Goal: Task Accomplishment & Management: Use online tool/utility

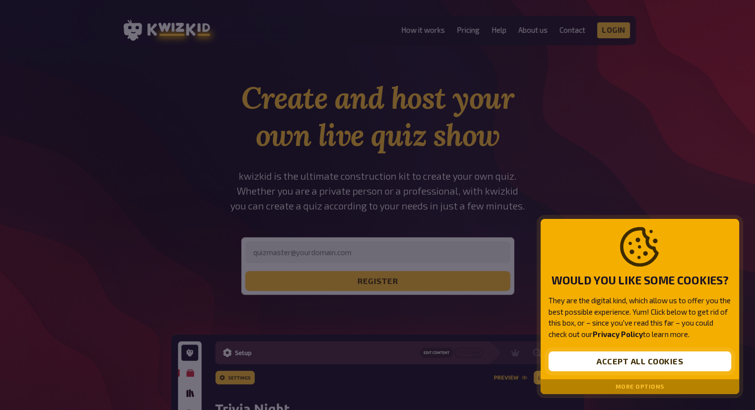
click at [687, 356] on button "Accept all cookies" at bounding box center [640, 362] width 183 height 20
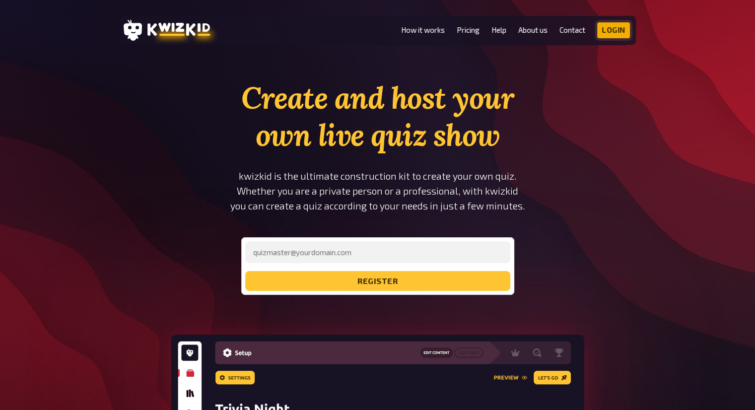
click at [623, 31] on link "Login" at bounding box center [613, 30] width 33 height 16
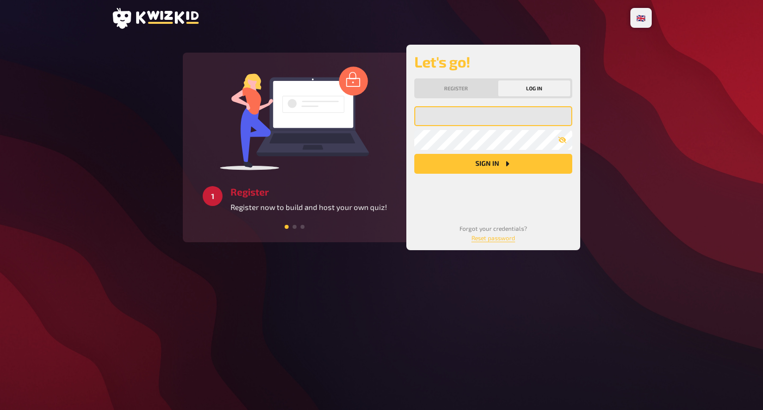
click at [466, 112] on input "email" at bounding box center [493, 116] width 158 height 20
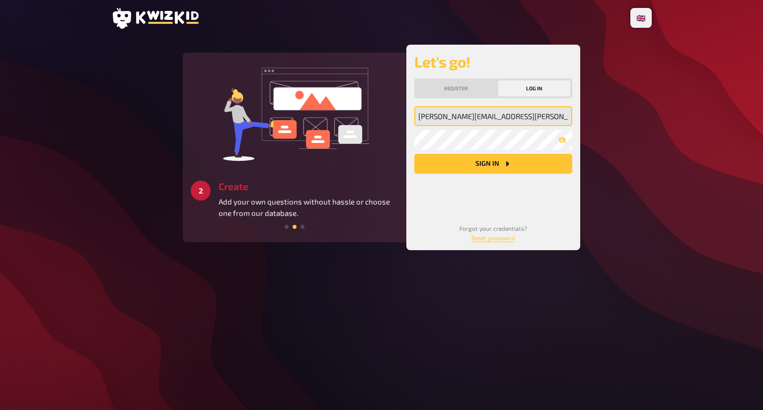
type input "daniel.wallace@engie.com"
click at [567, 140] on button "button" at bounding box center [562, 140] width 20 height 8
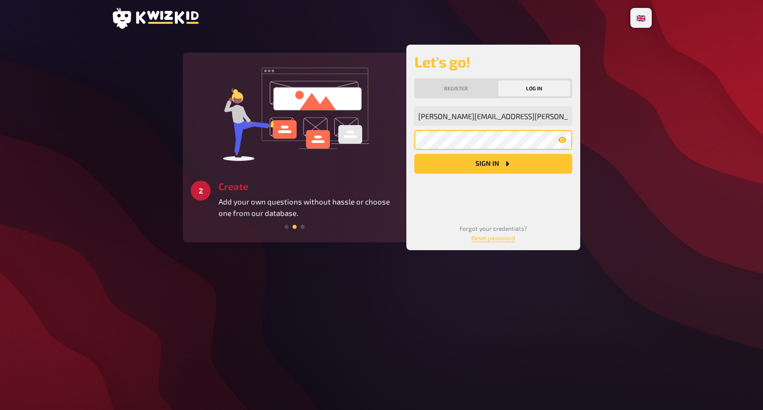
click at [414, 154] on button "Sign in" at bounding box center [493, 164] width 158 height 20
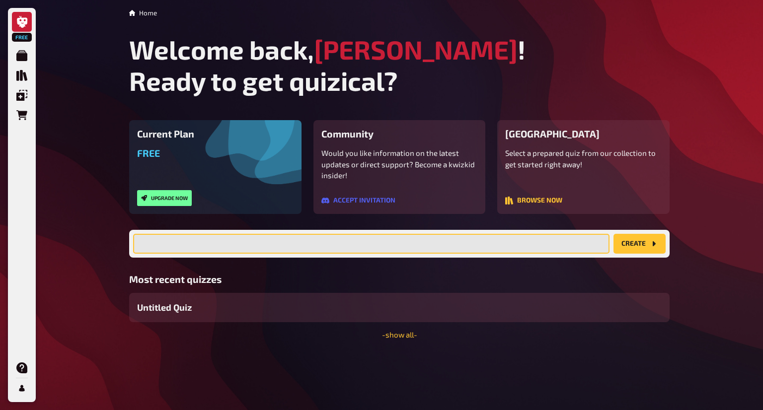
click at [360, 245] on input "text" at bounding box center [371, 244] width 476 height 20
type input "ENGIE Conference 2025"
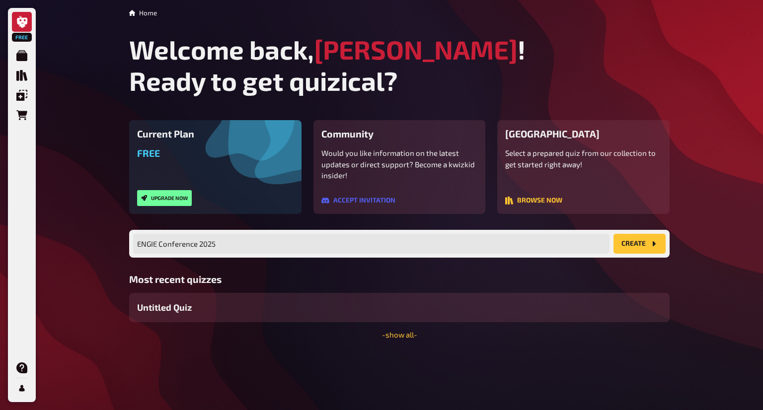
click at [631, 244] on button "create" at bounding box center [639, 244] width 52 height 20
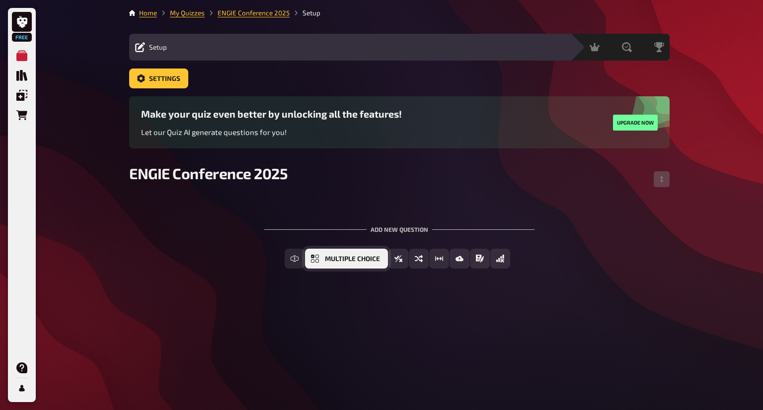
click at [372, 261] on span "Multiple Choice" at bounding box center [352, 259] width 55 height 7
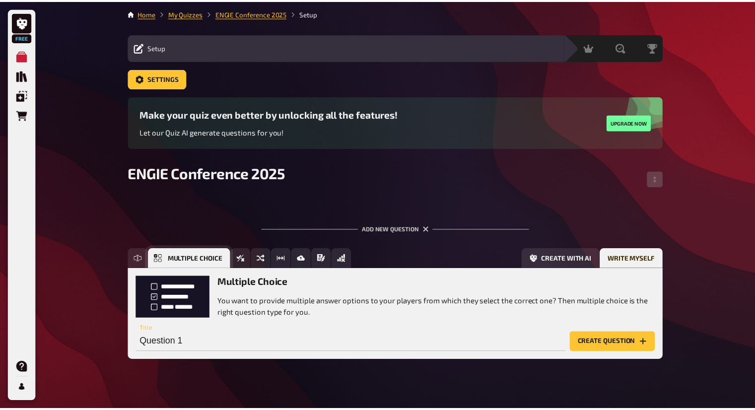
scroll to position [14, 0]
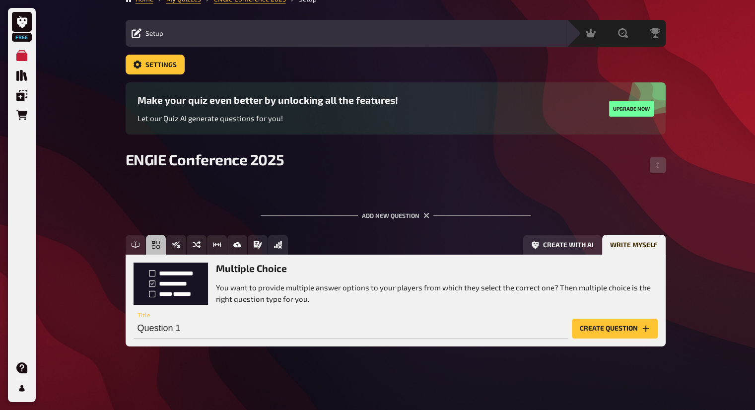
click at [591, 326] on button "Create question" at bounding box center [615, 329] width 86 height 20
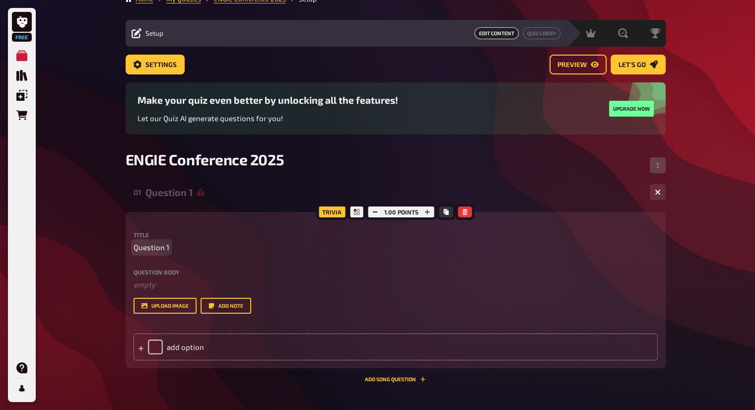
click at [163, 249] on span "Question 1" at bounding box center [152, 247] width 36 height 11
click at [158, 245] on span "Question 1" at bounding box center [152, 247] width 36 height 11
click at [289, 338] on div "add option" at bounding box center [396, 347] width 524 height 27
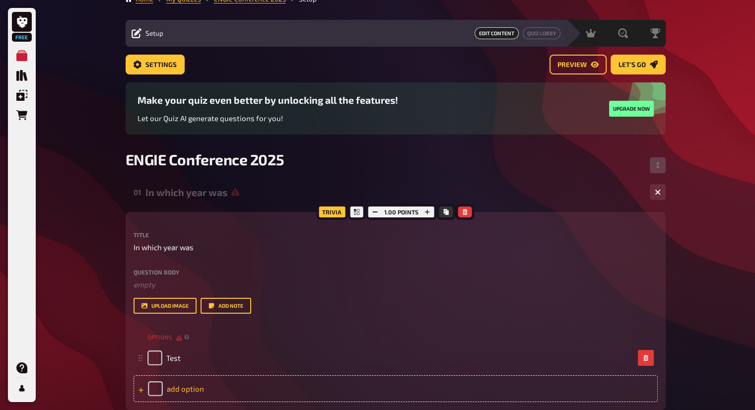
click at [272, 390] on div "add option" at bounding box center [396, 388] width 524 height 27
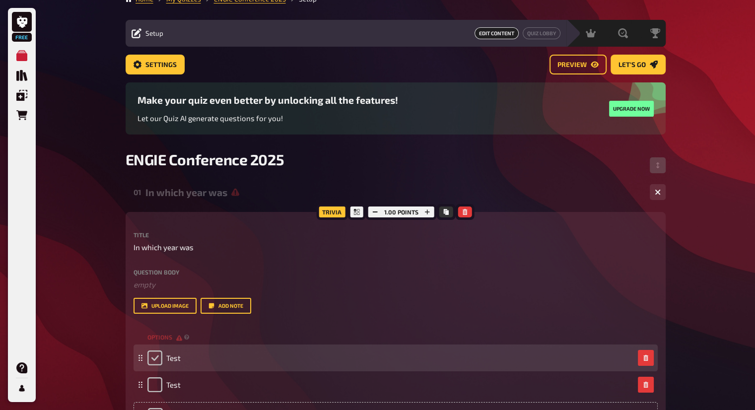
click at [153, 357] on input "checkbox" at bounding box center [154, 358] width 15 height 15
checkbox input "true"
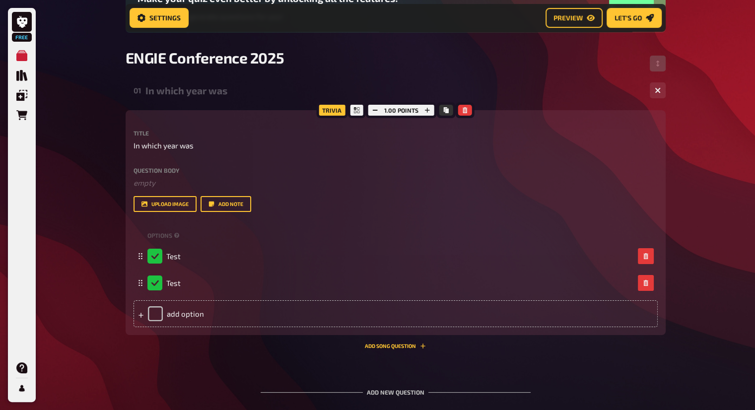
scroll to position [123, 0]
click at [279, 297] on div "options Test Test To pick up a draggable item, press the space bar. While dragg…" at bounding box center [396, 277] width 524 height 99
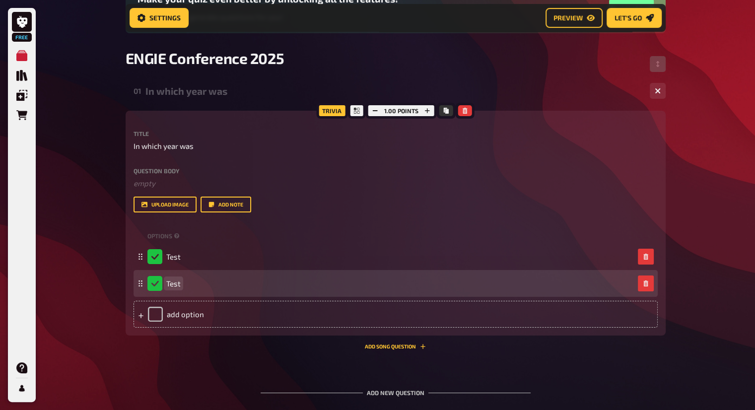
click at [257, 292] on div "Test" at bounding box center [396, 283] width 524 height 27
checkbox input "false"
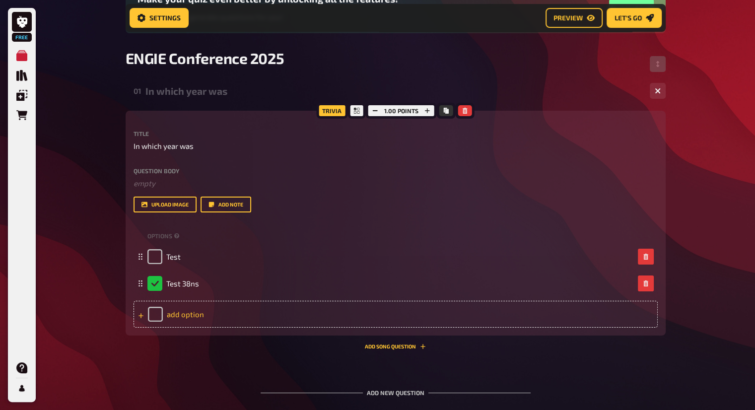
click at [252, 304] on div "add option" at bounding box center [396, 314] width 524 height 27
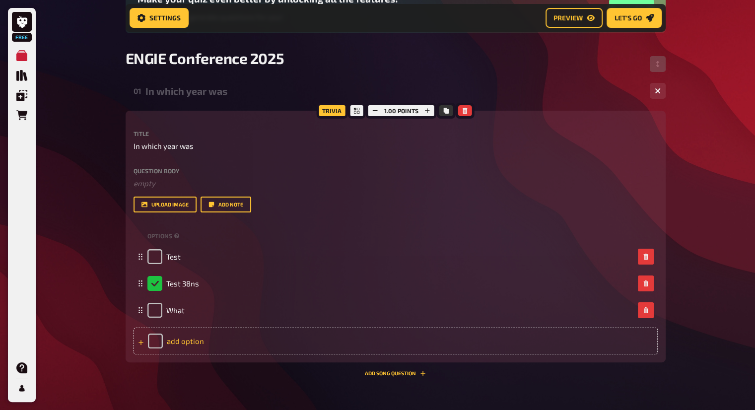
click at [271, 328] on div "add option" at bounding box center [396, 341] width 524 height 27
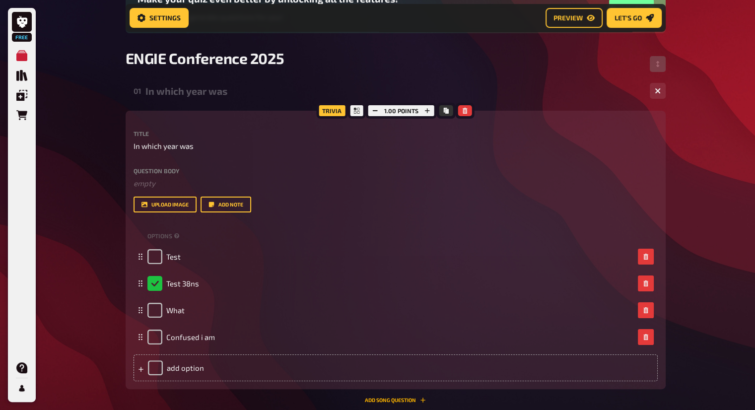
click at [383, 398] on button "Add Song question" at bounding box center [395, 400] width 61 height 6
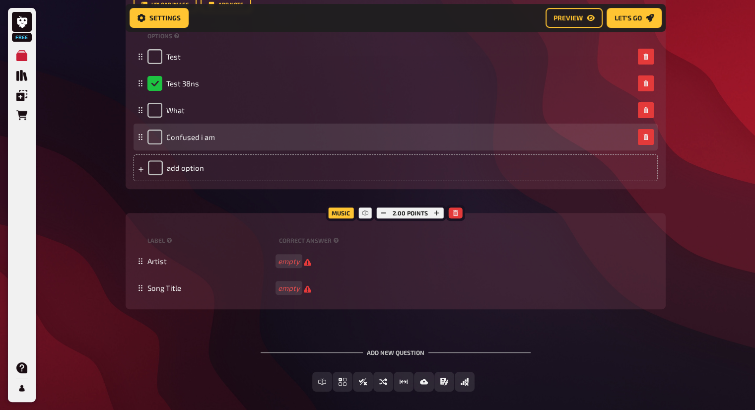
scroll to position [324, 0]
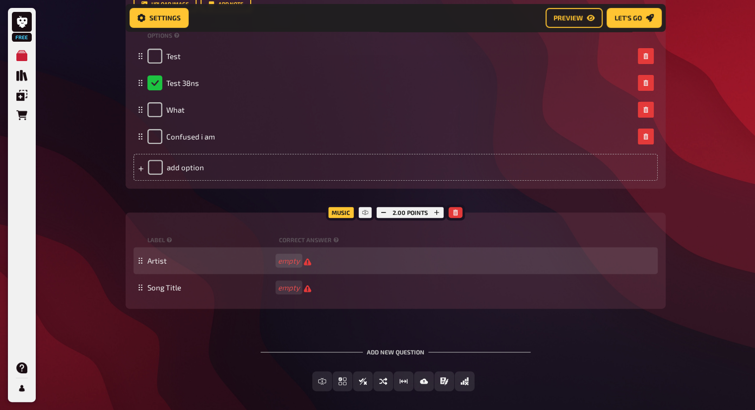
click at [339, 261] on div "Artist empty" at bounding box center [400, 260] width 507 height 9
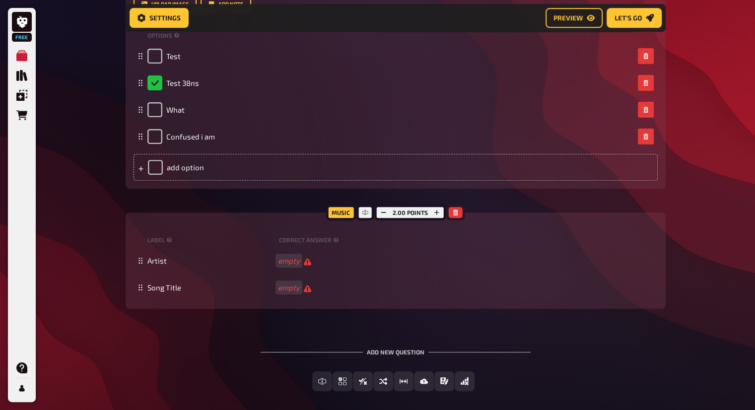
click at [459, 217] on button "button" at bounding box center [456, 212] width 14 height 11
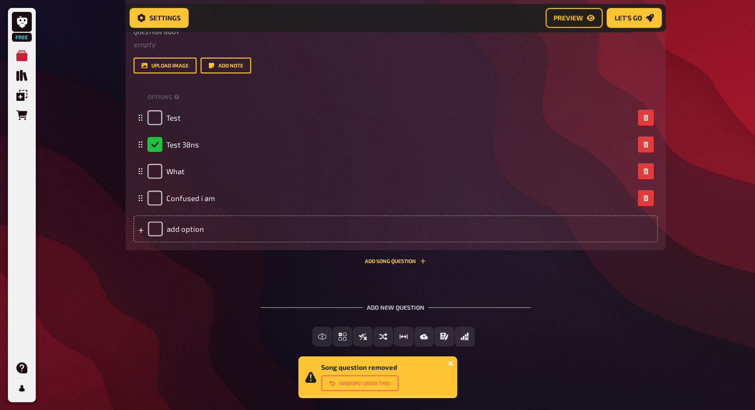
click at [451, 360] on icon "close" at bounding box center [450, 364] width 7 height 8
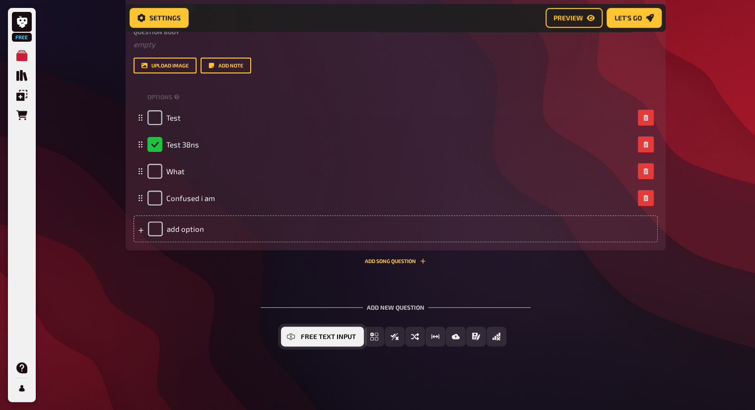
click at [297, 335] on button "Free Text Input" at bounding box center [322, 337] width 83 height 20
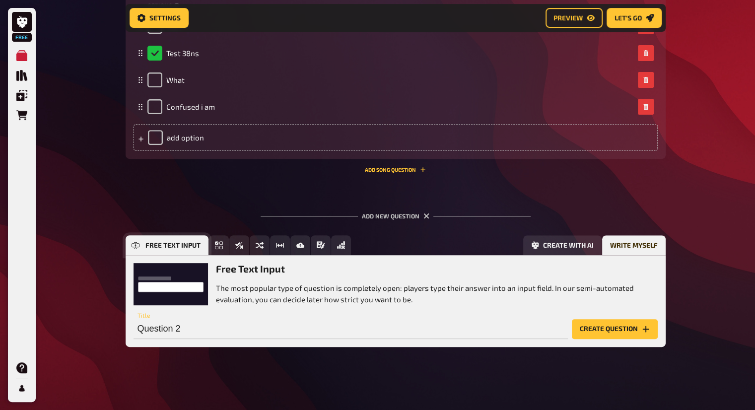
scroll to position [355, 0]
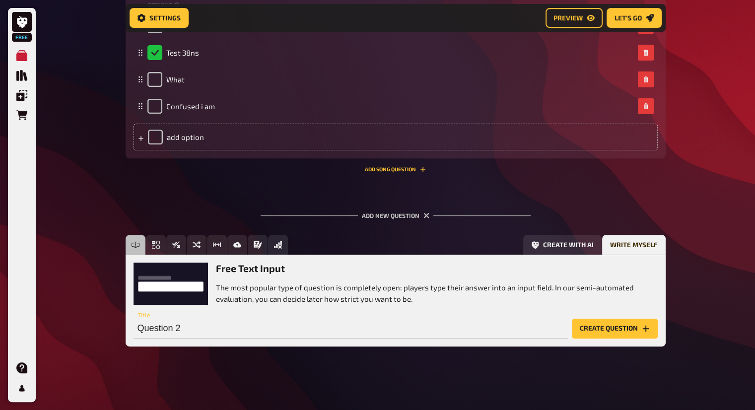
click at [594, 330] on button "Create question" at bounding box center [615, 329] width 86 height 20
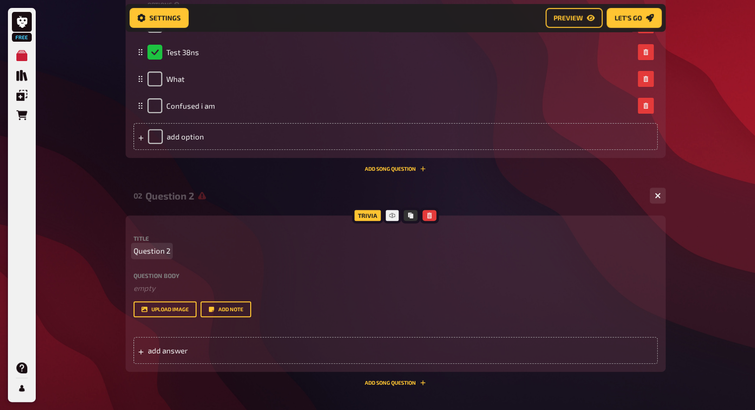
click at [342, 247] on p "Question 2" at bounding box center [396, 250] width 524 height 11
drag, startPoint x: 342, startPoint y: 247, endPoint x: 310, endPoint y: 242, distance: 32.1
click at [310, 242] on div "Title Question 2" at bounding box center [396, 245] width 524 height 21
click at [197, 362] on div "add answer" at bounding box center [396, 350] width 524 height 27
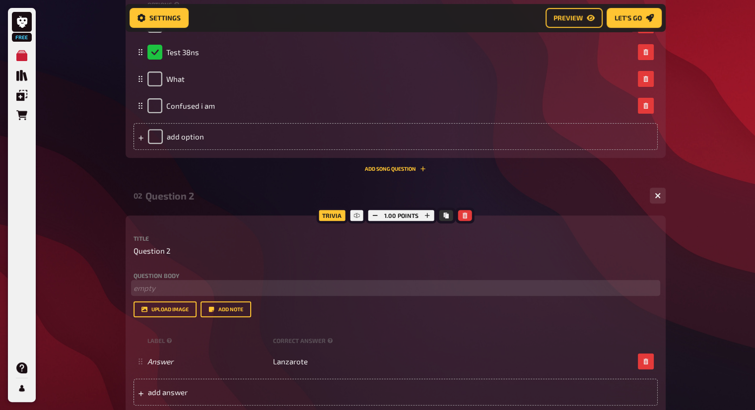
click at [267, 289] on p "﻿ empty" at bounding box center [396, 288] width 524 height 11
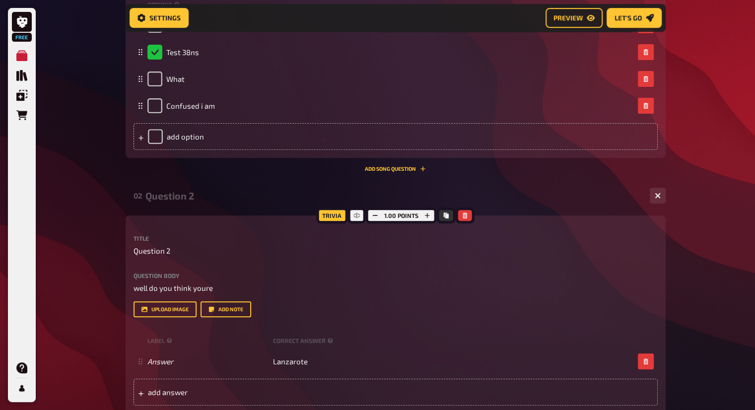
click at [221, 294] on div "Question body well do you think youre Drop here to upload upload image Add note" at bounding box center [396, 295] width 524 height 45
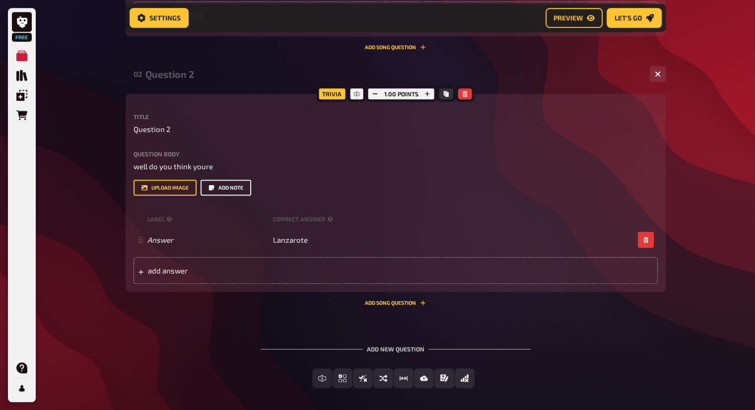
scroll to position [477, 0]
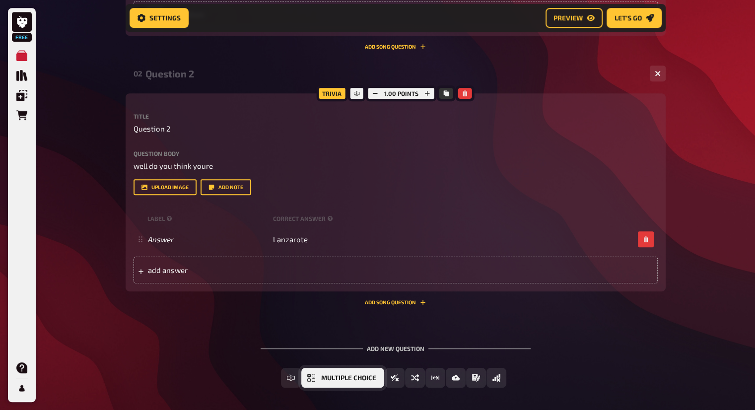
click at [365, 374] on button "Multiple Choice" at bounding box center [342, 378] width 83 height 20
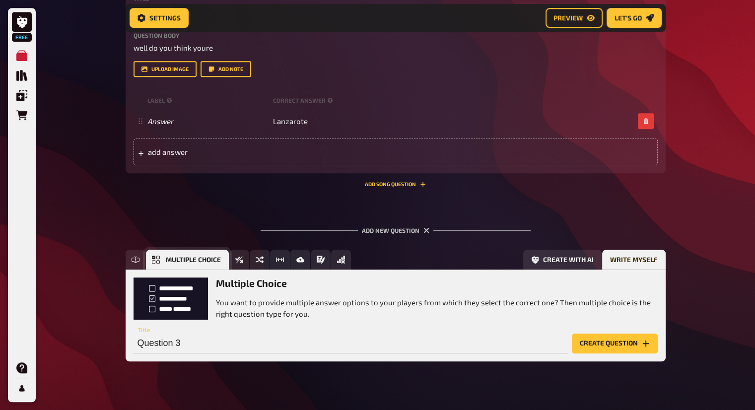
scroll to position [610, 0]
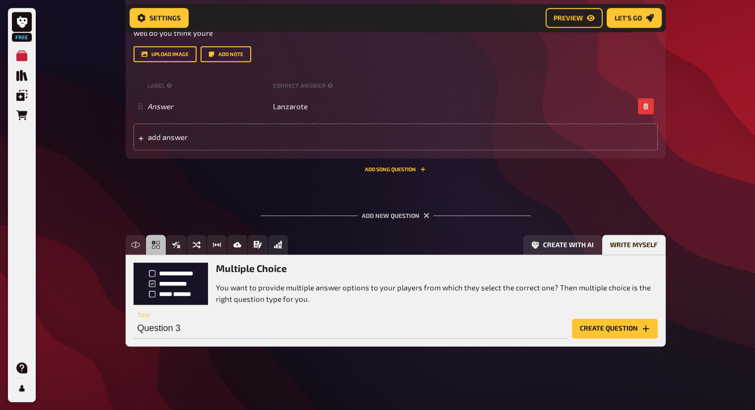
click at [595, 337] on button "Create question" at bounding box center [615, 329] width 86 height 20
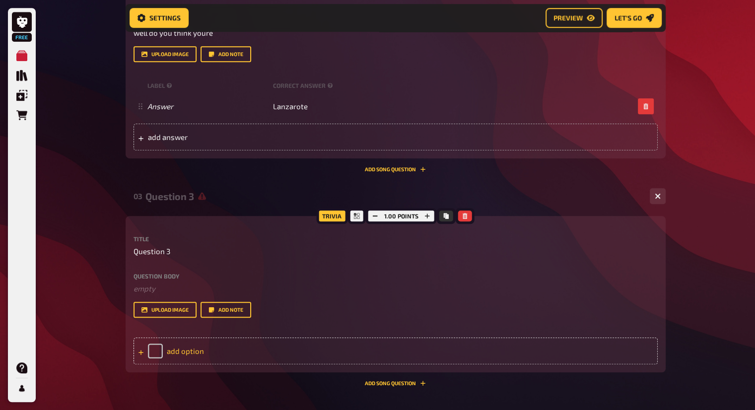
click at [243, 350] on div "add option" at bounding box center [396, 351] width 524 height 27
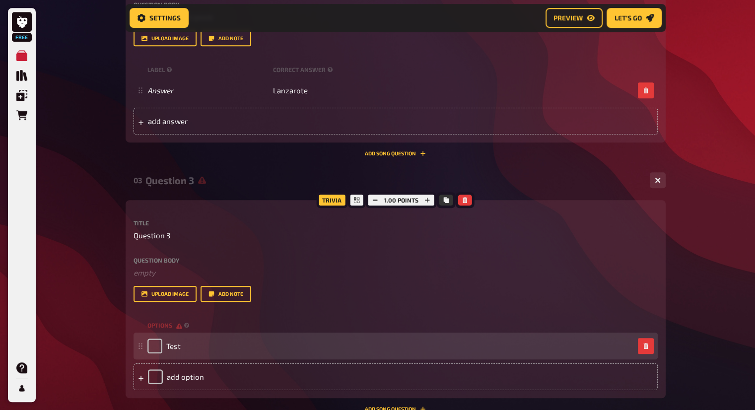
scroll to position [656, 0]
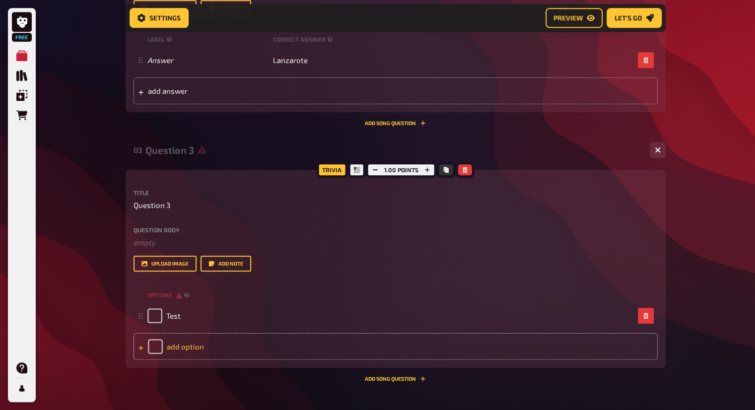
click at [201, 347] on div "add option" at bounding box center [396, 346] width 524 height 27
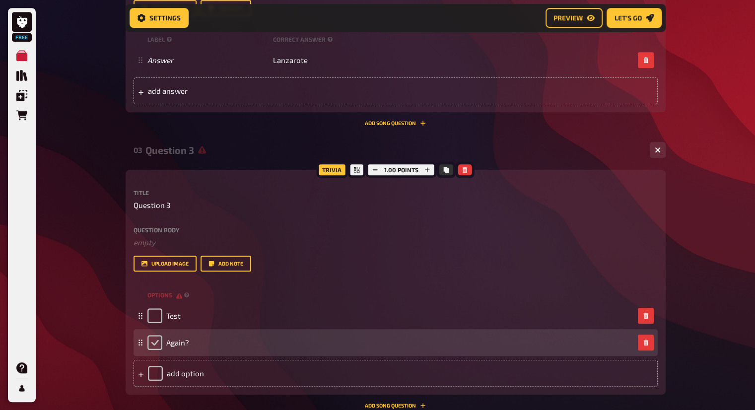
click at [152, 344] on input "checkbox" at bounding box center [154, 342] width 15 height 15
checkbox input "true"
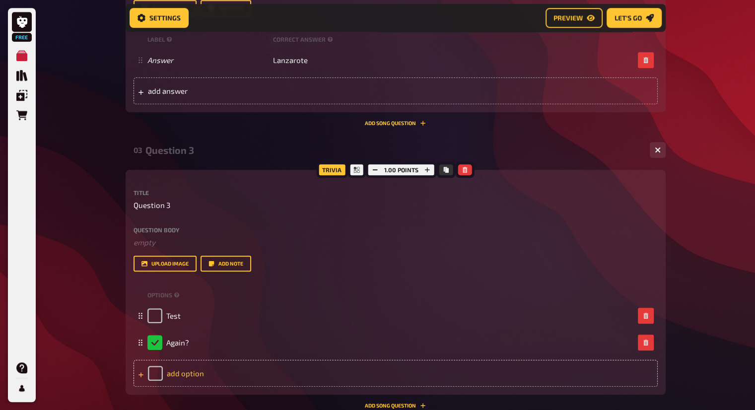
click at [311, 366] on div "add option" at bounding box center [396, 373] width 524 height 27
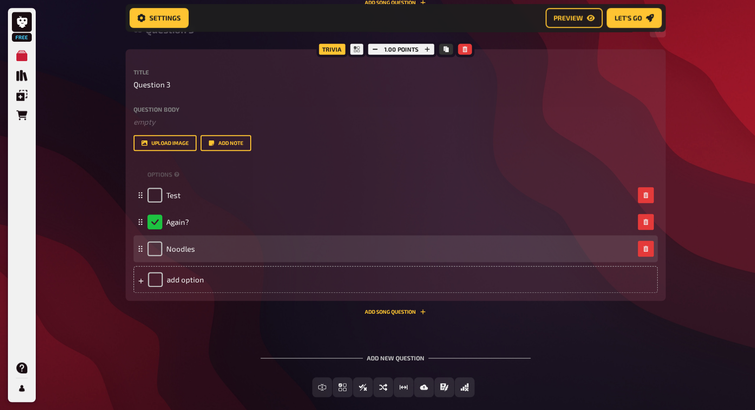
scroll to position [782, 0]
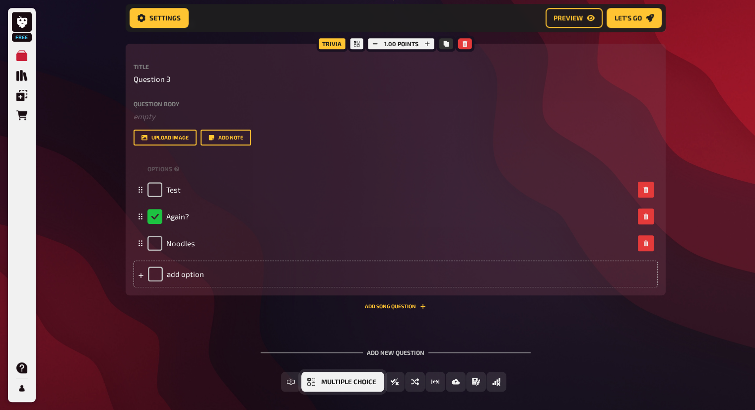
click at [359, 386] on button "Multiple Choice" at bounding box center [342, 382] width 83 height 20
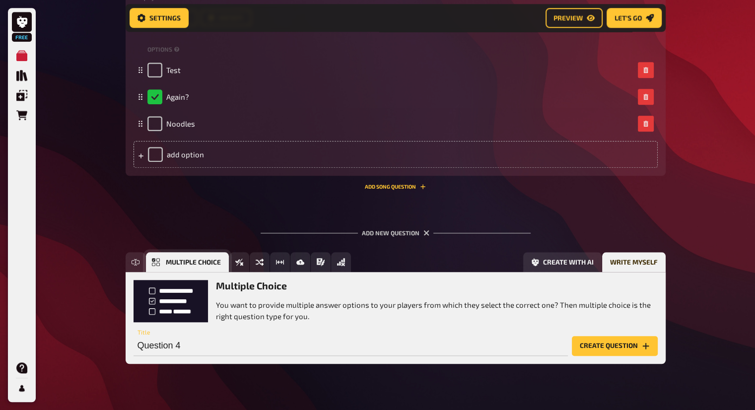
scroll to position [920, 0]
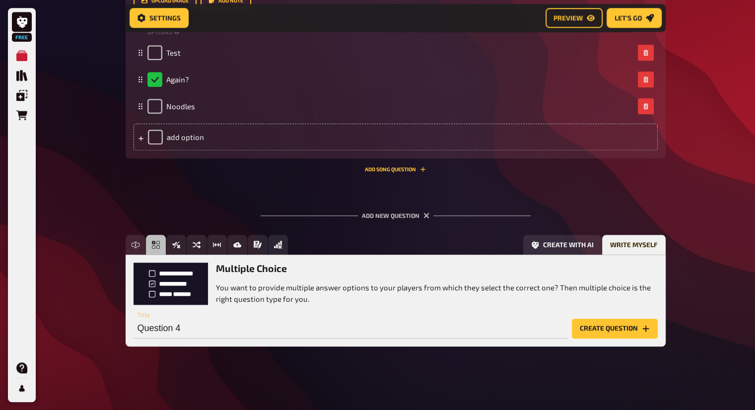
click at [622, 326] on button "Create question" at bounding box center [615, 329] width 86 height 20
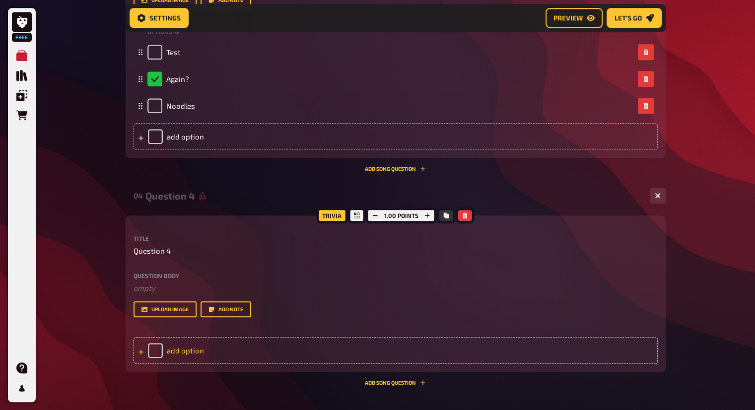
click at [332, 358] on div "add option" at bounding box center [396, 350] width 524 height 27
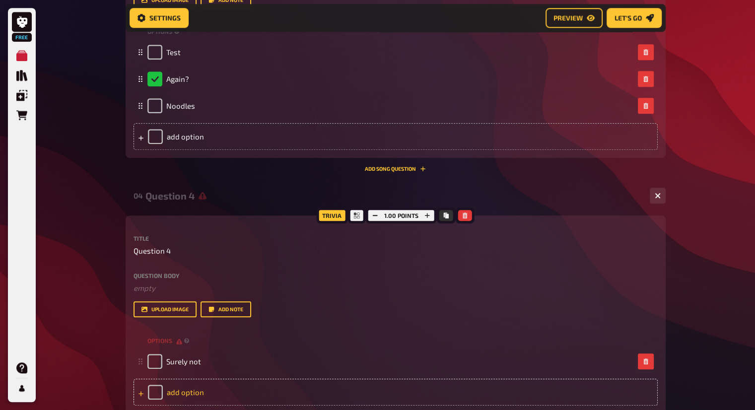
click at [306, 389] on div "add option" at bounding box center [396, 392] width 524 height 27
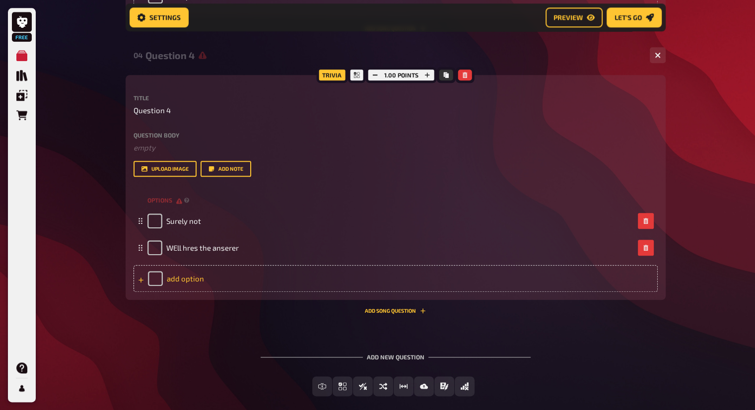
scroll to position [1061, 0]
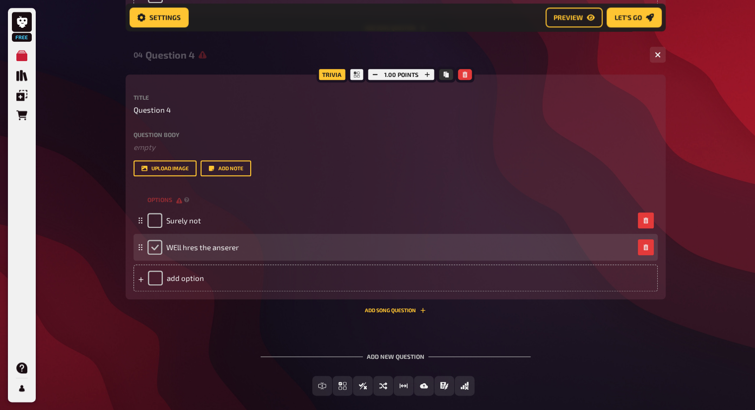
click at [154, 251] on input "checkbox" at bounding box center [154, 247] width 15 height 15
checkbox input "true"
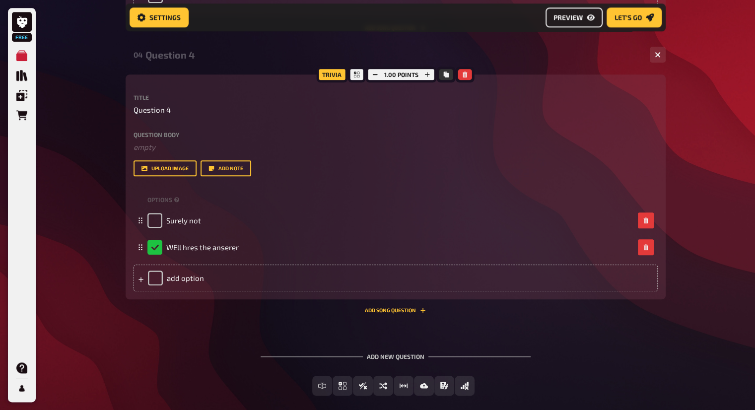
click at [576, 22] on button "Preview" at bounding box center [574, 18] width 57 height 20
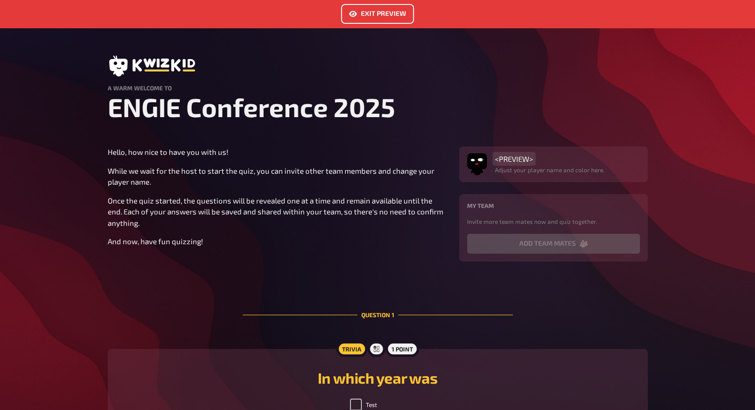
click at [517, 162] on span "<PREVIEW>" at bounding box center [514, 158] width 38 height 9
click at [383, 17] on button "Exit Preview" at bounding box center [377, 14] width 73 height 20
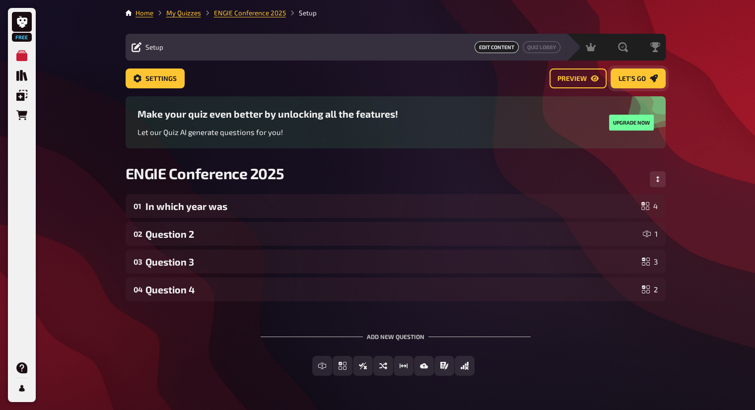
click at [640, 71] on button "Let's go" at bounding box center [638, 79] width 55 height 20
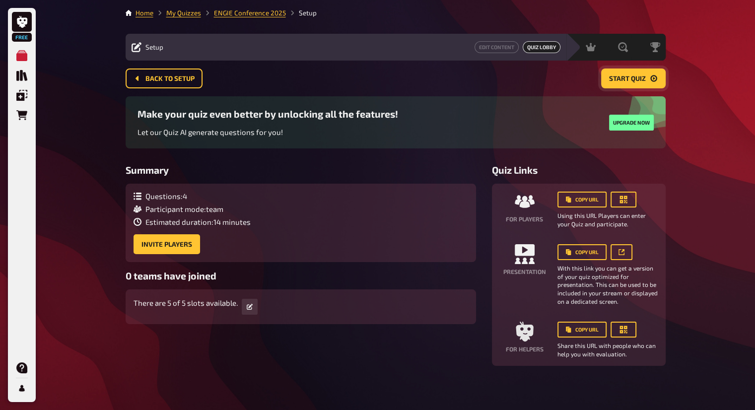
click at [640, 71] on button "Start Quiz" at bounding box center [633, 79] width 65 height 20
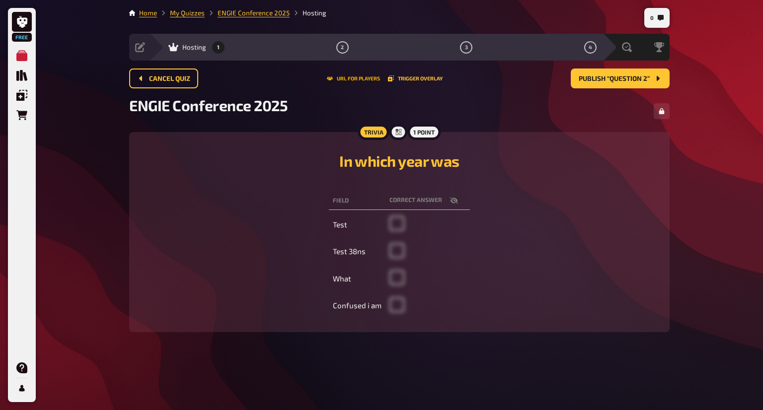
click at [364, 78] on button "URL for players" at bounding box center [353, 78] width 53 height 6
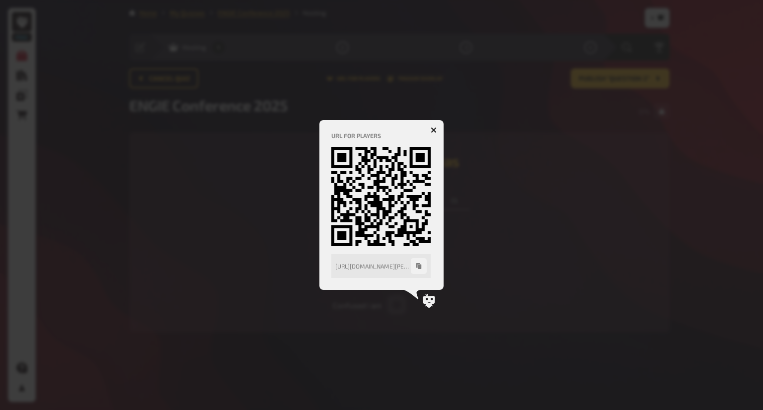
click at [432, 130] on icon "button" at bounding box center [434, 130] width 6 height 6
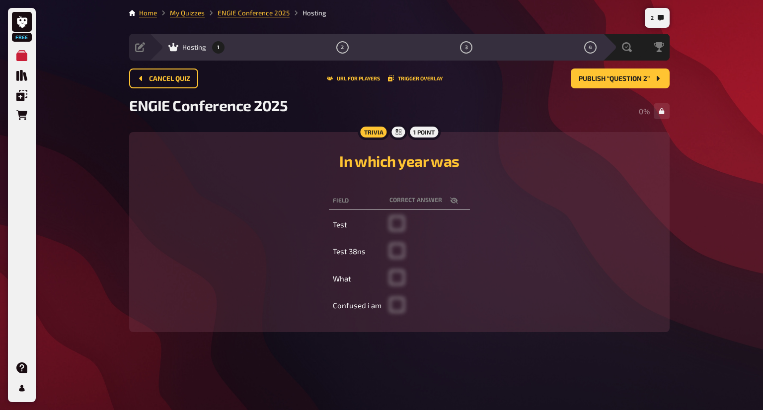
click at [434, 130] on div "1 point" at bounding box center [423, 132] width 33 height 16
click at [435, 130] on div "1 point" at bounding box center [423, 132] width 33 height 16
click at [423, 80] on button "Trigger Overlay" at bounding box center [415, 78] width 55 height 6
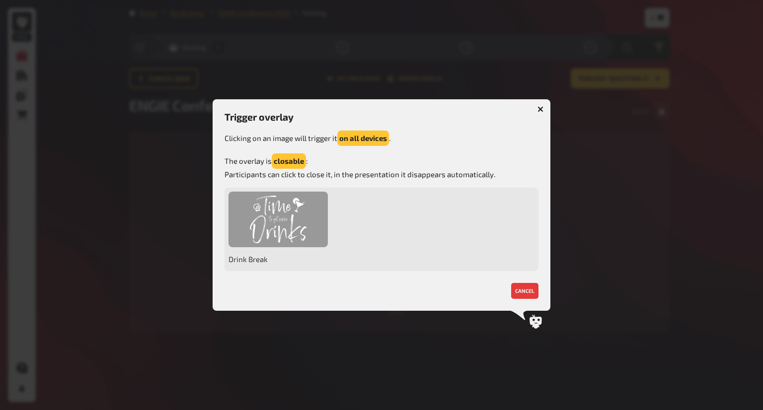
click at [303, 225] on div at bounding box center [277, 220] width 99 height 56
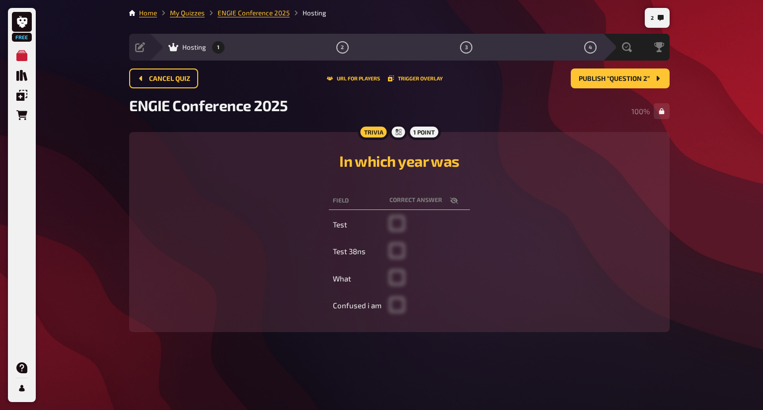
click at [399, 257] on span at bounding box center [396, 255] width 15 height 9
click at [185, 50] on span "Hosting" at bounding box center [194, 47] width 24 height 8
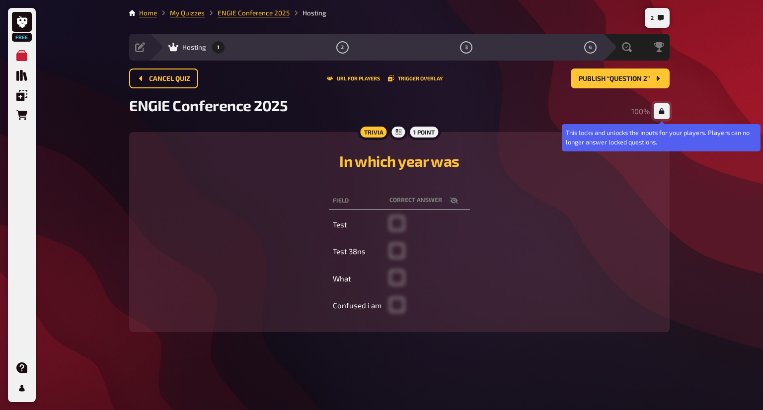
click at [662, 110] on icon "button" at bounding box center [661, 111] width 6 height 6
click at [662, 108] on icon "button" at bounding box center [661, 111] width 6 height 6
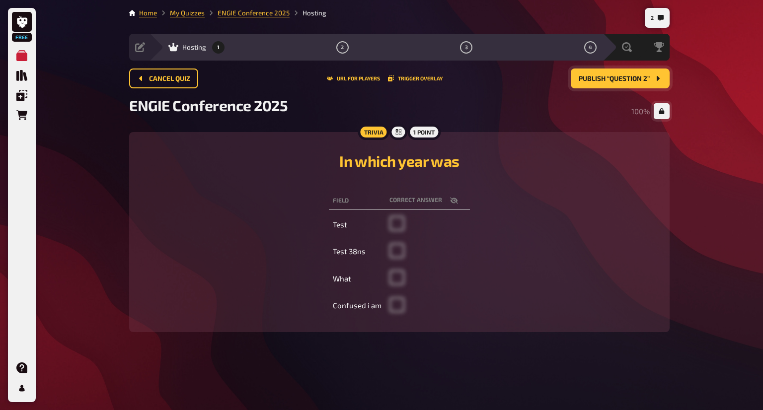
click at [638, 72] on button "Publish “Question 2”" at bounding box center [620, 79] width 99 height 20
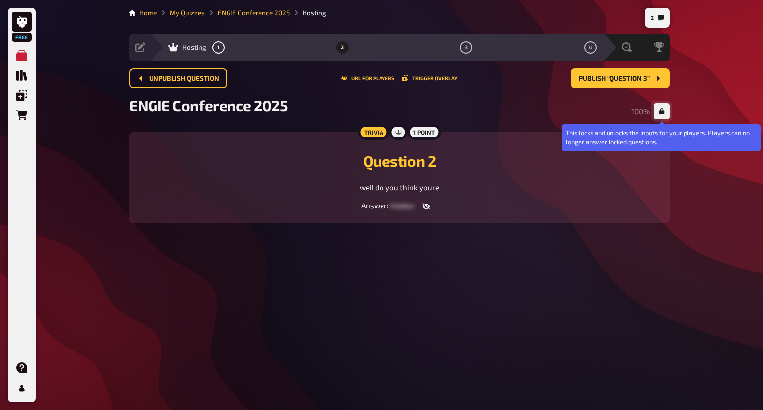
click at [663, 108] on icon "button" at bounding box center [661, 111] width 6 height 6
click at [660, 106] on button "button" at bounding box center [662, 111] width 16 height 16
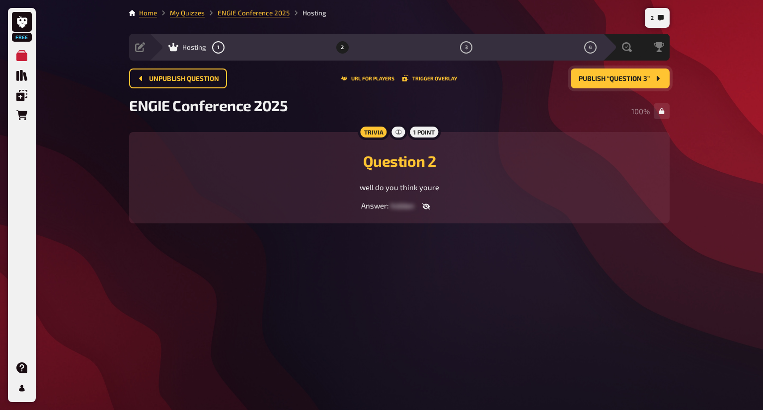
click at [638, 86] on button "Publish “Question 3”" at bounding box center [620, 79] width 99 height 20
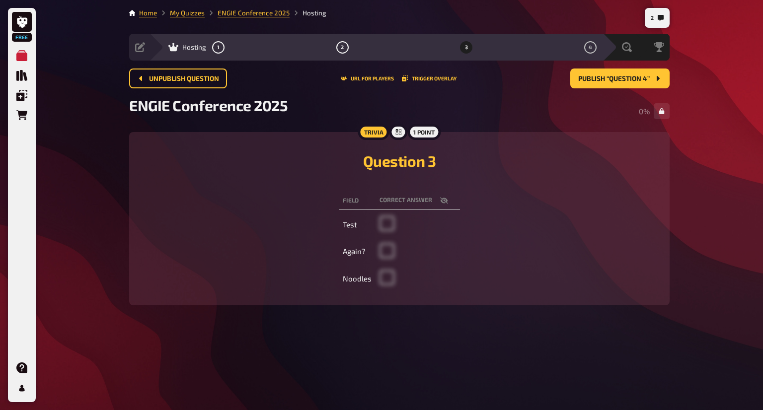
click at [389, 223] on span at bounding box center [386, 227] width 15 height 9
click at [659, 20] on icon "2" at bounding box center [660, 18] width 6 height 6
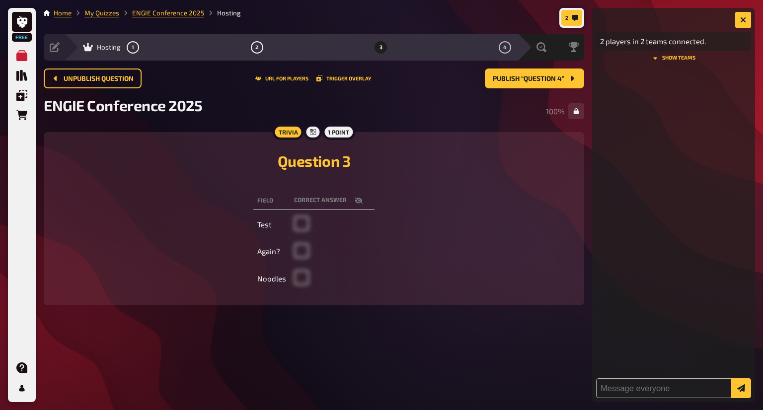
click at [670, 61] on div "2 players in 2 teams connected. show teams" at bounding box center [673, 205] width 163 height 394
click at [662, 56] on button "show teams" at bounding box center [673, 58] width 155 height 6
click at [509, 79] on span "Publish “Question 4”" at bounding box center [529, 78] width 72 height 7
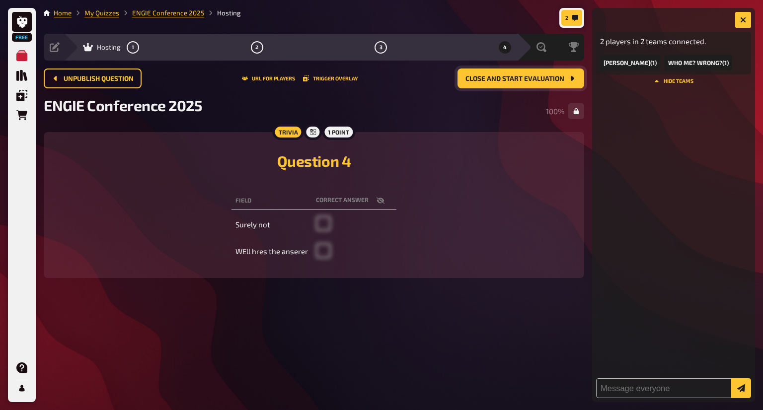
click at [522, 83] on button "Close and start evaluation" at bounding box center [520, 79] width 127 height 20
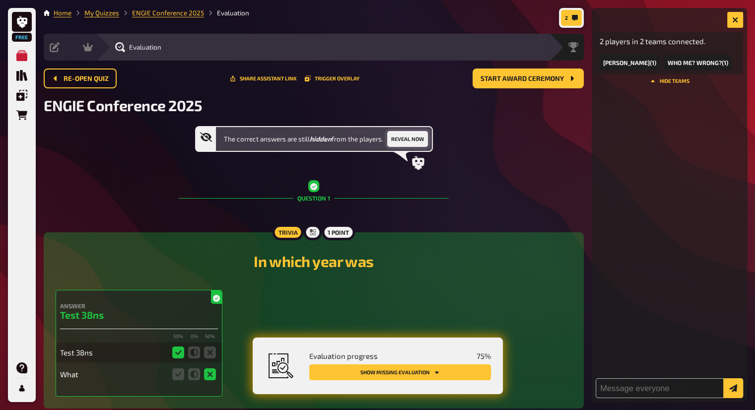
click at [419, 135] on button "Reveal now" at bounding box center [407, 139] width 41 height 16
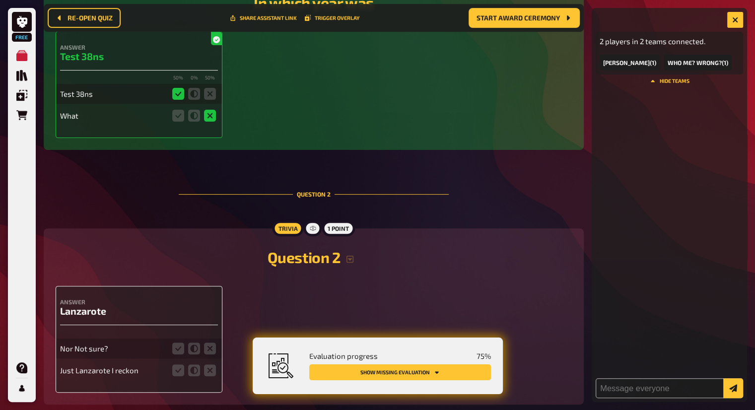
scroll to position [356, 0]
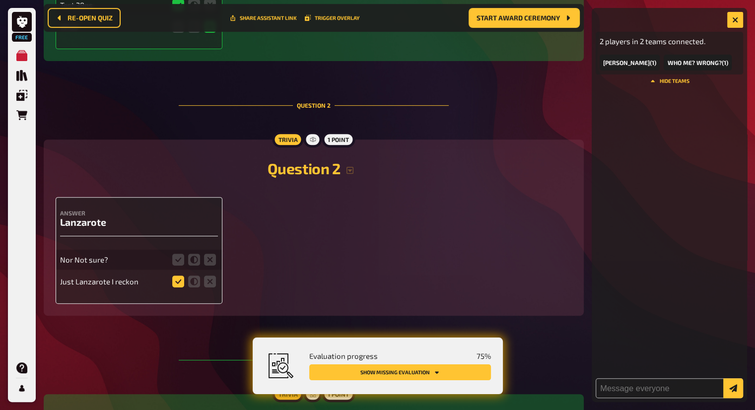
click at [178, 283] on icon at bounding box center [178, 282] width 12 height 12
click at [0, 0] on input "radio" at bounding box center [0, 0] width 0 height 0
click at [211, 262] on icon at bounding box center [210, 260] width 12 height 12
click at [0, 0] on input "radio" at bounding box center [0, 0] width 0 height 0
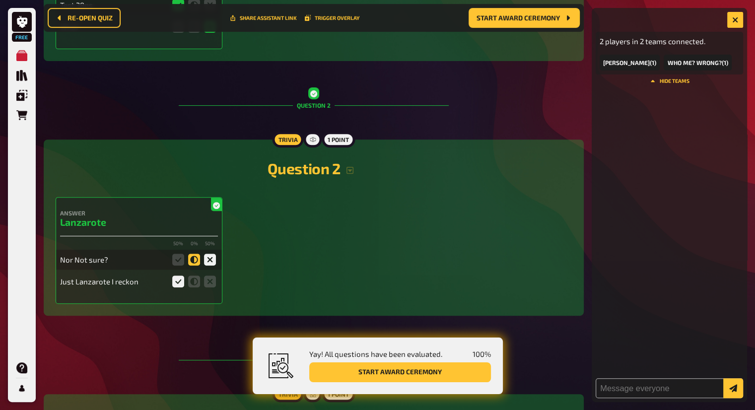
click at [196, 257] on icon at bounding box center [194, 260] width 12 height 12
click at [0, 0] on input "radio" at bounding box center [0, 0] width 0 height 0
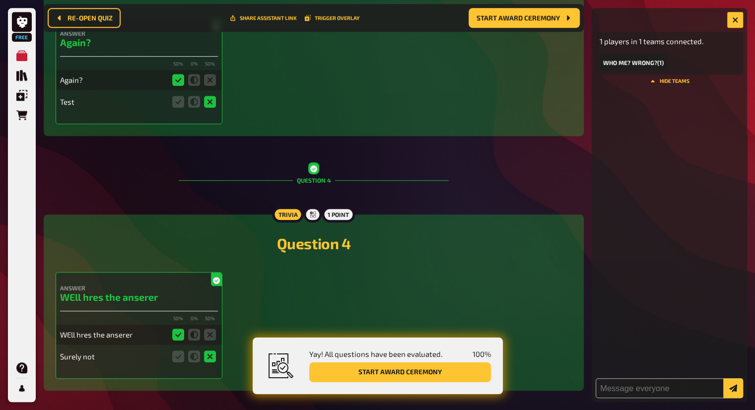
scroll to position [835, 0]
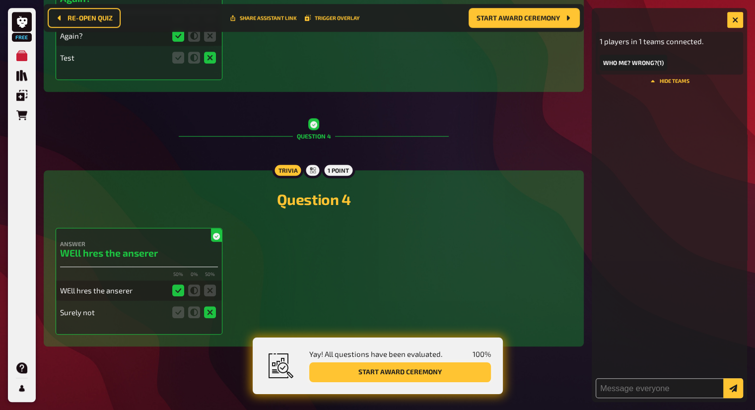
click at [419, 374] on button "Start award ceremony" at bounding box center [400, 373] width 182 height 20
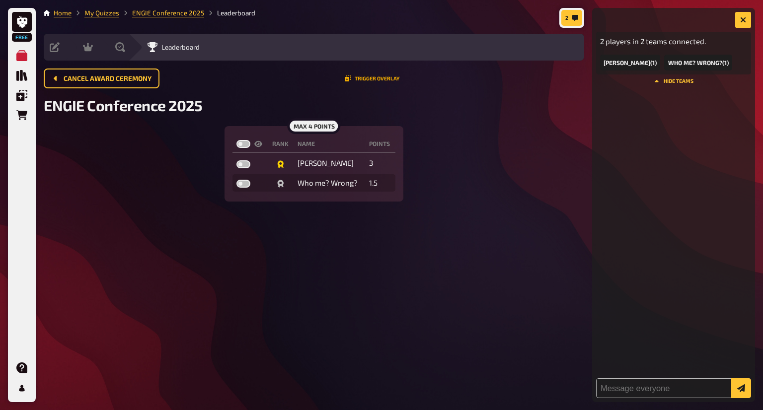
click at [367, 80] on button "Trigger Overlay" at bounding box center [372, 78] width 55 height 6
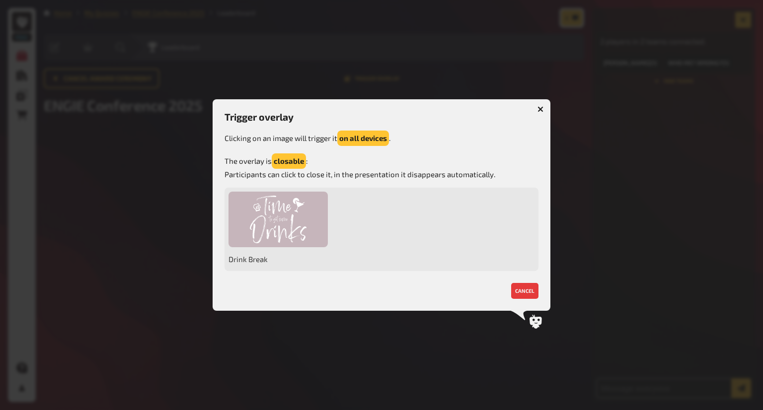
drag, startPoint x: 360, startPoint y: 203, endPoint x: 368, endPoint y: 224, distance: 23.4
click at [368, 224] on div "Drink Break" at bounding box center [381, 230] width 314 height 84
drag, startPoint x: 368, startPoint y: 219, endPoint x: 379, endPoint y: 234, distance: 18.9
click at [379, 234] on div "Drink Break" at bounding box center [381, 230] width 314 height 84
drag, startPoint x: 386, startPoint y: 243, endPoint x: 412, endPoint y: 266, distance: 34.5
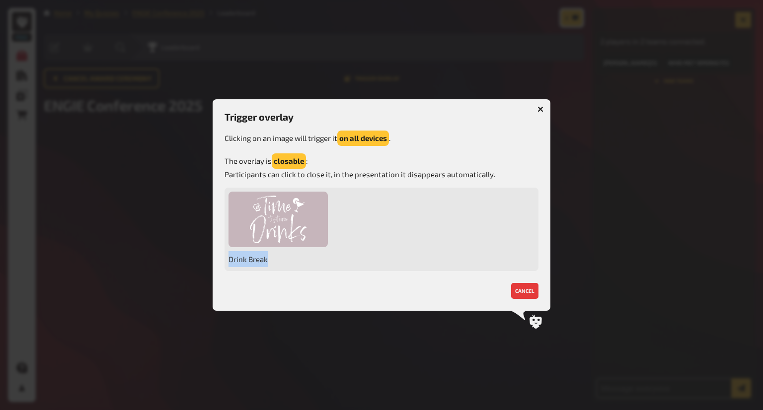
click at [412, 266] on div "Drink Break" at bounding box center [381, 230] width 314 height 84
click at [355, 211] on div "Drink Break" at bounding box center [381, 230] width 314 height 84
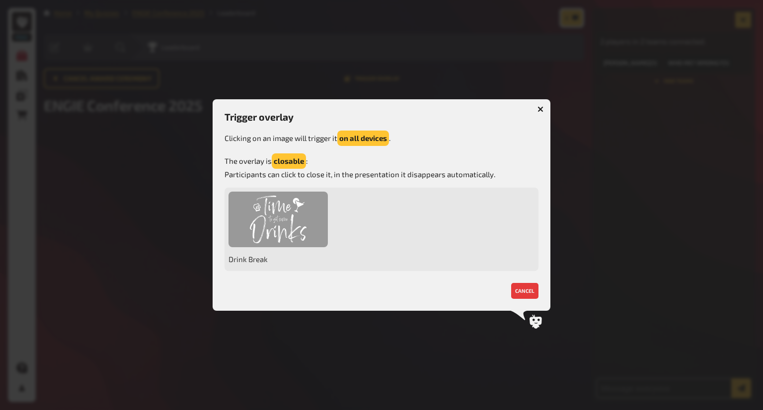
click at [302, 226] on div at bounding box center [277, 220] width 99 height 56
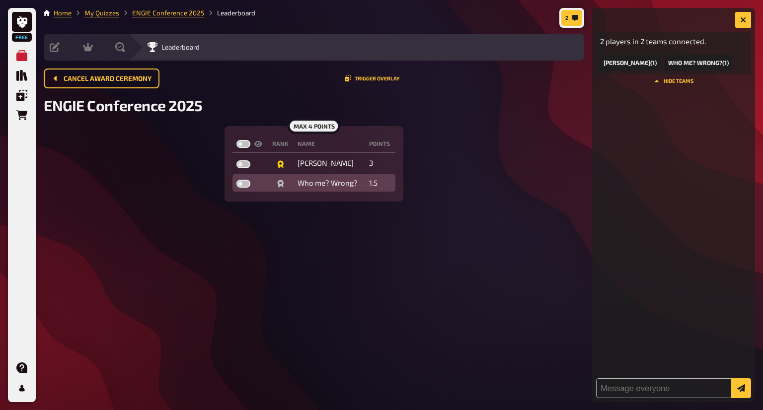
click at [240, 184] on label at bounding box center [243, 184] width 14 height 8
click at [236, 180] on input "checkbox" at bounding box center [236, 179] width 0 height 0
checkbox input "true"
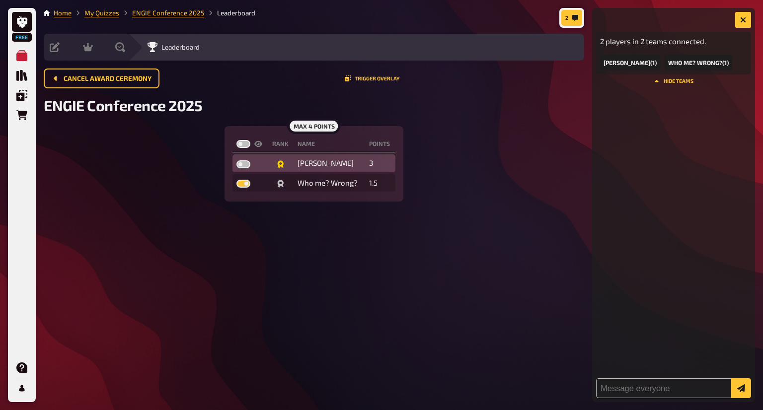
click at [248, 163] on label at bounding box center [243, 164] width 14 height 8
click at [236, 160] on input "checkbox" at bounding box center [236, 160] width 0 height 0
checkbox input "true"
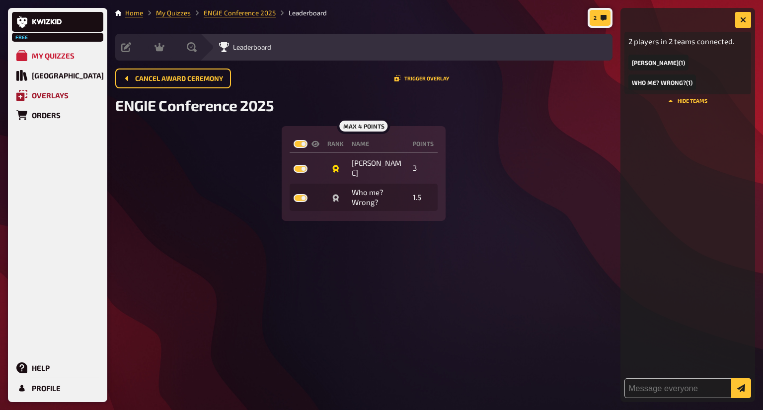
click at [57, 89] on link "Overlays" at bounding box center [57, 95] width 91 height 20
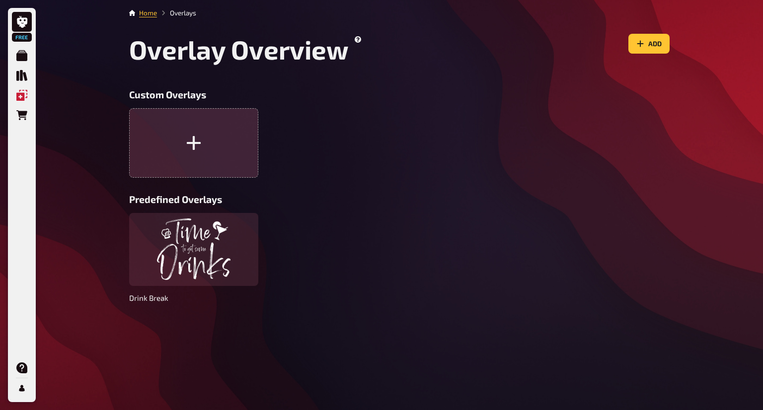
click at [210, 159] on button "button" at bounding box center [193, 143] width 129 height 70
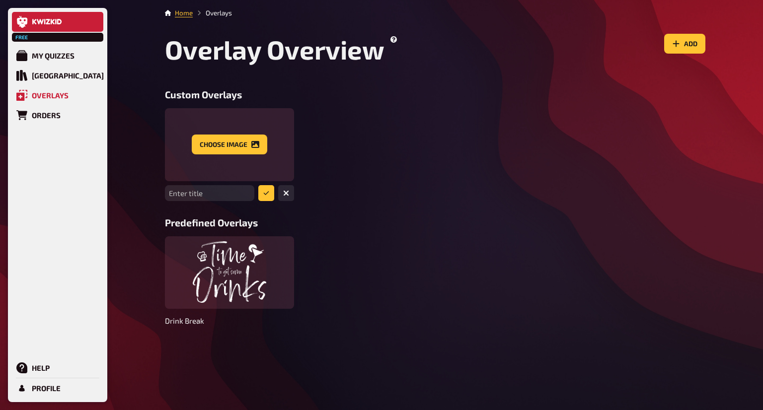
click at [60, 26] on link at bounding box center [57, 22] width 91 height 20
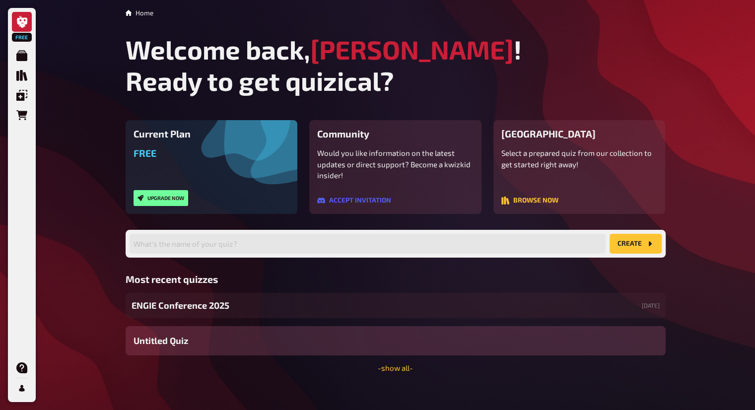
click at [636, 351] on div "Untitled Quiz" at bounding box center [396, 340] width 540 height 29
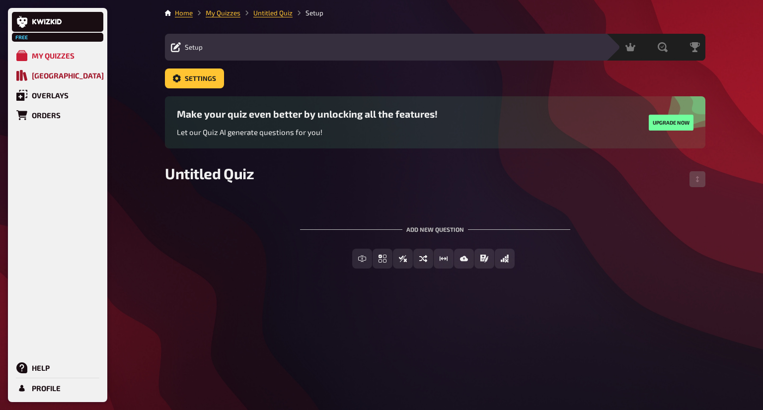
click at [52, 66] on link "Quiz Library" at bounding box center [57, 76] width 91 height 20
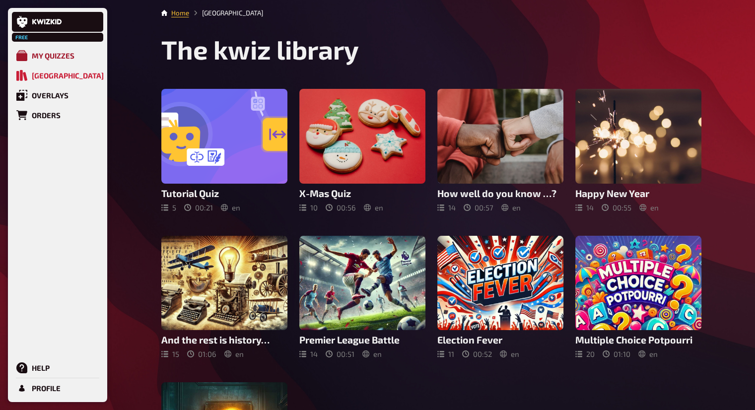
click at [64, 58] on div "My Quizzes" at bounding box center [53, 55] width 43 height 9
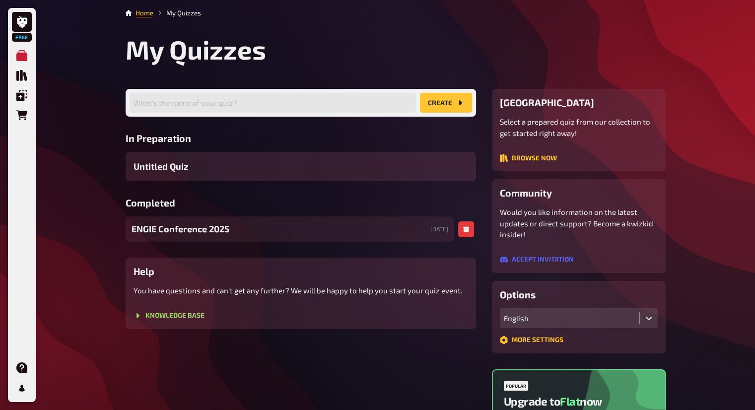
click at [413, 229] on div "ENGIE Conference 2025 27/08/2025" at bounding box center [290, 229] width 329 height 25
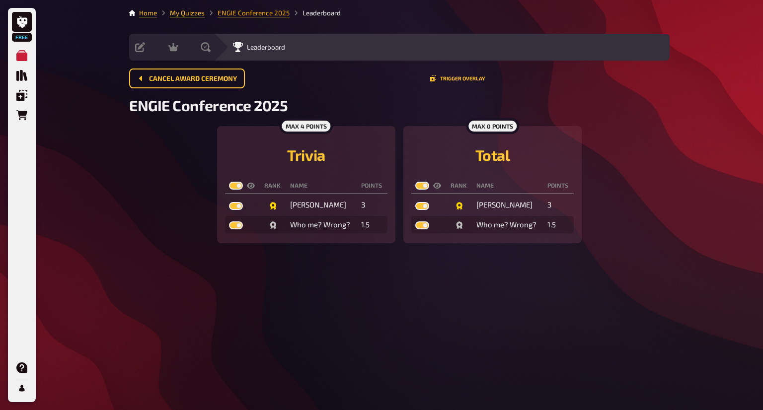
click at [280, 16] on link "ENGIE Conference 2025" at bounding box center [254, 13] width 72 height 8
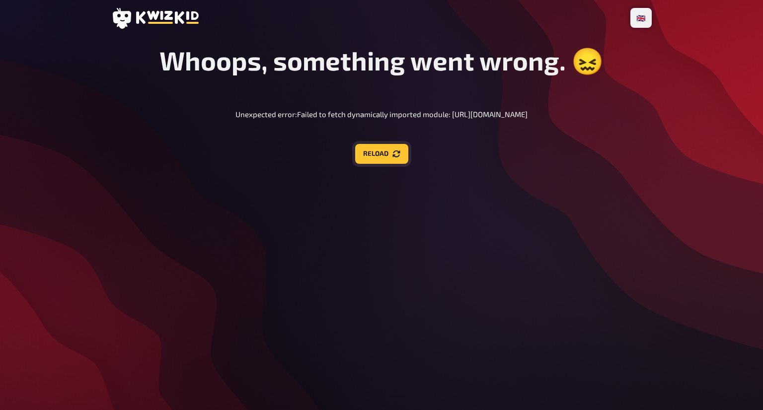
click at [381, 152] on button "Reload" at bounding box center [381, 154] width 53 height 20
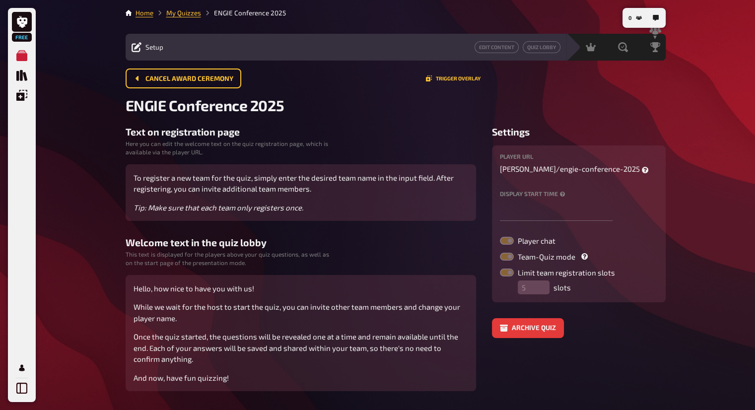
click at [253, 306] on p "While we wait for the host to start the quiz, you can invite other team members…" at bounding box center [301, 312] width 335 height 22
click at [127, 308] on div "Hello, how nice to have you with us! While we wait for the host to start the qu…" at bounding box center [301, 333] width 351 height 117
click at [230, 302] on p "While we wait for the host to start the quiz, you can invite other team members…" at bounding box center [301, 312] width 335 height 22
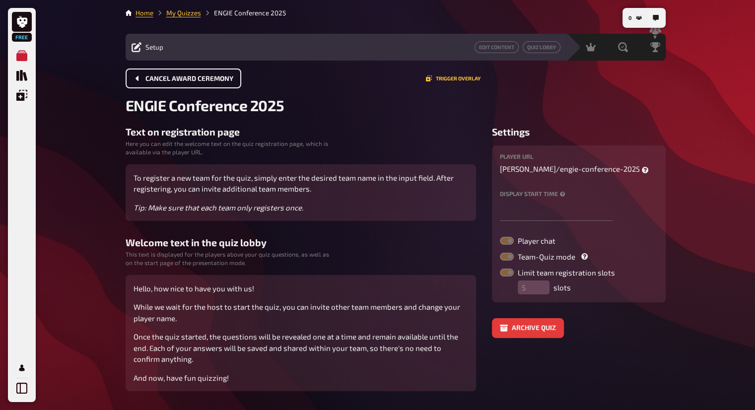
click at [223, 82] on span "Cancel award ceremony" at bounding box center [190, 78] width 88 height 7
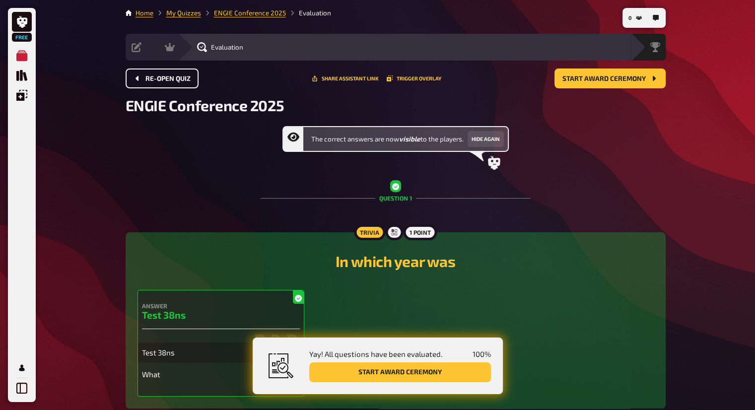
click at [433, 366] on button "Start award ceremony" at bounding box center [400, 373] width 182 height 20
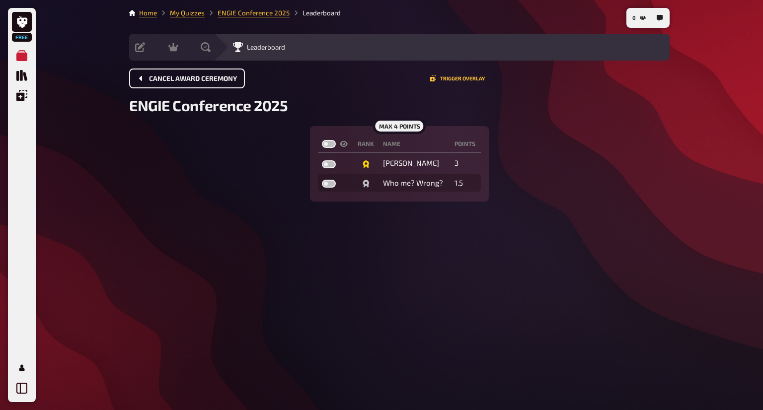
click at [184, 71] on button "Cancel award ceremony" at bounding box center [187, 79] width 116 height 20
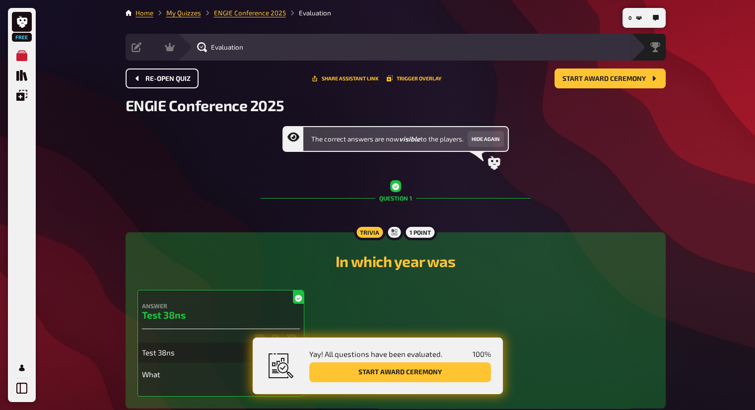
click at [184, 71] on button "Re-open Quiz" at bounding box center [162, 79] width 73 height 20
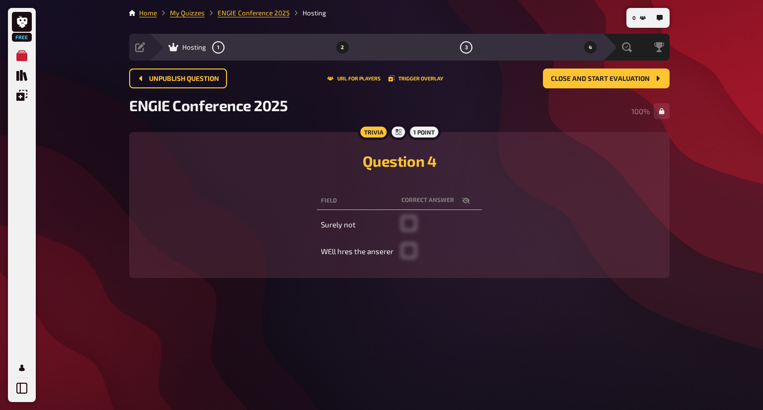
click at [340, 49] on button "2" at bounding box center [342, 47] width 16 height 16
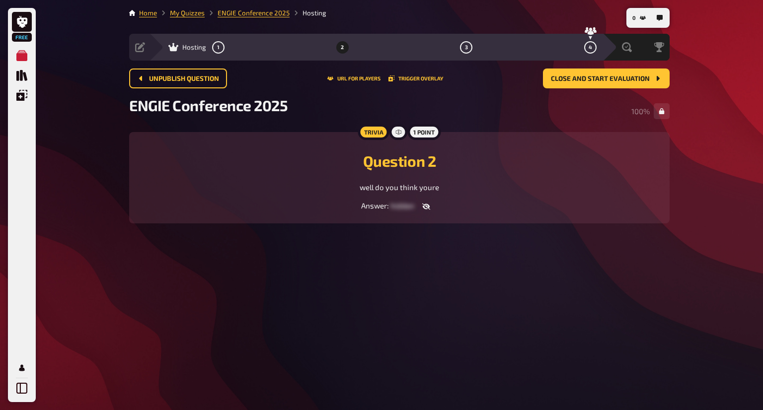
click at [340, 49] on button "2" at bounding box center [342, 47] width 16 height 16
click at [622, 50] on div "Evaluation" at bounding box center [600, 47] width 69 height 10
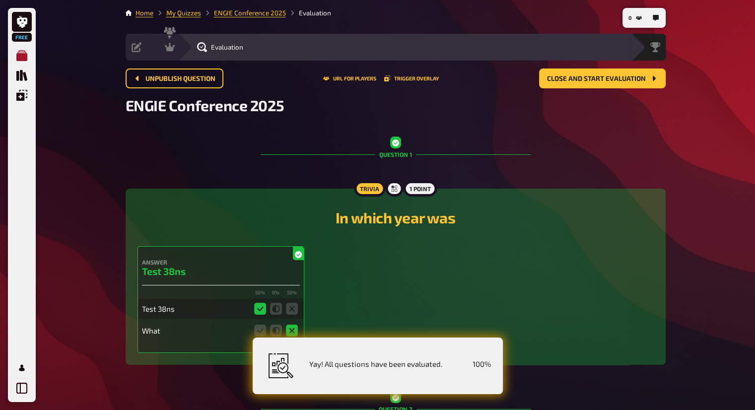
click at [20, 57] on icon "My Quizzes" at bounding box center [21, 55] width 11 height 11
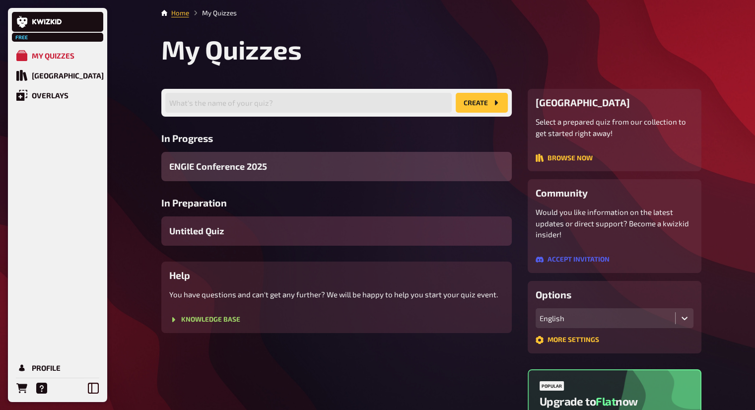
click at [324, 221] on div "Untitled Quiz" at bounding box center [336, 231] width 351 height 29
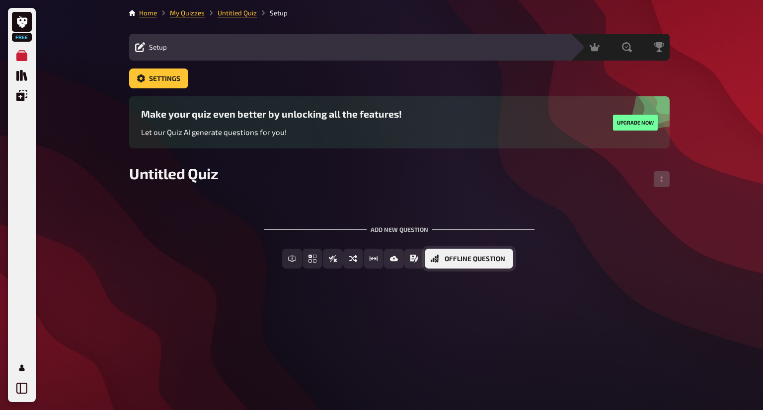
click at [501, 258] on span "Offline Question" at bounding box center [474, 259] width 61 height 7
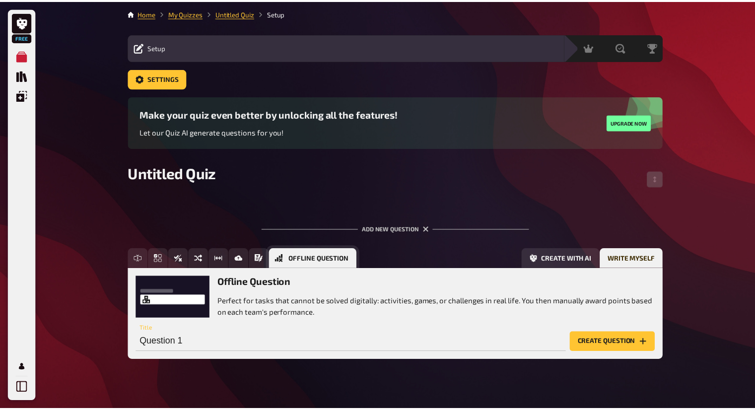
scroll to position [14, 0]
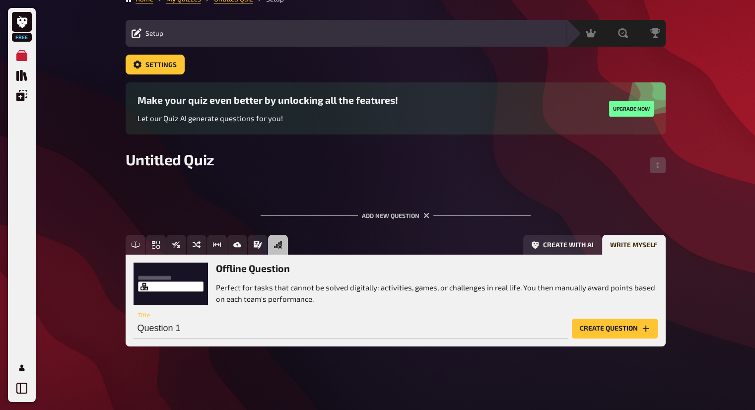
click at [610, 324] on button "Create question" at bounding box center [615, 329] width 86 height 20
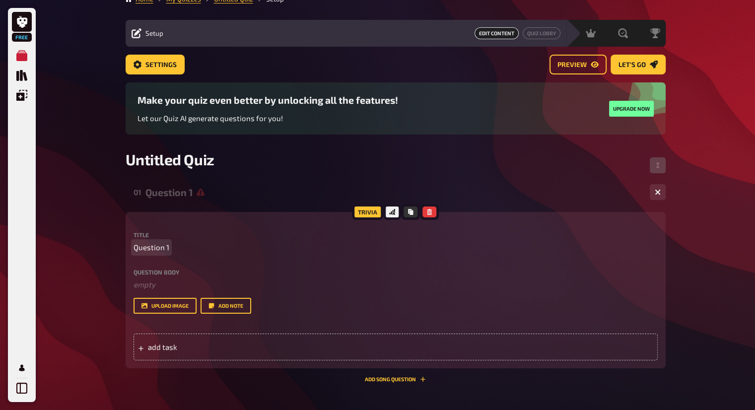
click at [172, 245] on p "Question 1" at bounding box center [396, 247] width 524 height 11
click at [168, 245] on span "Question 1" at bounding box center [152, 247] width 36 height 11
click at [164, 244] on span "Question 1" at bounding box center [152, 247] width 36 height 11
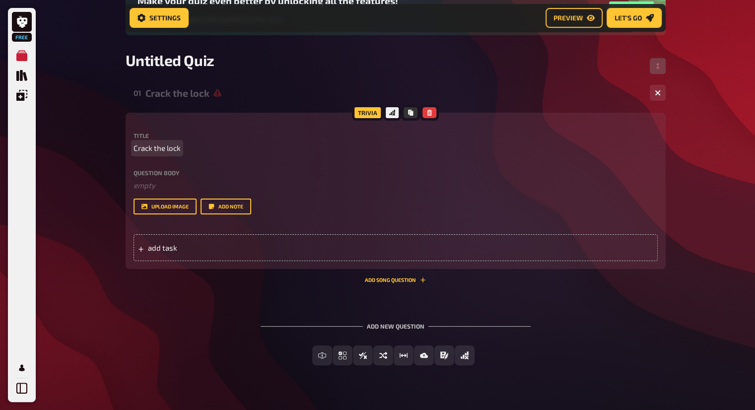
scroll to position [121, 0]
click at [177, 204] on button "upload image" at bounding box center [165, 207] width 63 height 16
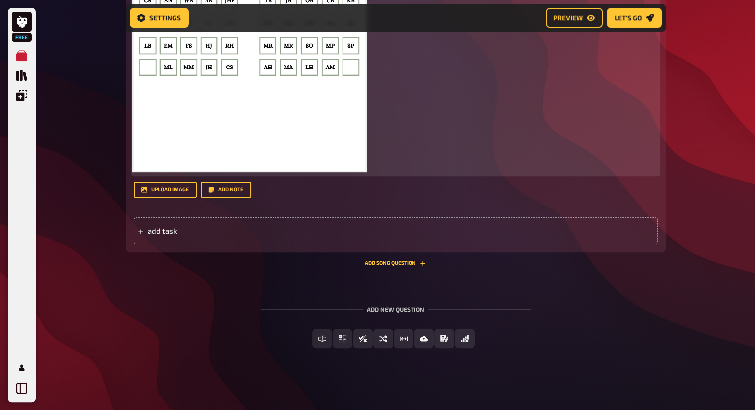
scroll to position [479, 0]
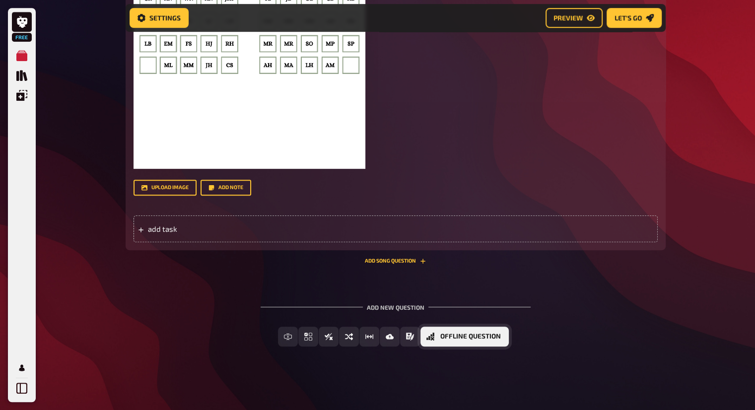
click at [491, 334] on span "Offline Question" at bounding box center [470, 336] width 61 height 7
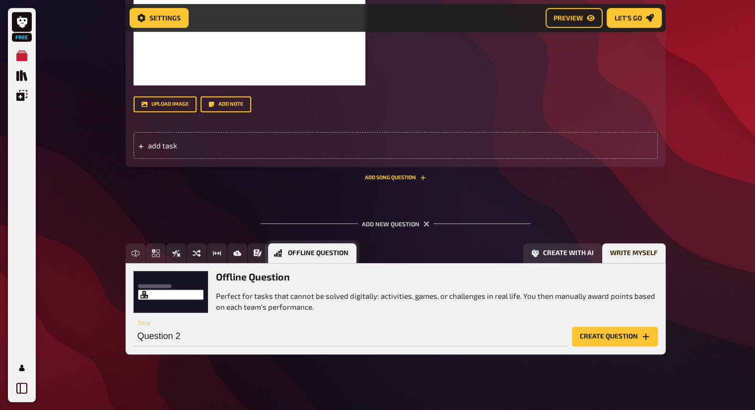
scroll to position [570, 0]
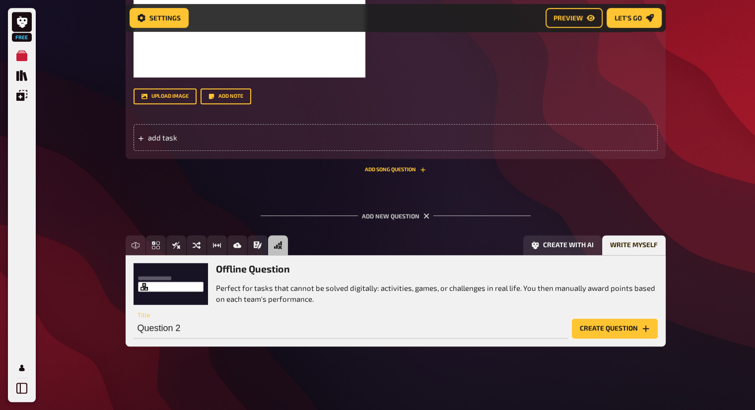
click at [616, 326] on button "Create question" at bounding box center [615, 329] width 86 height 20
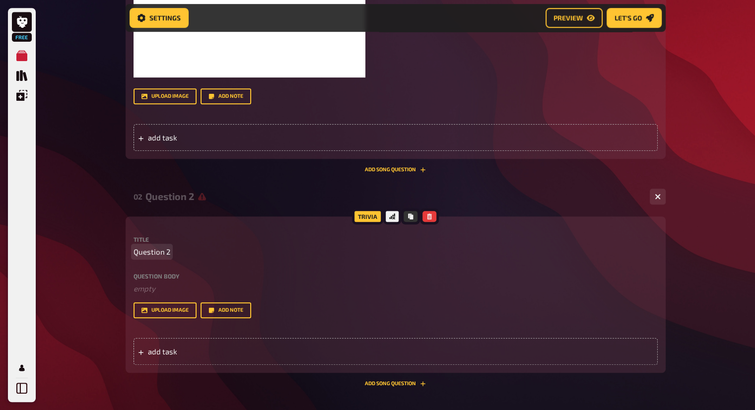
click at [172, 250] on p "Question 2" at bounding box center [396, 251] width 524 height 11
click at [166, 247] on span "Question 2" at bounding box center [152, 251] width 37 height 11
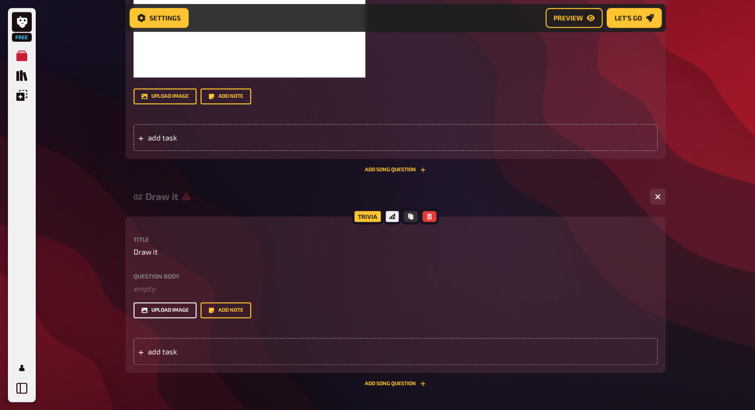
click at [182, 306] on button "upload image" at bounding box center [165, 310] width 63 height 16
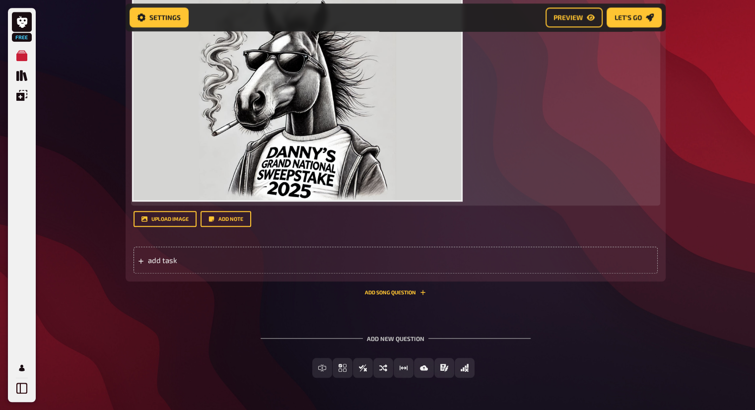
scroll to position [1031, 0]
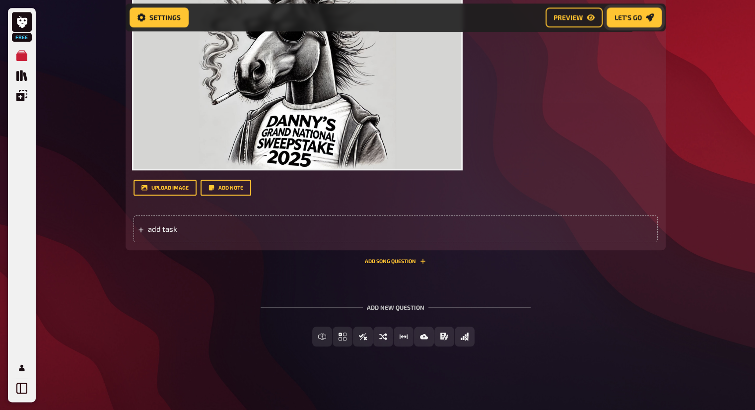
click at [626, 15] on span "Let's go" at bounding box center [628, 17] width 27 height 7
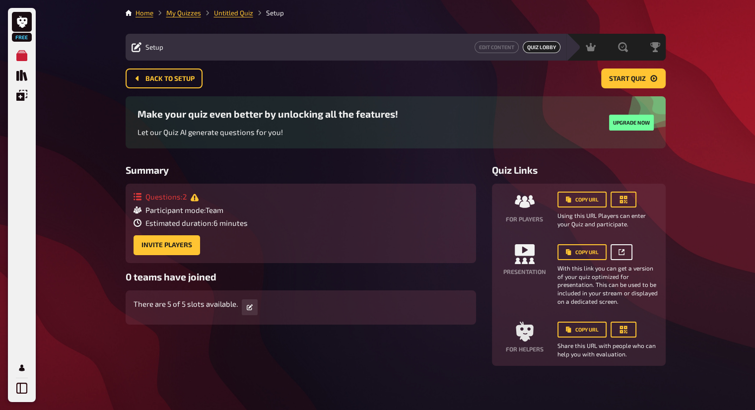
click at [625, 255] on button "button" at bounding box center [622, 252] width 22 height 16
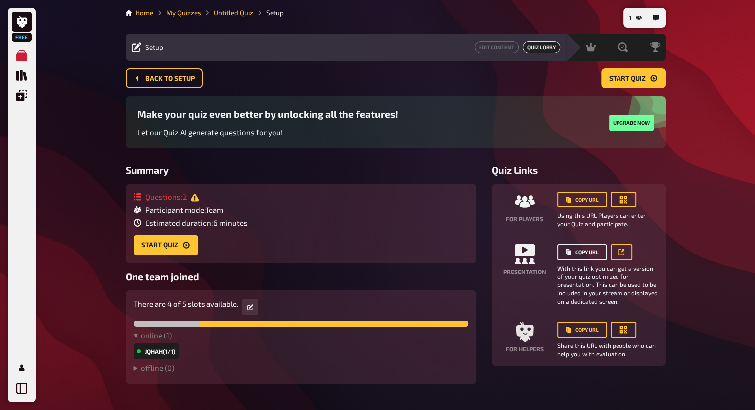
click at [591, 256] on button "Copy URL" at bounding box center [582, 252] width 49 height 16
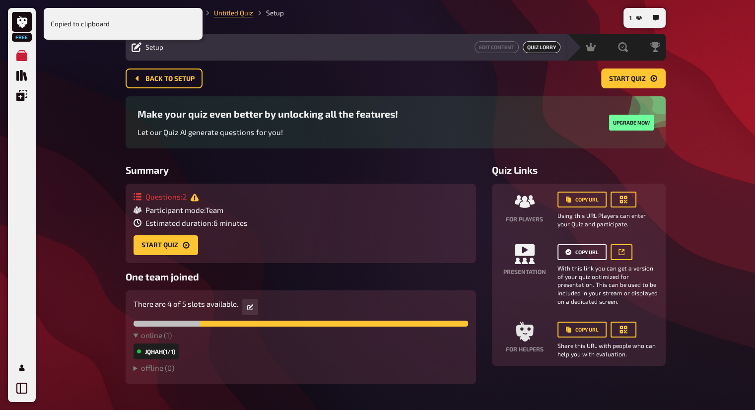
click at [586, 251] on button "Copy URL" at bounding box center [582, 252] width 49 height 16
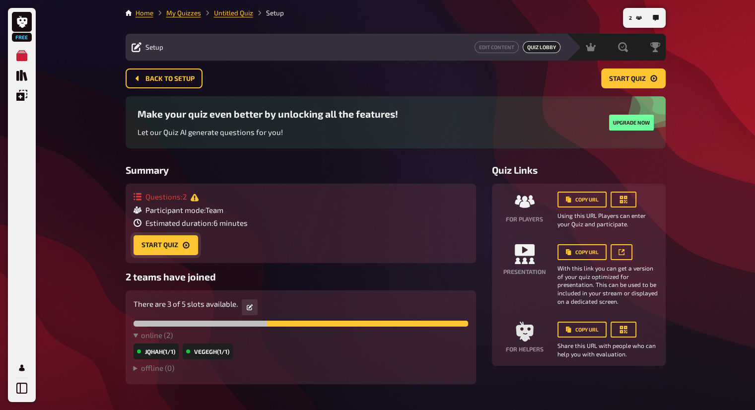
click at [179, 245] on button "Start Quiz" at bounding box center [166, 245] width 65 height 20
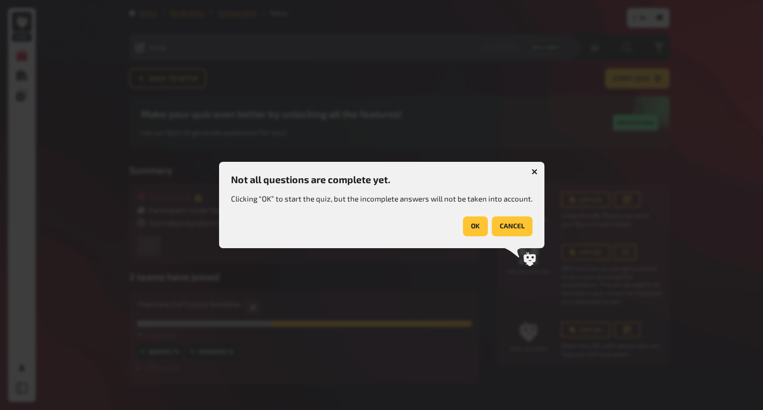
click at [476, 222] on button "OK" at bounding box center [475, 227] width 25 height 20
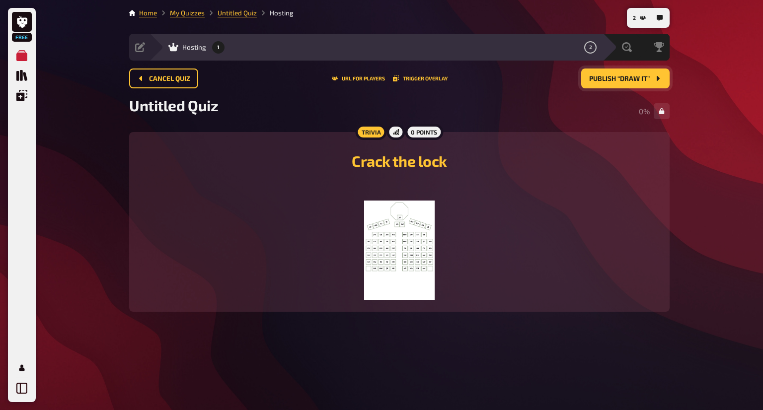
click at [628, 73] on button "Publish “Draw it”" at bounding box center [625, 79] width 88 height 20
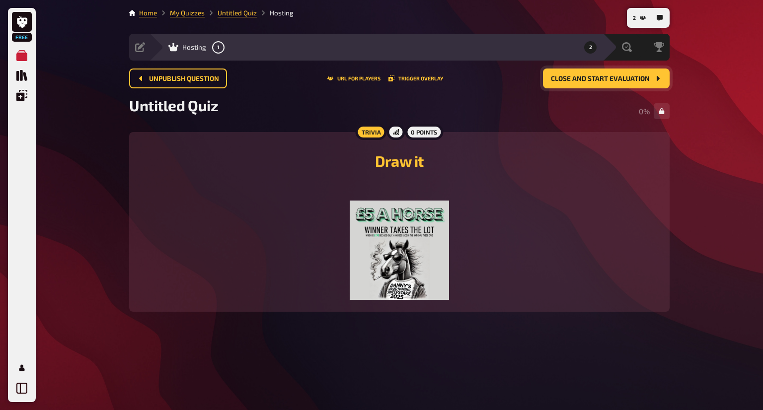
click at [577, 72] on button "Close and start evaluation" at bounding box center [606, 79] width 127 height 20
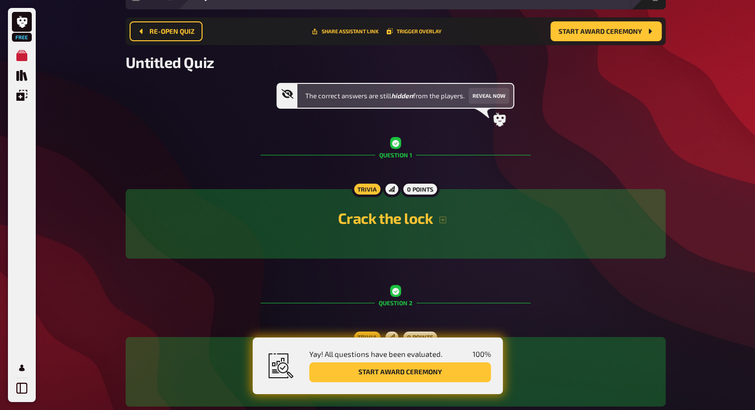
scroll to position [111, 0]
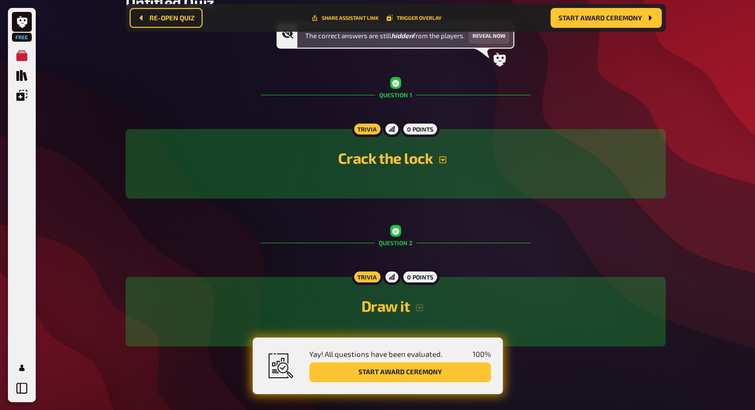
drag, startPoint x: 392, startPoint y: 369, endPoint x: 449, endPoint y: 162, distance: 214.8
click at [456, 167] on main "Home My Quizzes Untitled Quiz Evaluation Setup Edit Content Quiz Lobby Hosting …" at bounding box center [396, 130] width 540 height 466
click at [423, 131] on div "0 points" at bounding box center [420, 129] width 38 height 16
click at [448, 159] on button "button" at bounding box center [443, 160] width 20 height 8
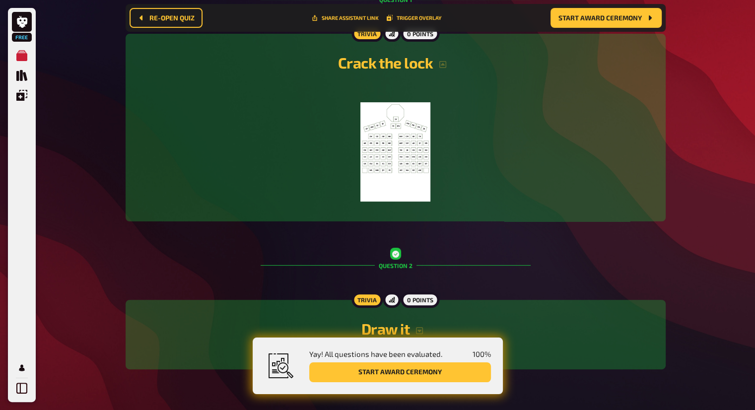
scroll to position [229, 0]
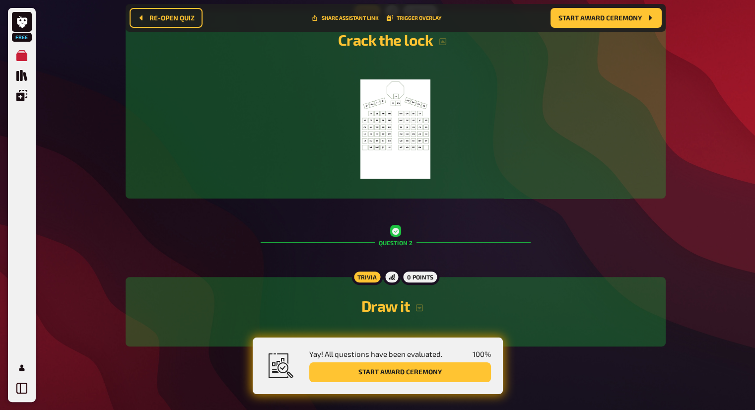
click at [400, 317] on div "Draw it" at bounding box center [396, 308] width 516 height 38
click at [417, 307] on icon "button" at bounding box center [419, 307] width 7 height 7
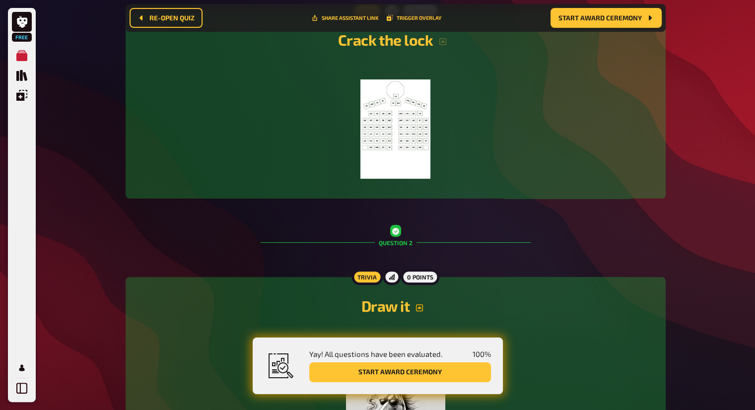
click at [422, 276] on div "0 points" at bounding box center [420, 277] width 38 height 16
click at [389, 274] on icon at bounding box center [392, 277] width 6 height 6
click at [418, 278] on div "0 points" at bounding box center [420, 277] width 38 height 16
click at [393, 277] on icon at bounding box center [392, 277] width 6 height 6
click at [416, 274] on div "0 points" at bounding box center [420, 277] width 38 height 16
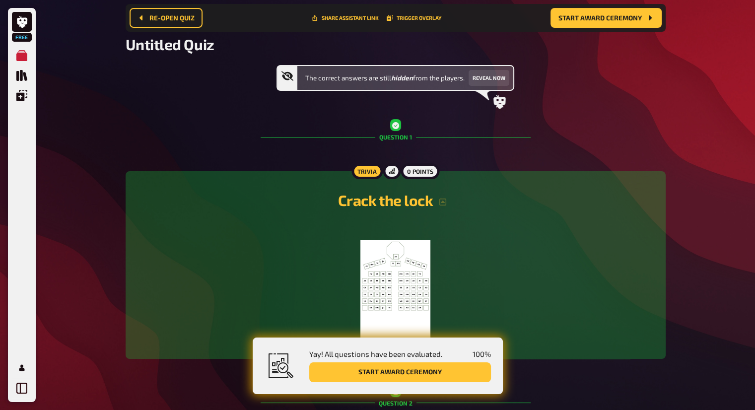
scroll to position [157, 0]
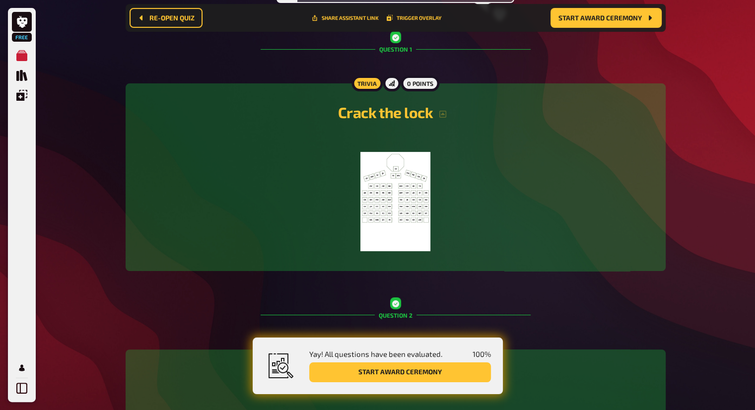
click at [419, 77] on div "0 points" at bounding box center [420, 83] width 38 height 16
click at [408, 88] on div "0 points" at bounding box center [420, 83] width 38 height 16
click at [411, 83] on div "0 points" at bounding box center [420, 83] width 38 height 16
click at [447, 115] on icon "button" at bounding box center [443, 114] width 8 height 8
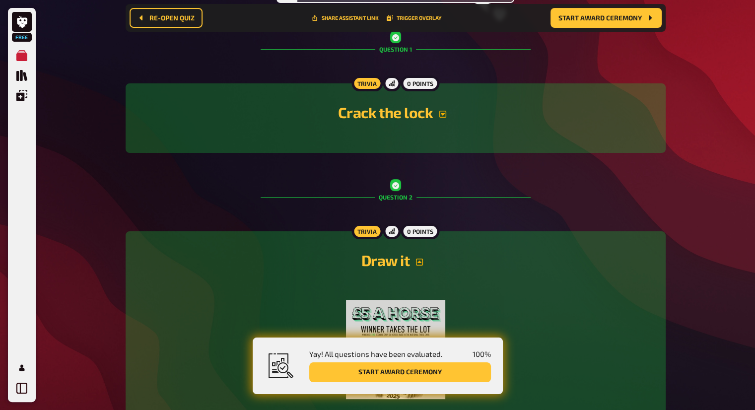
click at [444, 114] on icon "button" at bounding box center [442, 114] width 7 height 7
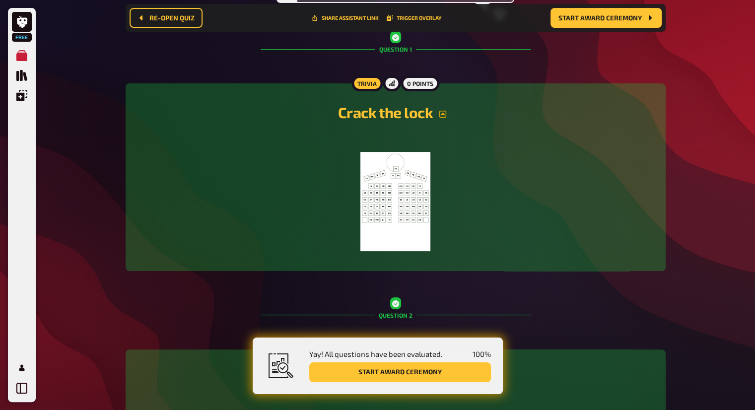
click at [395, 370] on button "Start award ceremony" at bounding box center [400, 373] width 182 height 20
click at [393, 371] on button "Start award ceremony" at bounding box center [400, 373] width 182 height 20
drag, startPoint x: 436, startPoint y: 165, endPoint x: 439, endPoint y: 159, distance: 7.6
click at [440, 160] on div "﻿" at bounding box center [396, 192] width 516 height 118
click at [418, 169] on img at bounding box center [396, 201] width 70 height 99
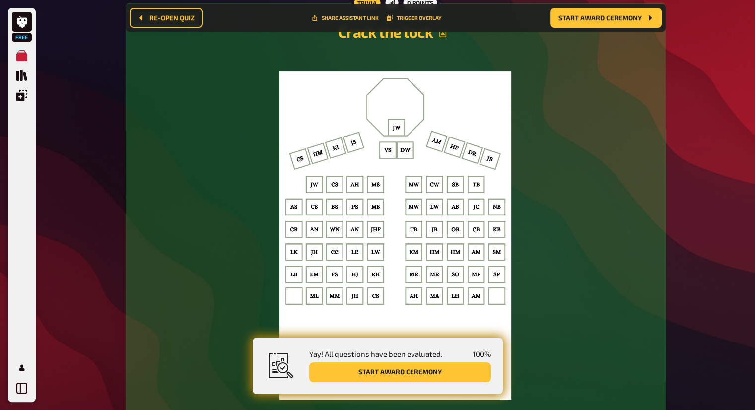
scroll to position [356, 0]
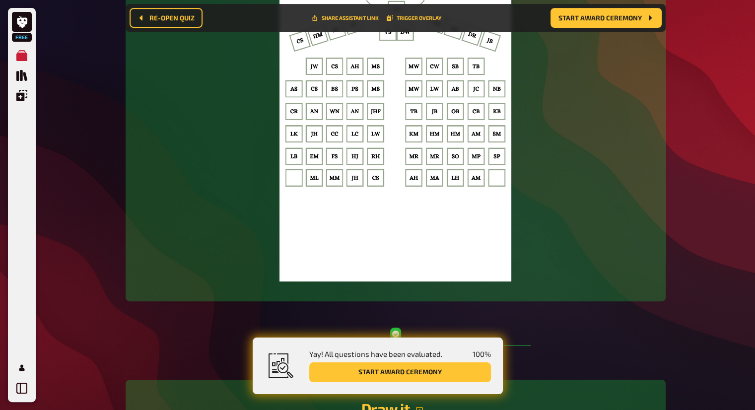
click at [409, 372] on button "Start award ceremony" at bounding box center [400, 373] width 182 height 20
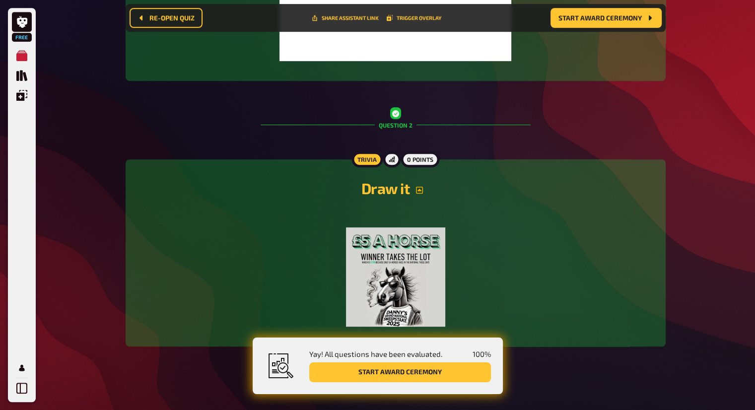
click at [418, 228] on img at bounding box center [395, 276] width 99 height 99
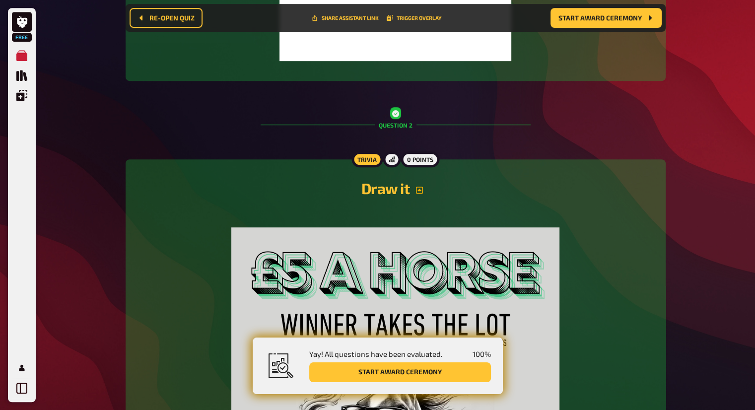
click at [407, 155] on div "0 points" at bounding box center [420, 159] width 38 height 16
click at [398, 154] on div at bounding box center [392, 159] width 18 height 16
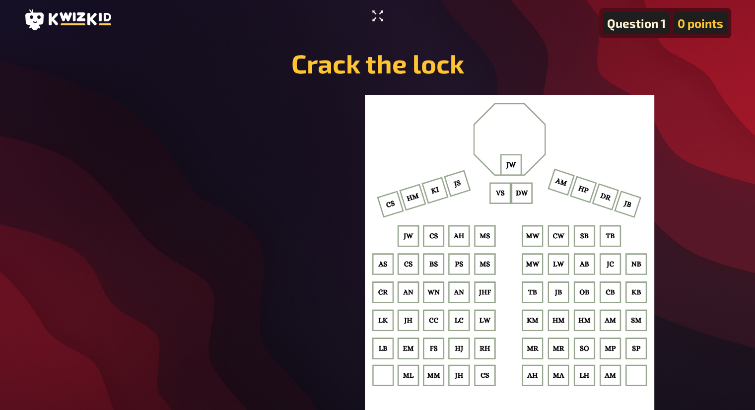
click at [371, 11] on icon "Enter Fullscreen" at bounding box center [378, 16] width 16 height 16
click at [375, 19] on icon "Enter Fullscreen" at bounding box center [378, 16] width 16 height 16
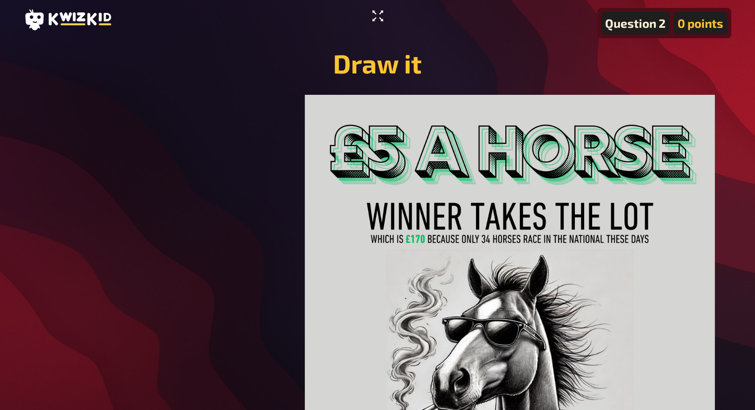
click at [382, 13] on icon "Enter Fullscreen" at bounding box center [378, 16] width 16 height 16
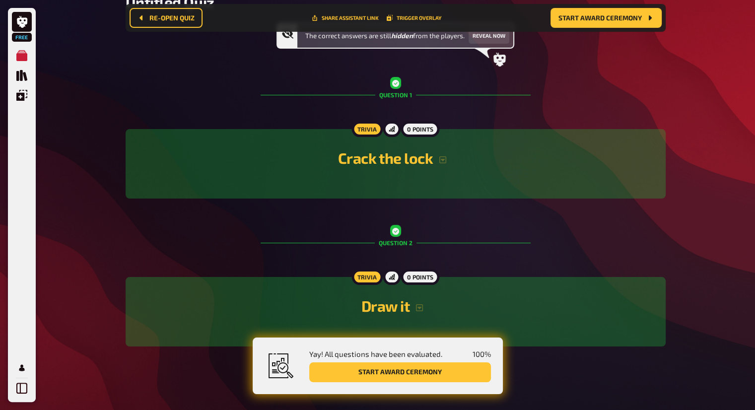
scroll to position [111, 0]
click at [443, 157] on icon "button" at bounding box center [443, 160] width 8 height 8
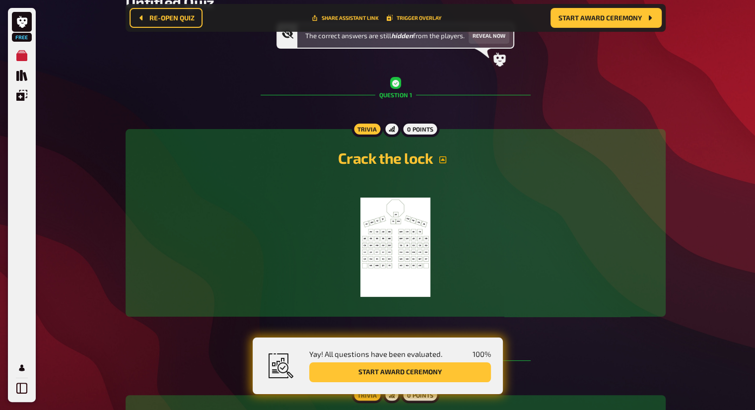
click at [395, 229] on img at bounding box center [396, 247] width 70 height 99
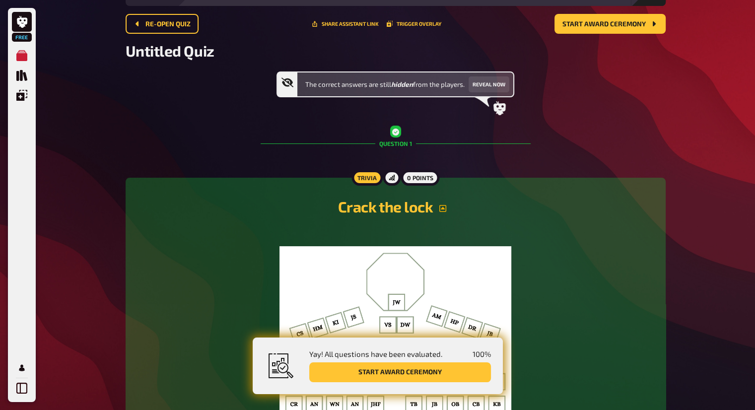
scroll to position [54, 0]
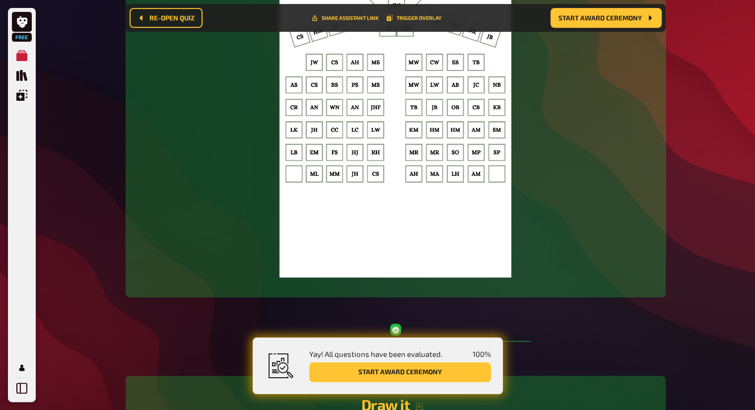
click at [378, 180] on img at bounding box center [396, 113] width 232 height 328
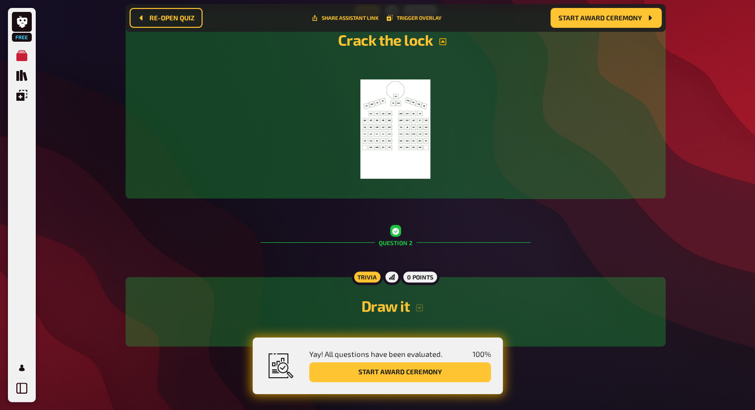
scroll to position [229, 0]
click at [443, 40] on icon "button" at bounding box center [442, 41] width 7 height 7
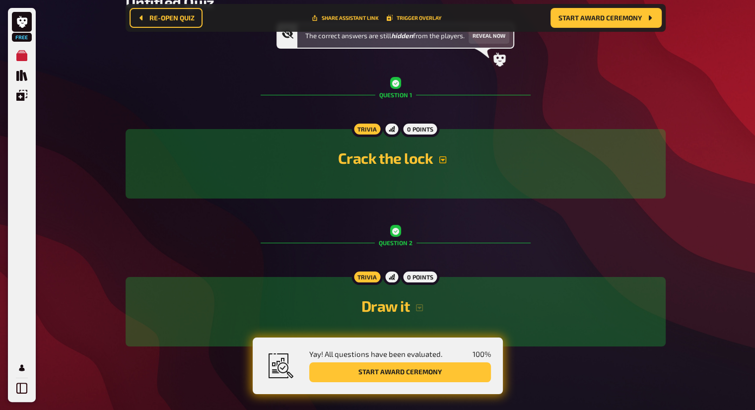
click at [432, 146] on div "Crack the lock" at bounding box center [396, 160] width 516 height 38
drag, startPoint x: 439, startPoint y: 151, endPoint x: 445, endPoint y: 154, distance: 7.1
click at [439, 151] on h2 "Crack the lock" at bounding box center [396, 158] width 516 height 18
click at [445, 154] on h2 "Crack the lock" at bounding box center [396, 158] width 516 height 18
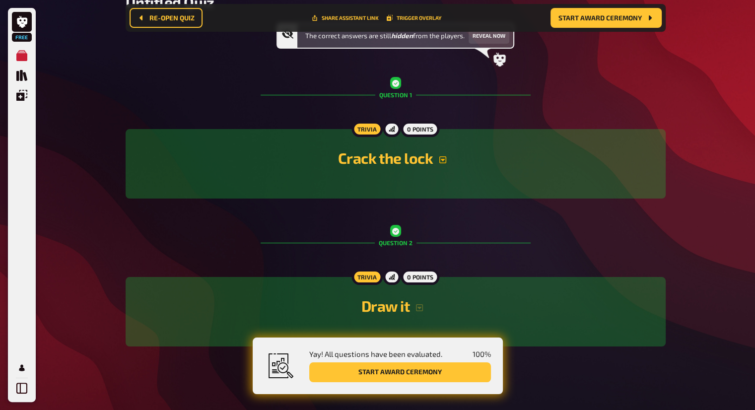
click at [445, 159] on icon "button" at bounding box center [443, 160] width 8 height 8
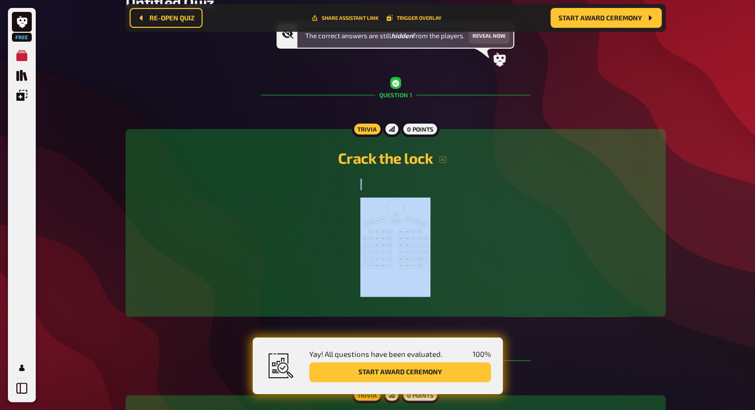
drag, startPoint x: 444, startPoint y: 159, endPoint x: 374, endPoint y: 201, distance: 81.5
click at [375, 199] on img at bounding box center [396, 247] width 70 height 99
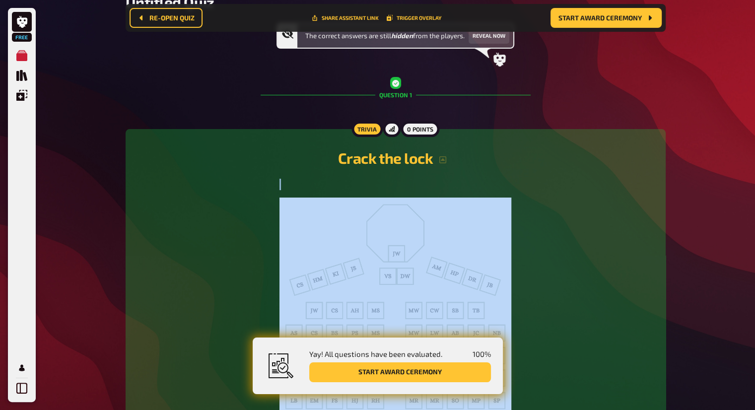
click at [564, 240] on div "﻿" at bounding box center [396, 352] width 516 height 347
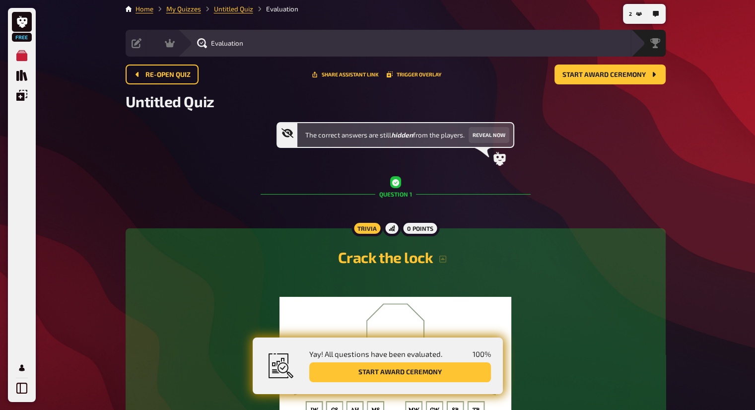
scroll to position [0, 0]
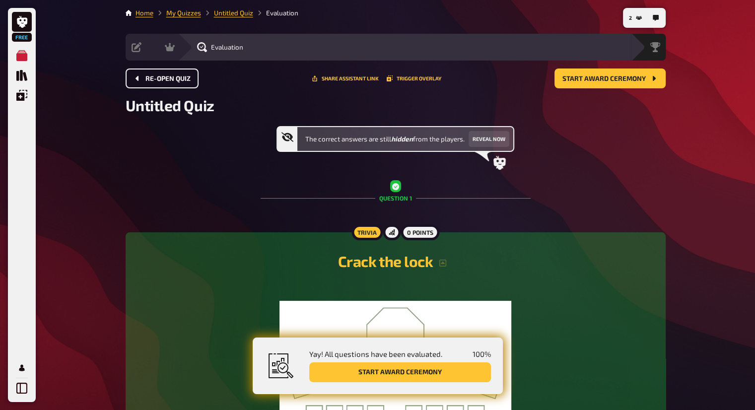
click at [146, 80] on span "Re-open Quiz" at bounding box center [168, 78] width 45 height 7
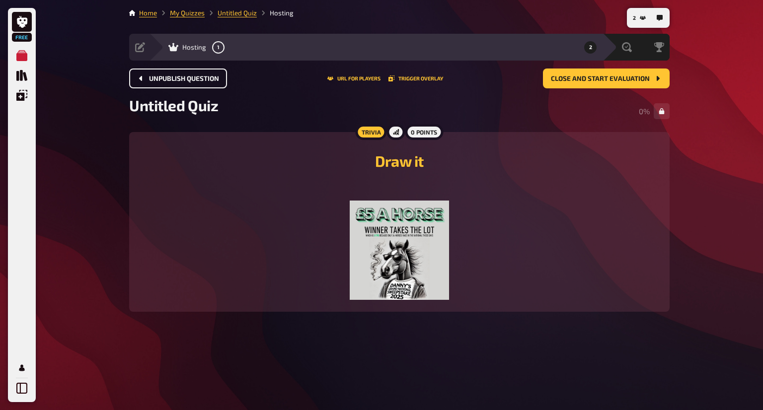
click at [199, 79] on span "Unpublish question" at bounding box center [184, 78] width 70 height 7
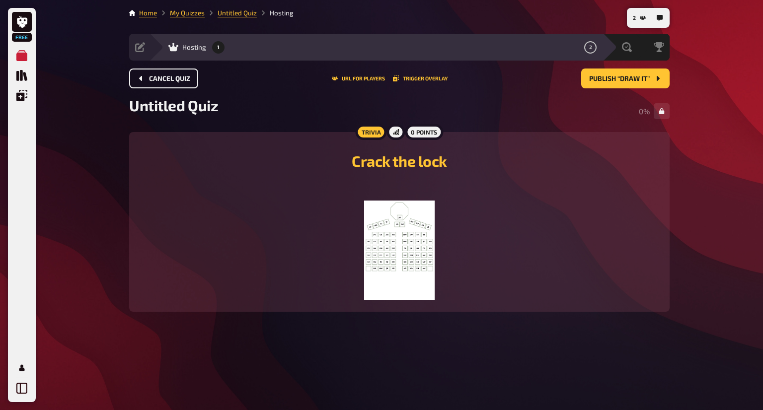
click at [183, 79] on span "Cancel Quiz" at bounding box center [169, 78] width 41 height 7
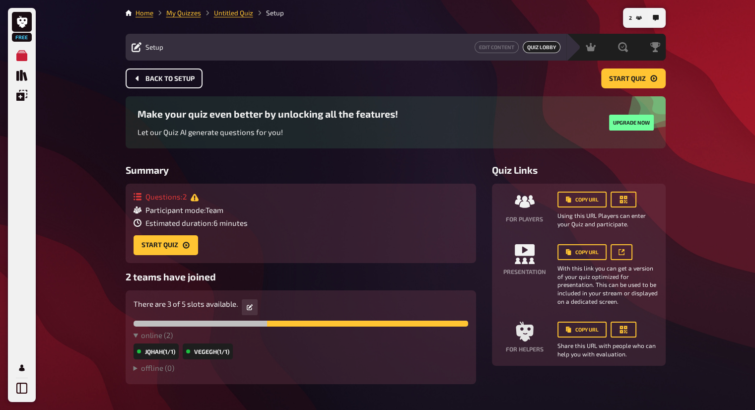
click at [178, 83] on button "Back to setup" at bounding box center [164, 79] width 77 height 20
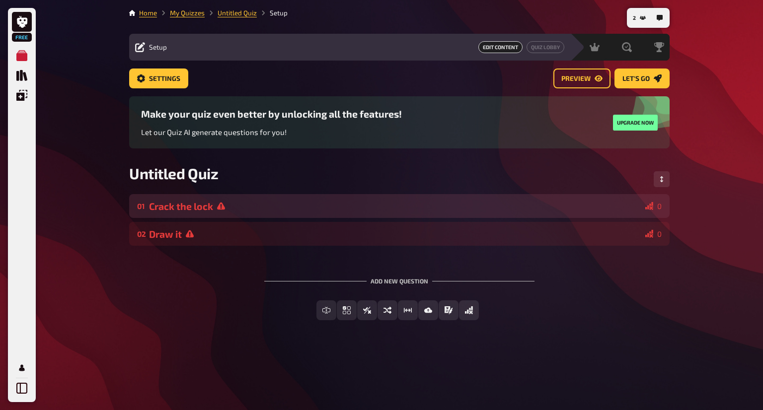
click at [606, 208] on div "Crack the lock" at bounding box center [395, 206] width 492 height 11
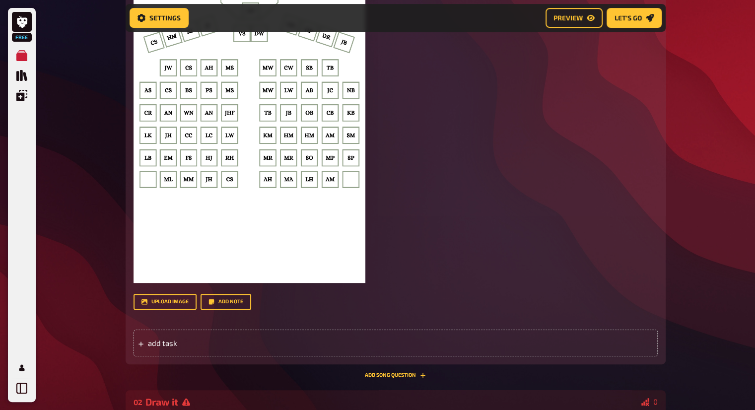
scroll to position [455, 0]
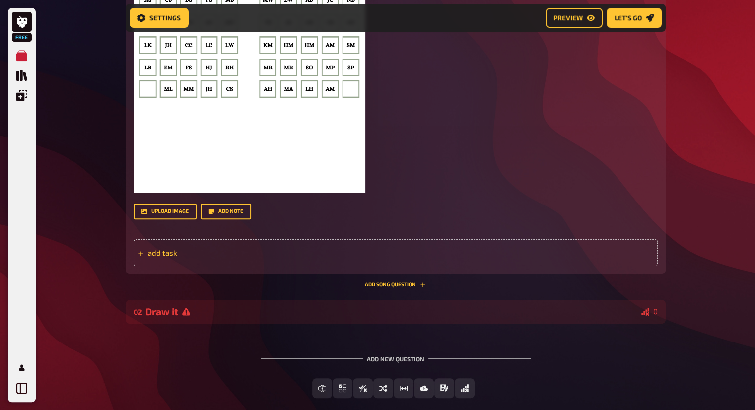
click at [292, 248] on span "add task" at bounding box center [225, 252] width 154 height 9
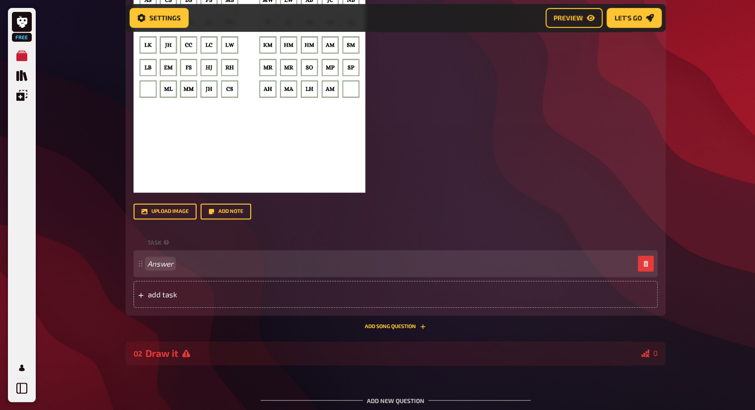
click at [280, 265] on div "Answer" at bounding box center [390, 263] width 487 height 9
click at [203, 260] on div at bounding box center [390, 263] width 487 height 9
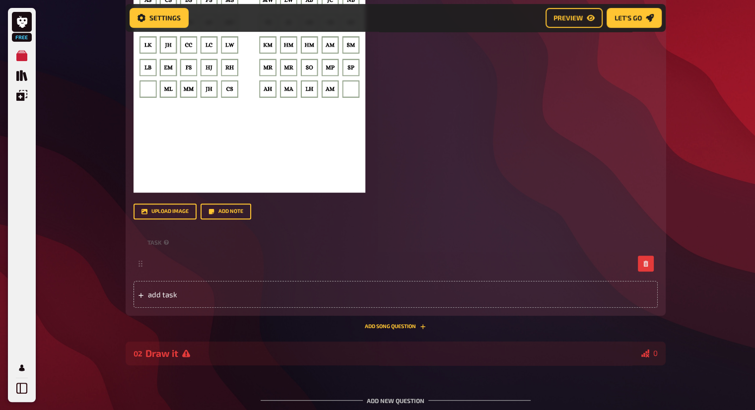
click at [344, 223] on div "Title Crack the lock Question body ﻿ ﻿ Drop here to upload upload image Add not…" at bounding box center [396, 53] width 524 height 509
click at [278, 294] on span "add task" at bounding box center [225, 294] width 154 height 9
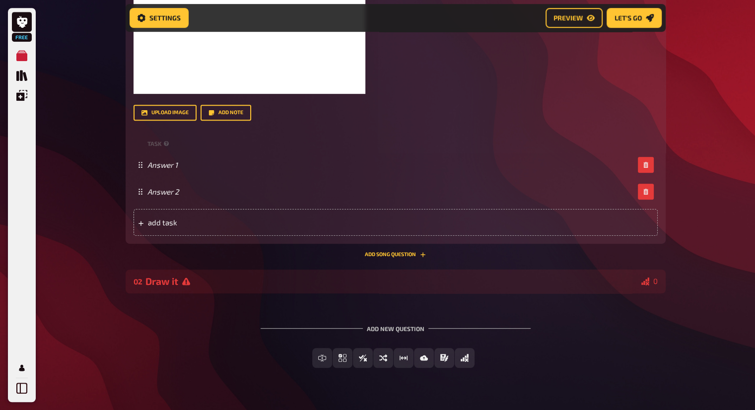
scroll to position [554, 0]
click at [291, 221] on span "add task" at bounding box center [225, 222] width 154 height 9
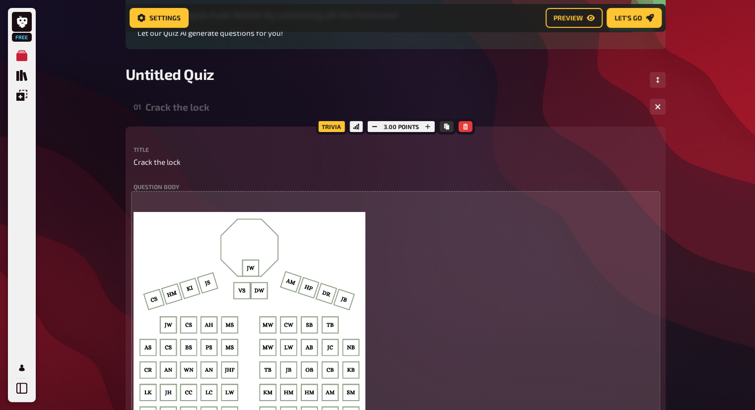
scroll to position [157, 0]
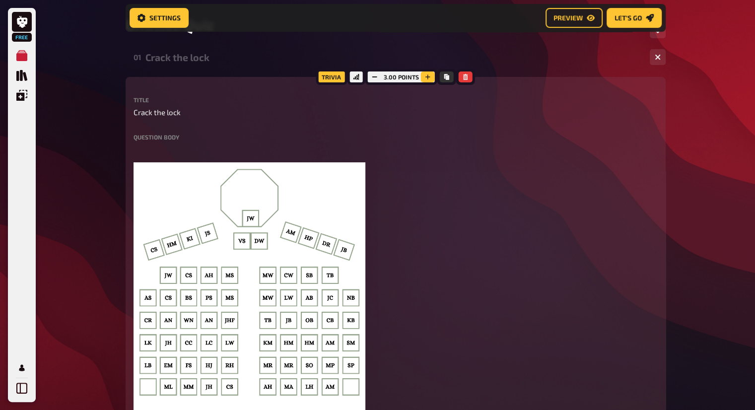
click at [428, 73] on button "button" at bounding box center [428, 77] width 14 height 11
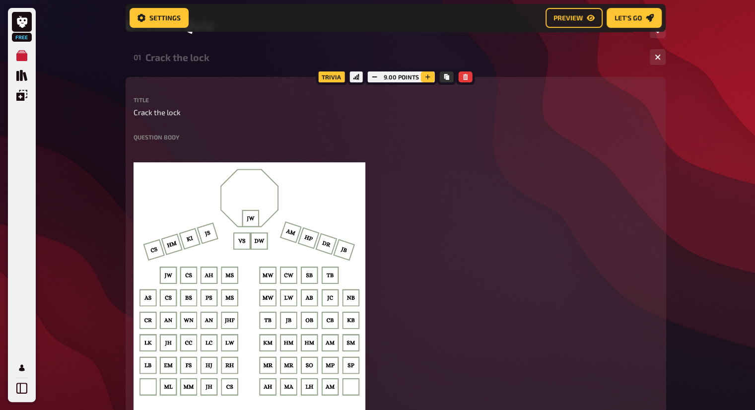
click at [428, 73] on button "button" at bounding box center [428, 77] width 14 height 11
click at [374, 78] on icon "button" at bounding box center [373, 77] width 6 height 6
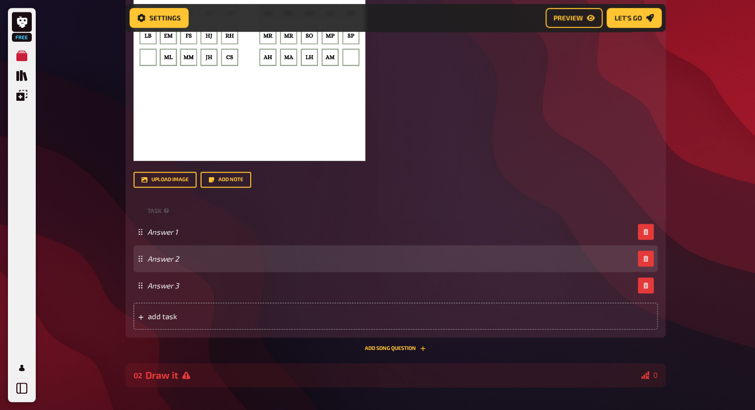
scroll to position [505, 0]
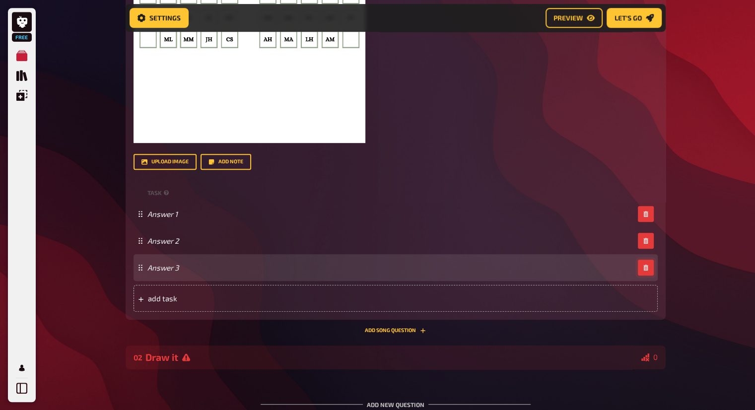
click at [640, 268] on button "button" at bounding box center [646, 268] width 16 height 16
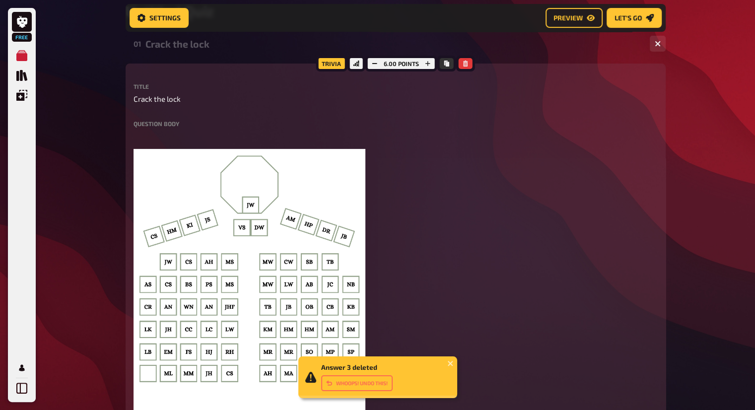
scroll to position [157, 0]
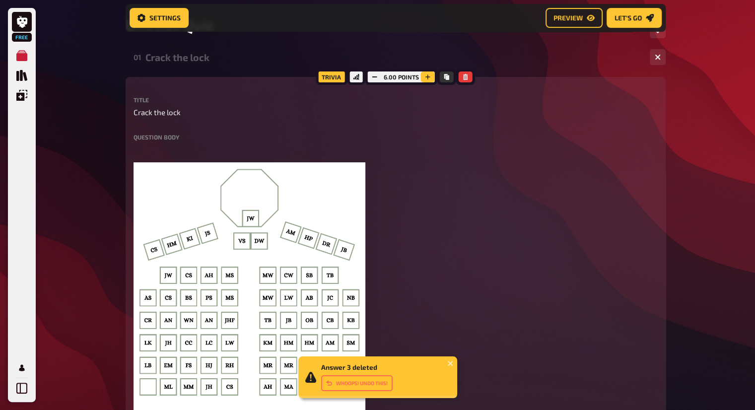
click at [430, 78] on icon "button" at bounding box center [428, 77] width 6 height 6
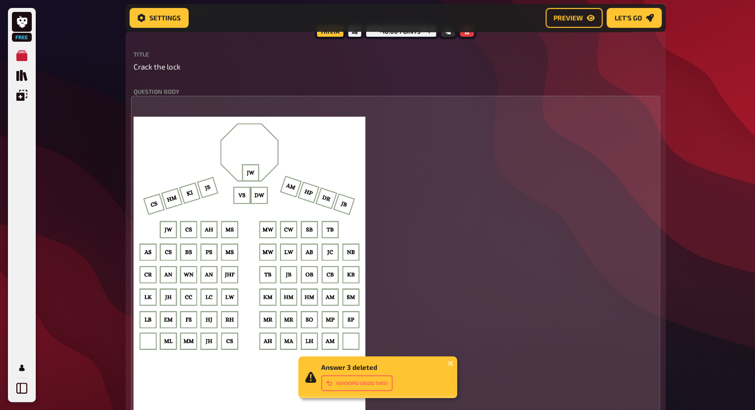
scroll to position [405, 0]
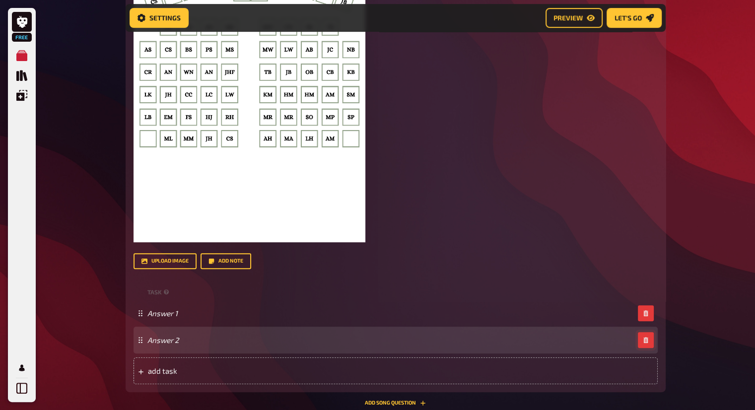
click at [642, 344] on button "button" at bounding box center [646, 340] width 16 height 16
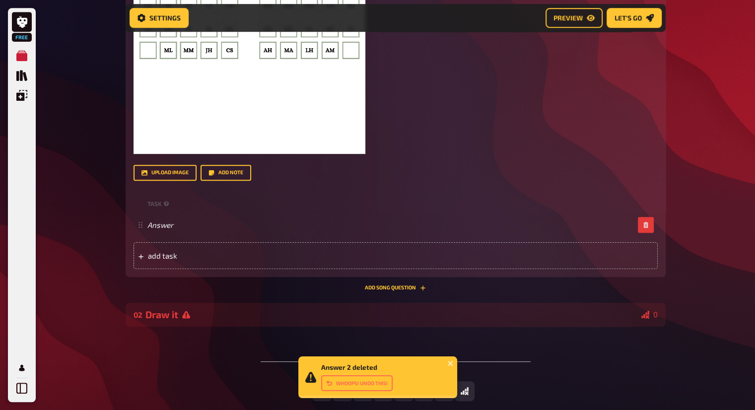
scroll to position [548, 0]
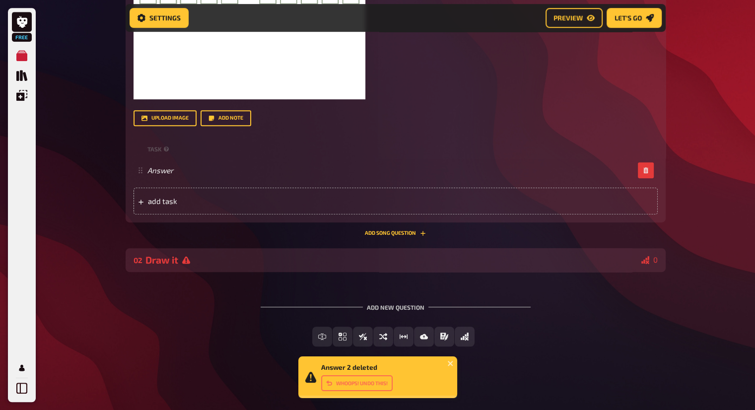
click at [579, 266] on div "02 Draw it 0" at bounding box center [396, 260] width 540 height 24
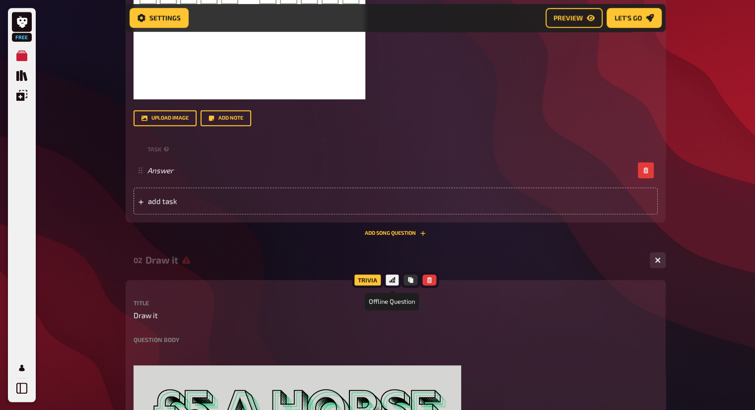
click at [392, 280] on icon at bounding box center [392, 280] width 6 height 6
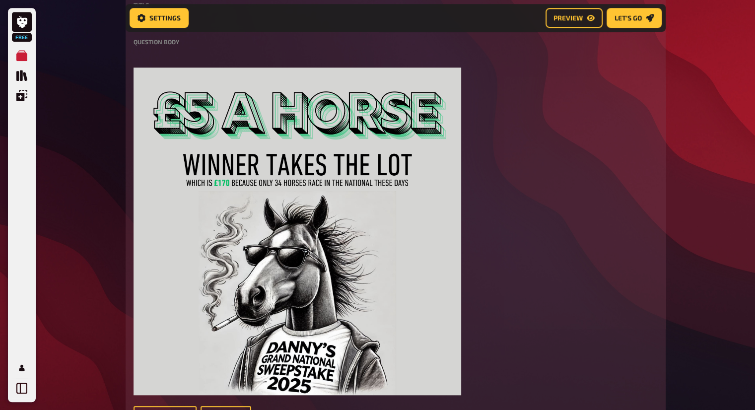
scroll to position [1073, 0]
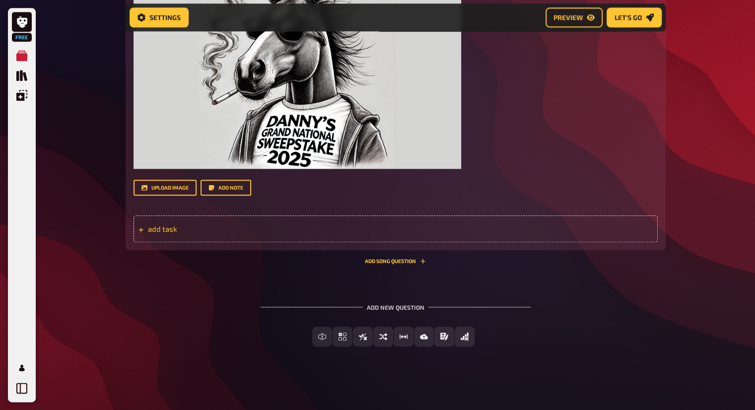
click at [291, 225] on span "add task" at bounding box center [225, 228] width 154 height 9
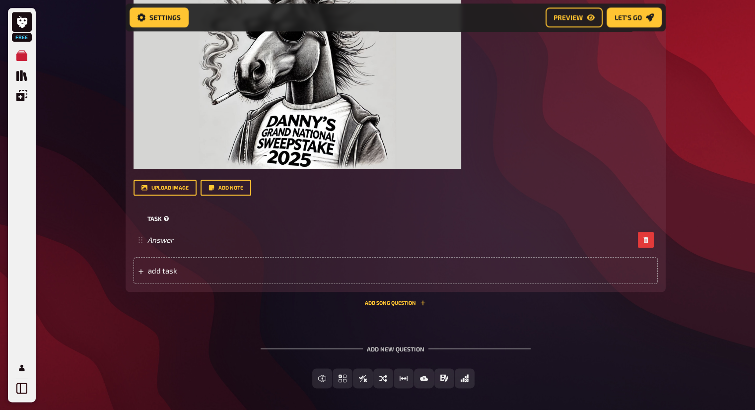
click at [164, 219] on icon at bounding box center [166, 218] width 5 height 5
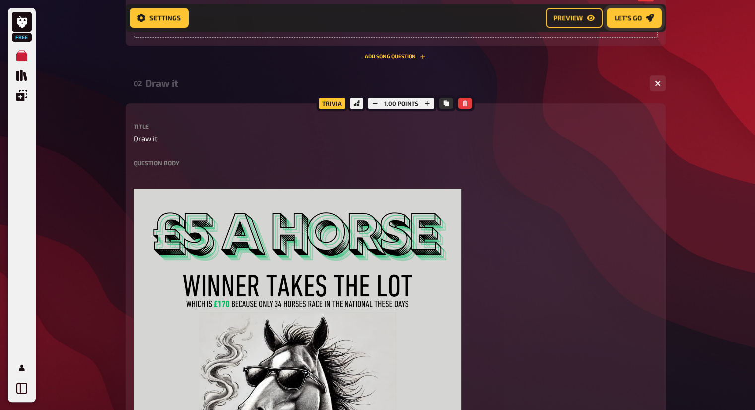
click at [630, 20] on span "Let's go" at bounding box center [628, 17] width 27 height 7
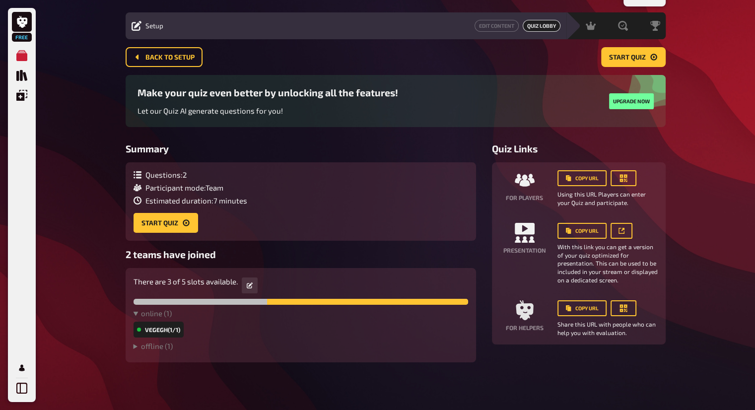
scroll to position [23, 0]
click at [628, 58] on span "Start Quiz" at bounding box center [627, 57] width 37 height 7
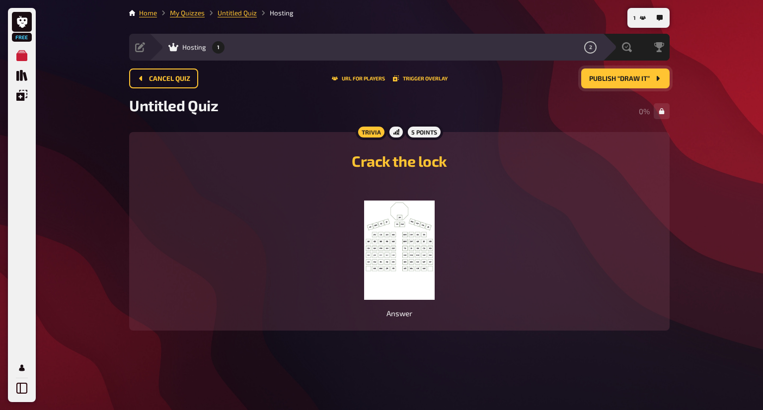
click at [614, 72] on button "Publish “Draw it”" at bounding box center [625, 79] width 88 height 20
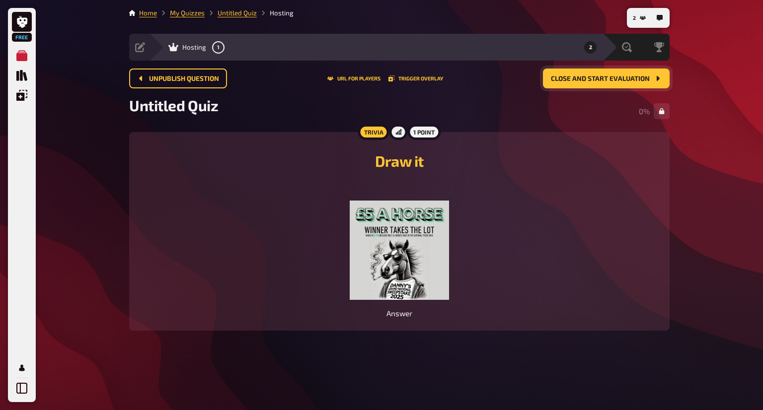
click at [636, 71] on button "Close and start evaluation" at bounding box center [606, 79] width 127 height 20
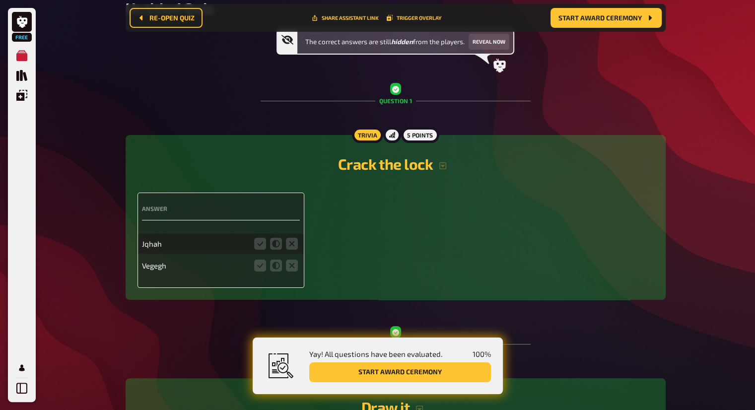
scroll to position [107, 0]
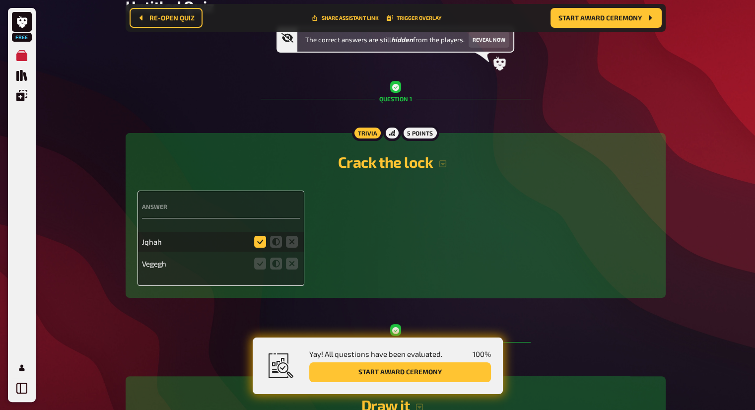
click at [264, 241] on icon at bounding box center [260, 242] width 12 height 12
click at [0, 0] on input "radio" at bounding box center [0, 0] width 0 height 0
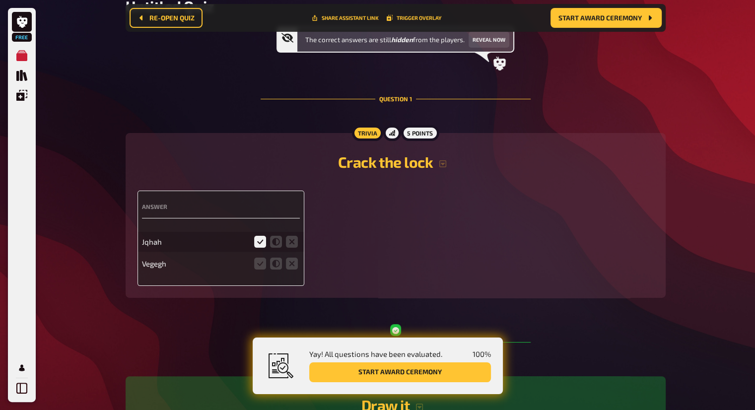
click at [415, 133] on div "5 points" at bounding box center [420, 133] width 38 height 16
click at [413, 133] on div "5 points" at bounding box center [420, 133] width 38 height 16
click at [274, 243] on icon at bounding box center [276, 242] width 12 height 12
click at [0, 0] on input "radio" at bounding box center [0, 0] width 0 height 0
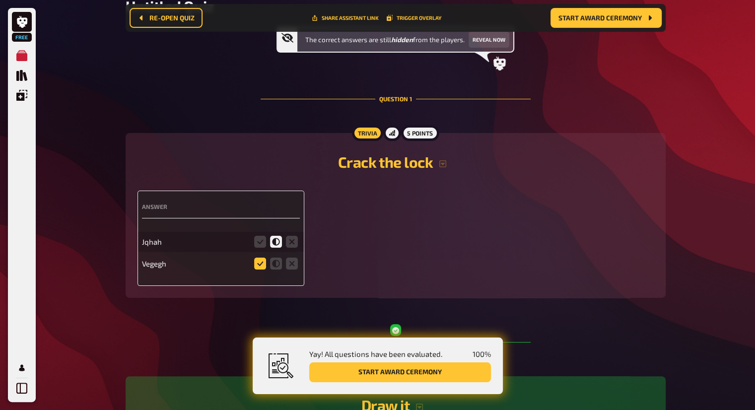
click at [260, 265] on icon at bounding box center [260, 264] width 12 height 12
click at [0, 0] on input "radio" at bounding box center [0, 0] width 0 height 0
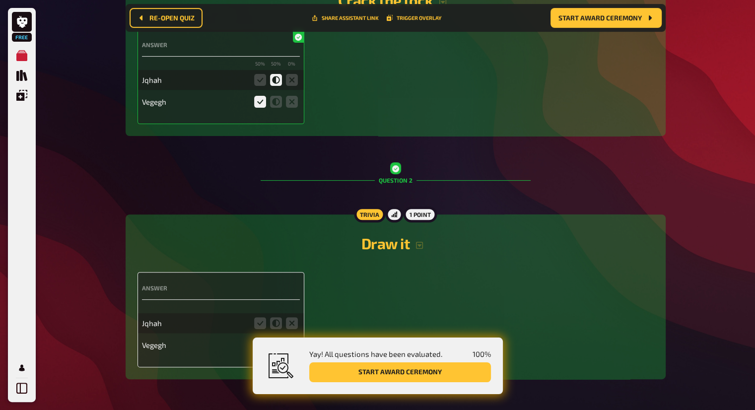
scroll to position [302, 0]
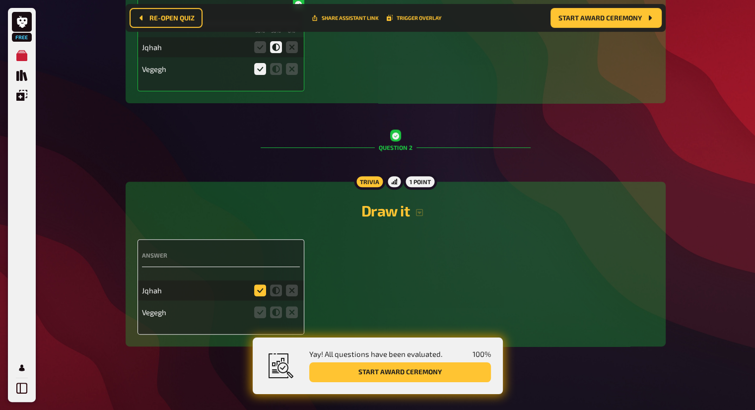
click at [262, 292] on icon at bounding box center [260, 291] width 12 height 12
click at [0, 0] on input "radio" at bounding box center [0, 0] width 0 height 0
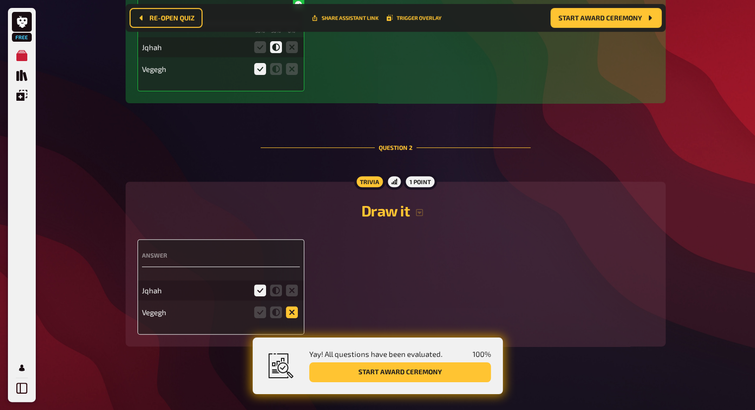
click at [290, 312] on icon at bounding box center [292, 312] width 12 height 12
click at [0, 0] on input "radio" at bounding box center [0, 0] width 0 height 0
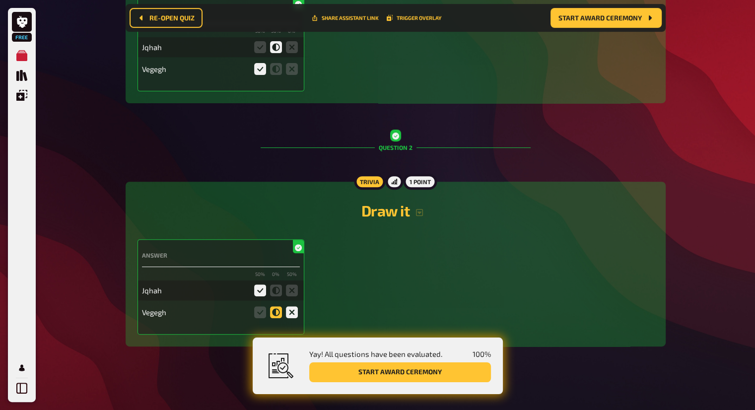
click at [278, 308] on icon at bounding box center [276, 312] width 12 height 12
click at [0, 0] on input "radio" at bounding box center [0, 0] width 0 height 0
click at [276, 309] on icon at bounding box center [276, 312] width 12 height 12
click at [0, 0] on input "radio" at bounding box center [0, 0] width 0 height 0
click at [419, 210] on icon "button" at bounding box center [420, 213] width 8 height 8
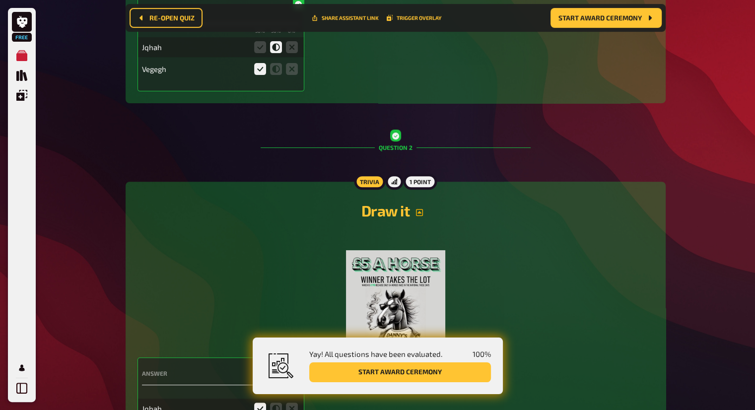
click at [422, 210] on icon "button" at bounding box center [420, 213] width 8 height 8
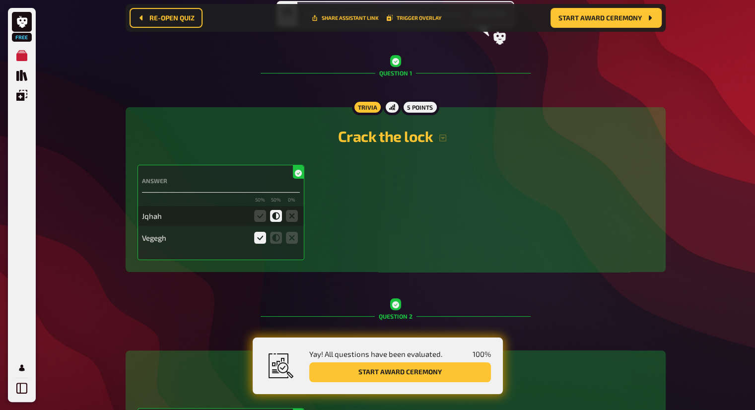
scroll to position [103, 0]
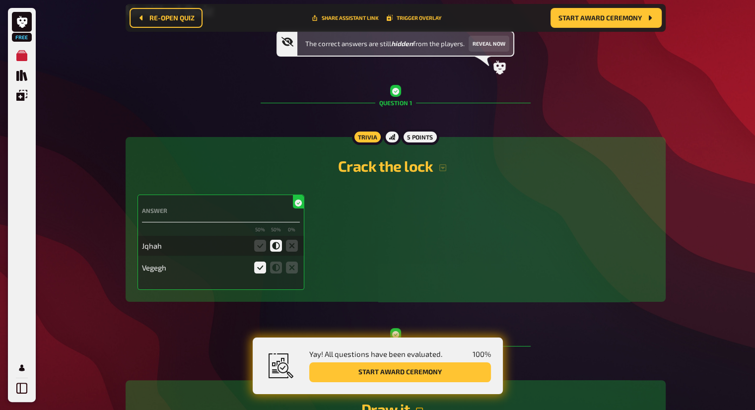
click at [292, 210] on h4 "Answer" at bounding box center [221, 210] width 158 height 7
click at [158, 242] on div "Jqhah" at bounding box center [195, 245] width 106 height 9
click at [157, 243] on div "Jqhah" at bounding box center [195, 245] width 106 height 9
click at [447, 164] on button "button" at bounding box center [443, 168] width 20 height 8
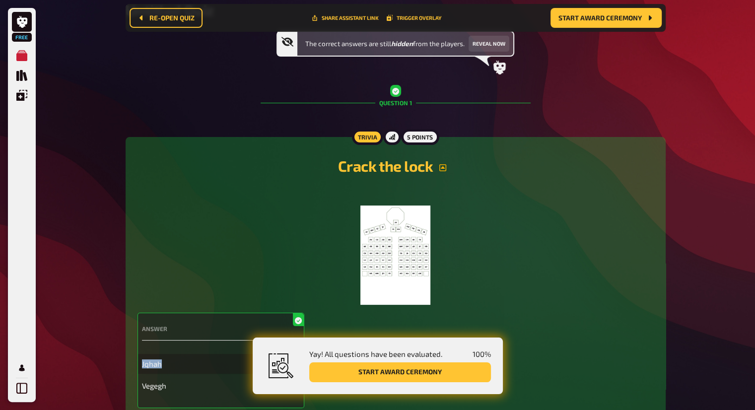
click at [440, 167] on icon "button" at bounding box center [443, 168] width 8 height 8
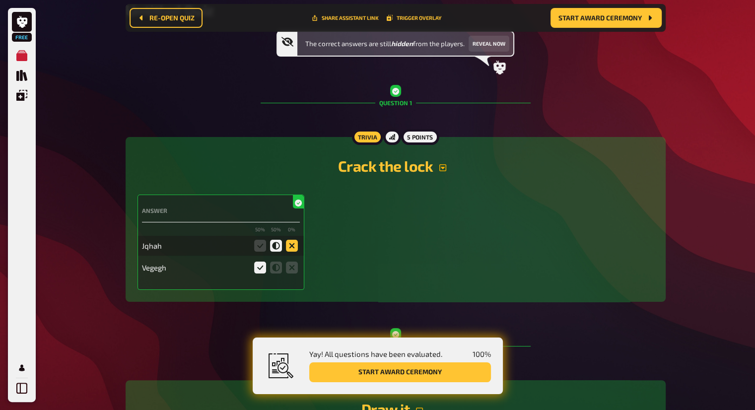
click at [290, 247] on icon at bounding box center [292, 246] width 12 height 12
click at [0, 0] on input "radio" at bounding box center [0, 0] width 0 height 0
drag, startPoint x: 283, startPoint y: 246, endPoint x: 264, endPoint y: 246, distance: 18.9
click at [282, 246] on fieldset at bounding box center [276, 246] width 48 height 16
click at [271, 245] on icon at bounding box center [276, 246] width 12 height 12
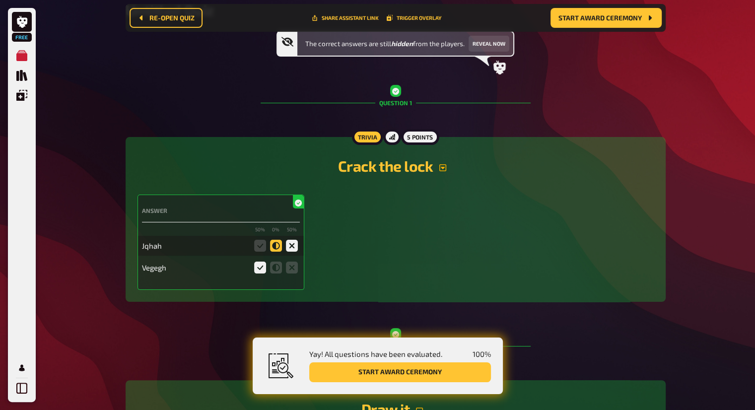
click at [0, 0] on input "radio" at bounding box center [0, 0] width 0 height 0
click at [296, 201] on icon at bounding box center [298, 203] width 7 height 7
click at [155, 253] on div "Jqhah" at bounding box center [221, 246] width 158 height 20
click at [153, 247] on div "Jqhah" at bounding box center [195, 245] width 106 height 9
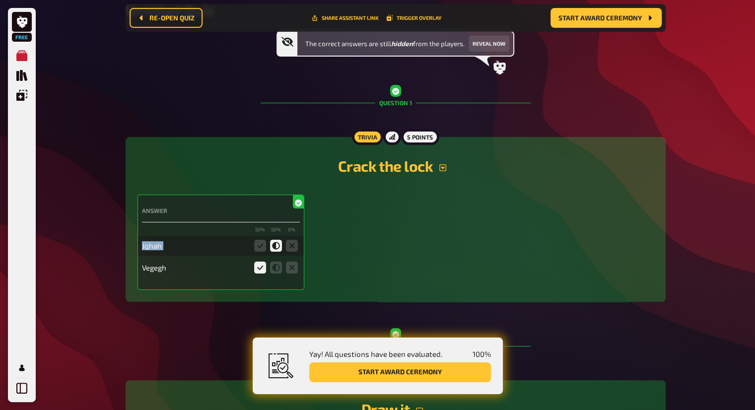
click at [153, 247] on div "Jqhah" at bounding box center [195, 245] width 106 height 9
click at [162, 247] on div "Jqhah" at bounding box center [195, 245] width 106 height 9
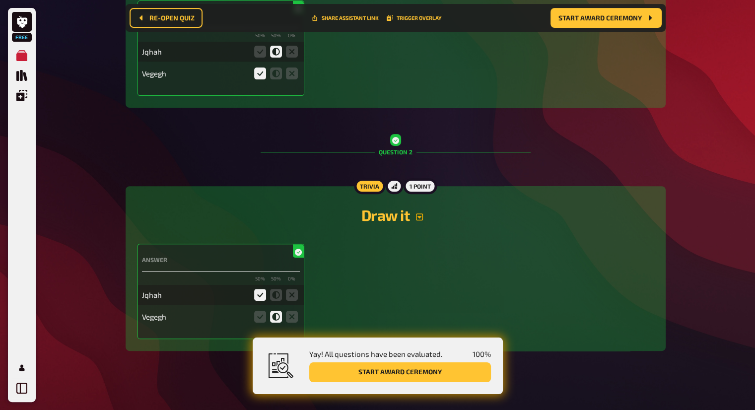
scroll to position [302, 0]
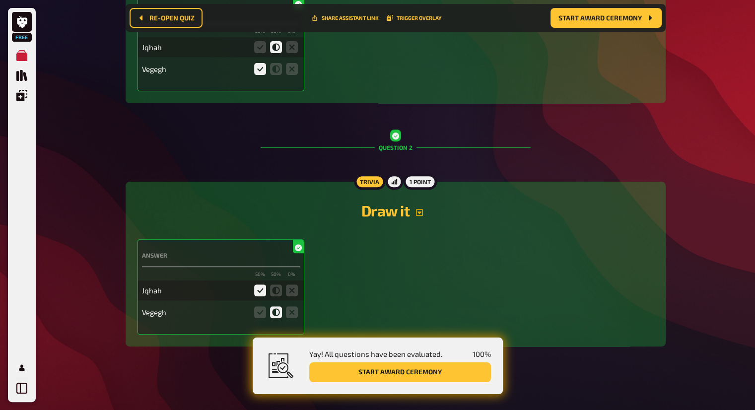
click at [422, 374] on button "Start award ceremony" at bounding box center [400, 373] width 182 height 20
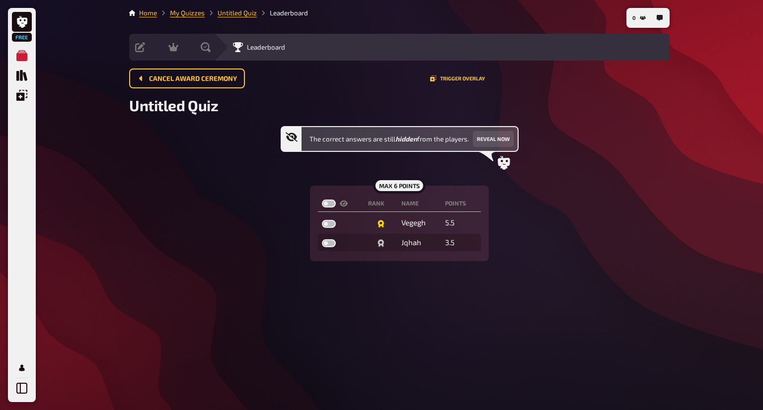
click at [507, 160] on icon at bounding box center [504, 163] width 12 height 14
click at [501, 135] on button "Reveal now" at bounding box center [493, 139] width 41 height 16
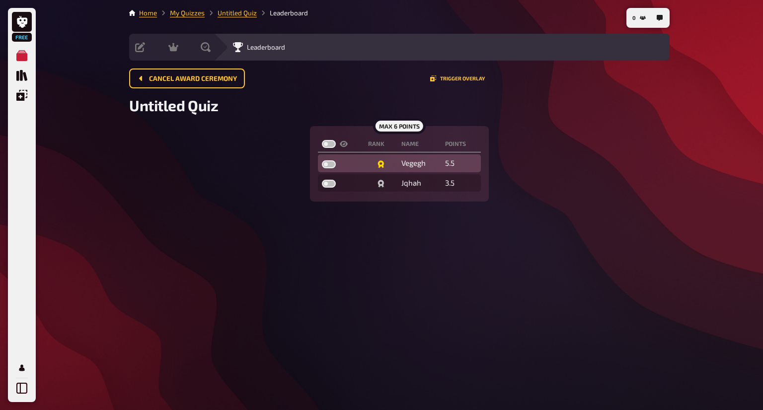
click at [440, 159] on td "Vegegh" at bounding box center [419, 163] width 44 height 18
click at [445, 160] on td "5.5" at bounding box center [460, 163] width 39 height 18
click at [455, 163] on td "5.5" at bounding box center [460, 163] width 39 height 18
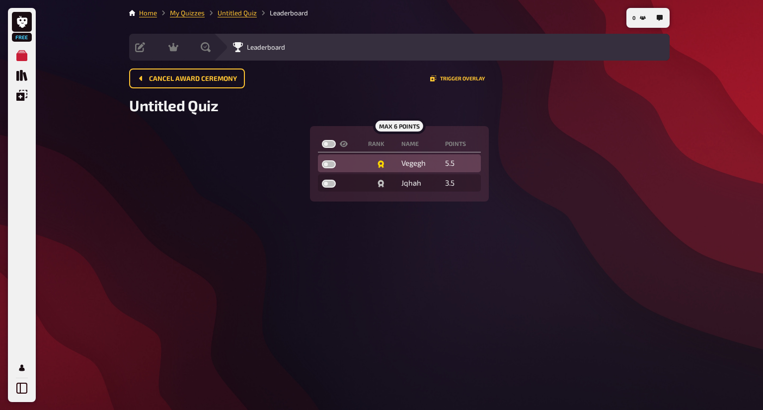
click at [410, 163] on div "Vegegh" at bounding box center [419, 163] width 36 height 10
click at [381, 165] on icon at bounding box center [380, 164] width 6 height 8
click at [429, 163] on div "Vegegh" at bounding box center [419, 163] width 36 height 10
click at [428, 163] on div "Vegegh" at bounding box center [419, 163] width 36 height 10
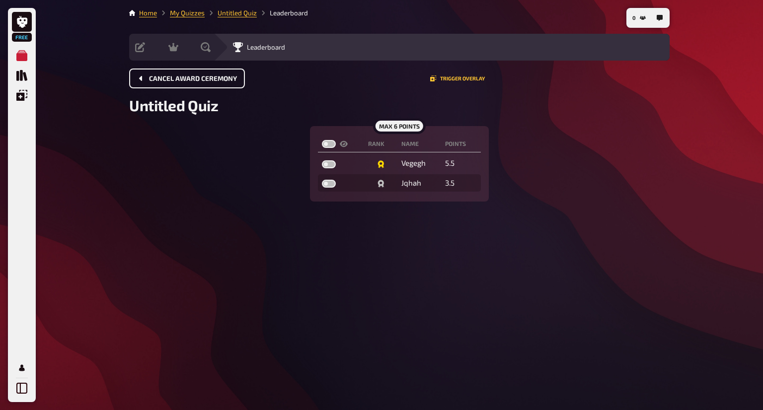
click at [224, 75] on span "Cancel award ceremony" at bounding box center [193, 78] width 88 height 7
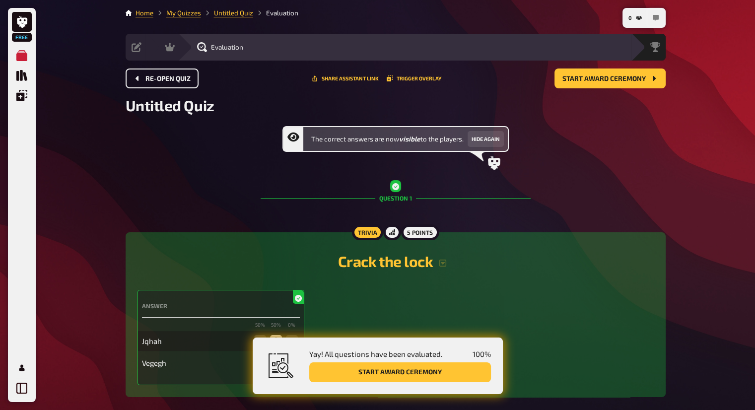
click at [653, 20] on icon "button" at bounding box center [656, 18] width 6 height 6
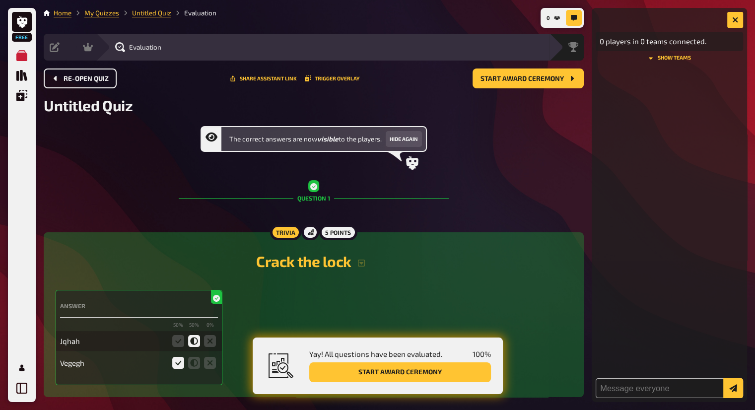
click at [666, 62] on div "0 players in 0 teams connected. show teams" at bounding box center [669, 205] width 155 height 394
click at [667, 60] on button "show teams" at bounding box center [669, 58] width 147 height 6
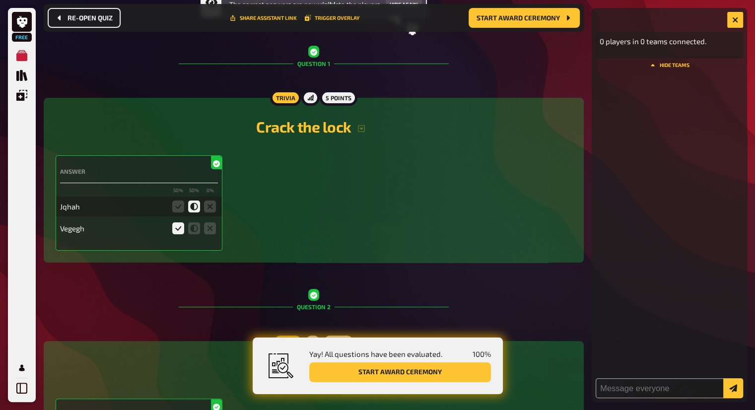
scroll to position [302, 0]
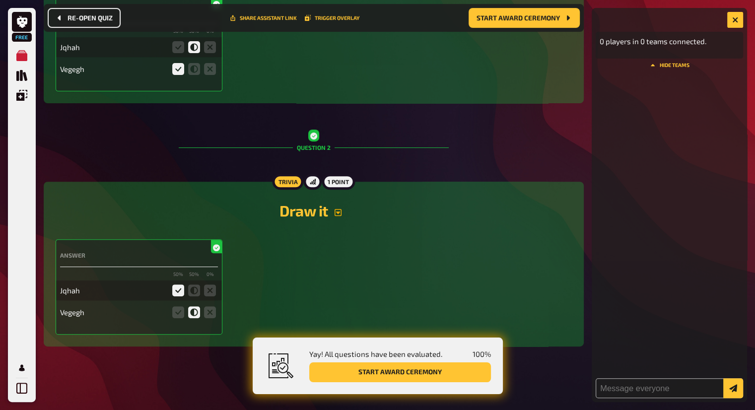
click at [339, 209] on icon "button" at bounding box center [338, 212] width 7 height 7
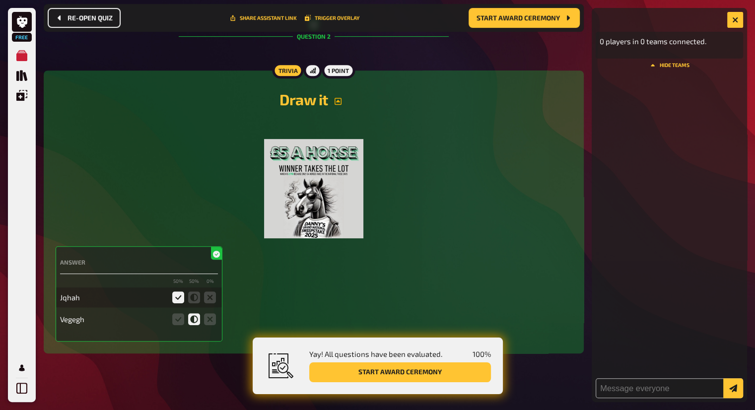
scroll to position [420, 0]
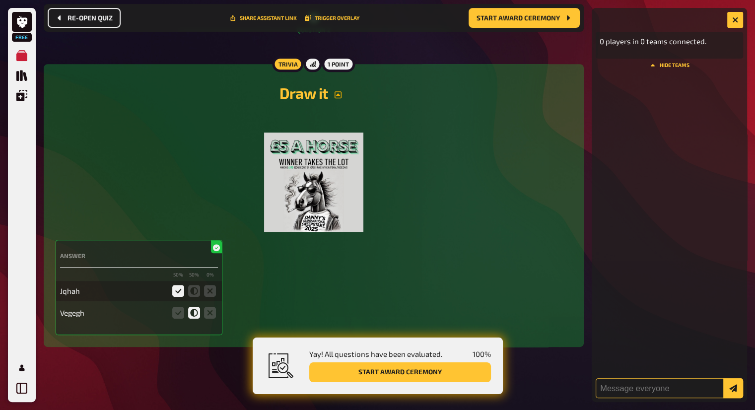
click at [677, 386] on input "text" at bounding box center [669, 388] width 147 height 20
click at [665, 84] on button "hide teams" at bounding box center [669, 81] width 147 height 6
click at [673, 56] on button "show teams" at bounding box center [669, 58] width 147 height 6
click at [628, 64] on div "Jqhah ( 1 )" at bounding box center [615, 63] width 31 height 16
drag, startPoint x: 51, startPoint y: 296, endPoint x: 85, endPoint y: 289, distance: 35.1
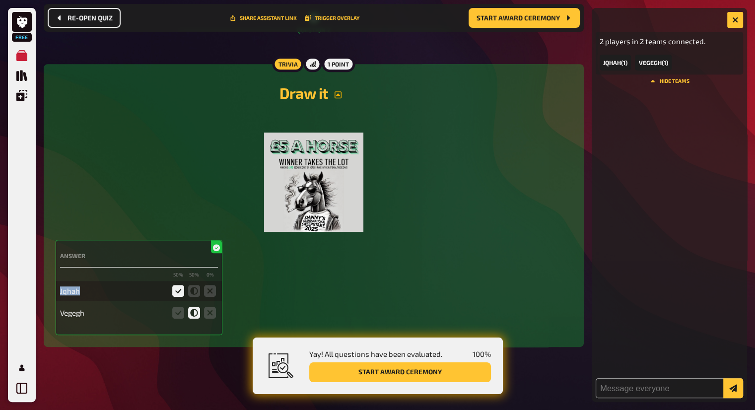
click at [85, 289] on div "Trivia 1 point Draw it ﻿ Answer 50 % 50 % 0 % Jqhah Vegegh" at bounding box center [314, 205] width 540 height 283
click at [82, 289] on div "Jqhah" at bounding box center [113, 291] width 106 height 9
click at [397, 369] on button "Start award ceremony" at bounding box center [400, 373] width 182 height 20
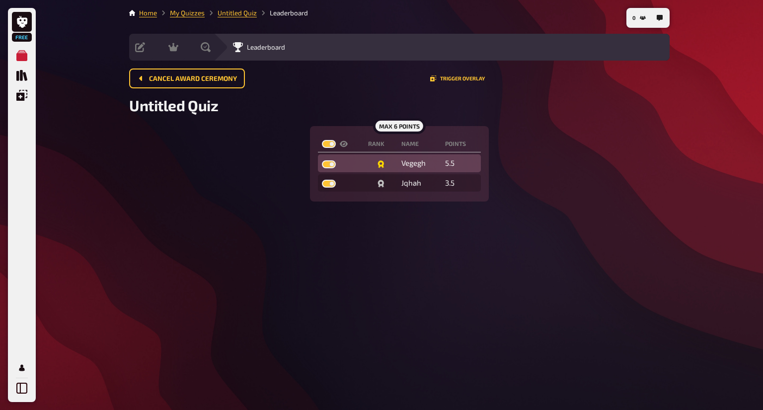
click at [331, 160] on label at bounding box center [329, 164] width 14 height 8
click at [322, 160] on input "checkbox" at bounding box center [321, 160] width 0 height 0
checkbox input "false"
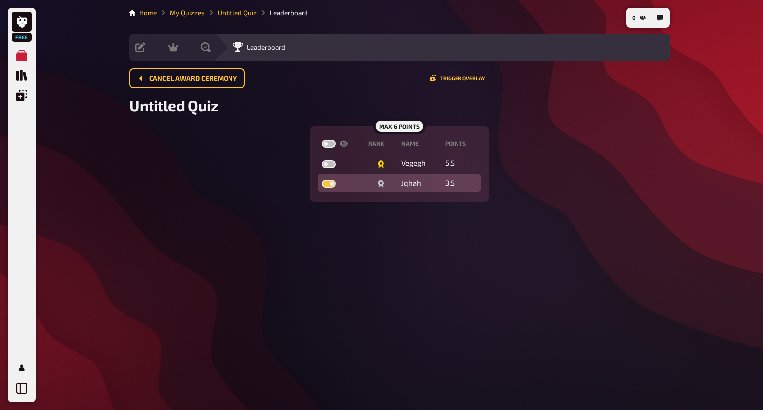
click at [332, 184] on label at bounding box center [329, 184] width 14 height 8
click at [322, 180] on input "checkbox" at bounding box center [321, 179] width 0 height 0
checkbox input "false"
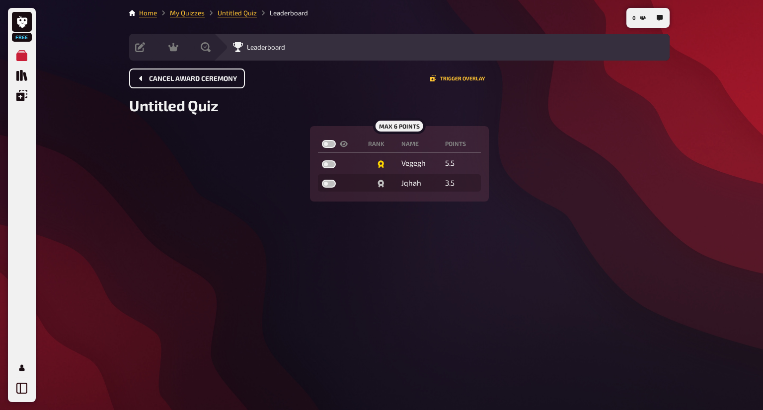
click at [222, 76] on span "Cancel award ceremony" at bounding box center [193, 78] width 88 height 7
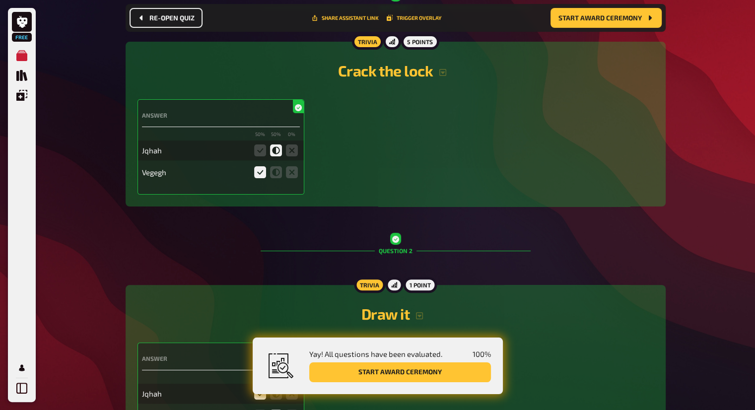
scroll to position [103, 0]
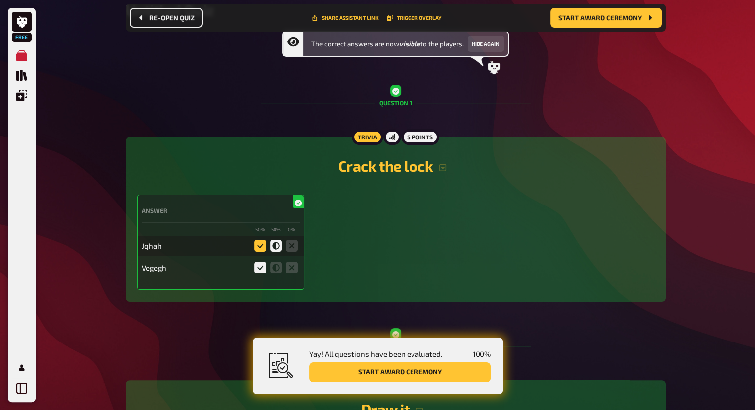
click at [265, 249] on icon at bounding box center [260, 246] width 12 height 12
click at [0, 0] on input "radio" at bounding box center [0, 0] width 0 height 0
click at [295, 267] on icon at bounding box center [292, 268] width 12 height 12
click at [0, 0] on input "radio" at bounding box center [0, 0] width 0 height 0
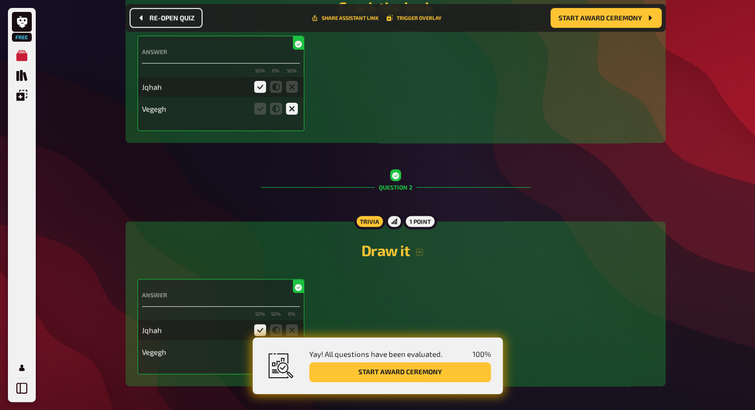
scroll to position [302, 0]
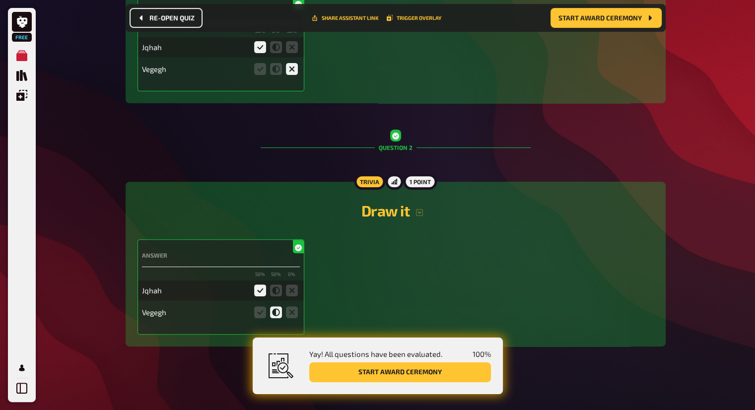
click at [419, 369] on button "Start award ceremony" at bounding box center [400, 373] width 182 height 20
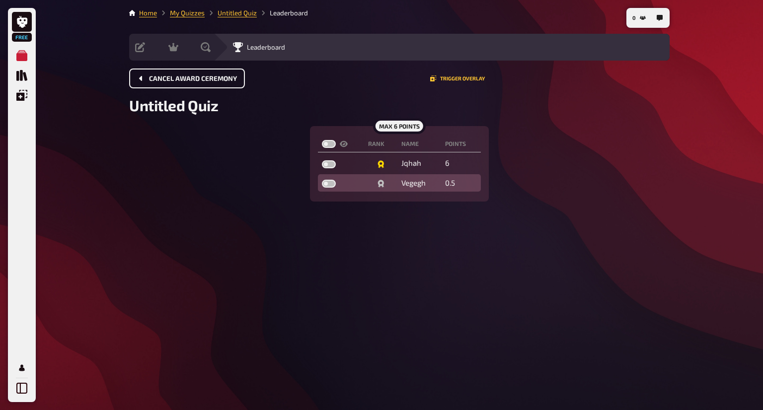
click at [330, 185] on label at bounding box center [329, 184] width 14 height 8
click at [322, 180] on input "checkbox" at bounding box center [321, 179] width 0 height 0
checkbox input "true"
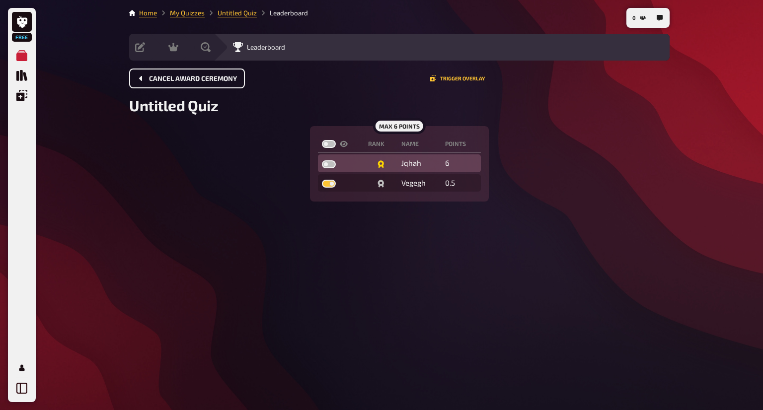
click at [332, 166] on label at bounding box center [329, 164] width 14 height 8
click at [322, 160] on input "checkbox" at bounding box center [321, 160] width 0 height 0
checkbox input "true"
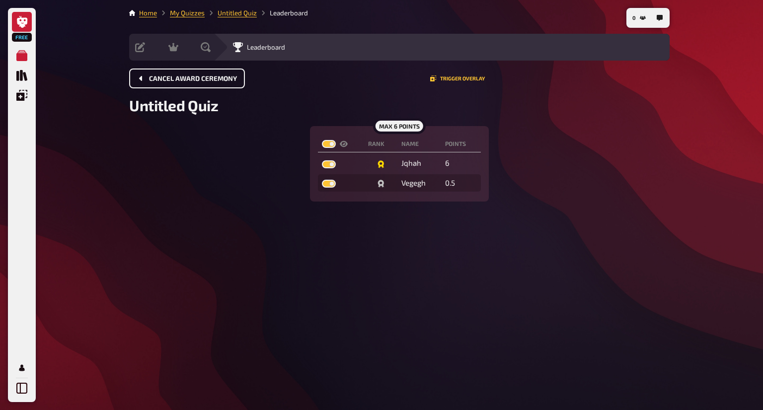
click at [16, 23] on link at bounding box center [22, 22] width 20 height 20
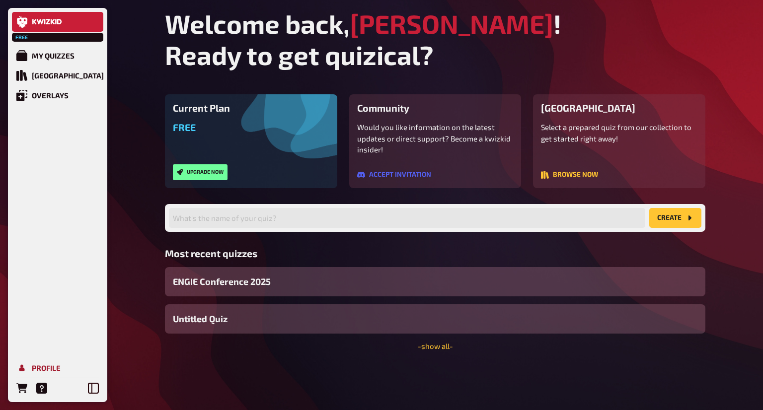
click at [41, 370] on div "Profile" at bounding box center [46, 368] width 29 height 9
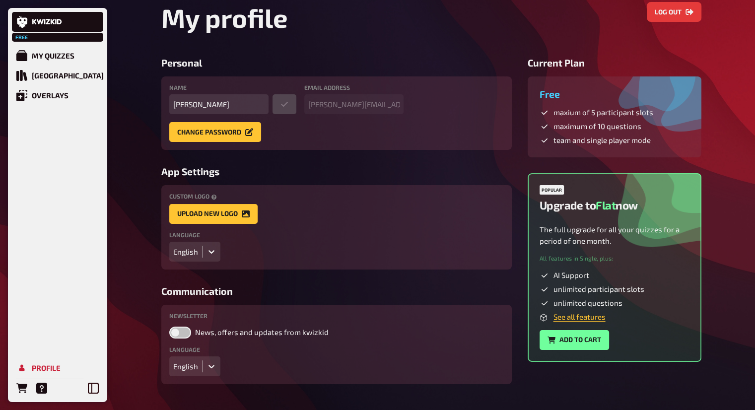
scroll to position [53, 0]
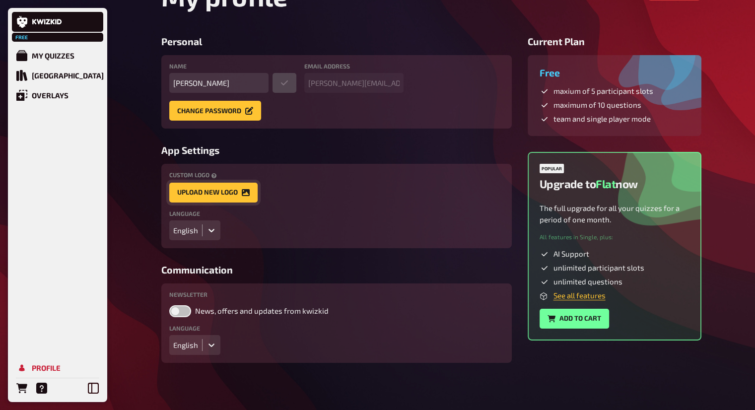
click at [223, 190] on button "Upload new Logo" at bounding box center [213, 193] width 88 height 20
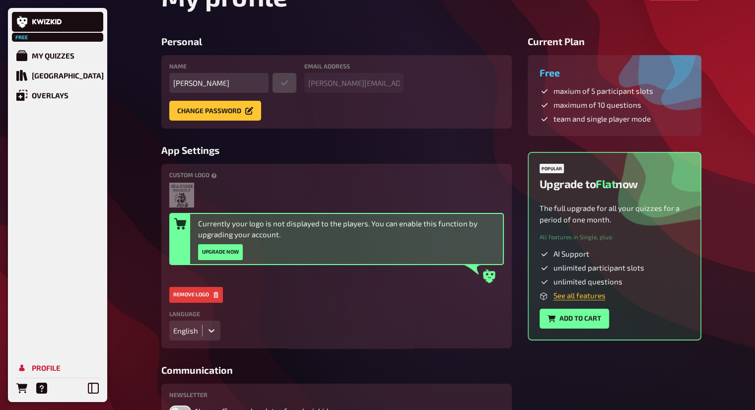
click at [487, 271] on icon at bounding box center [489, 276] width 12 height 14
click at [215, 246] on button "Upgrade now" at bounding box center [220, 252] width 45 height 16
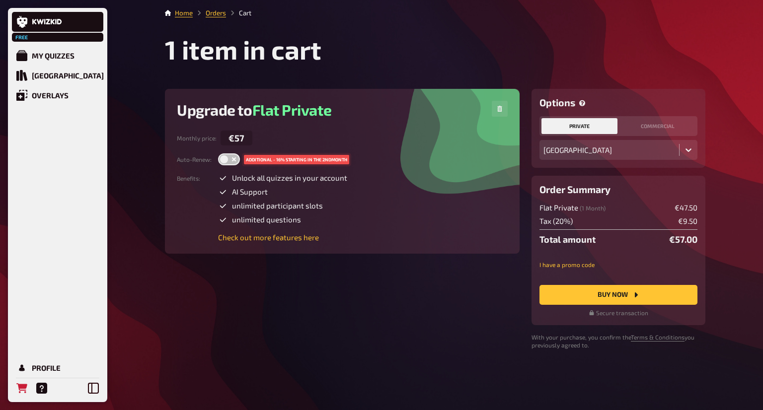
click at [231, 156] on img at bounding box center [234, 159] width 6 height 6
click at [218, 153] on input "checkbox" at bounding box center [218, 153] width 0 height 0
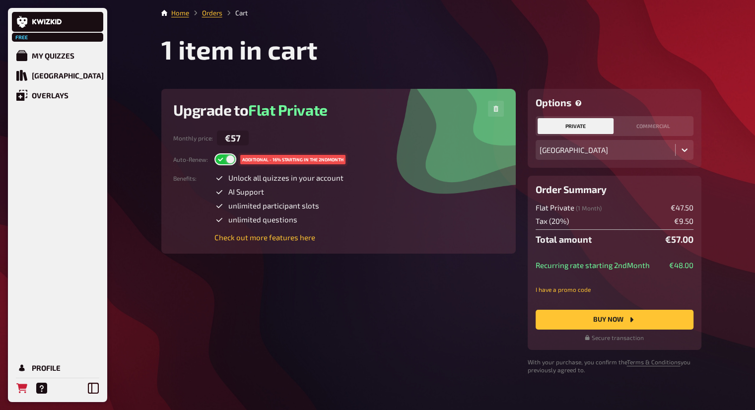
click at [228, 156] on label at bounding box center [226, 159] width 22 height 12
click at [215, 153] on input "checkbox" at bounding box center [214, 153] width 0 height 0
checkbox input "false"
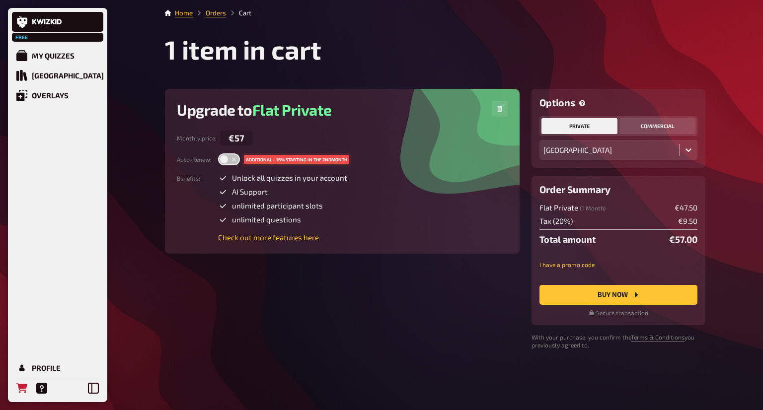
click at [656, 127] on button "commercial" at bounding box center [657, 126] width 76 height 16
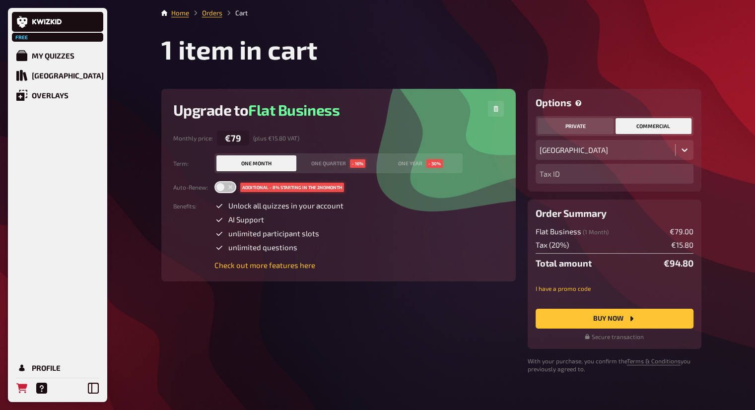
click at [595, 130] on button "private" at bounding box center [576, 126] width 76 height 16
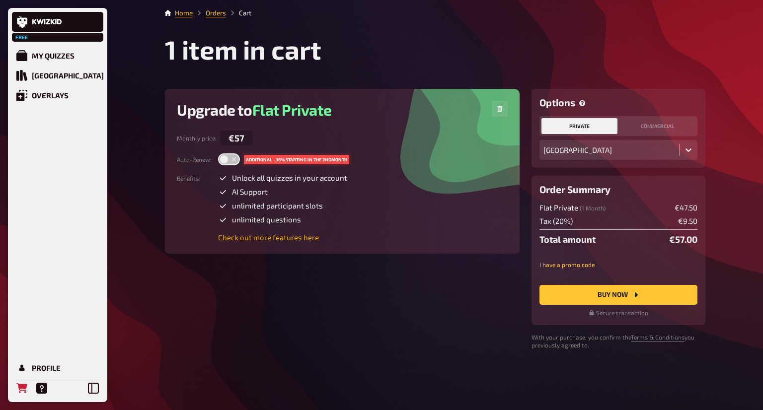
click at [258, 237] on link "Check out more features here" at bounding box center [282, 237] width 129 height 9
click at [62, 53] on div "My Quizzes" at bounding box center [53, 55] width 43 height 9
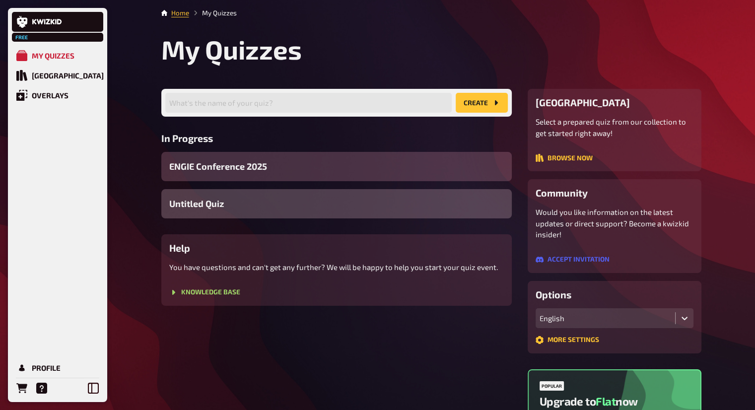
click at [211, 212] on div "Untitled Quiz" at bounding box center [336, 203] width 351 height 29
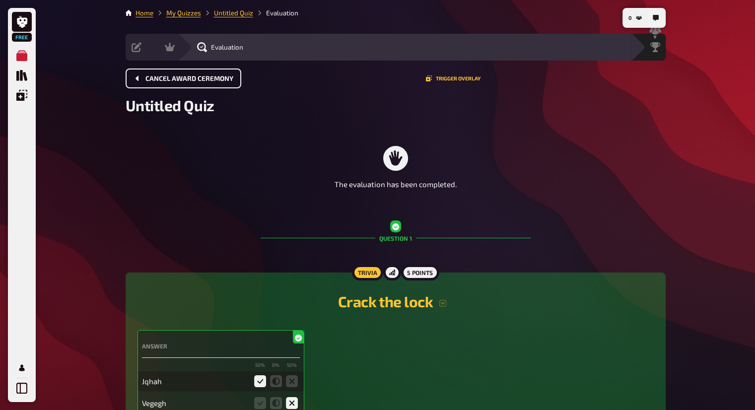
click at [214, 78] on span "Cancel award ceremony" at bounding box center [190, 78] width 88 height 7
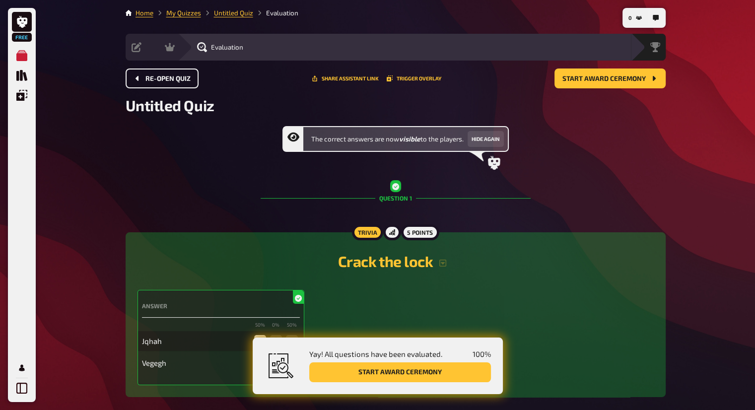
click at [192, 77] on button "Re-open Quiz" at bounding box center [162, 79] width 73 height 20
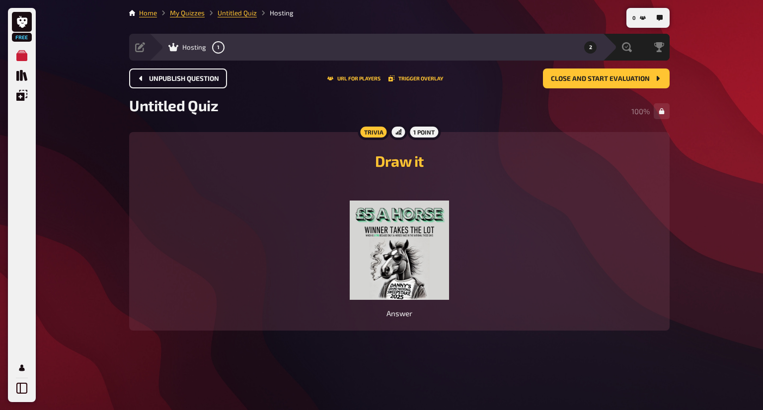
click at [185, 76] on span "Unpublish question" at bounding box center [184, 78] width 70 height 7
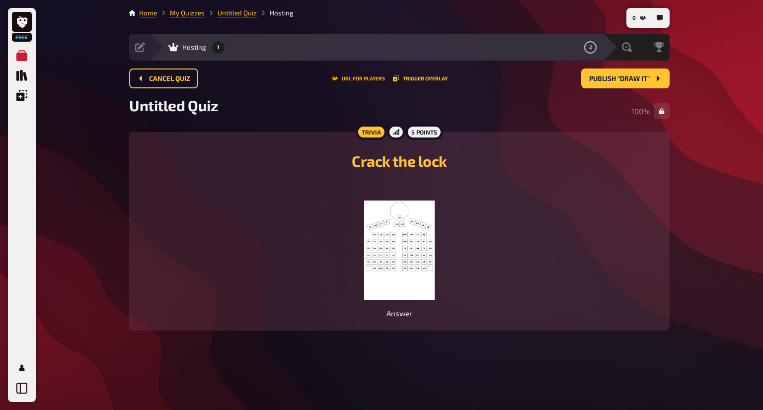
click at [371, 78] on button "URL for players" at bounding box center [358, 78] width 53 height 6
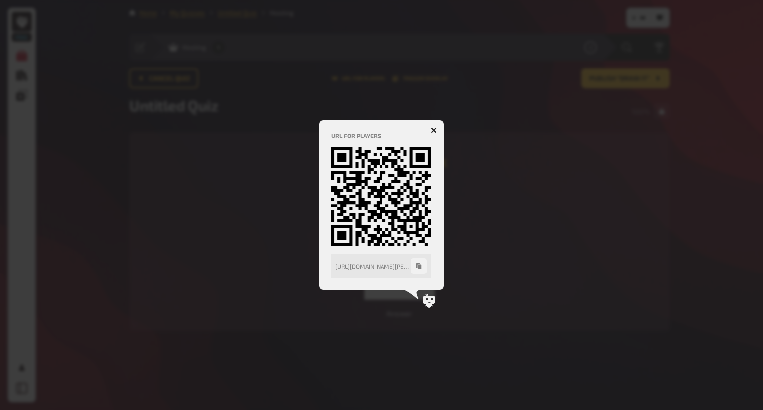
click at [433, 132] on icon "button" at bounding box center [434, 130] width 6 height 6
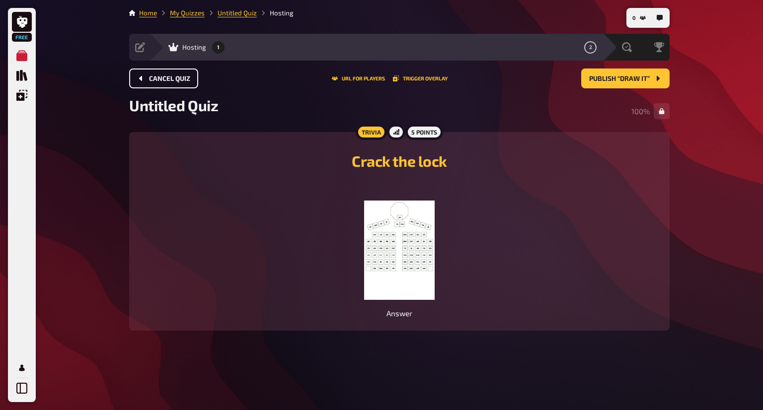
click at [164, 75] on span "Cancel Quiz" at bounding box center [169, 78] width 41 height 7
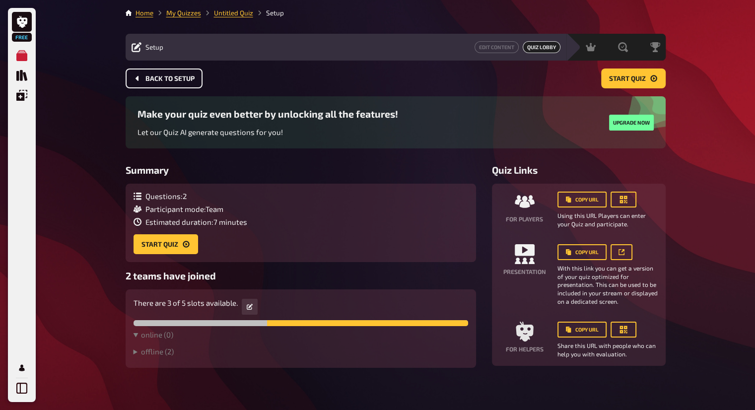
click at [166, 78] on span "Back to setup" at bounding box center [170, 78] width 49 height 7
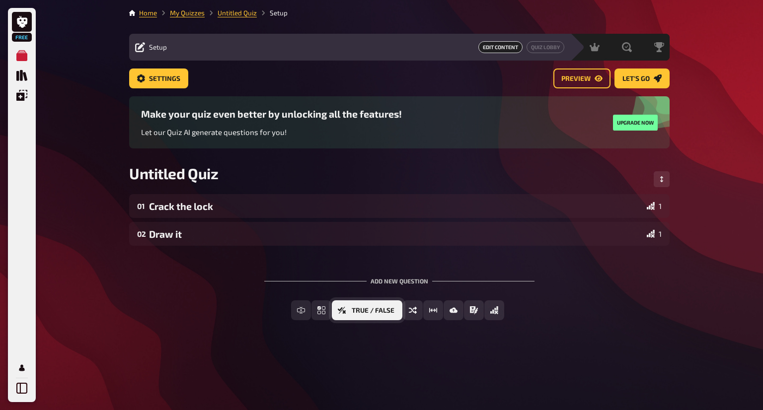
click at [375, 314] on span "True / False" at bounding box center [373, 310] width 43 height 7
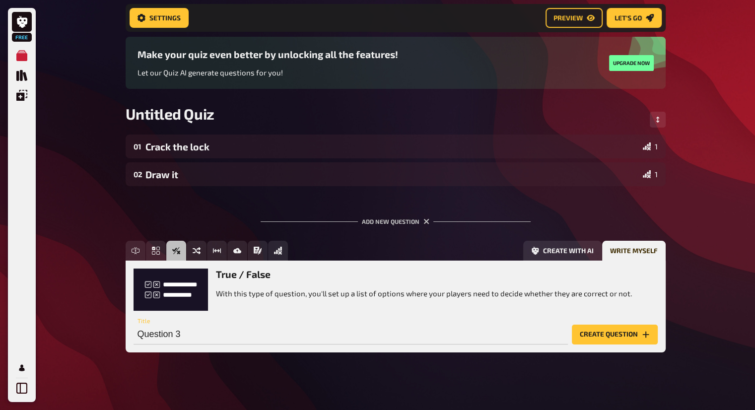
scroll to position [73, 0]
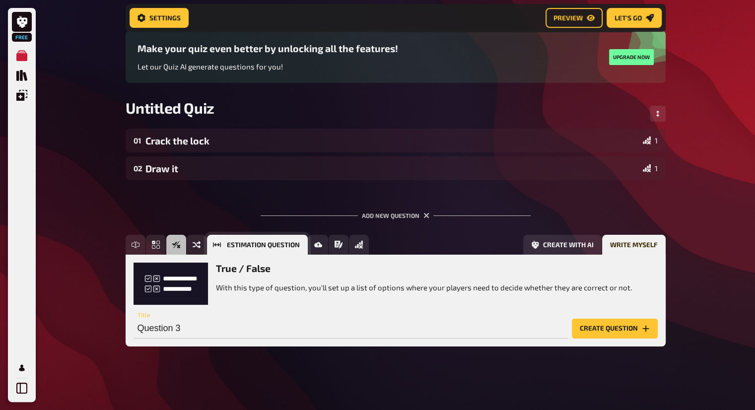
click at [227, 244] on span "Estimation Question" at bounding box center [263, 245] width 73 height 7
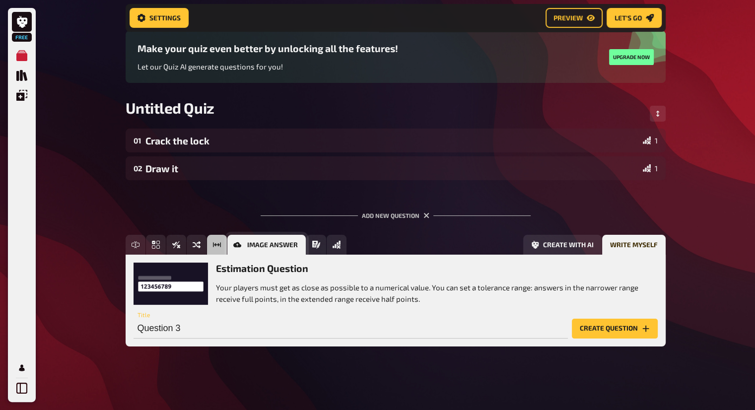
click at [236, 249] on button "Image Answer" at bounding box center [266, 245] width 78 height 20
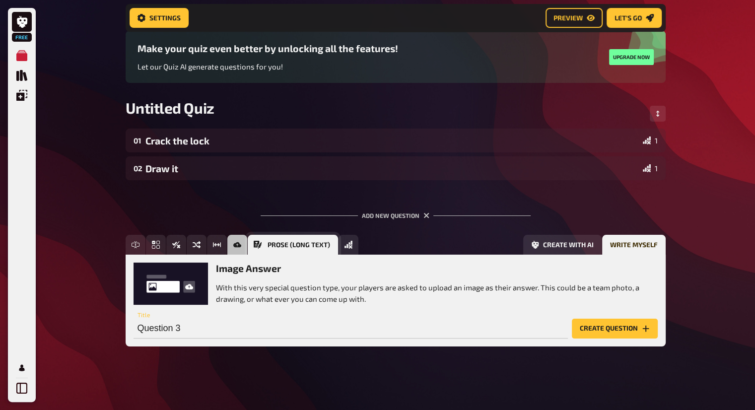
click at [309, 245] on span "Prose (Long text)" at bounding box center [299, 245] width 63 height 7
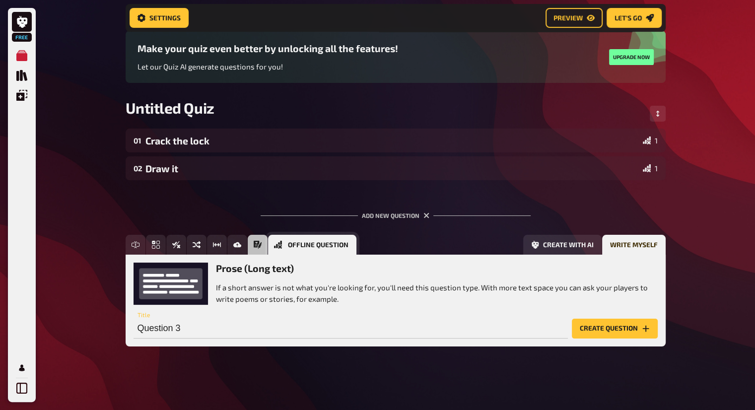
click at [346, 244] on span "Offline Question" at bounding box center [318, 245] width 61 height 7
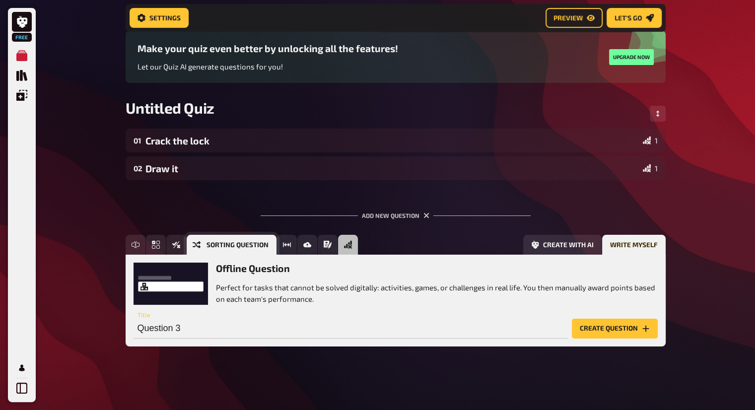
click at [198, 243] on icon "Sorting Question" at bounding box center [197, 244] width 8 height 7
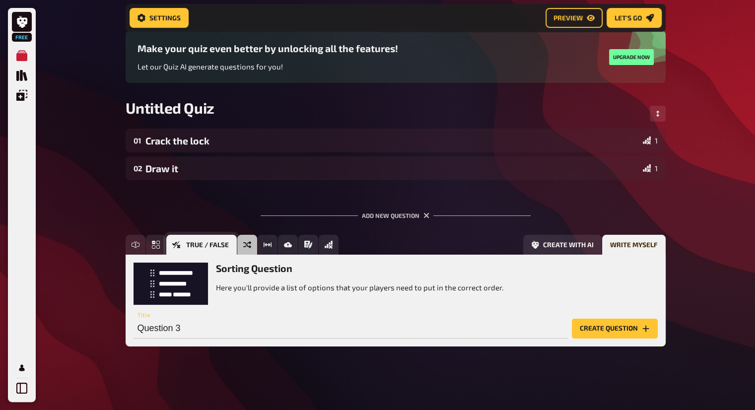
click at [175, 246] on icon "True / False" at bounding box center [176, 244] width 8 height 7
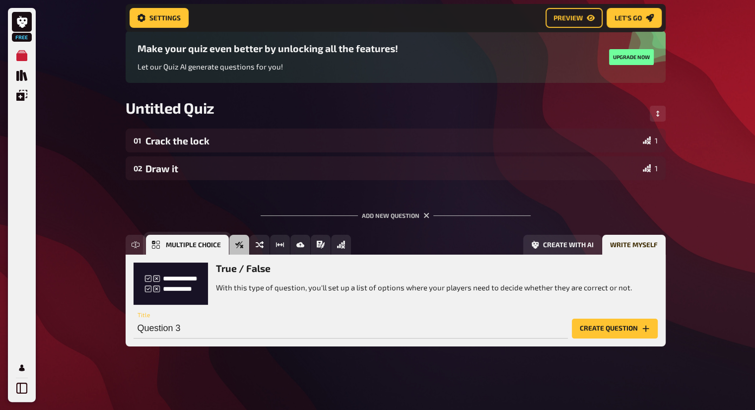
click at [153, 245] on icon "Multiple Choice" at bounding box center [156, 245] width 8 height 8
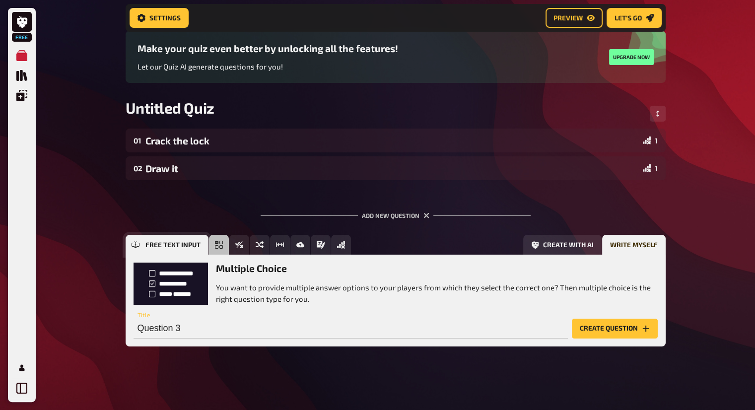
click at [136, 246] on icon "Free Text Input" at bounding box center [136, 245] width 8 height 8
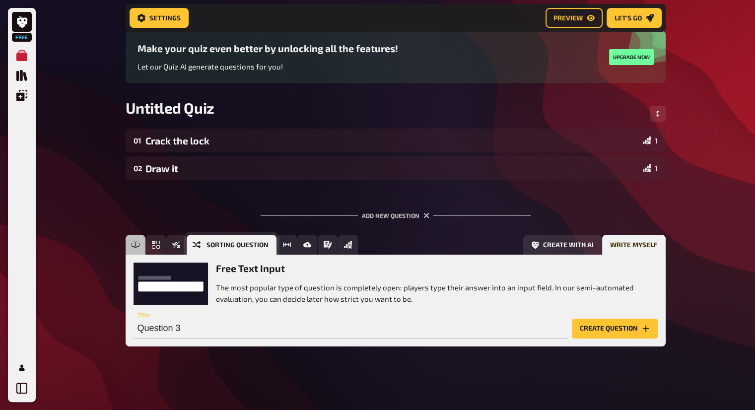
click at [203, 240] on button "Sorting Question" at bounding box center [232, 245] width 90 height 20
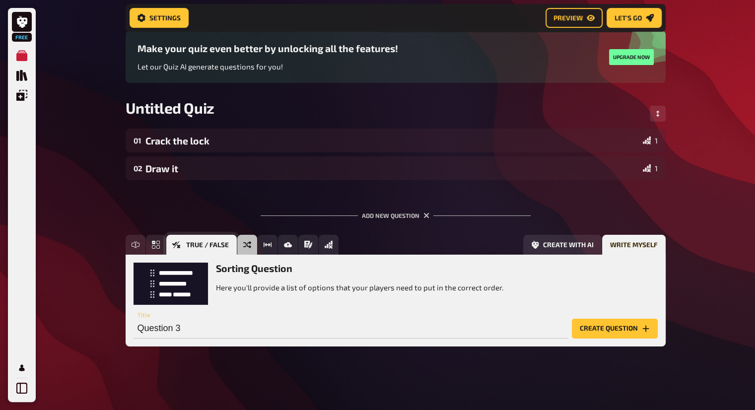
click at [169, 243] on button "True / False" at bounding box center [201, 245] width 71 height 20
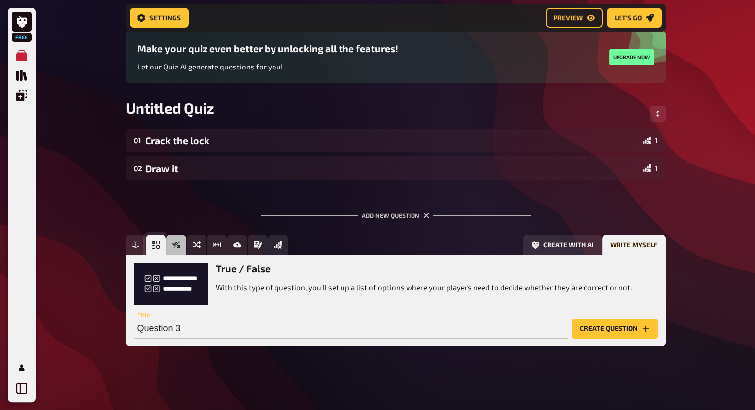
drag, startPoint x: 157, startPoint y: 245, endPoint x: 125, endPoint y: 245, distance: 32.3
click at [125, 245] on div "Home My Quizzes Untitled Quiz Setup Setup Edit Content Quiz Lobby Hosting undef…" at bounding box center [396, 169] width 556 height 484
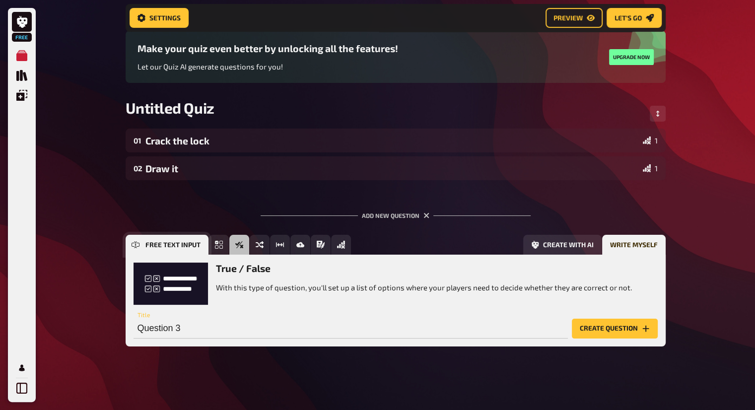
click at [141, 244] on button "Free Text Input" at bounding box center [167, 245] width 83 height 20
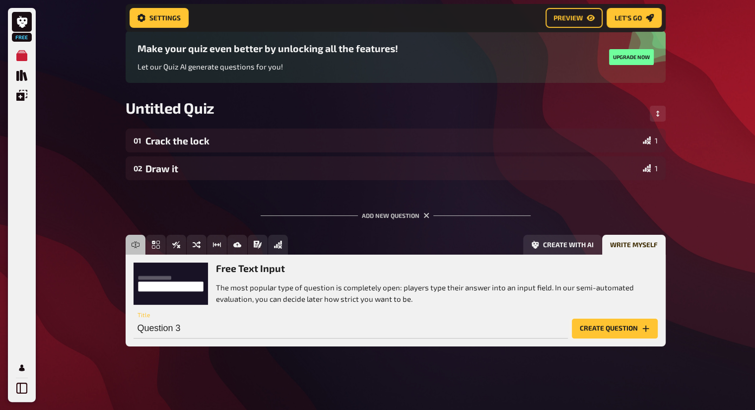
click at [595, 322] on button "Create question" at bounding box center [615, 329] width 86 height 20
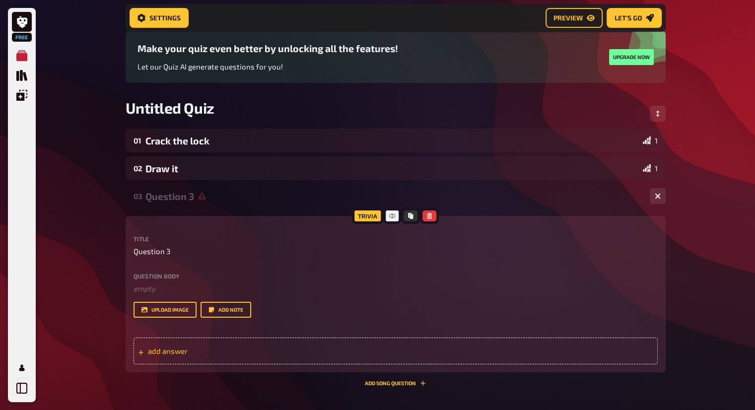
click at [360, 360] on div "add answer" at bounding box center [396, 351] width 524 height 27
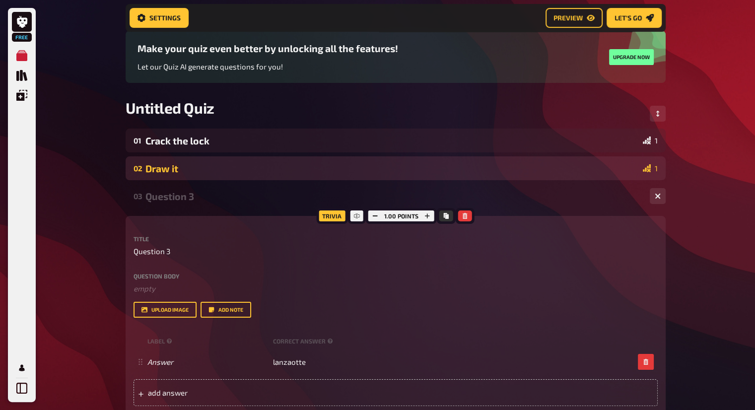
scroll to position [165, 0]
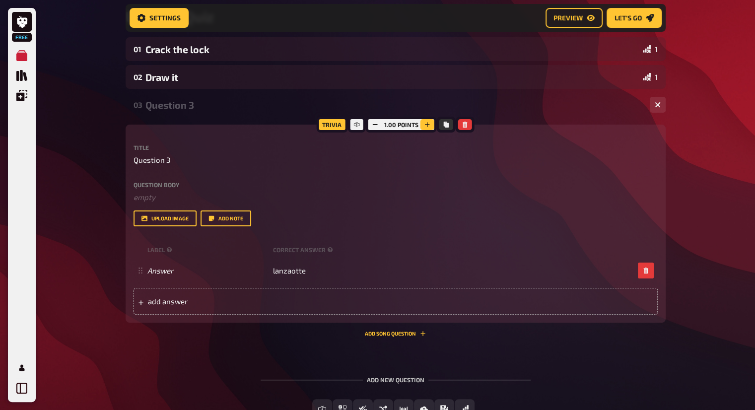
click at [429, 122] on icon "button" at bounding box center [428, 125] width 6 height 6
drag, startPoint x: 375, startPoint y: 123, endPoint x: 440, endPoint y: 349, distance: 234.5
click at [440, 349] on div "01 Crack the lock 1 02 Draw it 1 03 Question 3 1 Trivia 1.50 points Title Quest…" at bounding box center [396, 236] width 540 height 398
click at [567, 146] on label "Title" at bounding box center [396, 148] width 524 height 6
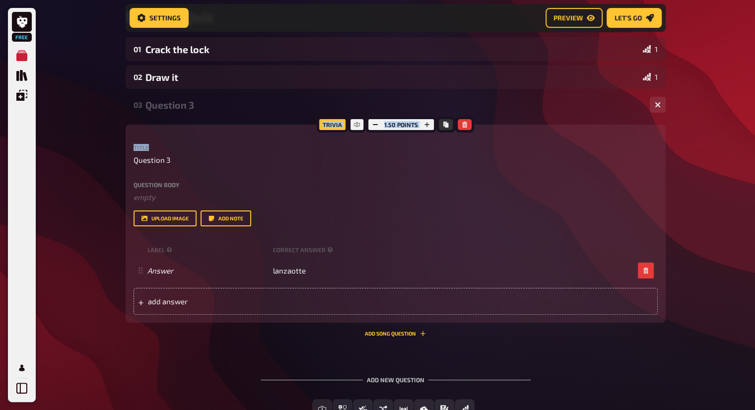
drag, startPoint x: 304, startPoint y: 130, endPoint x: 307, endPoint y: 112, distance: 18.1
click at [307, 112] on div "03 Question 3 1 Trivia 1.50 points Title Question 3 Question body ﻿ empty Drop …" at bounding box center [396, 215] width 540 height 244
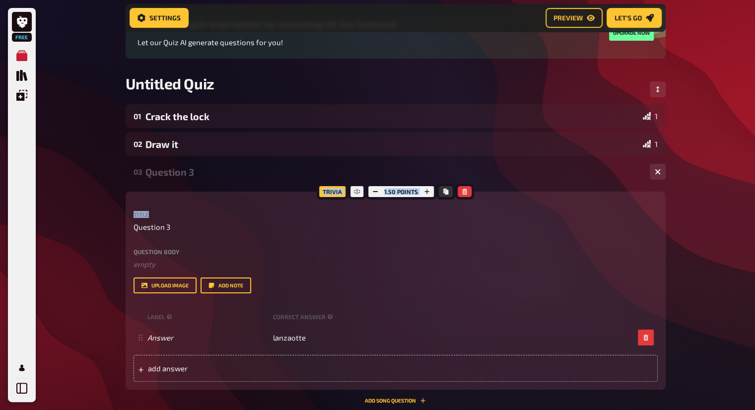
scroll to position [97, 0]
click at [656, 91] on icon "Change Order" at bounding box center [657, 90] width 3 height 6
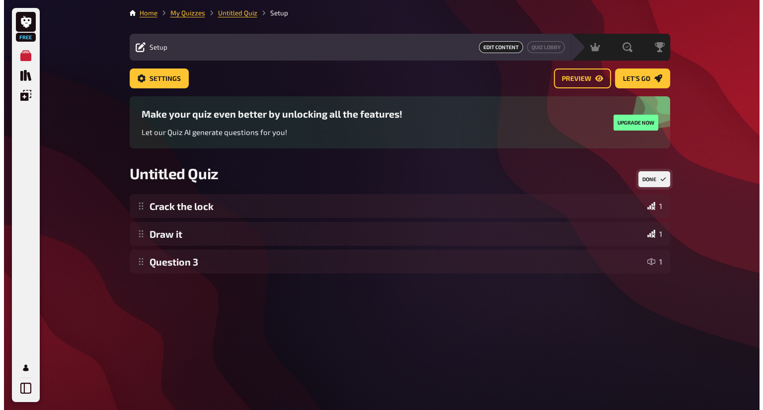
scroll to position [0, 0]
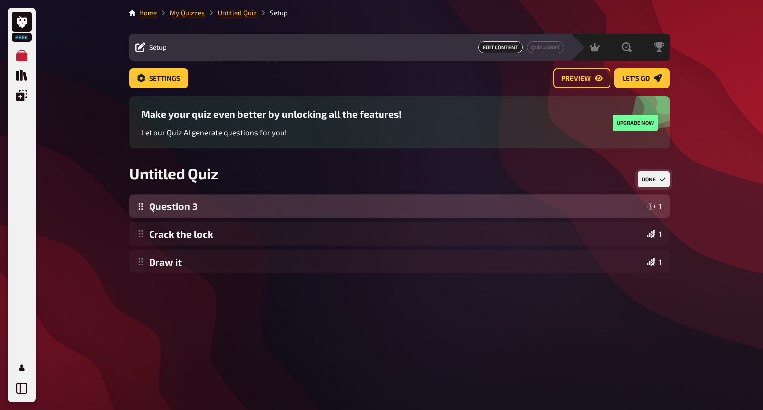
drag, startPoint x: 626, startPoint y: 272, endPoint x: 632, endPoint y: 211, distance: 61.3
click at [632, 211] on div "Crack the lock 1 Draw it 1 Question 3 1 Question 3 1 To pick up a draggable ite…" at bounding box center [399, 233] width 540 height 79
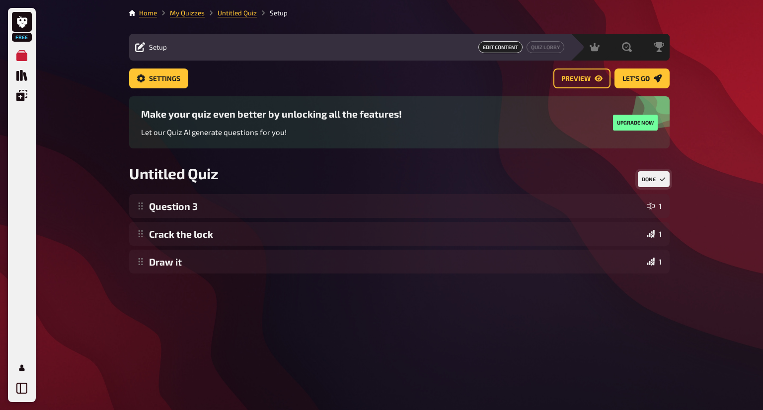
click at [654, 175] on button "Done" at bounding box center [654, 179] width 32 height 16
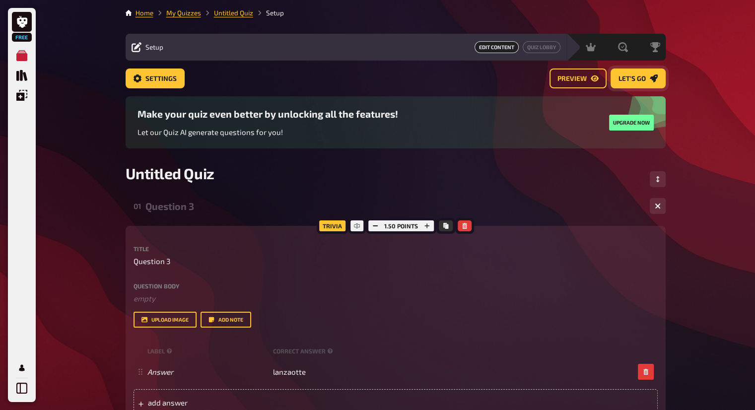
click at [635, 79] on span "Let's go" at bounding box center [632, 78] width 27 height 7
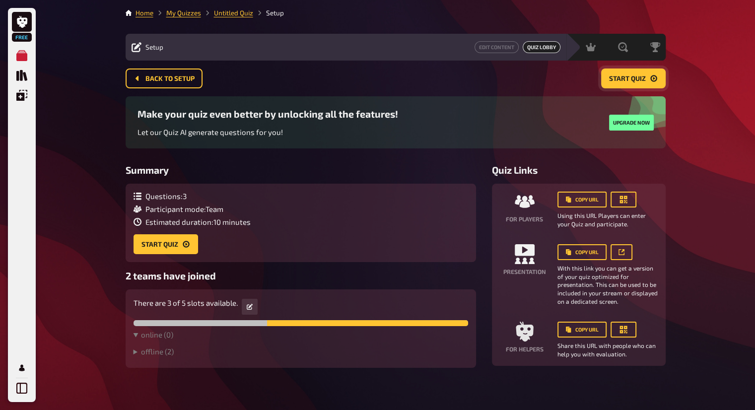
click at [635, 79] on span "Start Quiz" at bounding box center [627, 78] width 37 height 7
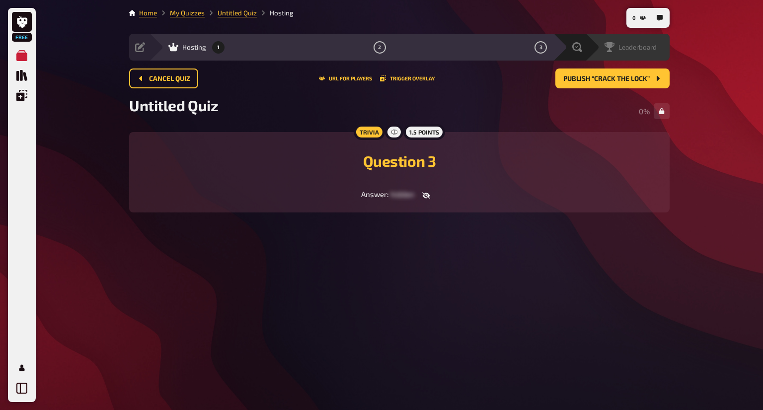
click at [640, 49] on span "Leaderboard" at bounding box center [637, 47] width 38 height 8
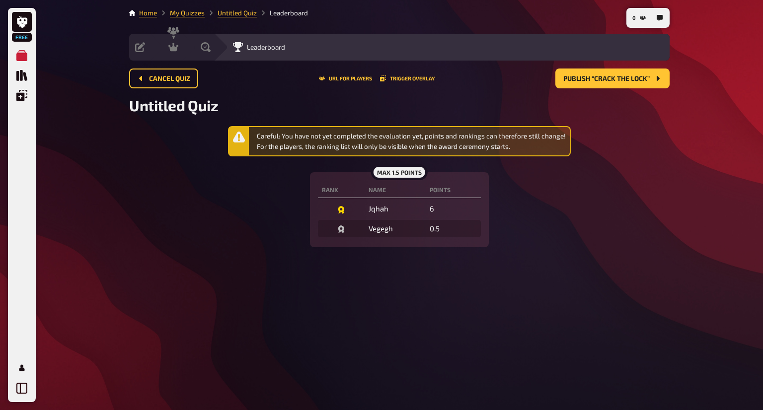
click at [640, 49] on div "Leaderboard" at bounding box center [448, 47] width 442 height 10
click at [0, 311] on div "Free My Quizzes Quiz Library Overlays Profile" at bounding box center [18, 205] width 36 height 410
click at [244, 55] on div "Evaluation" at bounding box center [222, 47] width 82 height 27
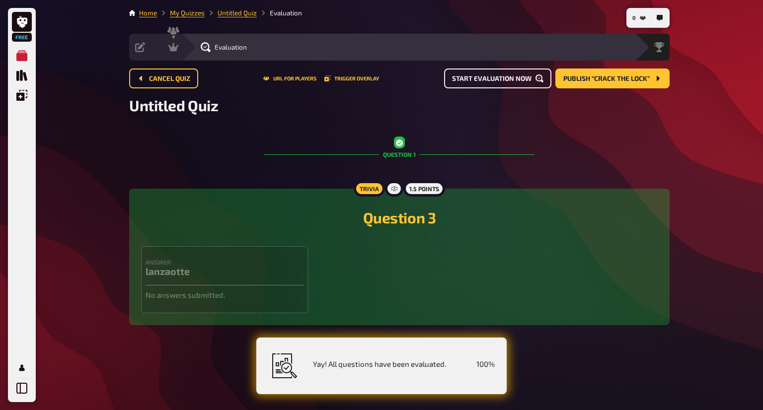
click at [479, 85] on button "Start evaluation now" at bounding box center [497, 79] width 107 height 20
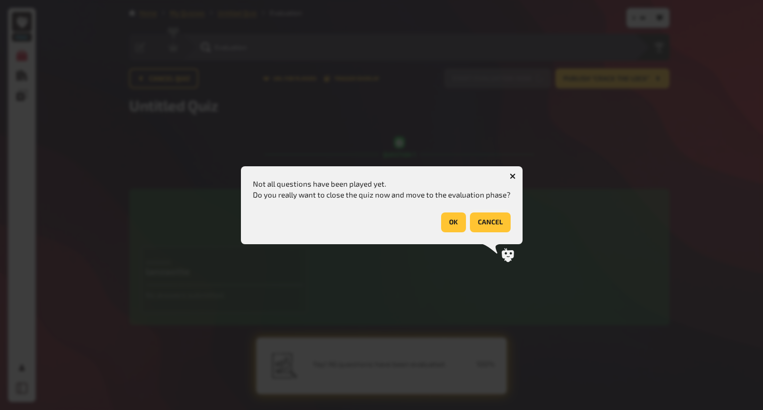
click at [497, 217] on button "cancel" at bounding box center [490, 223] width 41 height 20
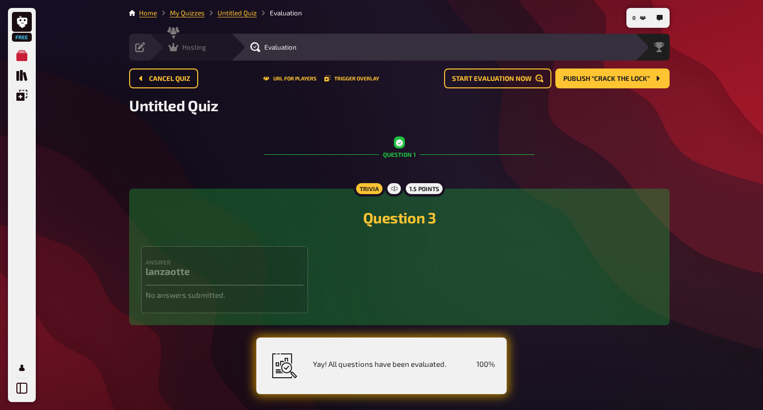
click at [174, 50] on icon at bounding box center [173, 47] width 10 height 8
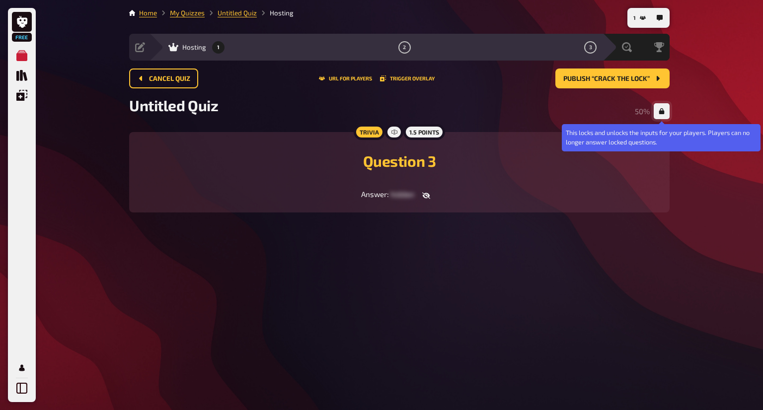
click at [658, 108] on button "button" at bounding box center [662, 111] width 16 height 16
click at [667, 118] on button "button" at bounding box center [662, 111] width 16 height 16
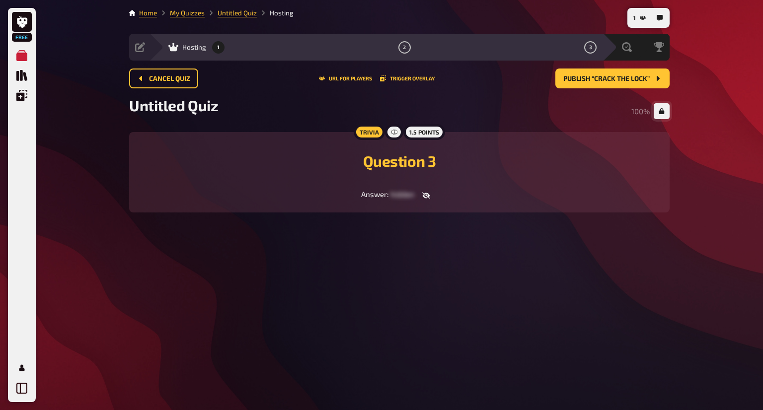
click at [667, 118] on button "button" at bounding box center [662, 111] width 16 height 16
click at [613, 76] on span "Publish “Crack the lock”" at bounding box center [606, 78] width 86 height 7
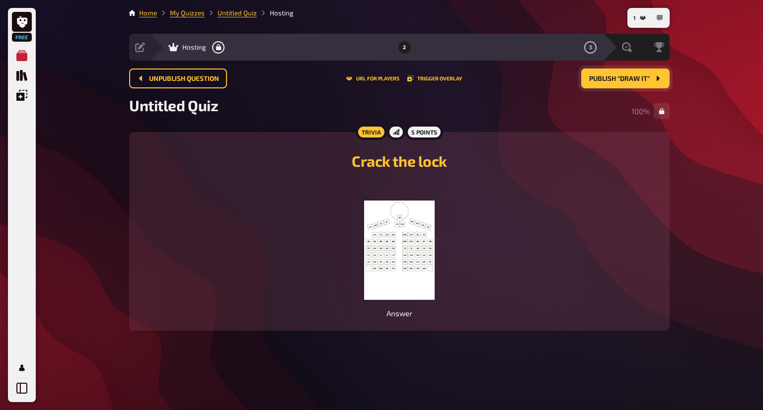
click at [660, 19] on icon "button" at bounding box center [659, 18] width 6 height 6
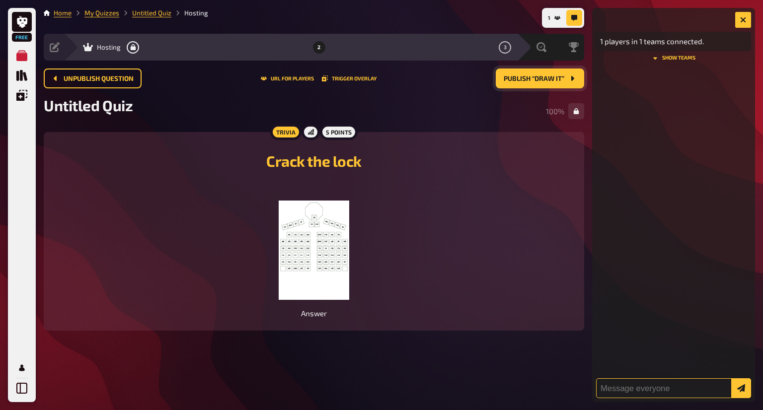
click at [648, 384] on input "text" at bounding box center [673, 388] width 155 height 20
type input "hy you in the blue shirt stop cheating"
click at [731, 378] on button "submit" at bounding box center [741, 388] width 20 height 20
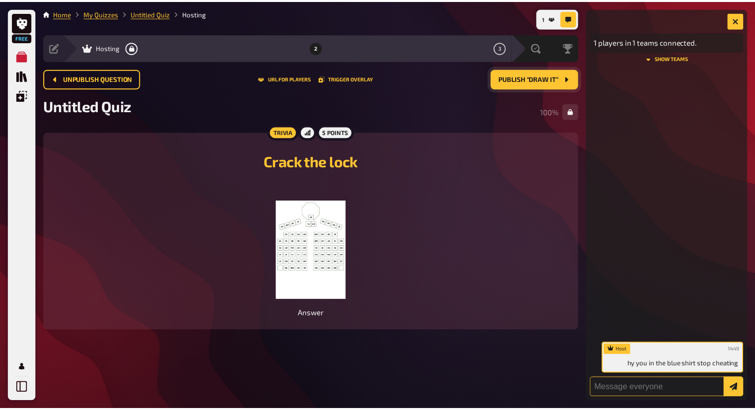
scroll to position [0, 0]
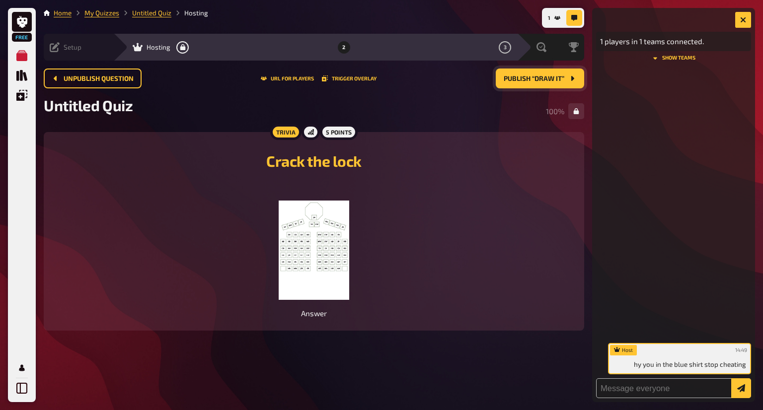
click at [54, 52] on icon at bounding box center [55, 47] width 10 height 10
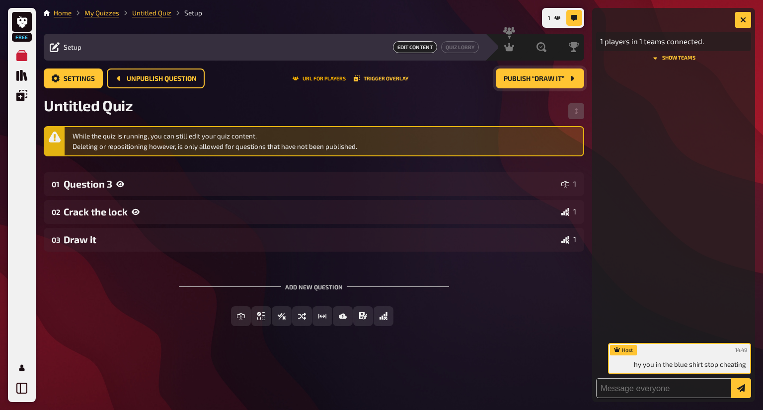
click at [328, 79] on button "URL for players" at bounding box center [318, 78] width 53 height 6
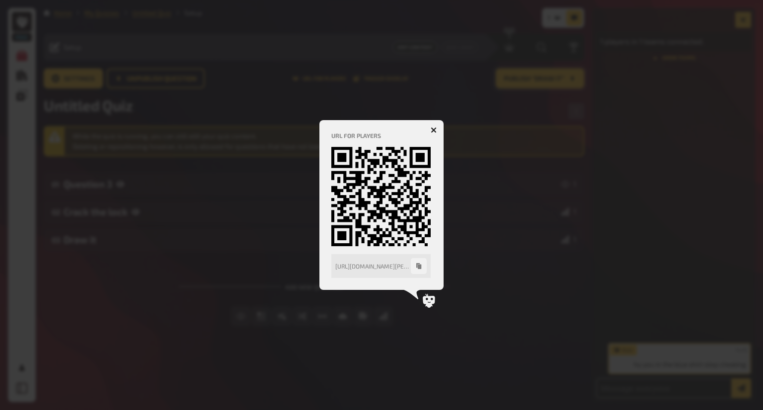
click at [438, 130] on button "button" at bounding box center [434, 130] width 16 height 16
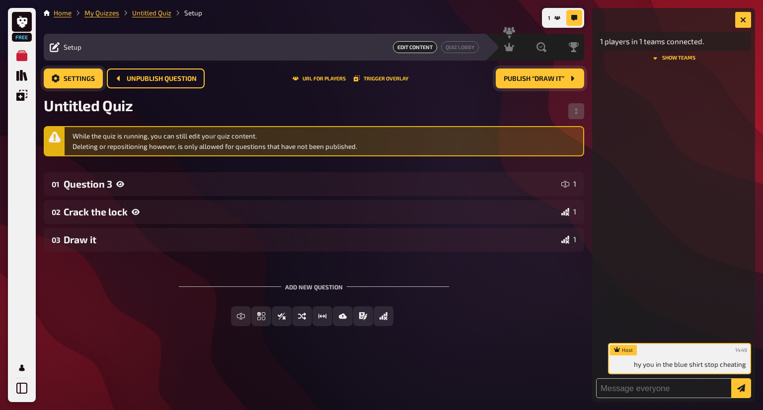
click at [92, 86] on button "Settings" at bounding box center [73, 79] width 59 height 20
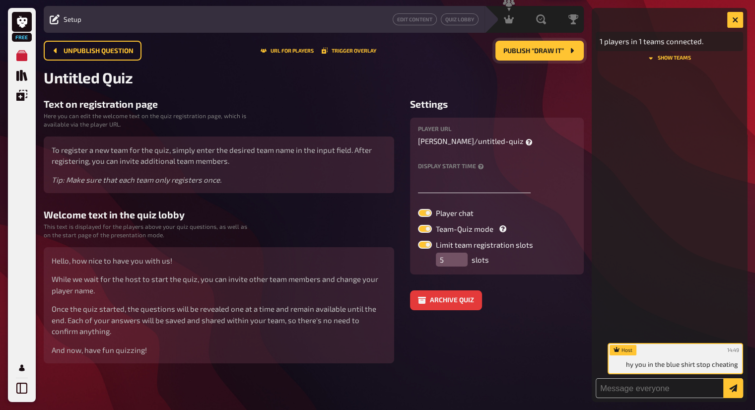
scroll to position [29, 0]
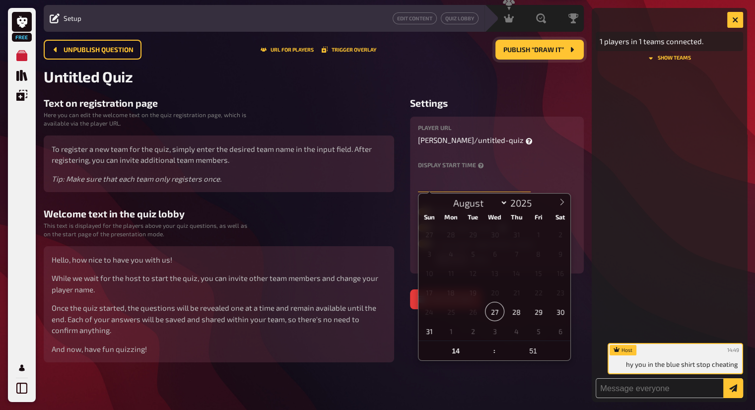
click at [478, 178] on input "text" at bounding box center [474, 182] width 113 height 20
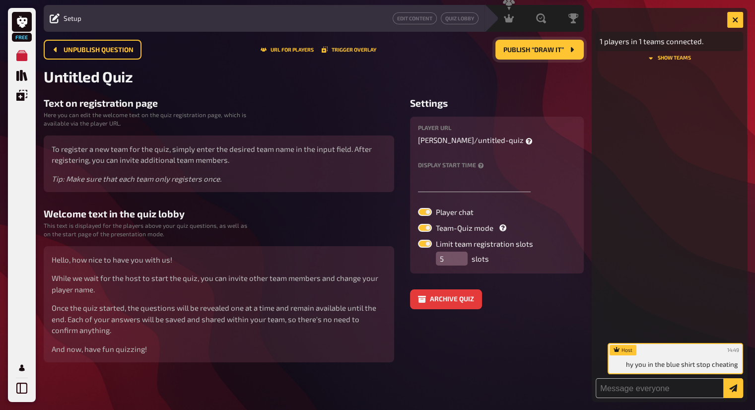
click at [498, 145] on span "untitled-quiz" at bounding box center [501, 140] width 46 height 11
click at [455, 240] on label "Limit team registration slots" at bounding box center [497, 244] width 158 height 8
click at [418, 239] on input "Limit team registration slots" at bounding box center [418, 239] width 0 height 0
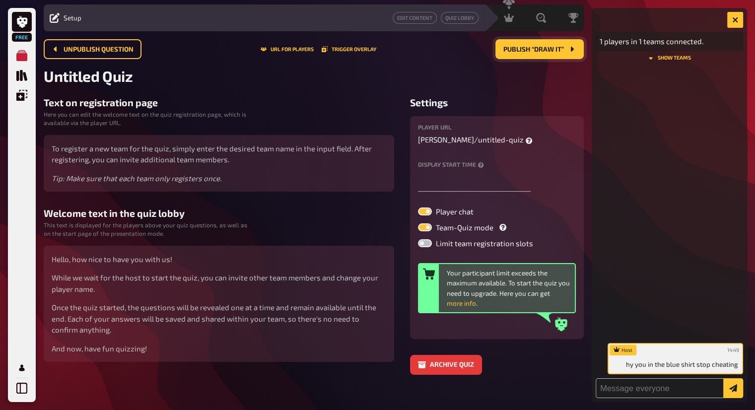
click at [509, 245] on label "Limit team registration slots" at bounding box center [497, 243] width 158 height 8
click at [418, 239] on input "Limit team registration slots" at bounding box center [418, 239] width 0 height 0
checkbox input "true"
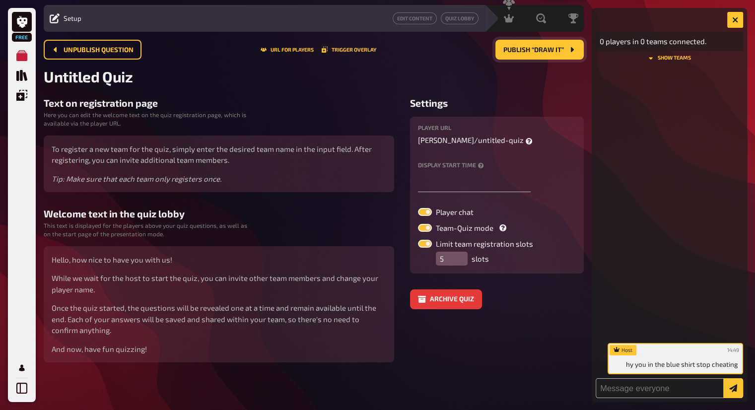
click at [427, 227] on label at bounding box center [425, 228] width 14 height 8
click at [418, 224] on input "Team-Quiz mode" at bounding box center [418, 223] width 0 height 0
checkbox input "false"
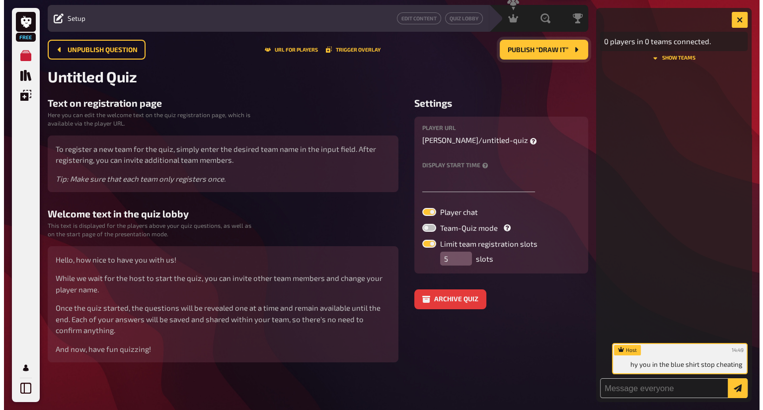
scroll to position [0, 0]
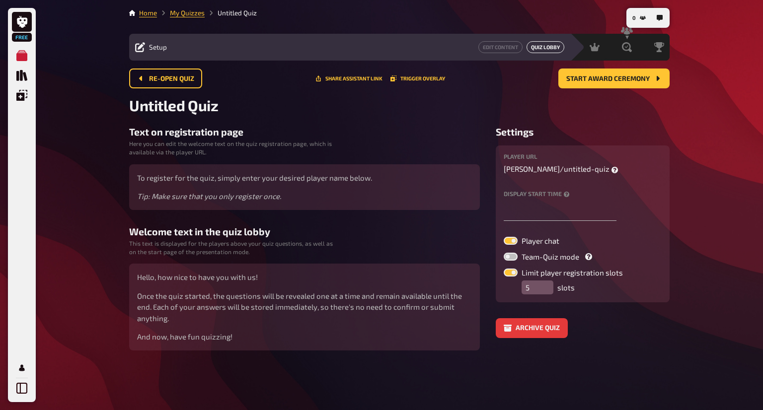
click at [546, 51] on div "Setup Edit Content Quiz Lobby" at bounding box center [349, 47] width 441 height 27
click at [546, 51] on button "Quiz Lobby" at bounding box center [545, 47] width 38 height 12
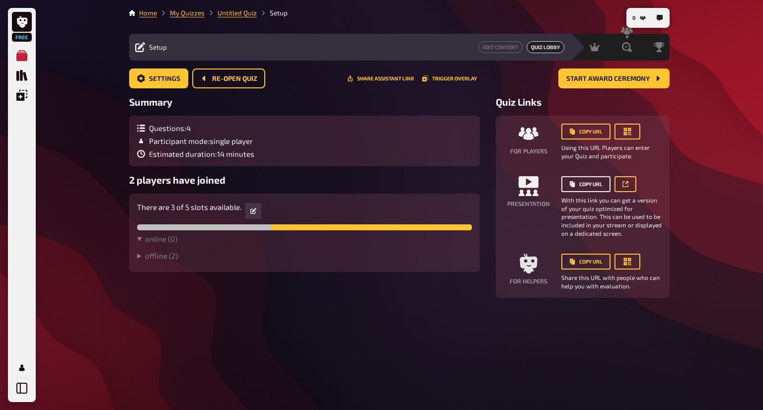
click at [592, 180] on button "Copy URL" at bounding box center [585, 184] width 49 height 16
click at [197, 14] on link "My Quizzes" at bounding box center [187, 13] width 35 height 8
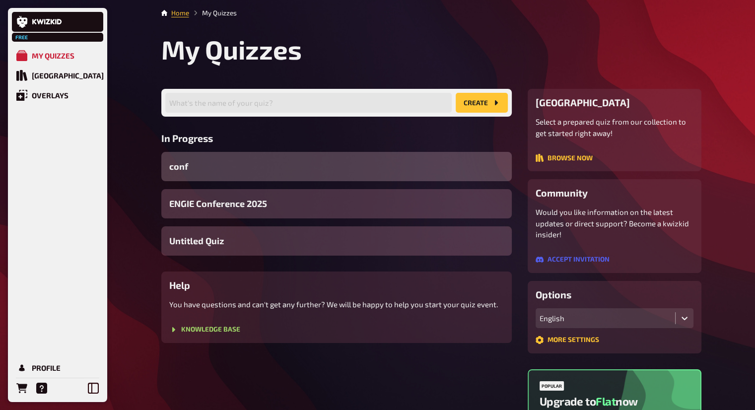
click at [234, 167] on div "conf" at bounding box center [336, 166] width 351 height 29
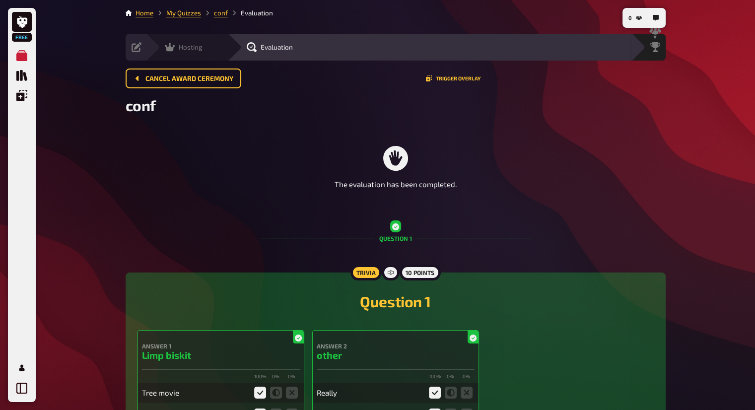
click at [146, 59] on div "Hosting undefined" at bounding box center [187, 47] width 82 height 27
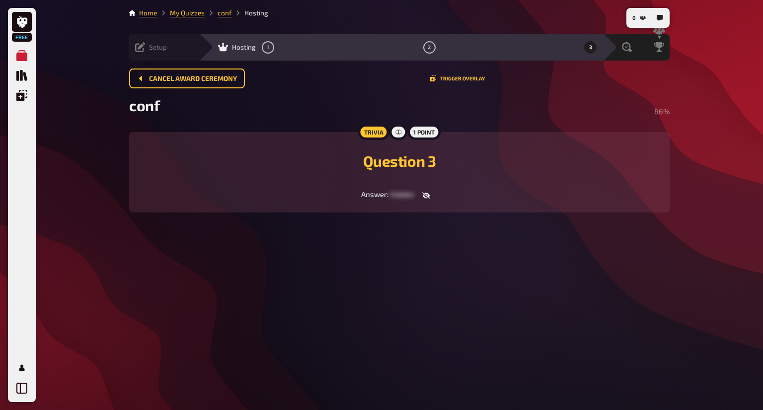
click at [141, 53] on div "Setup Edit Content Quiz Lobby" at bounding box center [164, 47] width 70 height 27
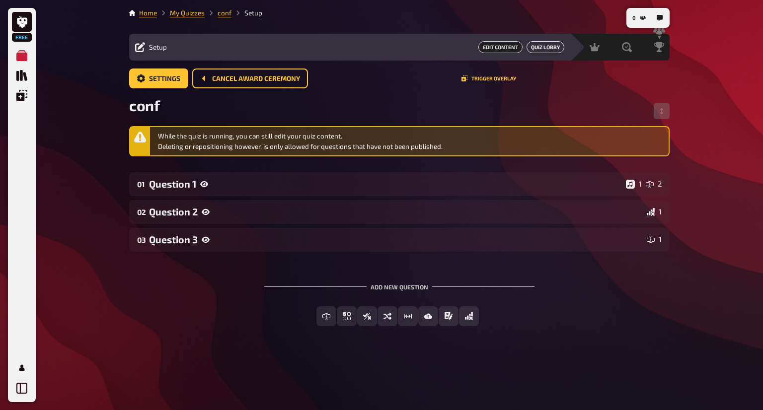
click at [544, 44] on button "Quiz Lobby" at bounding box center [545, 47] width 38 height 12
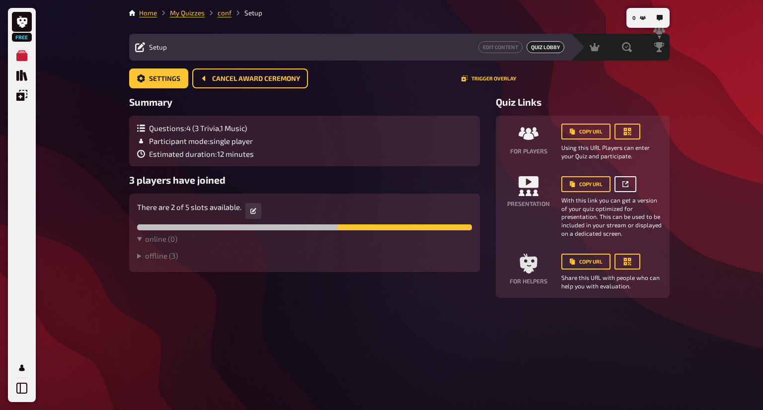
click at [626, 183] on icon "button" at bounding box center [626, 182] width 3 height 3
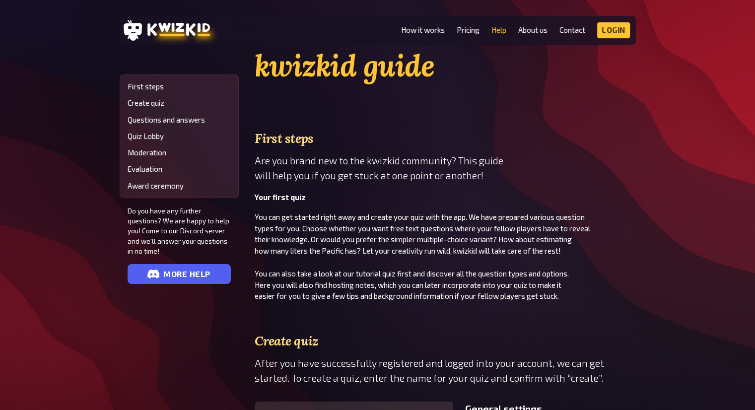
scroll to position [50, 0]
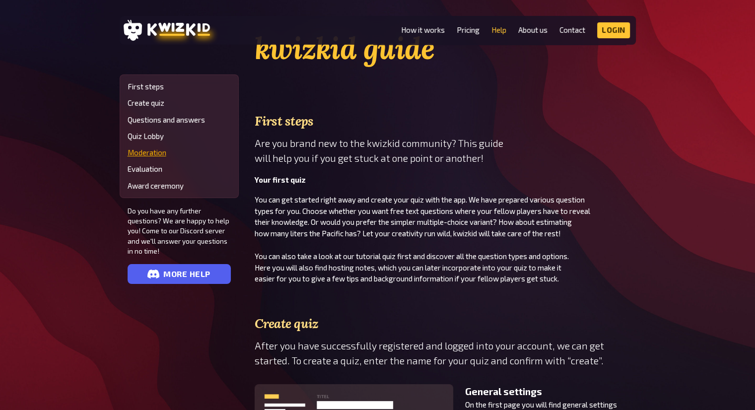
click at [152, 152] on link "Moderation" at bounding box center [179, 152] width 103 height 8
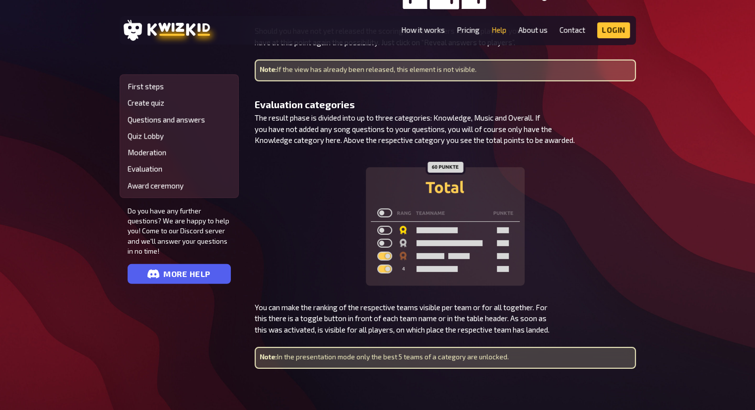
scroll to position [2954, 0]
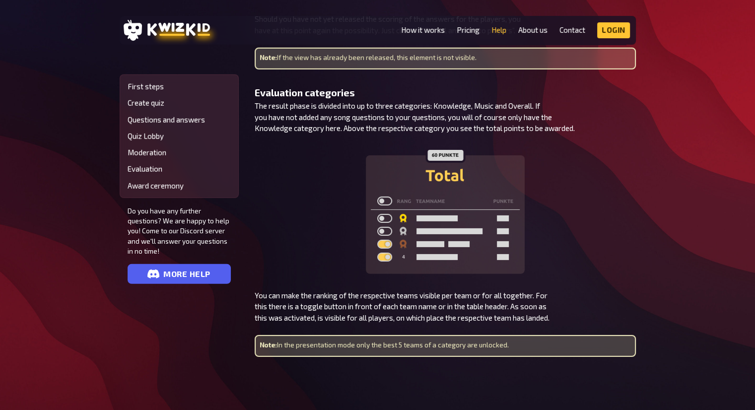
drag, startPoint x: 598, startPoint y: 79, endPoint x: 588, endPoint y: 59, distance: 22.4
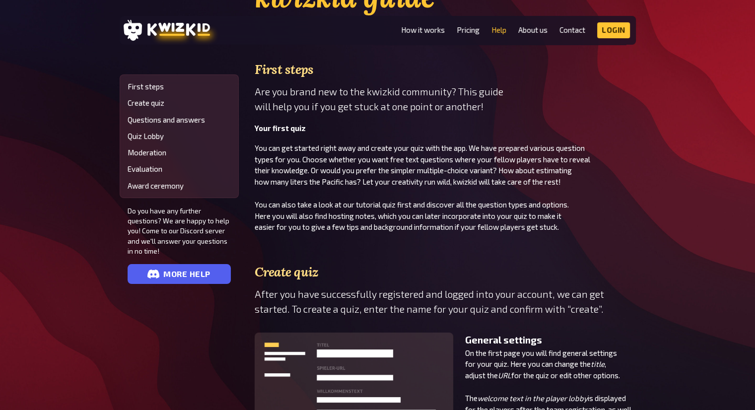
scroll to position [298, 0]
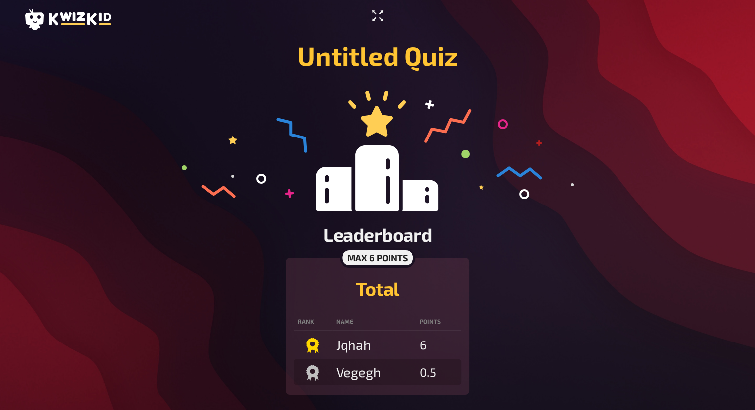
click at [382, 13] on icon "Enter Fullscreen" at bounding box center [378, 16] width 16 height 16
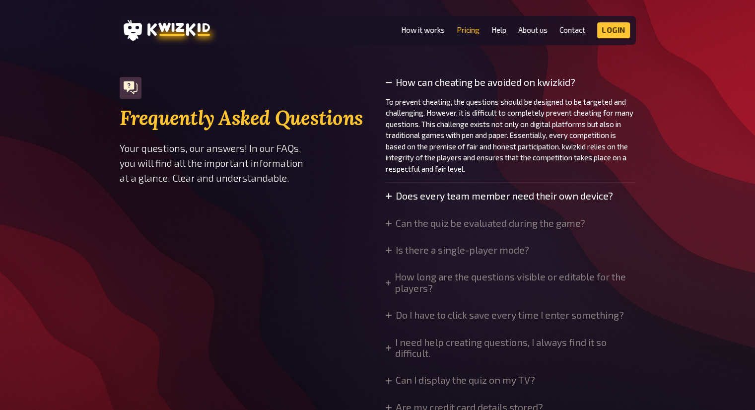
scroll to position [694, 0]
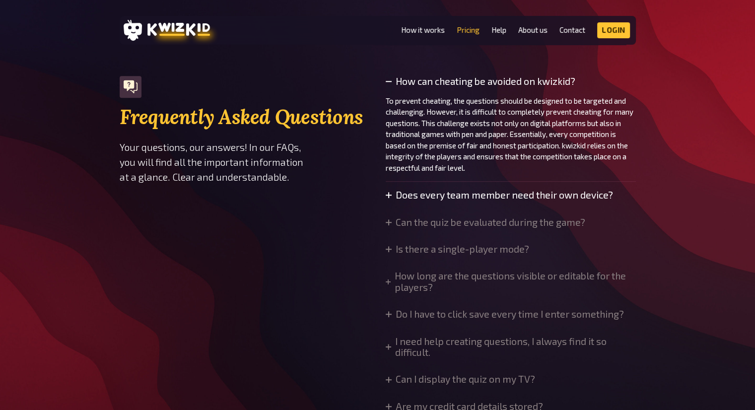
click at [476, 190] on summary "Does every team member need their own device?" at bounding box center [499, 195] width 227 height 11
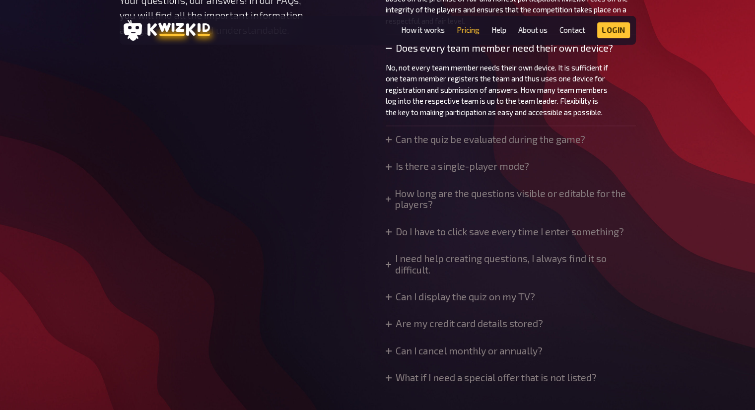
scroll to position [843, 0]
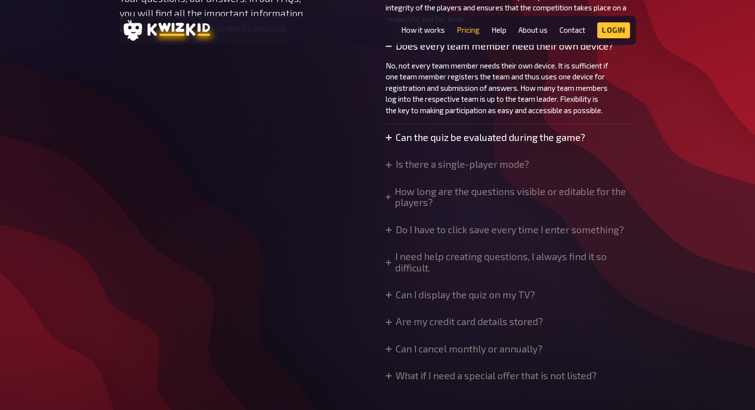
click at [549, 137] on summary "Can the quiz be evaluated during the game?" at bounding box center [486, 137] width 200 height 11
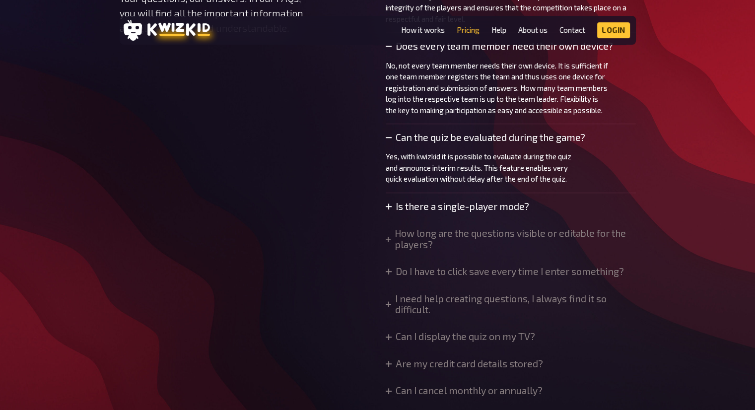
click at [481, 207] on summary "Is there a single-player mode?" at bounding box center [458, 206] width 144 height 11
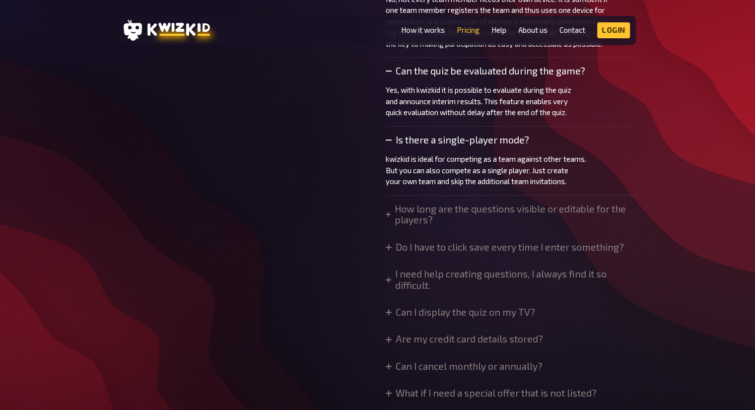
scroll to position [910, 0]
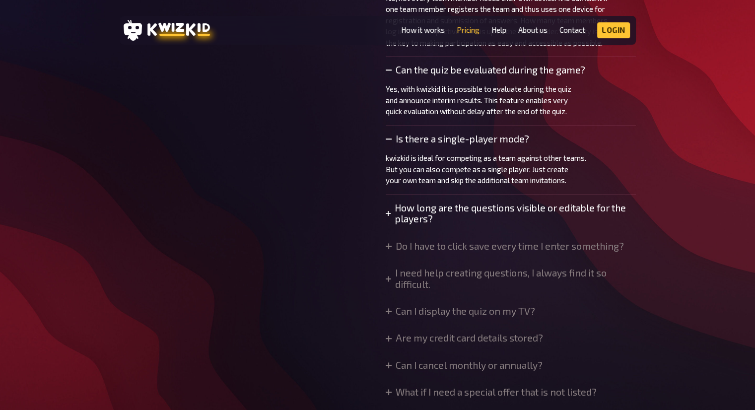
click at [503, 203] on summary "How long are the questions visible or editable for the players?" at bounding box center [511, 214] width 250 height 22
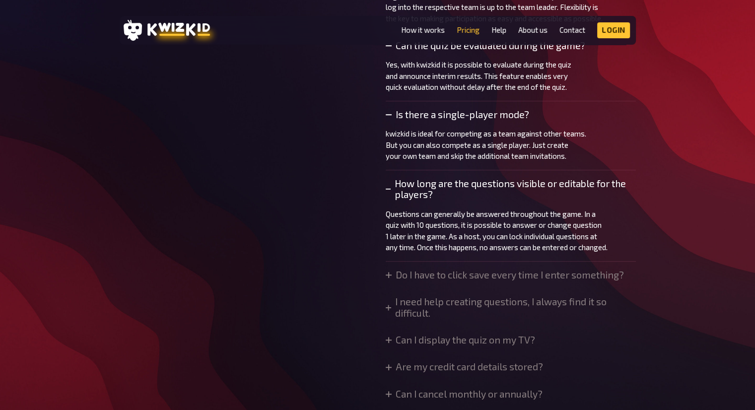
scroll to position [937, 0]
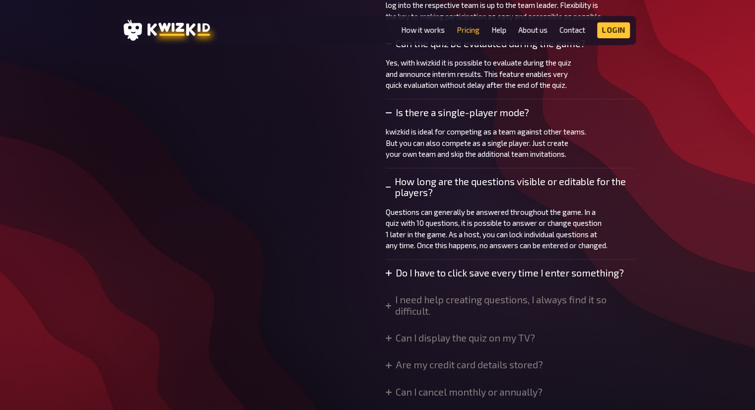
click at [573, 272] on summary "Do I have to click save every time I enter something?" at bounding box center [505, 273] width 238 height 11
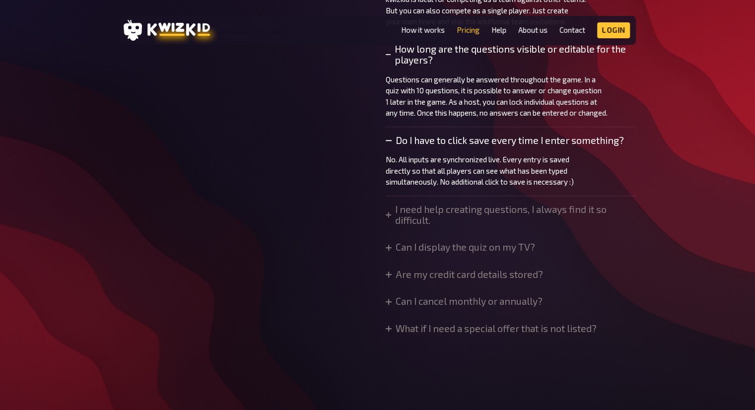
scroll to position [1086, 0]
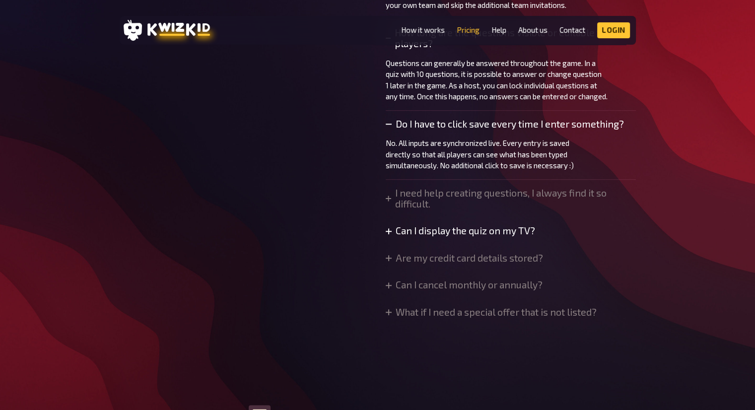
click at [494, 230] on summary "Can I display the quiz on my TV?" at bounding box center [460, 230] width 149 height 11
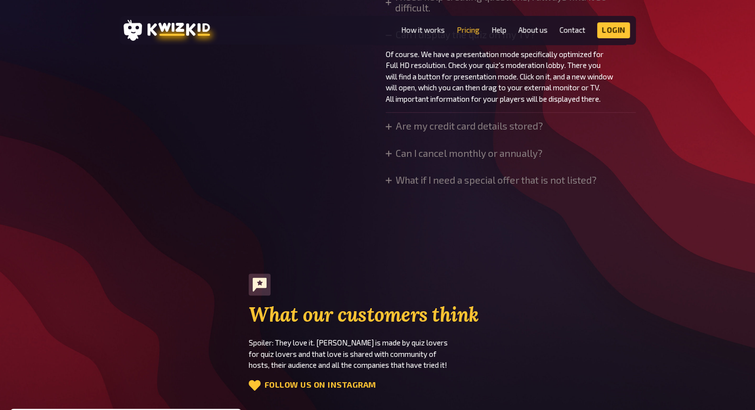
scroll to position [1284, 0]
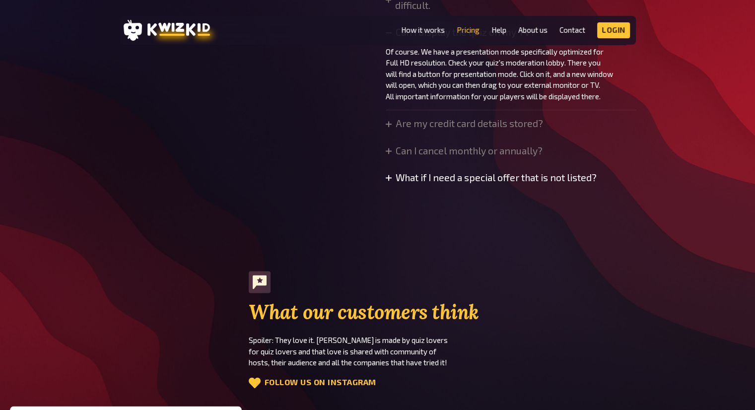
click at [497, 181] on summary "What if I need a special offer that is not listed?" at bounding box center [491, 177] width 211 height 11
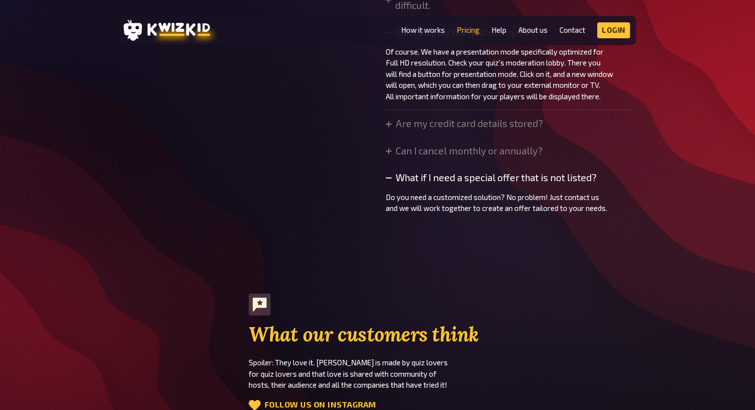
click at [500, 179] on summary "What if I need a special offer that is not listed?" at bounding box center [511, 177] width 250 height 11
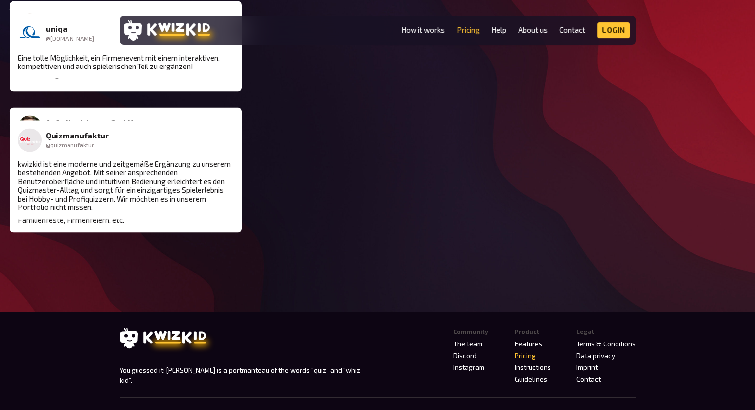
scroll to position [1712, 0]
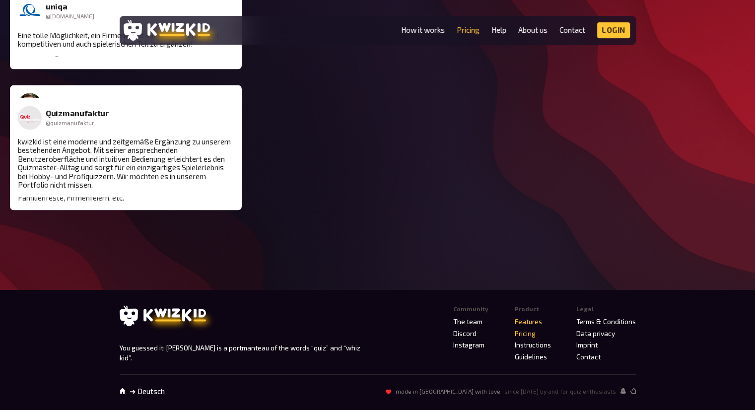
click at [528, 321] on link "Features" at bounding box center [528, 321] width 27 height 8
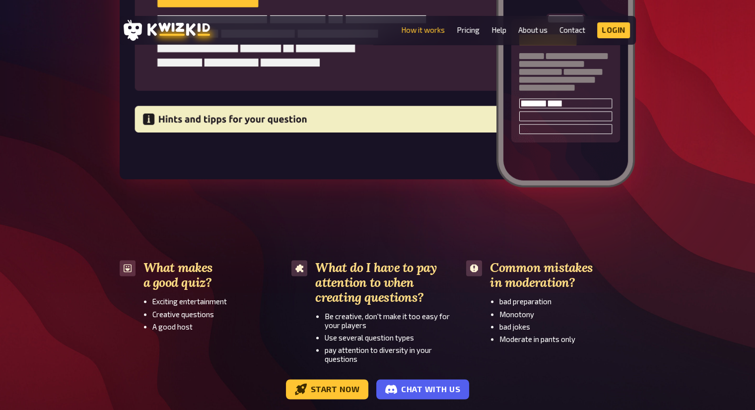
scroll to position [1490, 0]
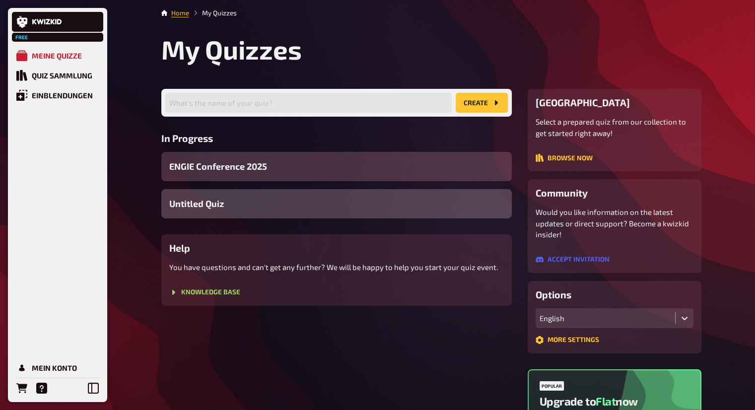
click at [442, 196] on div "Untitled Quiz" at bounding box center [336, 203] width 351 height 29
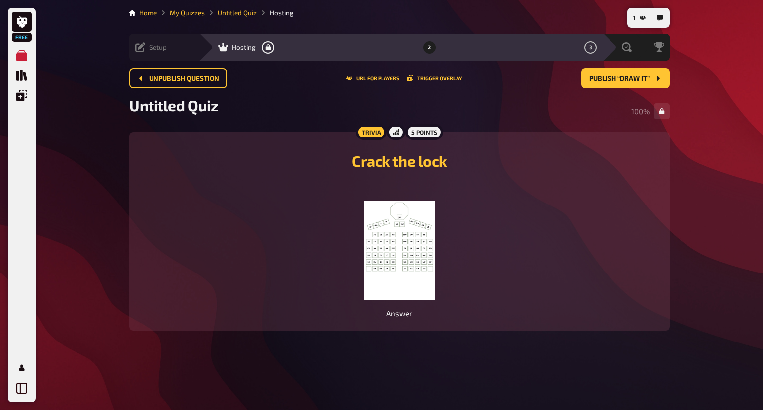
click at [137, 50] on icon at bounding box center [140, 47] width 10 height 10
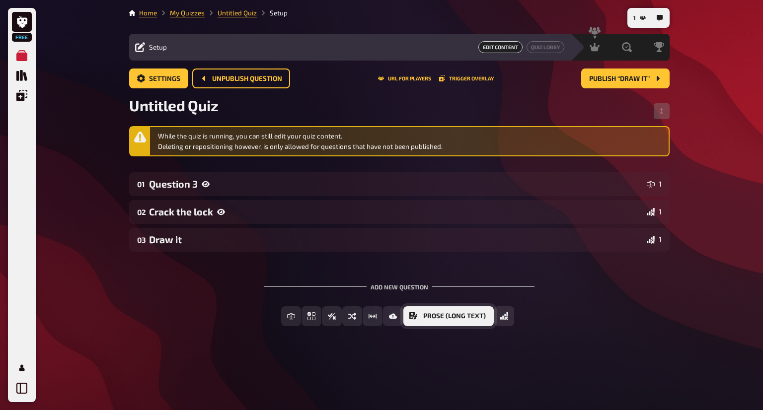
click at [479, 318] on span "Prose (Long text)" at bounding box center [454, 316] width 63 height 7
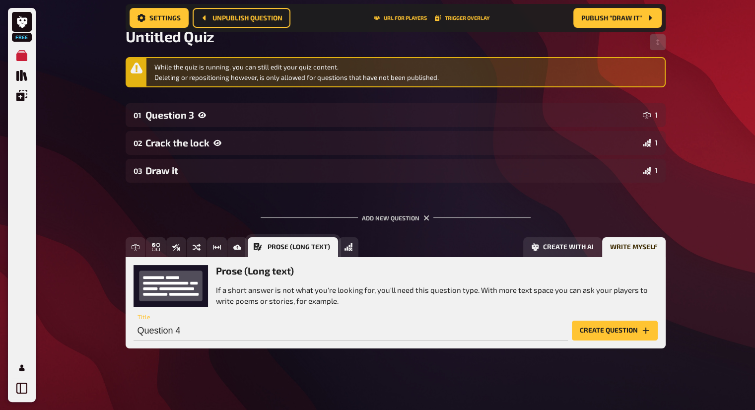
scroll to position [79, 0]
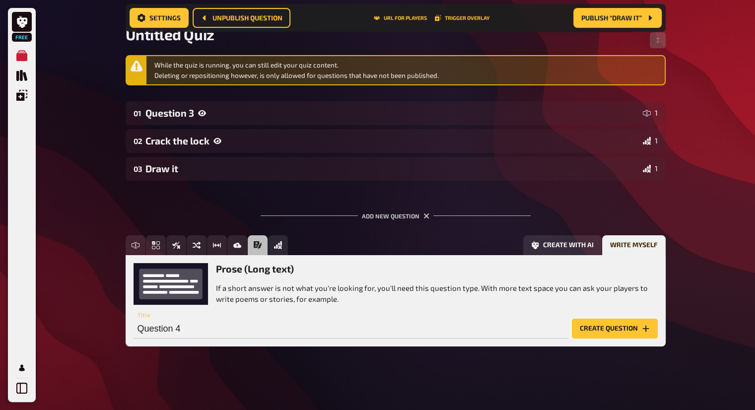
click at [600, 328] on button "Create question" at bounding box center [615, 329] width 86 height 20
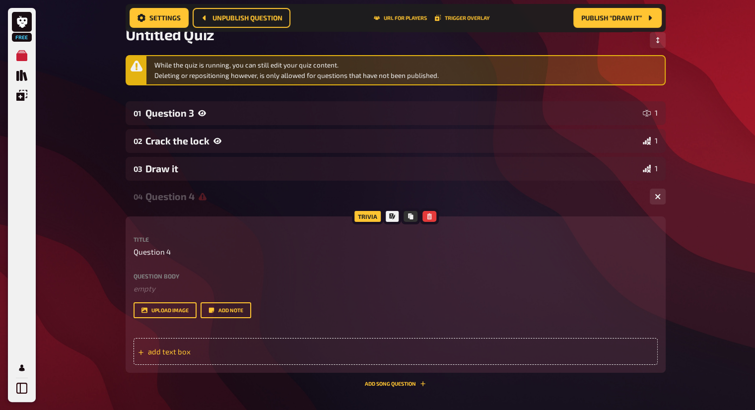
click at [475, 352] on div "add text box" at bounding box center [396, 351] width 524 height 27
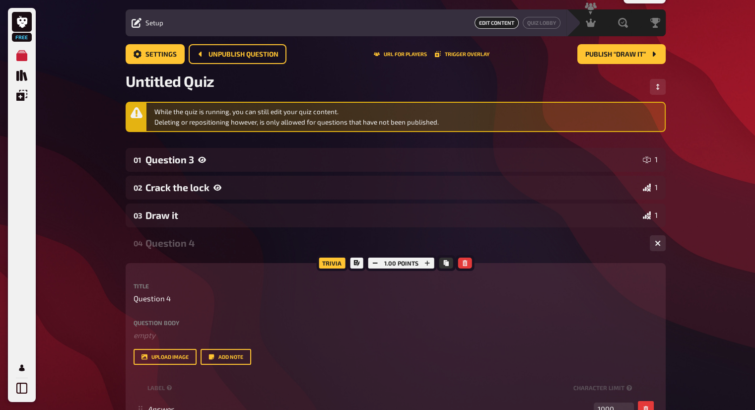
scroll to position [0, 0]
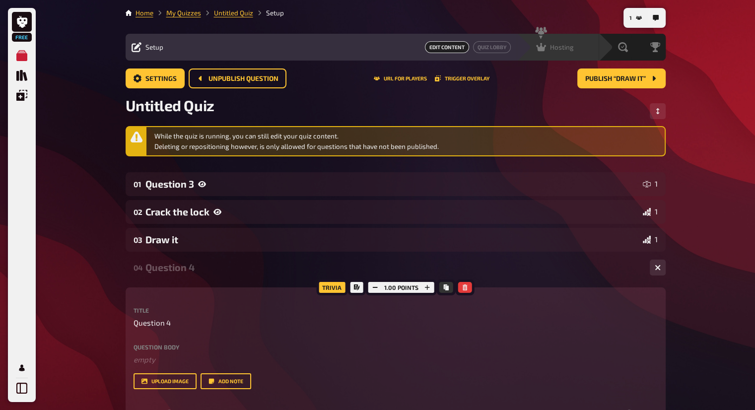
click at [575, 46] on div "Hosting undefined" at bounding box center [564, 47] width 69 height 10
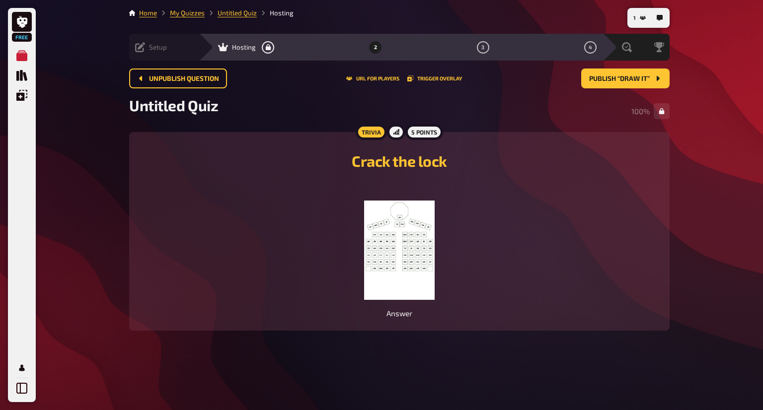
click at [146, 46] on div "Setup" at bounding box center [151, 47] width 32 height 10
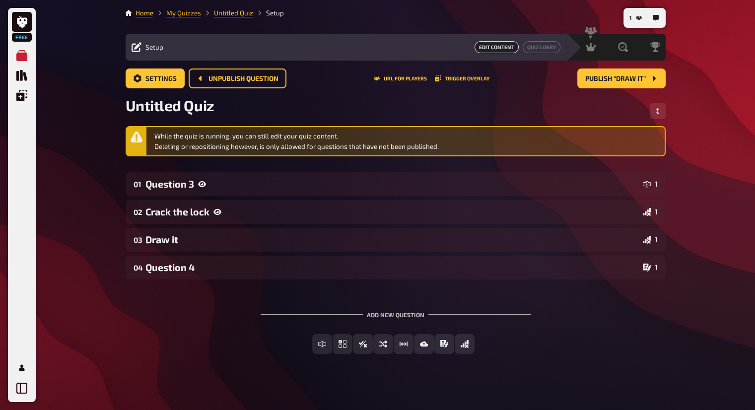
click at [195, 16] on link "My Quizzes" at bounding box center [183, 13] width 35 height 8
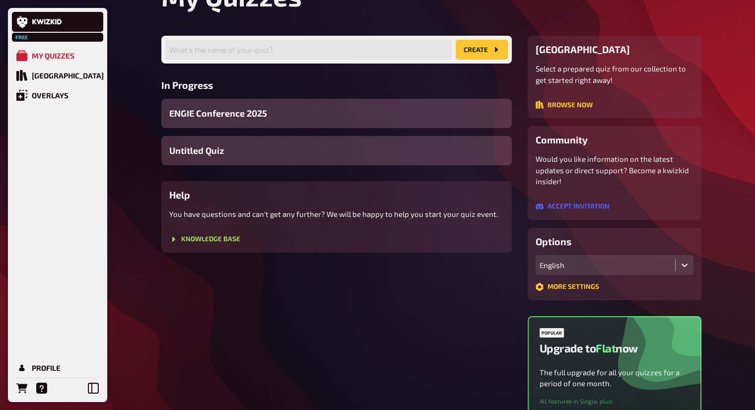
scroll to position [54, 0]
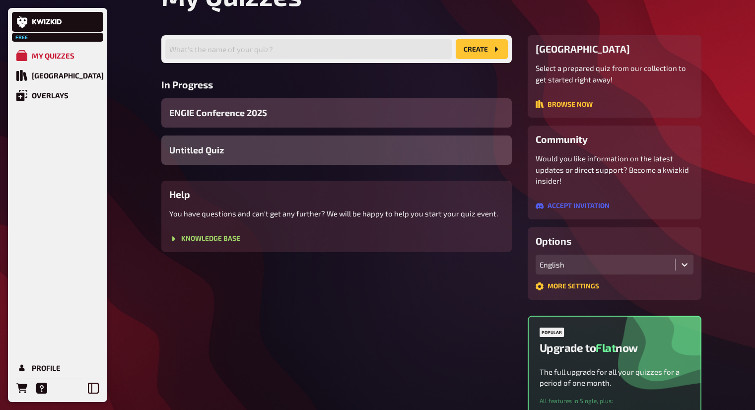
click at [423, 149] on div "Untitled Quiz" at bounding box center [336, 150] width 351 height 29
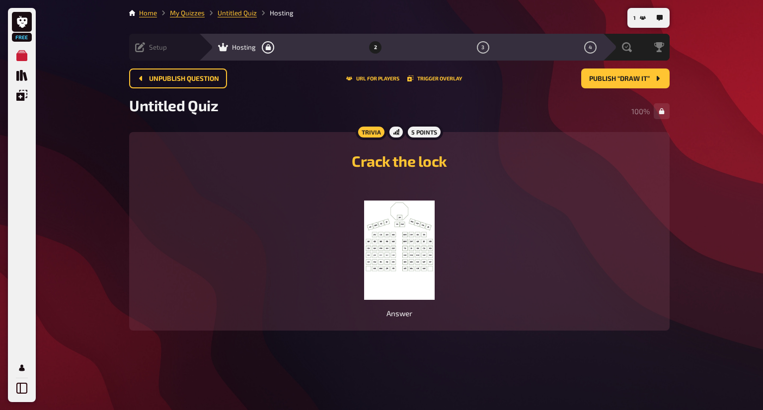
click at [148, 41] on div "Setup Edit Content Quiz Lobby" at bounding box center [164, 47] width 70 height 27
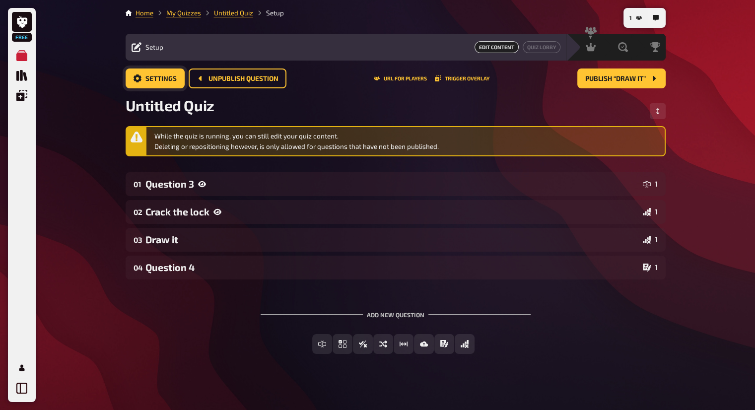
click at [163, 78] on span "Settings" at bounding box center [161, 78] width 31 height 7
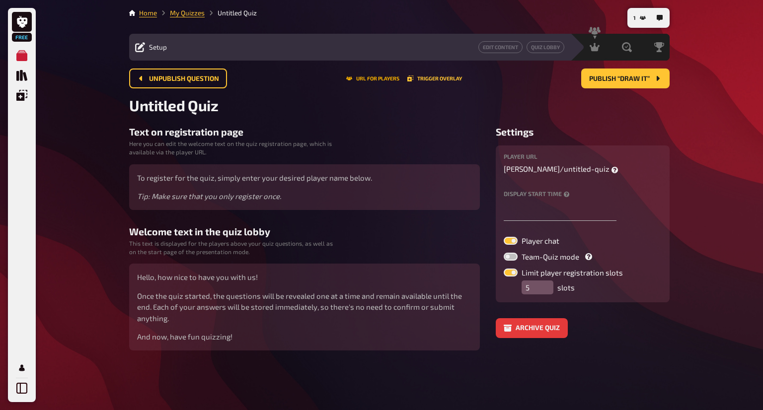
click at [370, 75] on button "URL for players" at bounding box center [372, 78] width 53 height 6
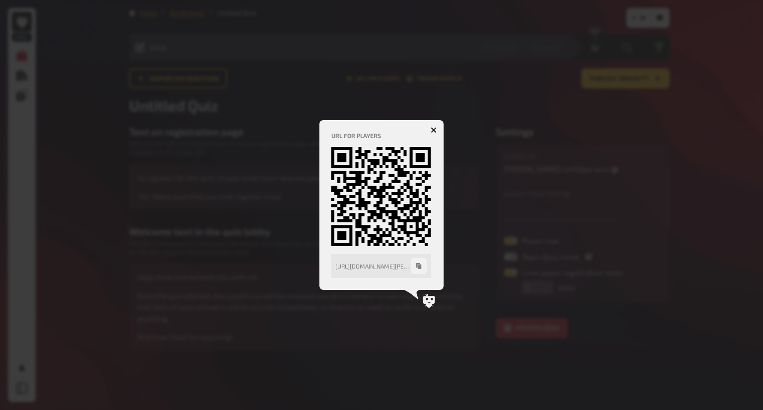
click at [434, 128] on icon "button" at bounding box center [434, 130] width 6 height 6
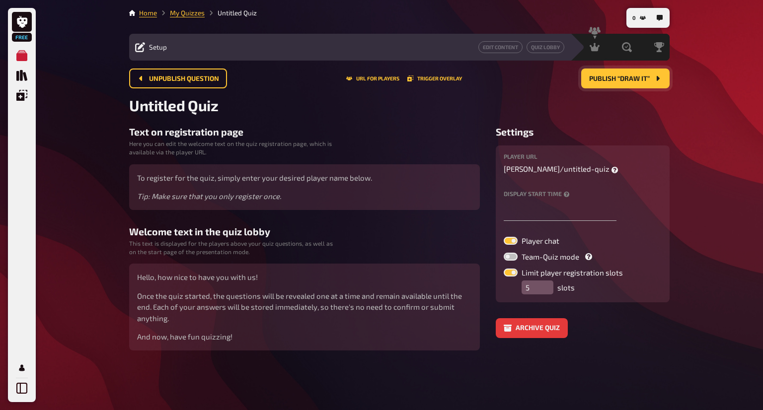
click at [664, 76] on button "Publish “Draw it”" at bounding box center [625, 79] width 88 height 20
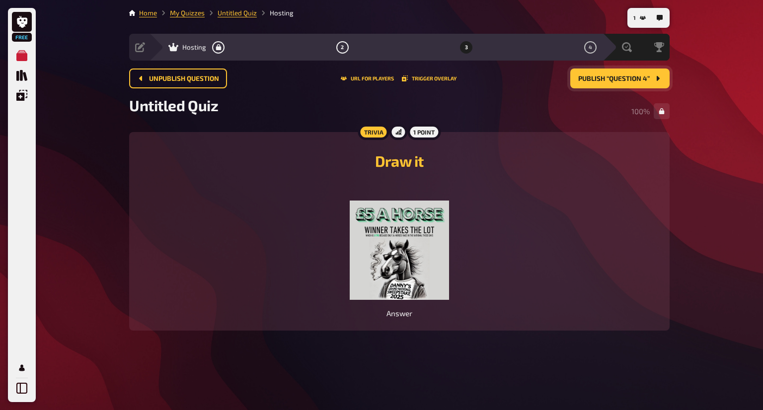
click at [651, 78] on button "Publish “Question 4”" at bounding box center [619, 79] width 99 height 20
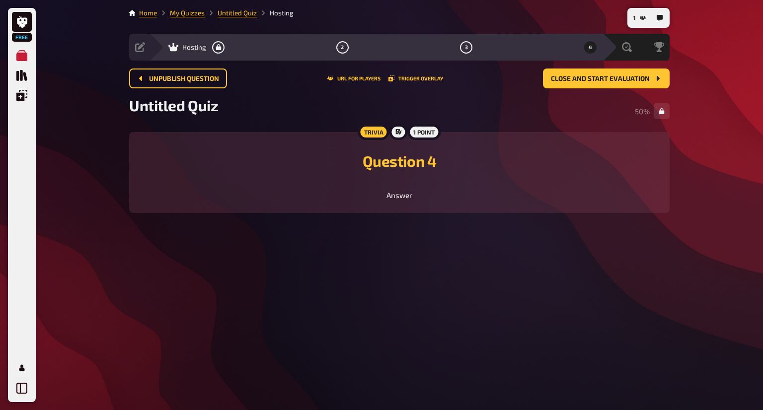
click at [426, 130] on div "1 point" at bounding box center [423, 132] width 33 height 16
click at [612, 85] on button "Close and start evaluation" at bounding box center [606, 79] width 127 height 20
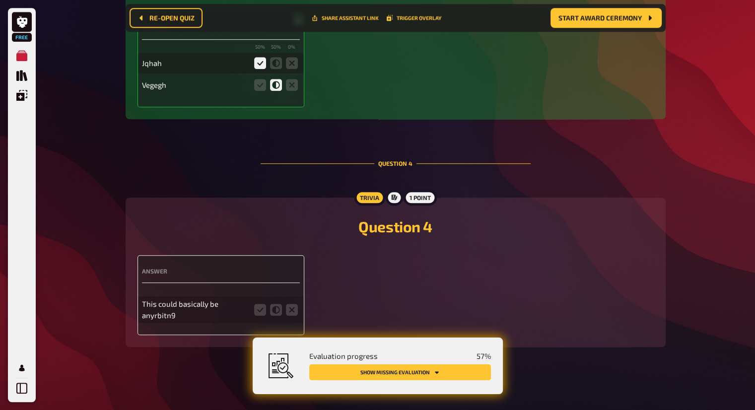
scroll to position [785, 0]
click at [259, 311] on icon at bounding box center [260, 309] width 12 height 12
click at [0, 0] on input "radio" at bounding box center [0, 0] width 0 height 0
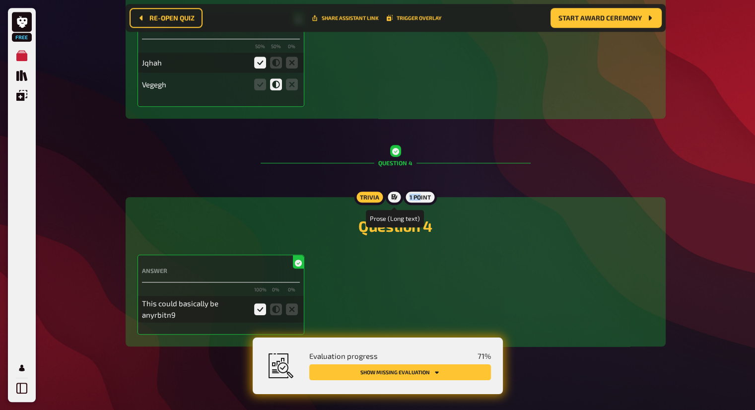
drag, startPoint x: 421, startPoint y: 195, endPoint x: 391, endPoint y: 195, distance: 29.8
click at [391, 195] on div "Trivia 1 point" at bounding box center [395, 197] width 83 height 16
click at [392, 195] on icon at bounding box center [395, 197] width 6 height 6
click at [363, 198] on div "Trivia" at bounding box center [369, 197] width 31 height 16
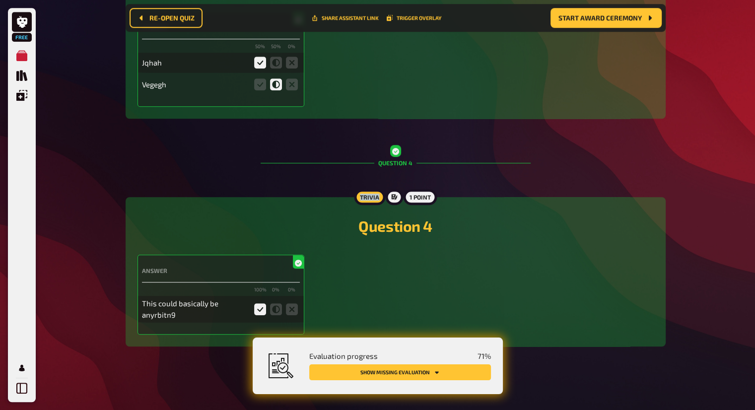
click at [363, 198] on div "Trivia" at bounding box center [369, 197] width 31 height 16
click at [446, 374] on button "Show missing evaluation" at bounding box center [400, 372] width 182 height 16
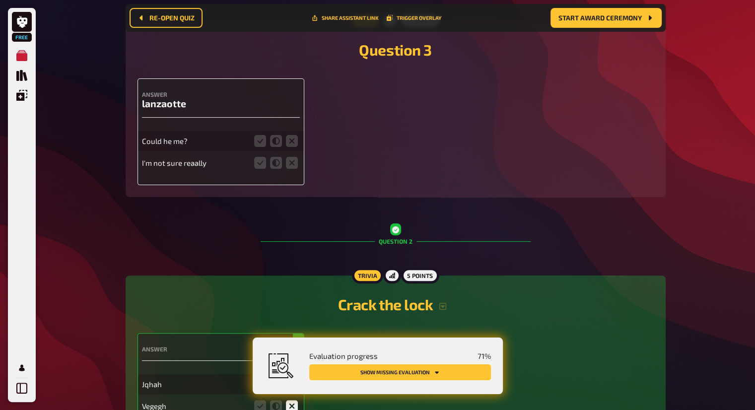
scroll to position [195, 0]
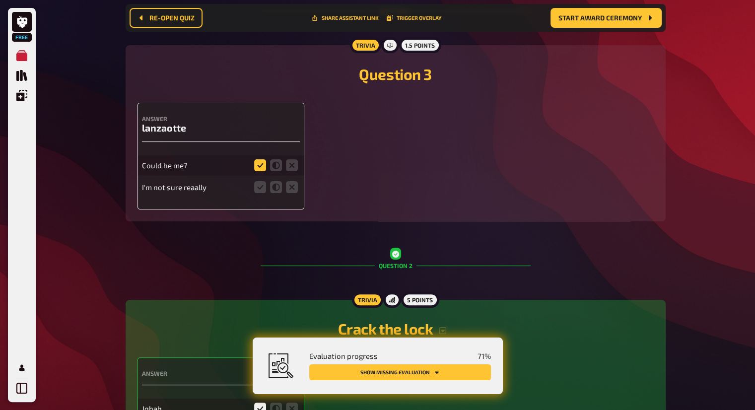
click at [264, 168] on icon at bounding box center [260, 165] width 12 height 12
click at [0, 0] on input "radio" at bounding box center [0, 0] width 0 height 0
click at [276, 192] on icon at bounding box center [276, 187] width 12 height 12
click at [0, 0] on input "radio" at bounding box center [0, 0] width 0 height 0
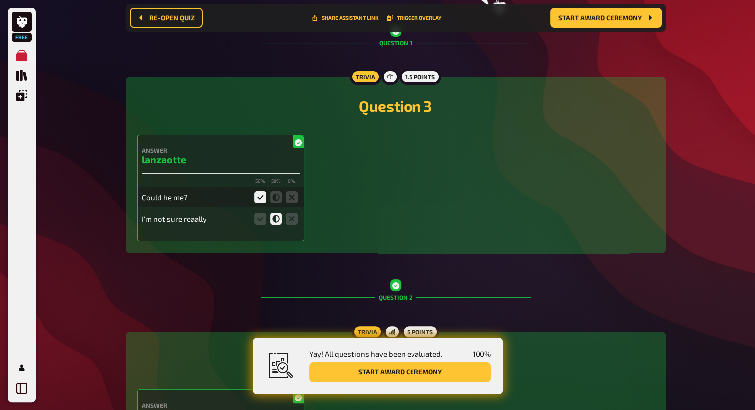
scroll to position [161, 0]
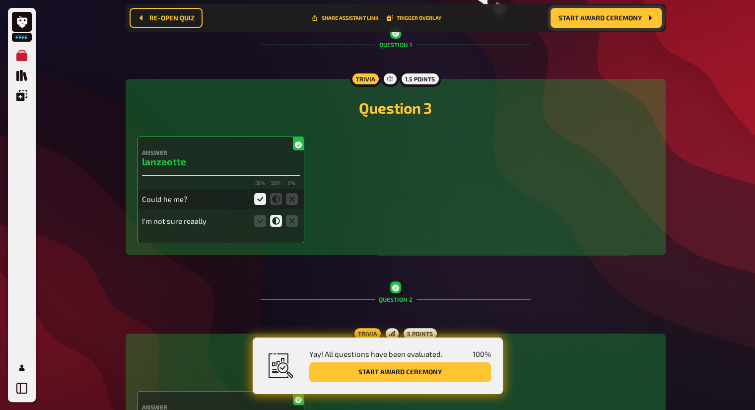
click at [608, 21] on span "Start award ceremony" at bounding box center [600, 17] width 83 height 7
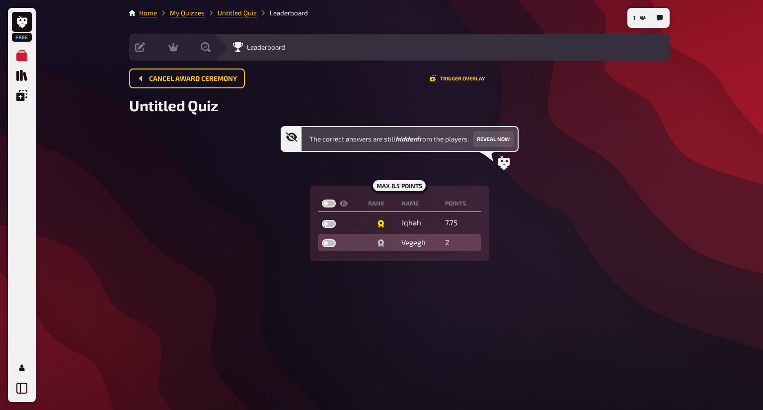
click at [327, 244] on label at bounding box center [329, 243] width 14 height 8
click at [322, 239] on input "checkbox" at bounding box center [321, 239] width 0 height 0
checkbox input "true"
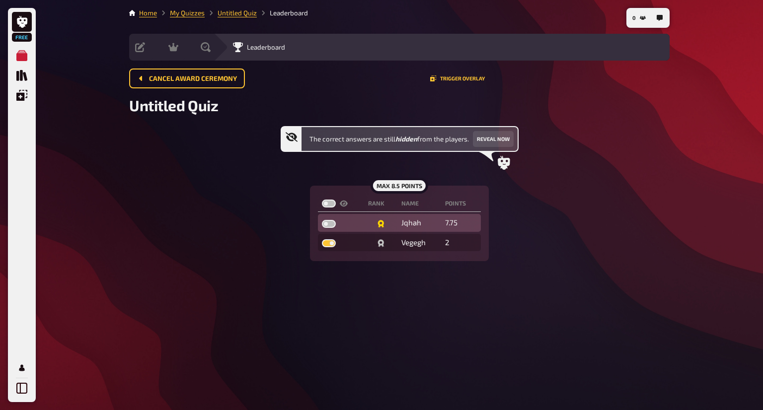
click at [330, 222] on label at bounding box center [329, 224] width 14 height 8
click at [322, 220] on input "checkbox" at bounding box center [321, 219] width 0 height 0
checkbox input "true"
click at [195, 11] on link "My Quizzes" at bounding box center [187, 13] width 35 height 8
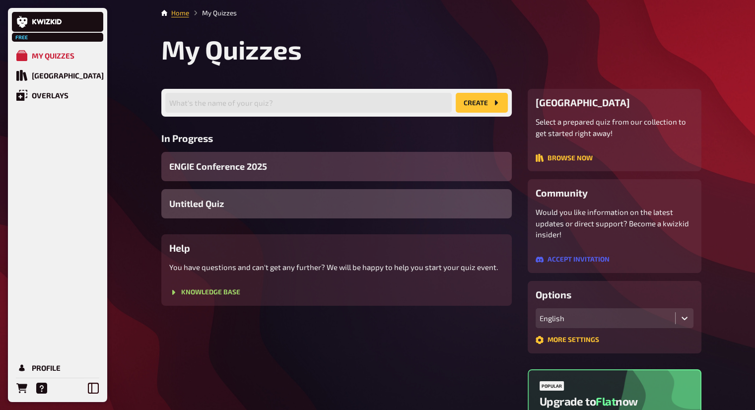
click at [419, 206] on div "Untitled Quiz" at bounding box center [336, 203] width 351 height 29
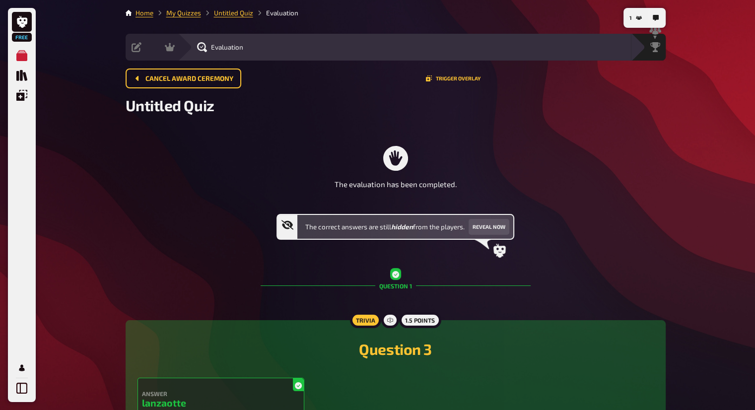
scroll to position [26, 0]
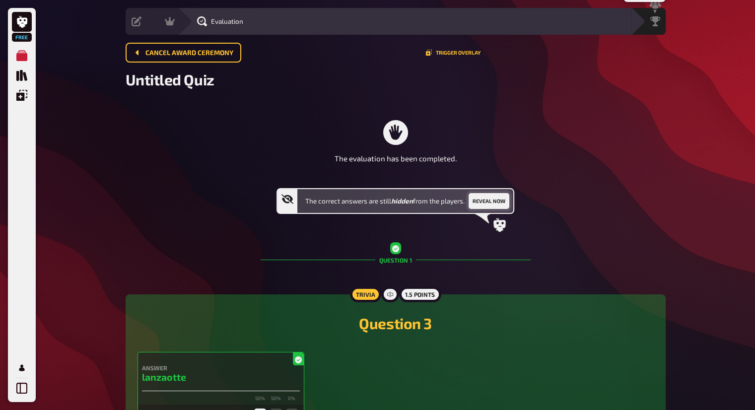
click at [496, 206] on button "Reveal now" at bounding box center [489, 201] width 41 height 16
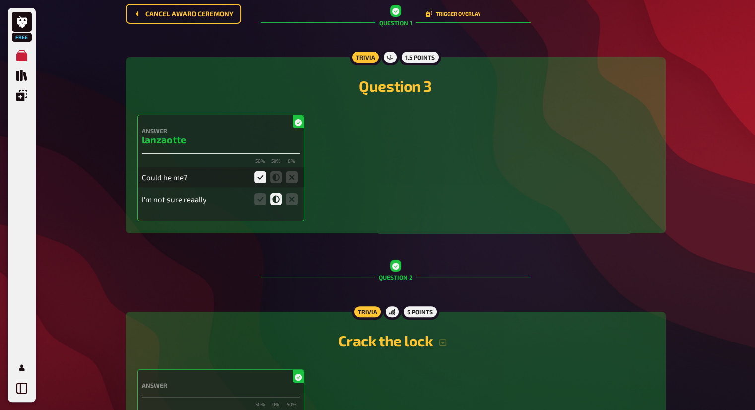
scroll to position [0, 0]
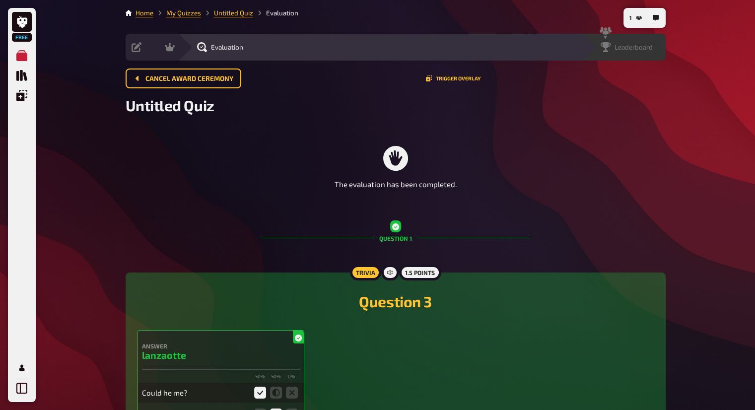
click at [648, 44] on span "Leaderboard" at bounding box center [634, 47] width 38 height 8
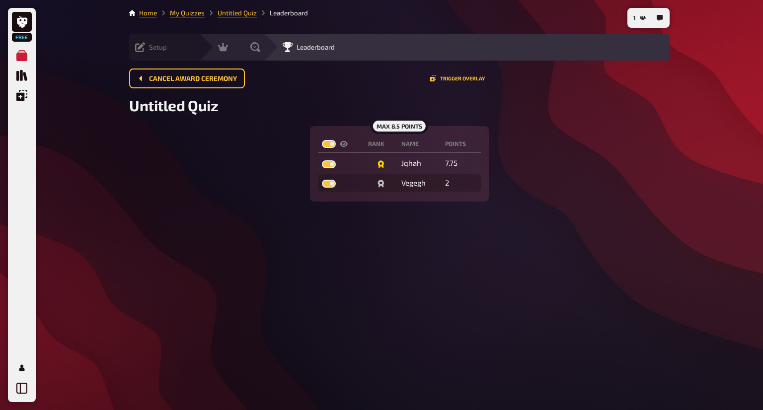
click at [140, 47] on icon at bounding box center [140, 47] width 10 height 10
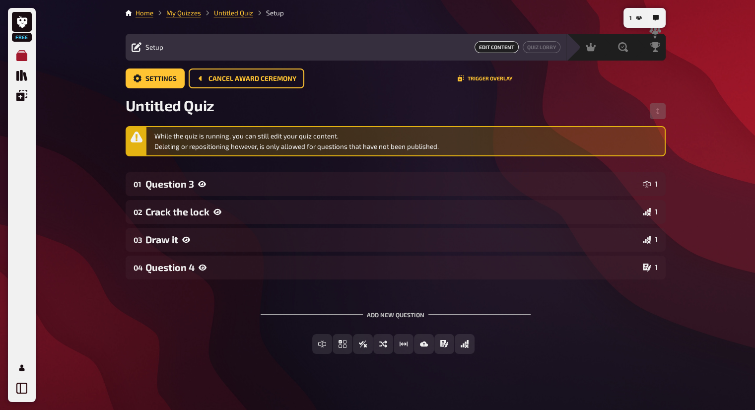
click at [30, 54] on link "My Quizzes" at bounding box center [22, 56] width 20 height 20
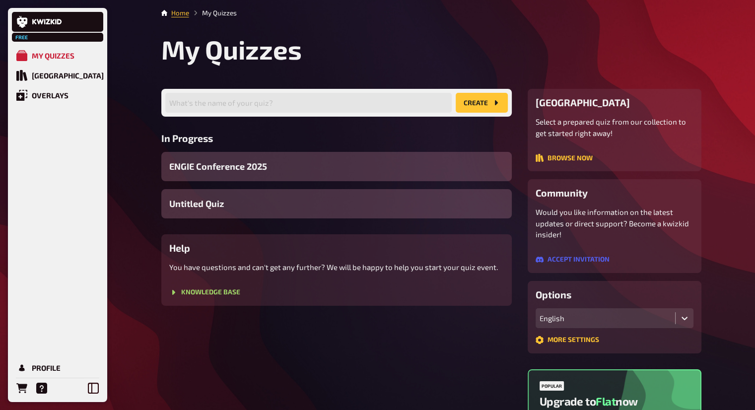
click at [475, 113] on div "What's the name of your quiz? create" at bounding box center [336, 103] width 351 height 28
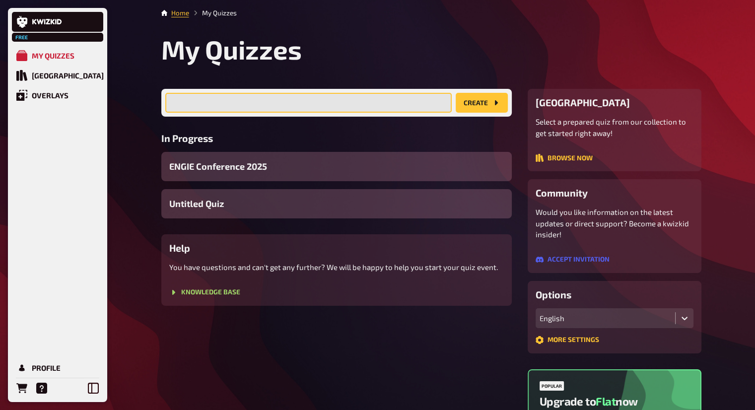
click at [416, 106] on input "text" at bounding box center [308, 103] width 287 height 20
type input "conf"
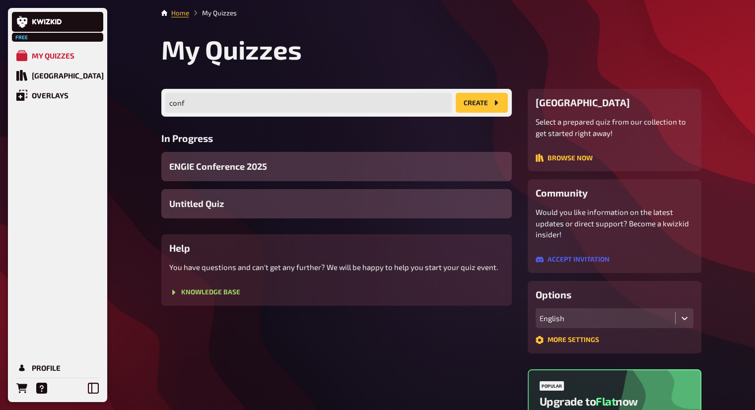
click at [475, 103] on button "create" at bounding box center [482, 103] width 52 height 20
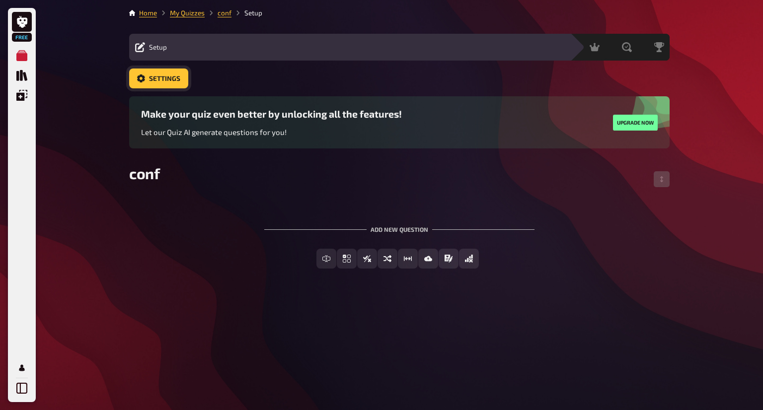
click at [177, 80] on span "Settings" at bounding box center [164, 78] width 31 height 7
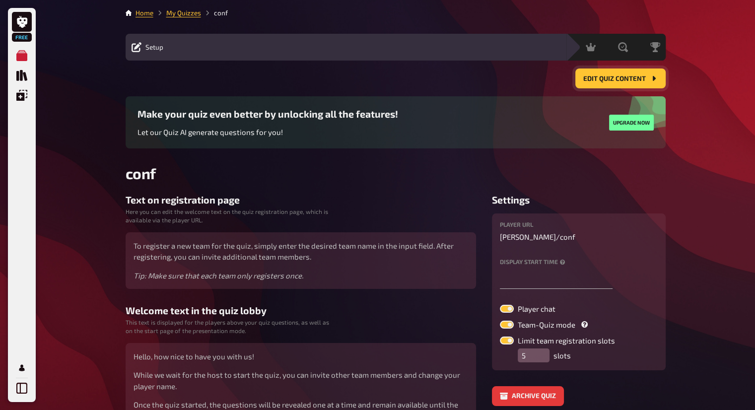
click at [624, 85] on button "Edit Quiz content" at bounding box center [621, 79] width 90 height 20
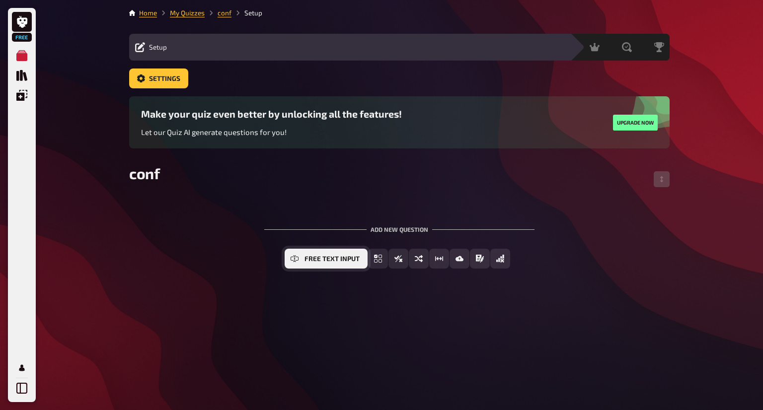
click at [314, 260] on span "Free Text Input" at bounding box center [331, 259] width 55 height 7
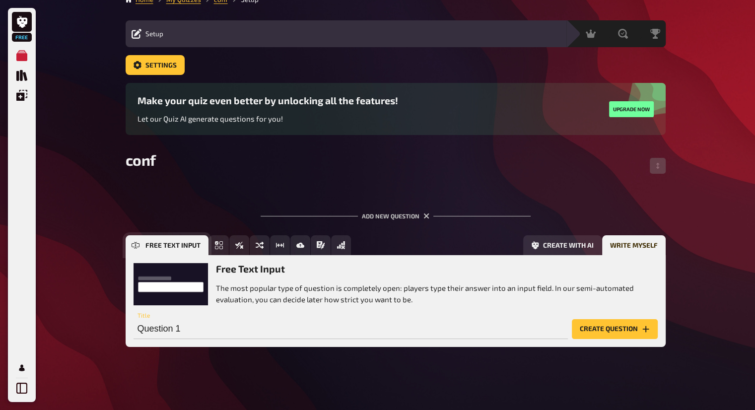
scroll to position [14, 0]
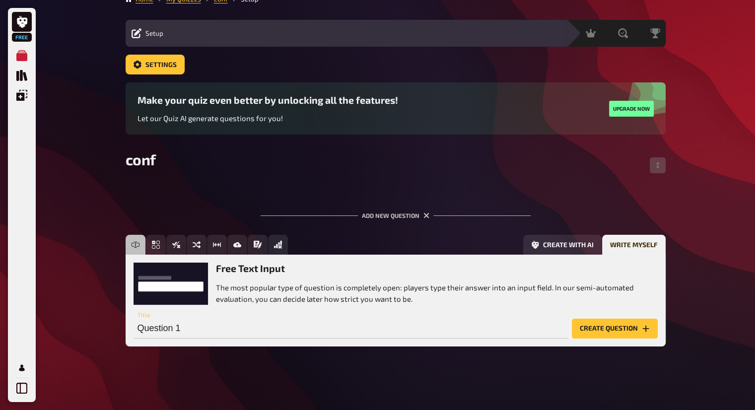
click at [616, 320] on button "Create question" at bounding box center [615, 329] width 86 height 20
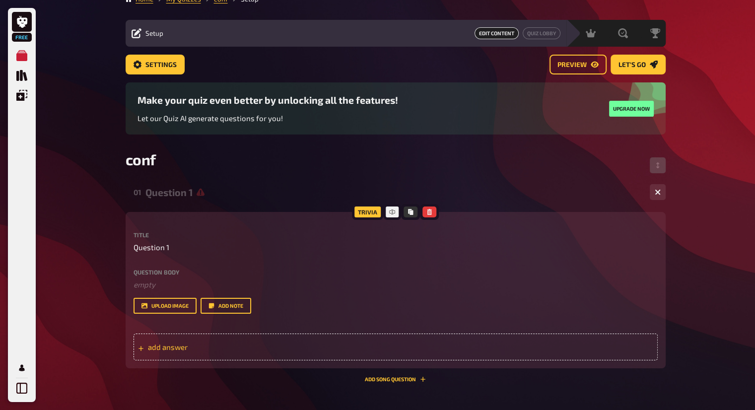
click at [539, 335] on div "add answer" at bounding box center [396, 347] width 524 height 27
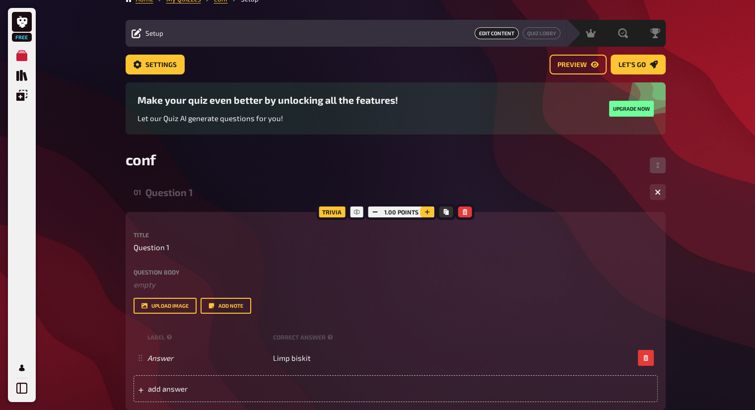
click at [425, 209] on icon "button" at bounding box center [428, 212] width 6 height 6
click at [424, 209] on icon "button" at bounding box center [427, 212] width 6 height 6
click at [424, 209] on button "button" at bounding box center [428, 212] width 14 height 11
click at [425, 209] on icon "button" at bounding box center [428, 212] width 6 height 6
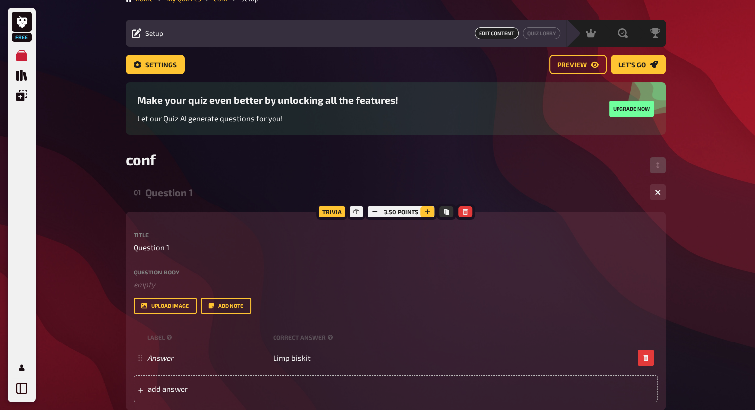
click at [425, 209] on icon "button" at bounding box center [428, 212] width 6 height 6
click at [424, 209] on button "button" at bounding box center [428, 212] width 14 height 11
click at [425, 209] on icon "button" at bounding box center [428, 212] width 6 height 6
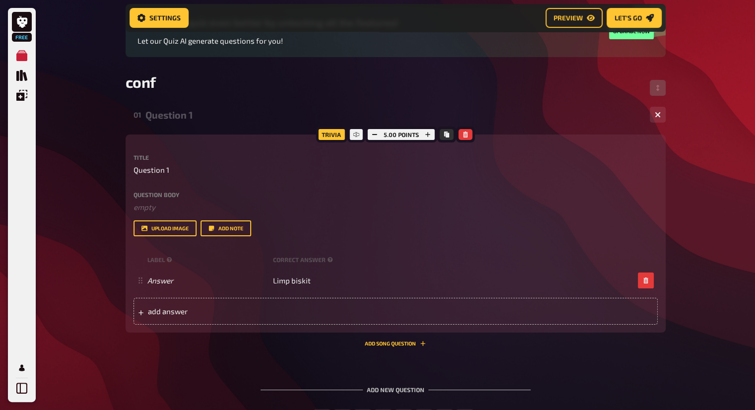
scroll to position [117, 0]
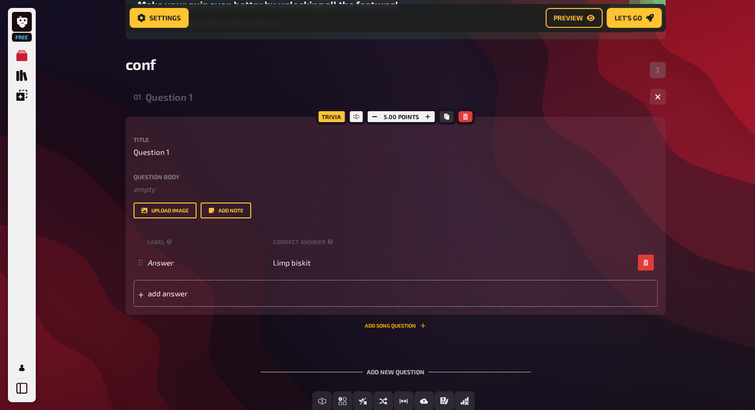
click at [419, 326] on button "Add Song question" at bounding box center [395, 326] width 61 height 6
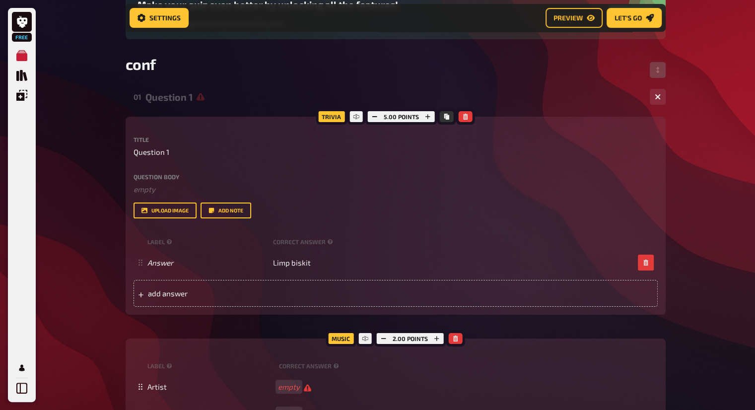
click at [419, 326] on div "Trivia 5.00 points Title Question 1 Question body ﻿ empty Drop here to upload u…" at bounding box center [396, 276] width 540 height 318
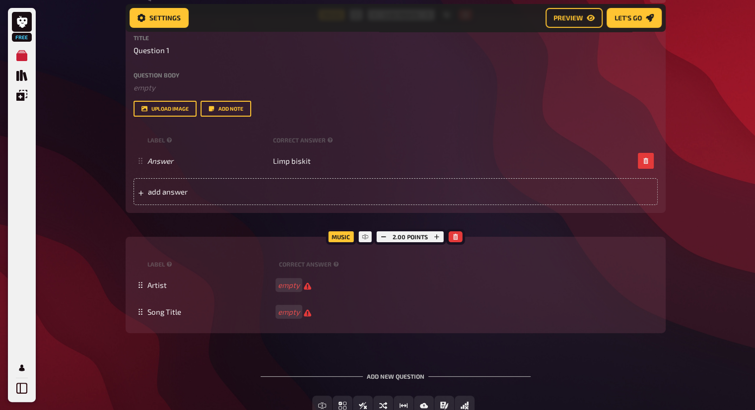
scroll to position [220, 0]
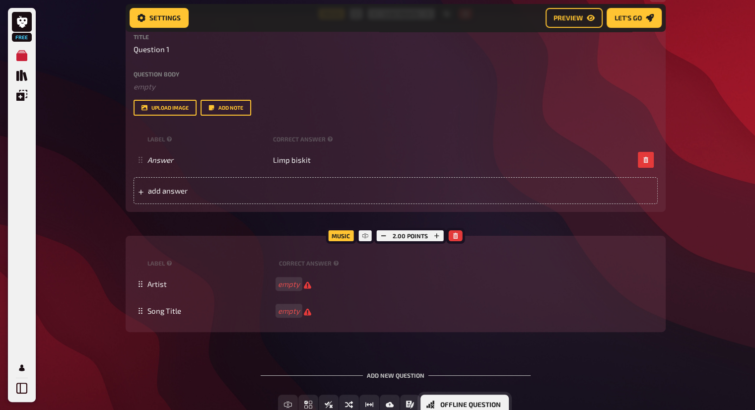
click at [473, 405] on span "Offline Question" at bounding box center [470, 405] width 61 height 7
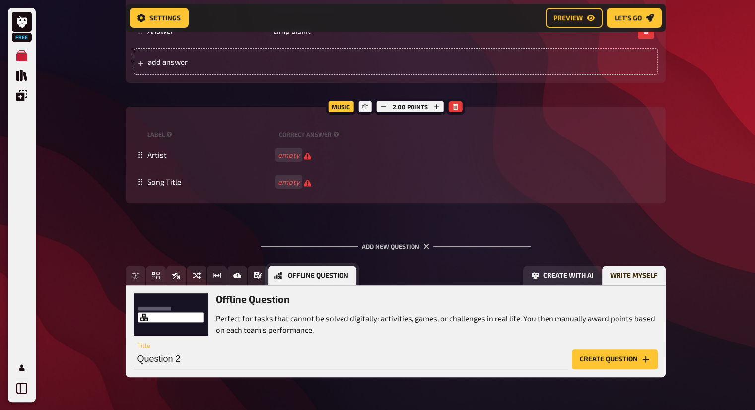
scroll to position [380, 0]
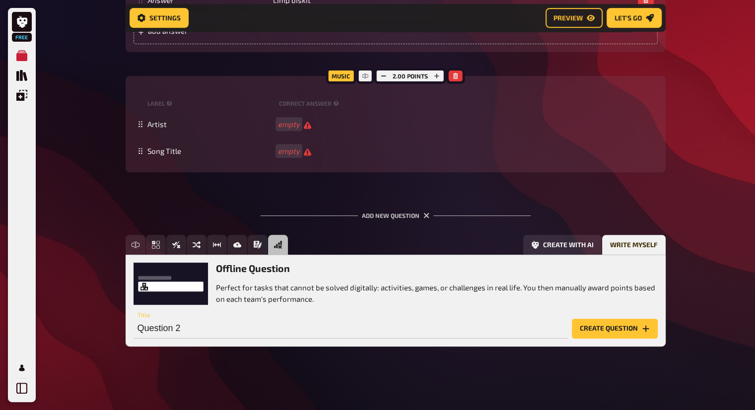
click at [449, 271] on h3 "Offline Question" at bounding box center [437, 268] width 442 height 11
click at [509, 255] on div "Offline Question Perfect for tasks that cannot be solved digitally: activities,…" at bounding box center [396, 300] width 540 height 91
click at [491, 268] on h3 "Offline Question" at bounding box center [437, 268] width 442 height 11
click at [568, 357] on div "Free Text Input Multiple Choice True / False Sorting Question Estimation Questi…" at bounding box center [396, 298] width 540 height 127
click at [629, 330] on button "Create question" at bounding box center [615, 329] width 86 height 20
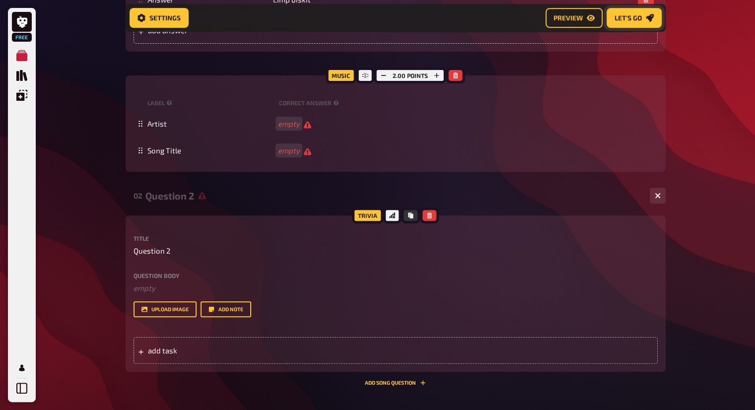
click at [640, 15] on span "Let's go" at bounding box center [628, 17] width 27 height 7
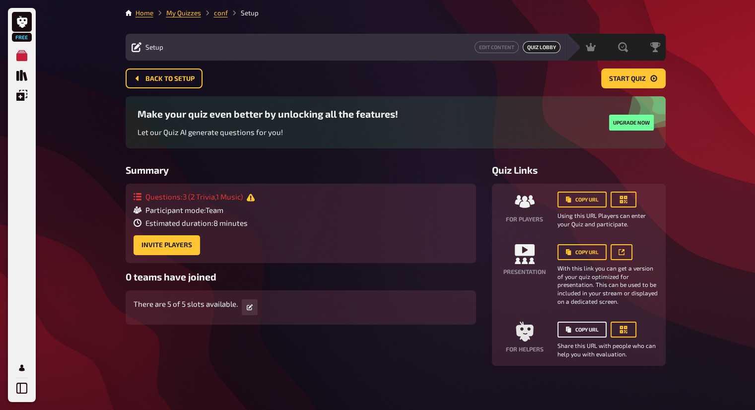
click at [602, 333] on button "Copy URL" at bounding box center [582, 330] width 49 height 16
click at [620, 205] on button "button" at bounding box center [624, 200] width 26 height 16
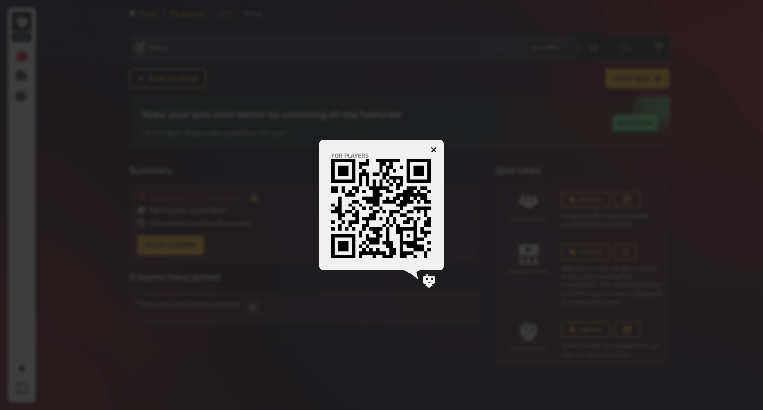
drag, startPoint x: 402, startPoint y: 274, endPoint x: 356, endPoint y: 301, distance: 53.8
click at [358, 300] on div at bounding box center [381, 205] width 763 height 410
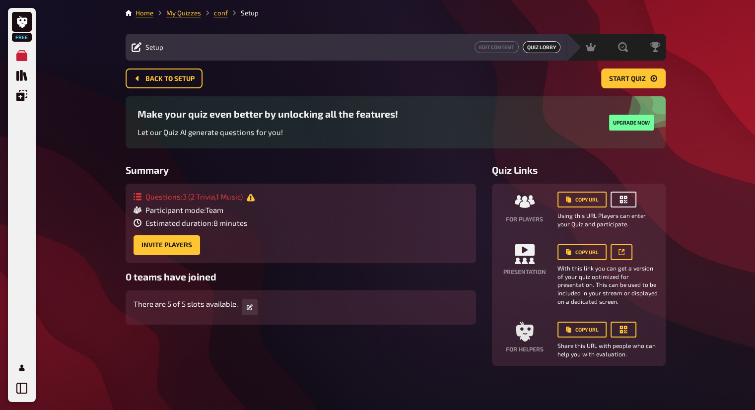
click at [629, 206] on button "button" at bounding box center [624, 200] width 26 height 16
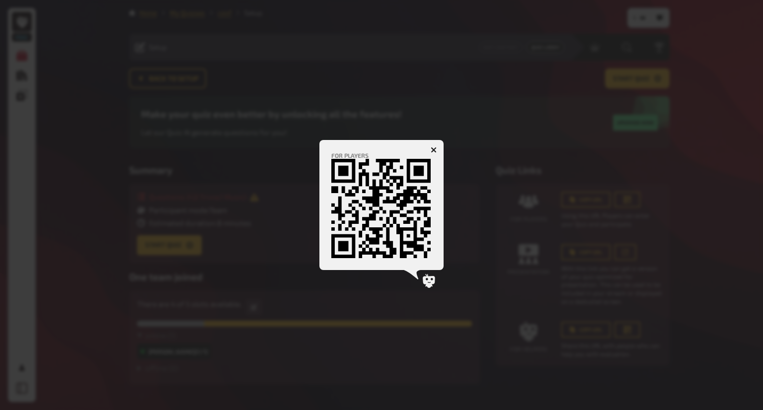
click at [434, 152] on icon "button" at bounding box center [434, 150] width 6 height 6
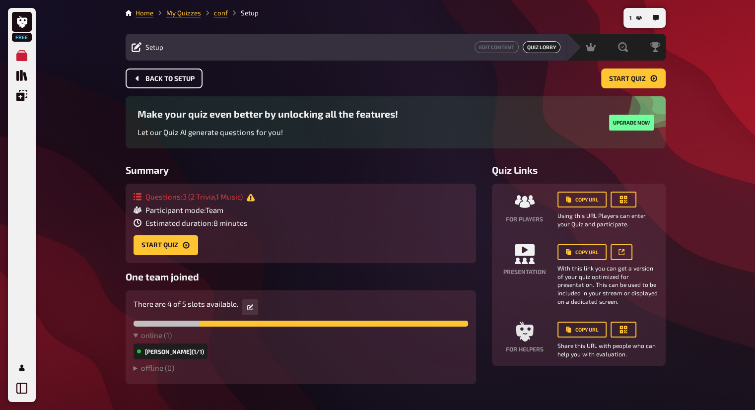
click at [178, 76] on span "Back to setup" at bounding box center [170, 78] width 49 height 7
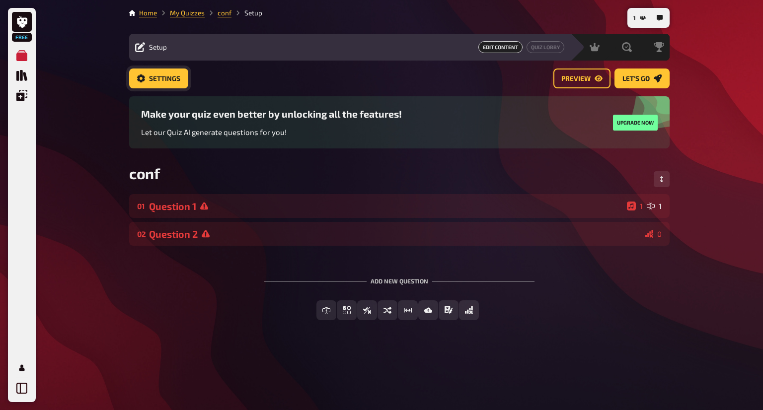
click at [158, 80] on span "Settings" at bounding box center [164, 78] width 31 height 7
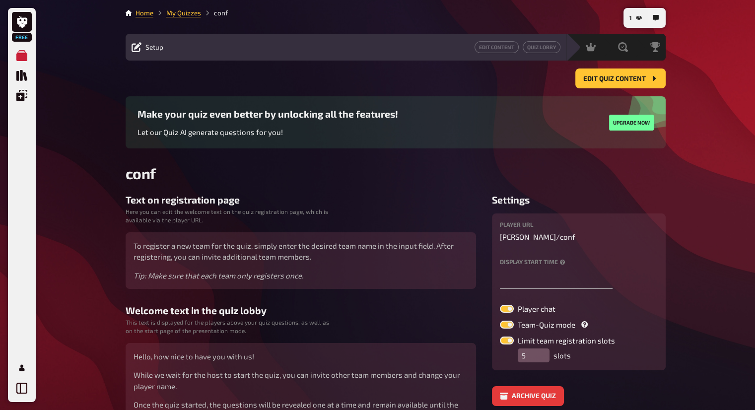
click at [510, 325] on label at bounding box center [507, 325] width 14 height 8
click at [500, 321] on input "Team-Quiz mode" at bounding box center [500, 320] width 0 height 0
checkbox input "false"
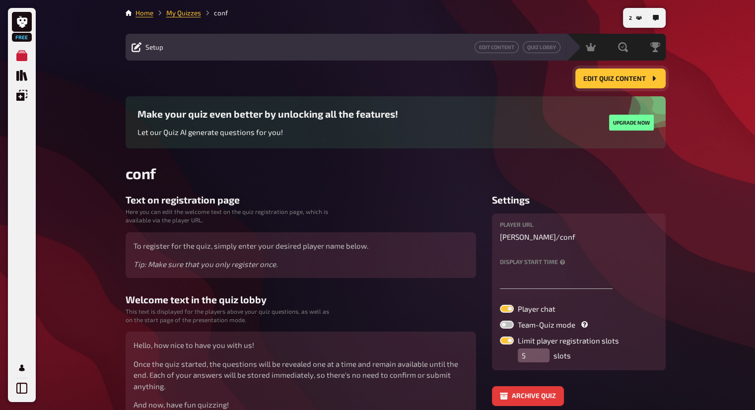
click at [645, 83] on button "Edit Quiz content" at bounding box center [621, 79] width 90 height 20
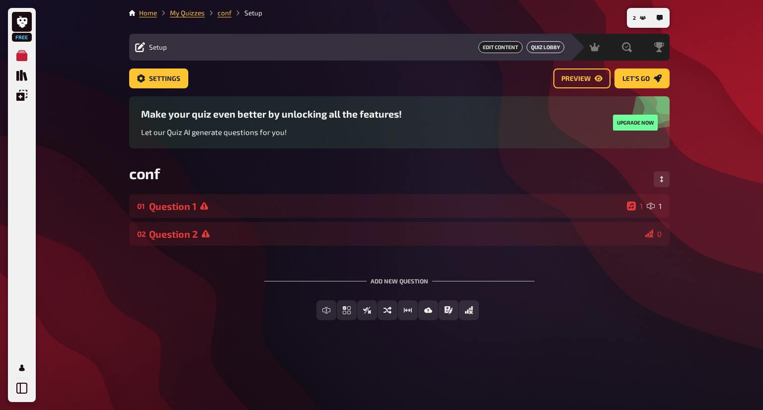
click at [543, 50] on button "Quiz Lobby" at bounding box center [545, 47] width 38 height 12
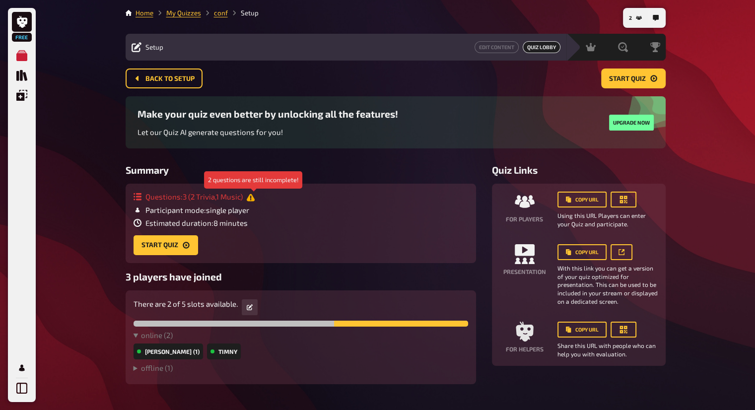
click at [252, 196] on icon at bounding box center [251, 197] width 8 height 7
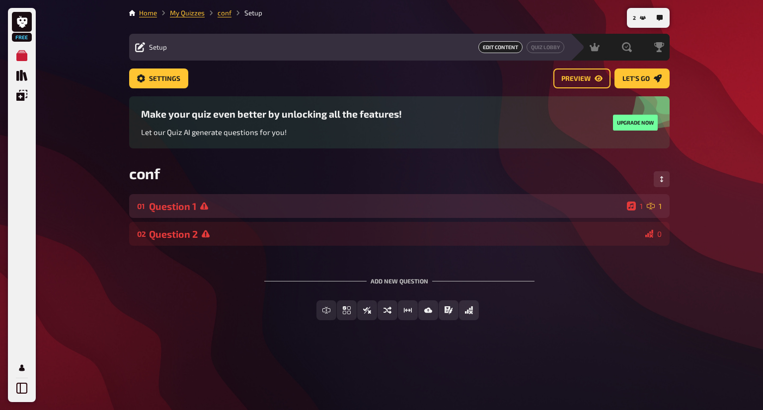
click at [261, 205] on div "Question 1" at bounding box center [386, 206] width 474 height 11
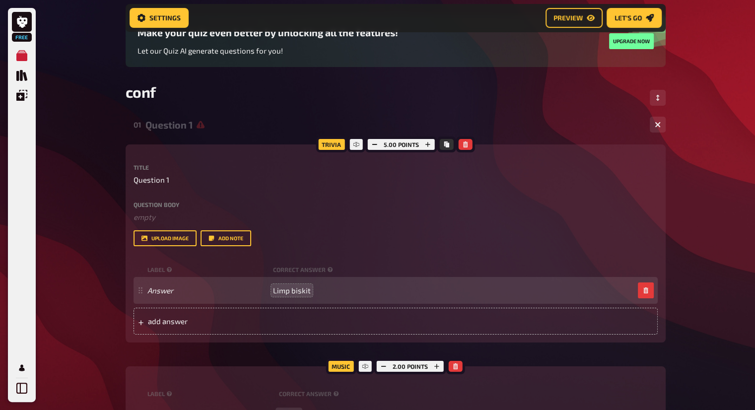
scroll to position [90, 0]
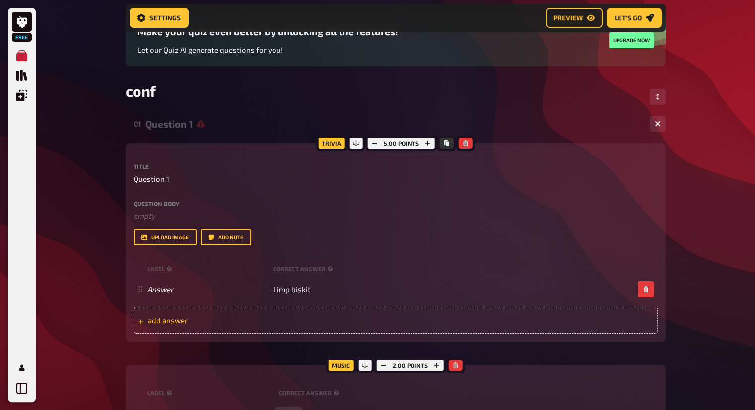
click at [261, 314] on div "add answer" at bounding box center [396, 320] width 524 height 27
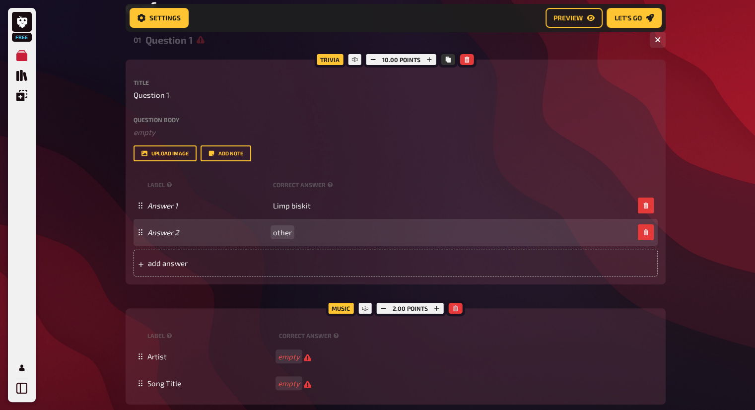
scroll to position [204, 0]
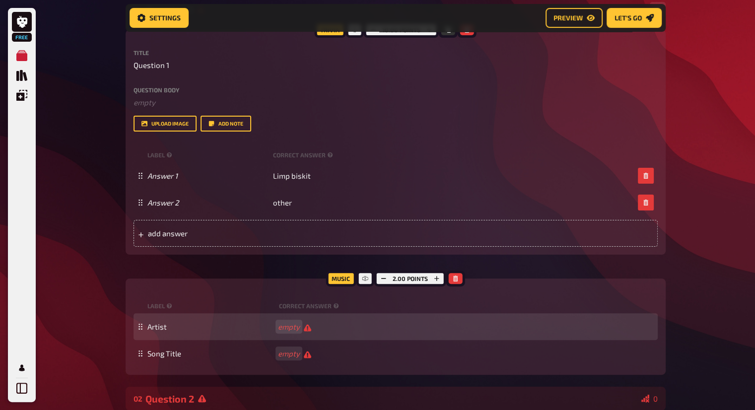
click at [315, 335] on div "Artist empty" at bounding box center [396, 326] width 524 height 27
drag, startPoint x: 276, startPoint y: 321, endPoint x: 287, endPoint y: 325, distance: 11.2
click at [287, 325] on div "Artist" at bounding box center [396, 326] width 524 height 27
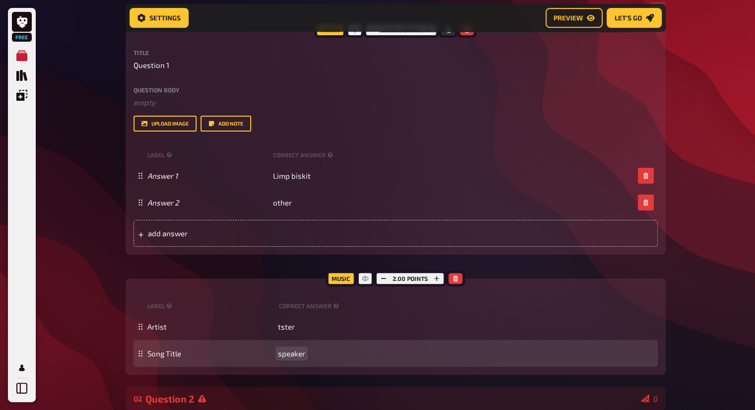
scroll to position [344, 0]
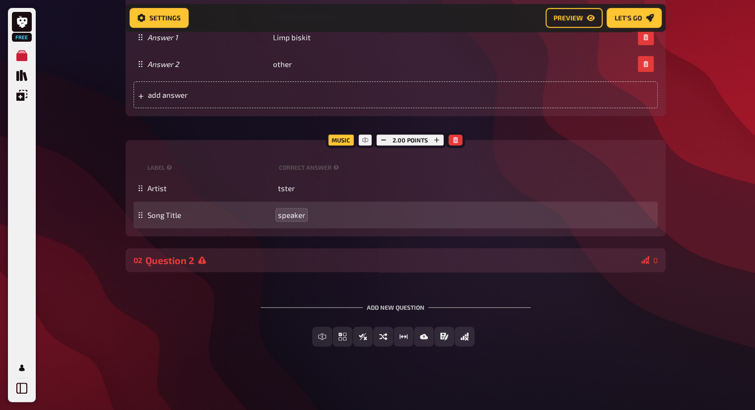
click at [646, 263] on icon at bounding box center [646, 260] width 8 height 8
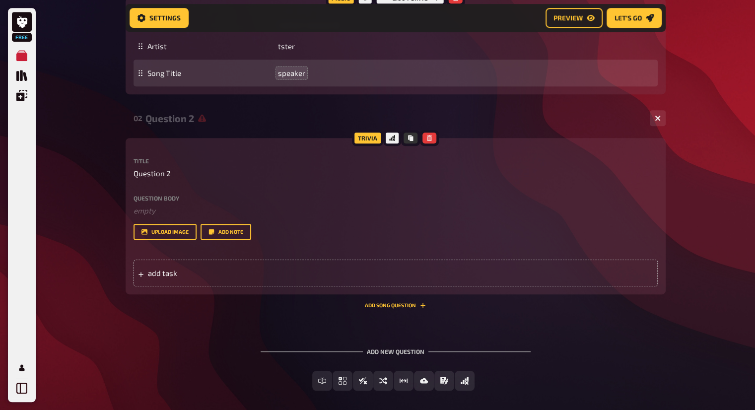
scroll to position [487, 0]
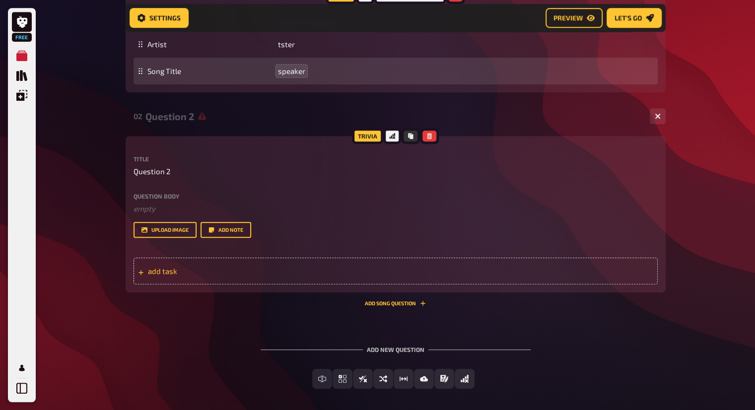
click at [354, 266] on div "add task" at bounding box center [396, 271] width 524 height 27
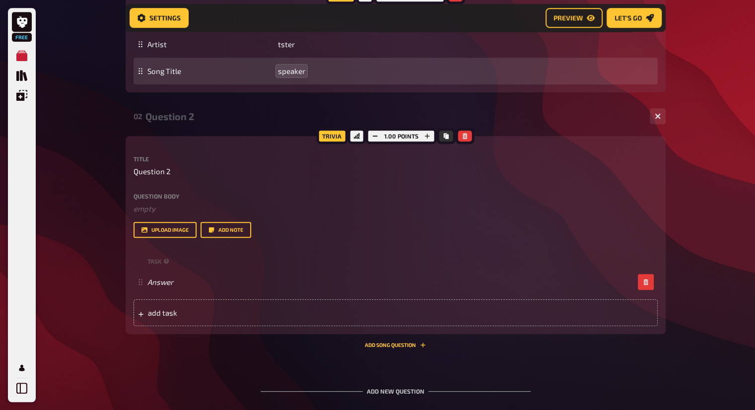
scroll to position [571, 0]
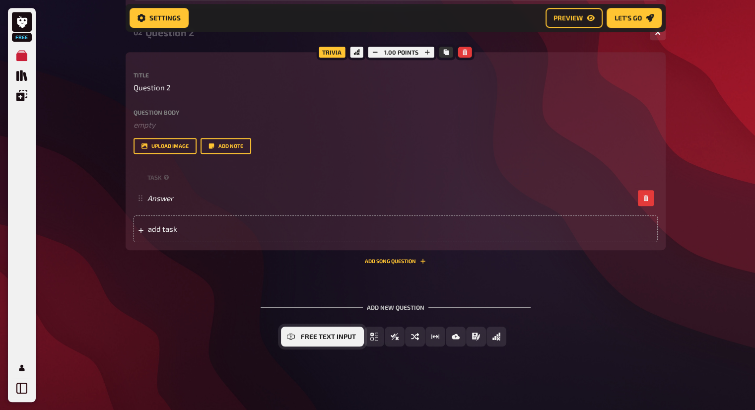
click at [319, 332] on button "Free Text Input" at bounding box center [322, 337] width 83 height 20
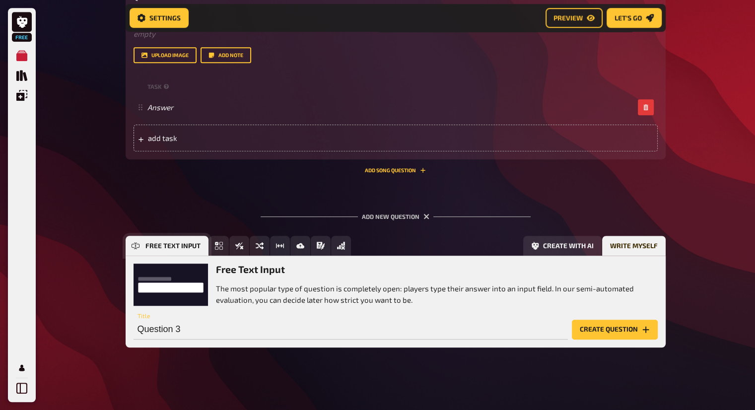
scroll to position [663, 0]
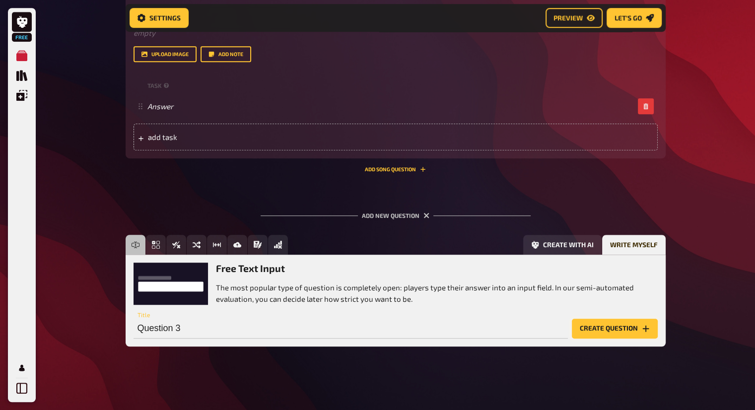
click at [620, 331] on button "Create question" at bounding box center [615, 329] width 86 height 20
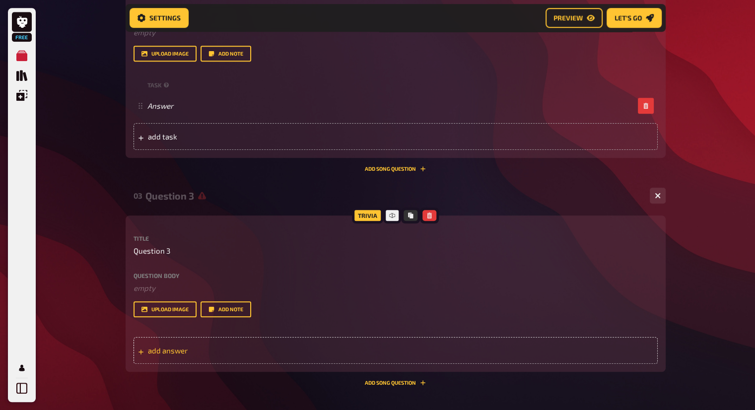
click at [458, 344] on div "add answer" at bounding box center [396, 350] width 524 height 27
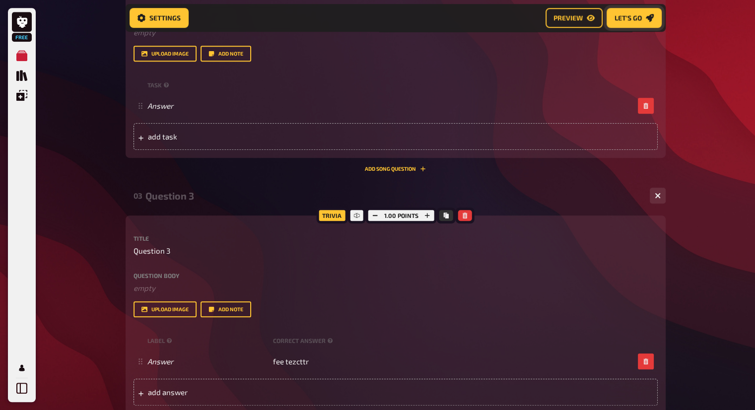
click at [649, 19] on icon "Let's go" at bounding box center [650, 18] width 8 height 8
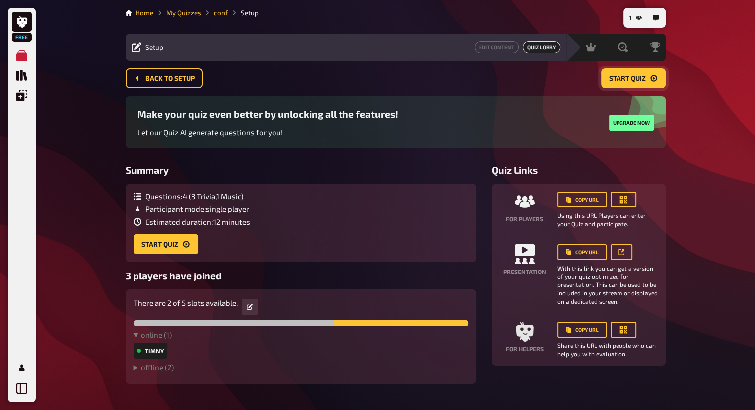
click at [647, 79] on button "Start Quiz" at bounding box center [633, 79] width 65 height 20
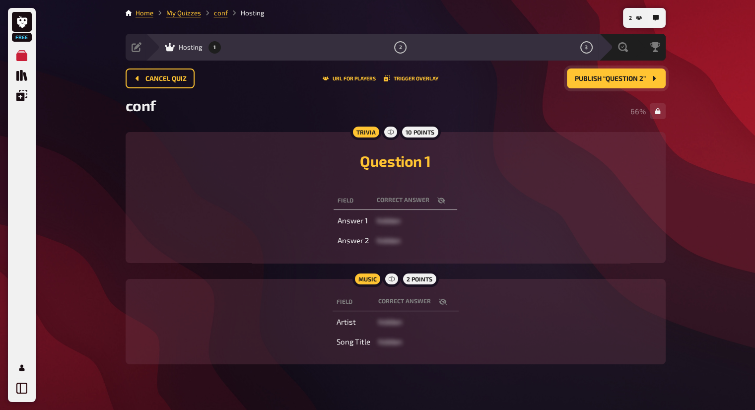
click at [601, 73] on button "Publish “Question 2”" at bounding box center [616, 79] width 99 height 20
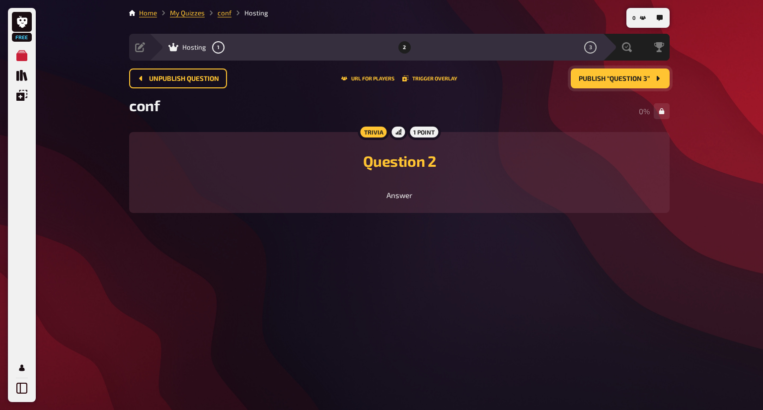
click at [616, 72] on button "Publish “Question 3”" at bounding box center [620, 79] width 99 height 20
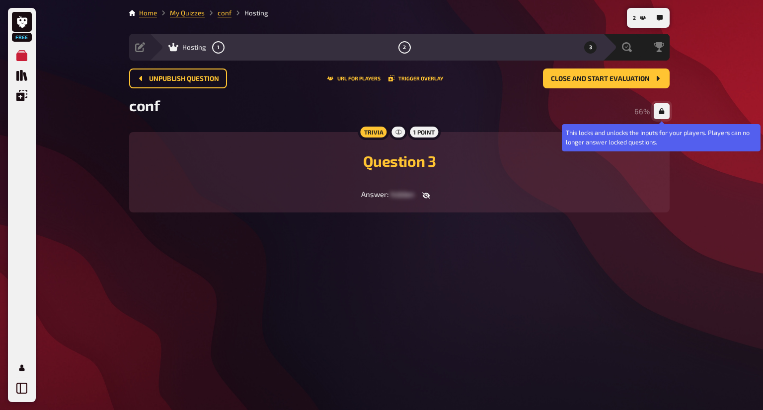
click at [659, 110] on icon "button" at bounding box center [661, 111] width 5 height 6
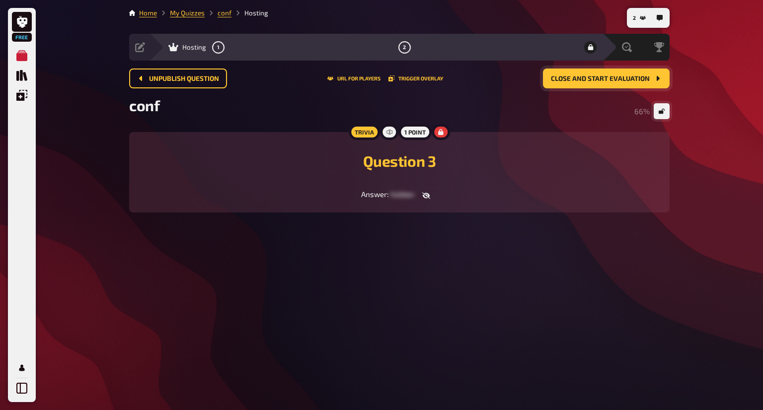
click at [574, 70] on button "Close and start evaluation" at bounding box center [606, 79] width 127 height 20
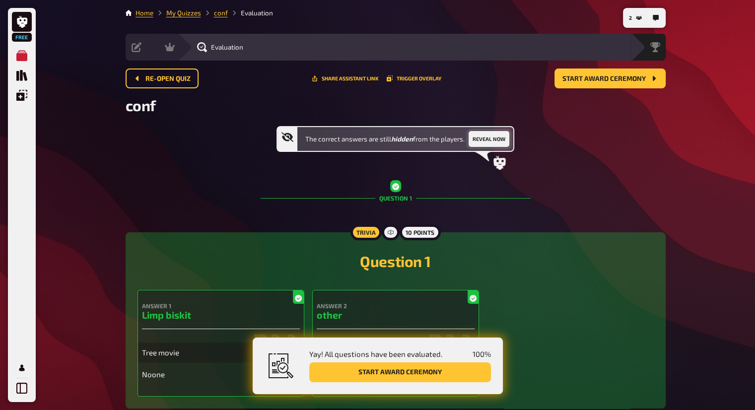
click at [503, 135] on button "Reveal now" at bounding box center [489, 139] width 41 height 16
click at [632, 70] on button "Start award ceremony" at bounding box center [610, 79] width 111 height 20
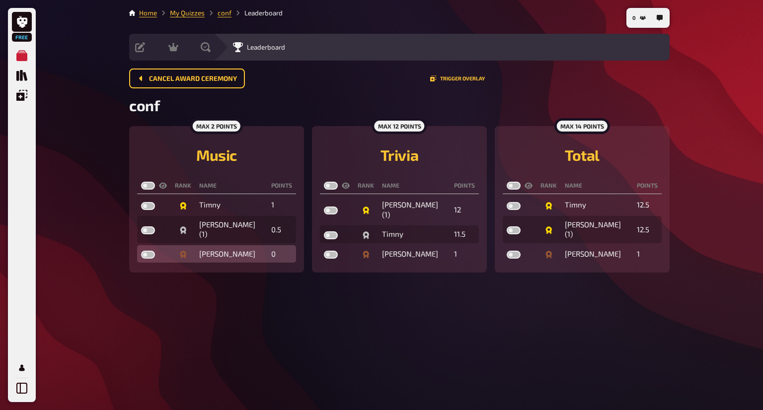
click at [149, 251] on label at bounding box center [148, 255] width 14 height 8
click at [141, 250] on input "checkbox" at bounding box center [141, 250] width 0 height 0
click at [147, 251] on label at bounding box center [148, 255] width 14 height 8
click at [141, 250] on input "checkbox" at bounding box center [141, 250] width 0 height 0
checkbox input "false"
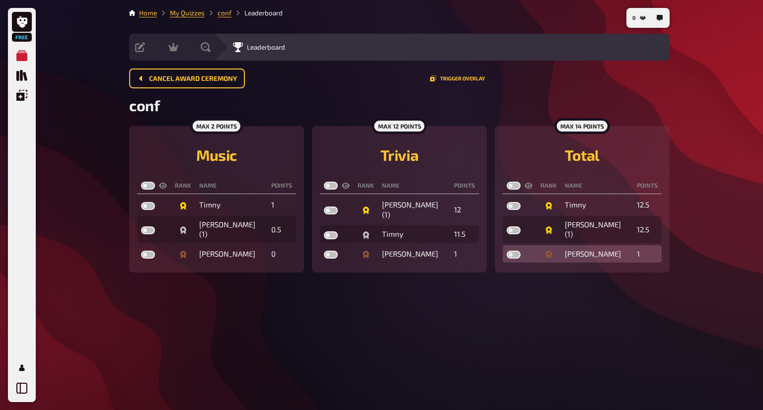
click at [515, 251] on label at bounding box center [514, 255] width 14 height 8
click at [507, 250] on input "checkbox" at bounding box center [506, 250] width 0 height 0
checkbox input "true"
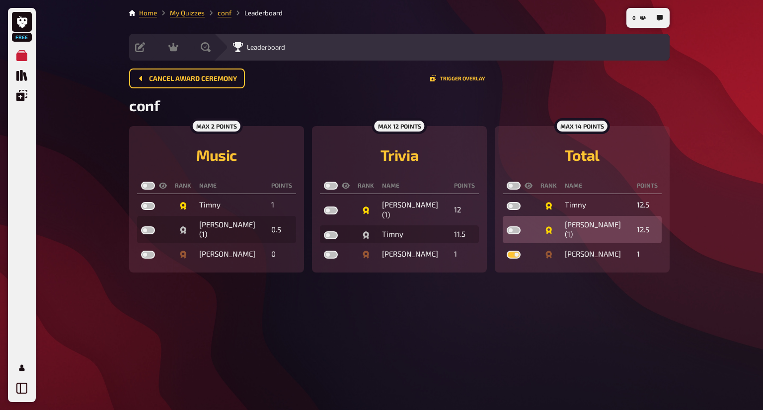
click at [512, 229] on label at bounding box center [514, 230] width 14 height 8
click at [507, 226] on input "checkbox" at bounding box center [506, 226] width 0 height 0
checkbox input "true"
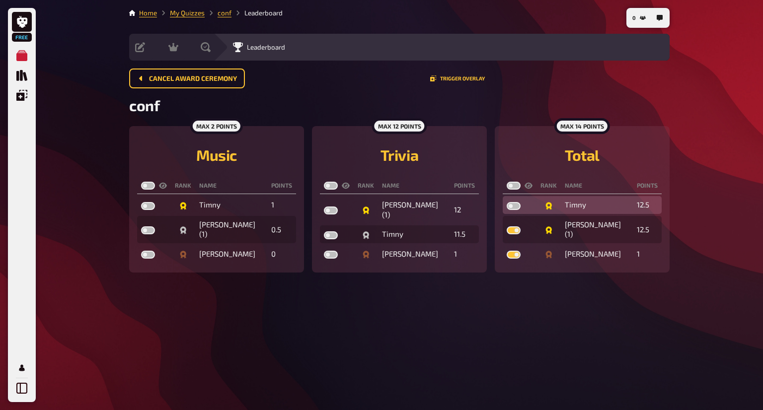
click at [516, 207] on td at bounding box center [520, 205] width 34 height 18
click at [516, 207] on label at bounding box center [514, 206] width 14 height 8
click at [507, 202] on input "checkbox" at bounding box center [506, 202] width 0 height 0
checkbox input "true"
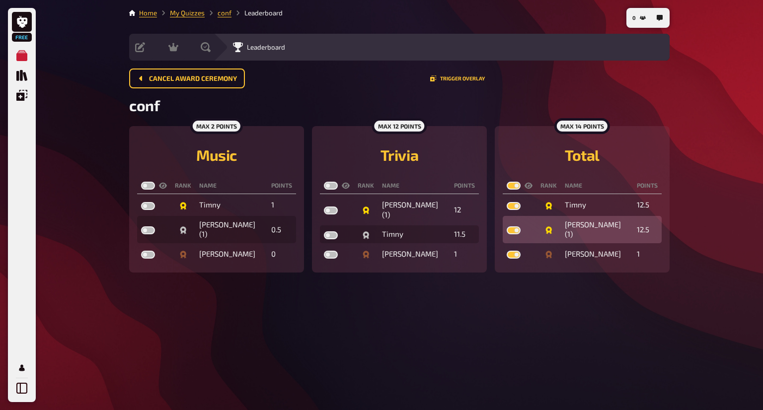
click at [512, 226] on label at bounding box center [514, 230] width 14 height 8
click at [507, 226] on input "checkbox" at bounding box center [506, 226] width 0 height 0
checkbox input "false"
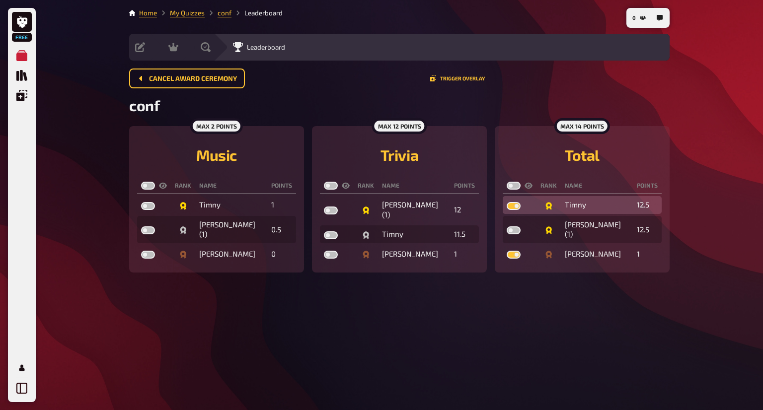
click at [515, 205] on label at bounding box center [514, 206] width 14 height 8
click at [507, 202] on input "checkbox" at bounding box center [506, 202] width 0 height 0
checkbox input "false"
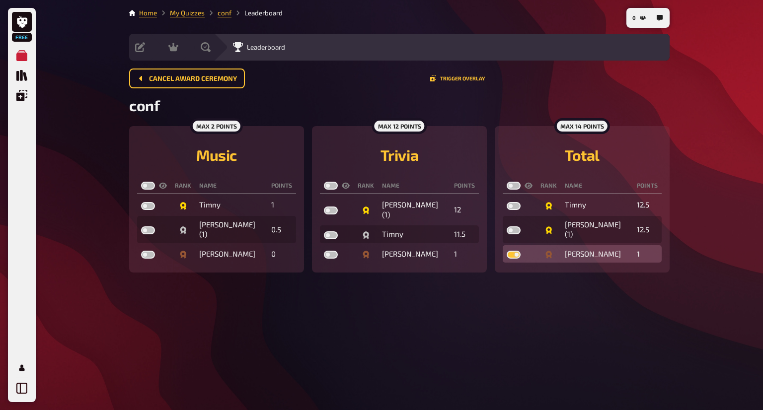
click at [516, 245] on td at bounding box center [520, 254] width 34 height 18
click at [515, 251] on label at bounding box center [514, 255] width 14 height 8
click at [507, 250] on input "checkbox" at bounding box center [506, 250] width 0 height 0
checkbox input "false"
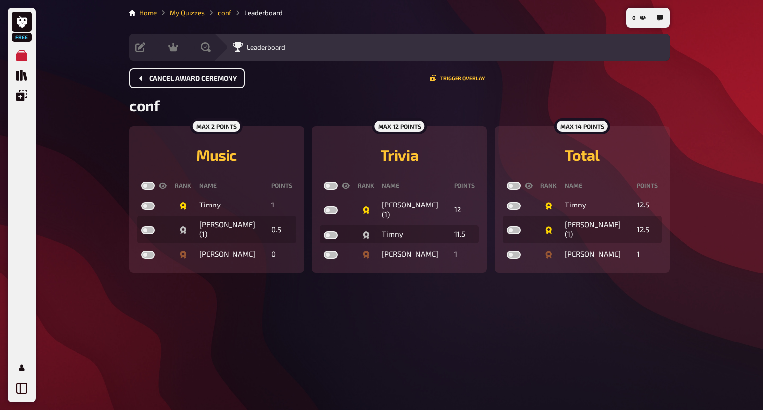
click at [207, 83] on button "Cancel award ceremony" at bounding box center [187, 79] width 116 height 20
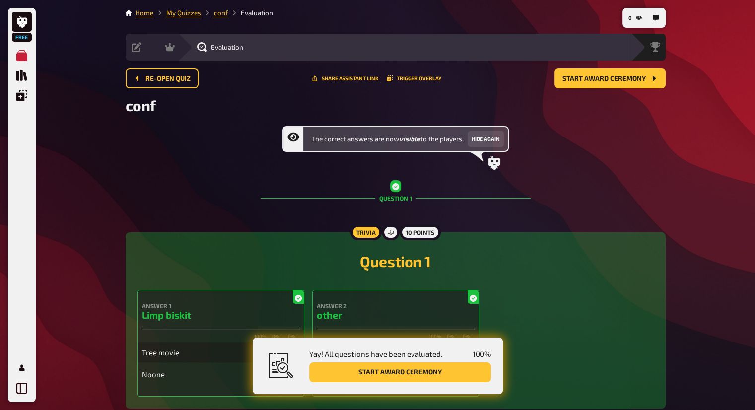
click at [404, 81] on div "Share assistant link Trigger Overlay" at bounding box center [377, 78] width 130 height 6
click at [405, 80] on button "Trigger Overlay" at bounding box center [414, 78] width 55 height 6
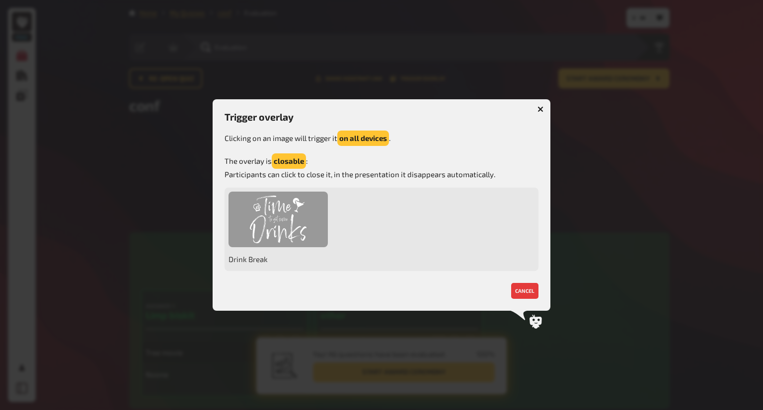
click at [305, 221] on div at bounding box center [277, 220] width 99 height 56
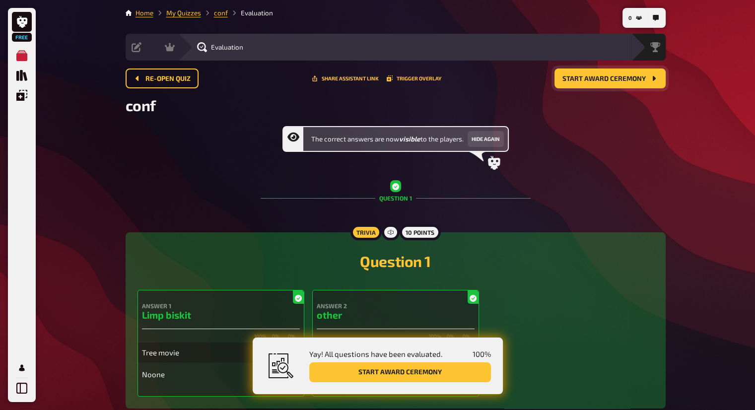
click at [642, 75] on span "Start award ceremony" at bounding box center [604, 78] width 83 height 7
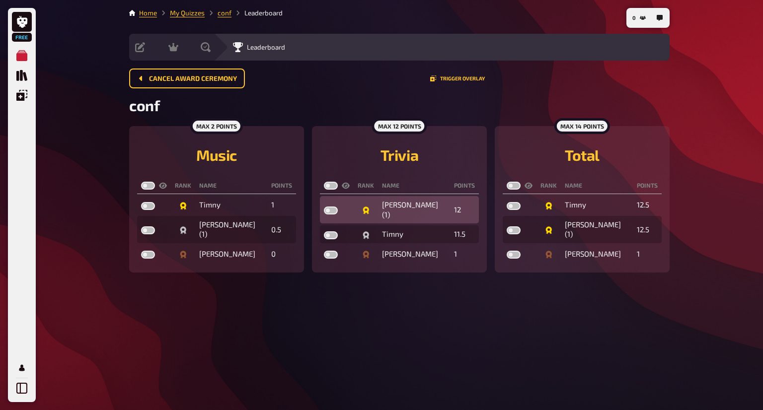
click at [333, 208] on label at bounding box center [331, 211] width 14 height 8
click at [324, 207] on input "checkbox" at bounding box center [323, 206] width 0 height 0
click at [333, 208] on label at bounding box center [331, 211] width 14 height 8
click at [324, 207] on input "checkbox" at bounding box center [323, 206] width 0 height 0
click at [333, 208] on label at bounding box center [331, 211] width 14 height 8
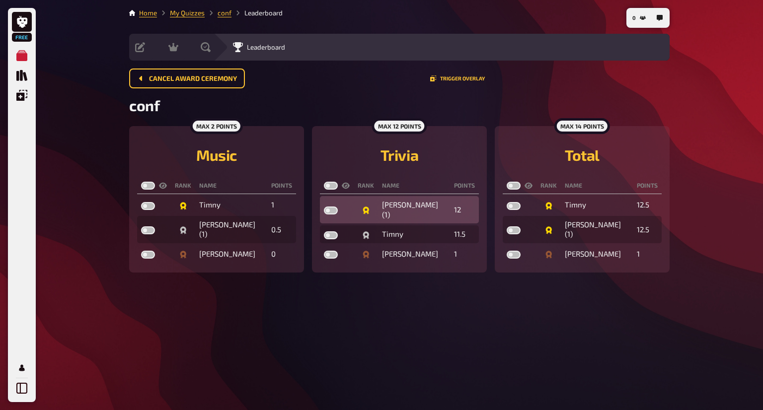
click at [324, 207] on input "checkbox" at bounding box center [323, 206] width 0 height 0
click at [333, 208] on label at bounding box center [331, 211] width 14 height 8
click at [324, 207] on input "checkbox" at bounding box center [323, 206] width 0 height 0
checkbox input "false"
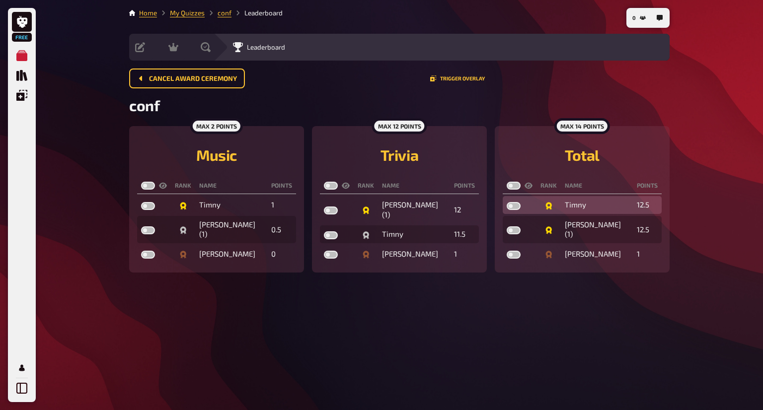
click at [513, 205] on label at bounding box center [514, 206] width 14 height 8
click at [507, 202] on input "checkbox" at bounding box center [506, 202] width 0 height 0
checkbox input "true"
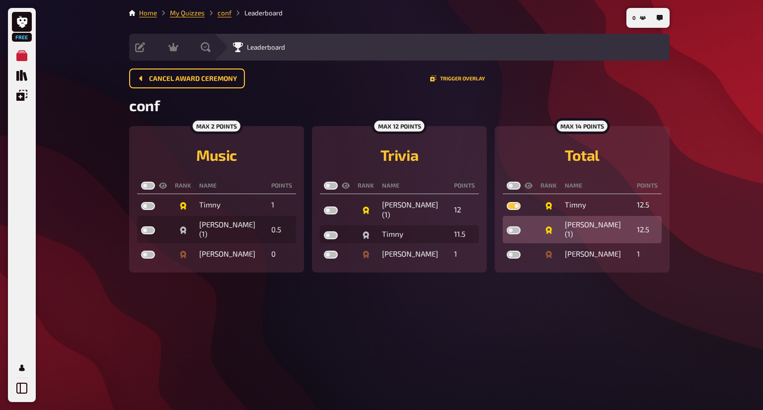
click at [516, 229] on td at bounding box center [520, 229] width 34 height 27
click at [514, 227] on label at bounding box center [514, 230] width 14 height 8
click at [507, 226] on input "checkbox" at bounding box center [506, 226] width 0 height 0
checkbox input "true"
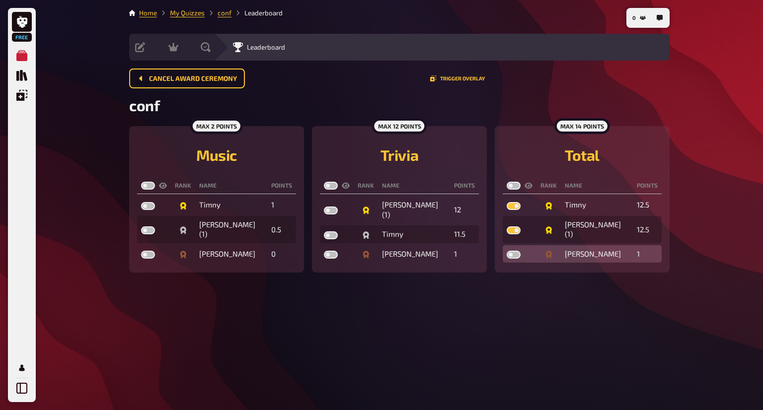
click at [515, 251] on label at bounding box center [514, 255] width 14 height 8
click at [507, 250] on input "checkbox" at bounding box center [506, 250] width 0 height 0
checkbox input "true"
click at [512, 245] on td at bounding box center [520, 254] width 34 height 18
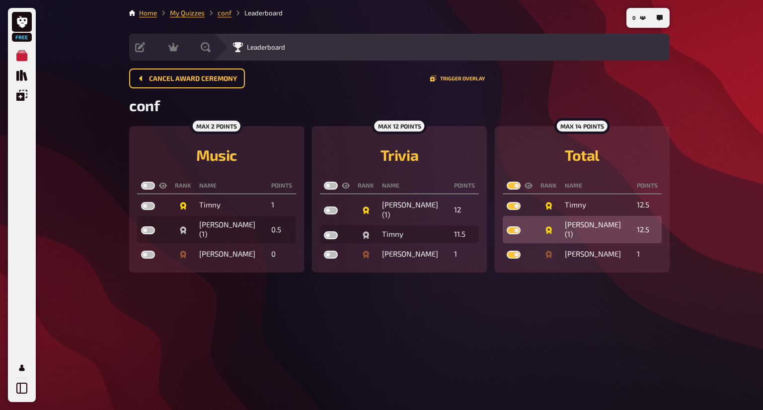
click at [513, 226] on label at bounding box center [514, 230] width 14 height 8
click at [507, 226] on input "checkbox" at bounding box center [506, 226] width 0 height 0
checkbox input "false"
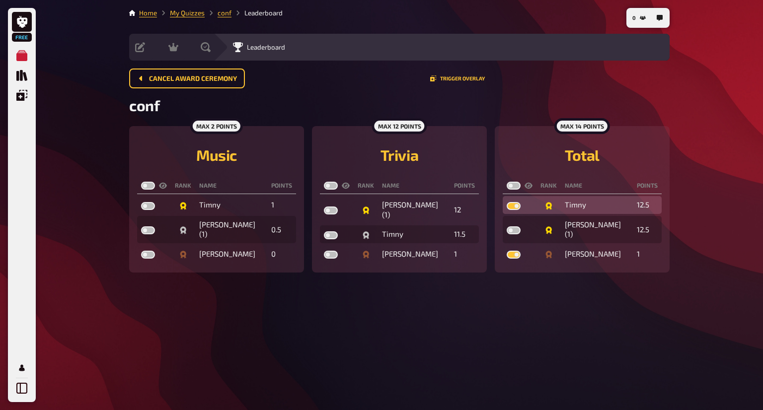
click at [514, 207] on label at bounding box center [514, 206] width 14 height 8
click at [507, 202] on input "checkbox" at bounding box center [506, 202] width 0 height 0
checkbox input "false"
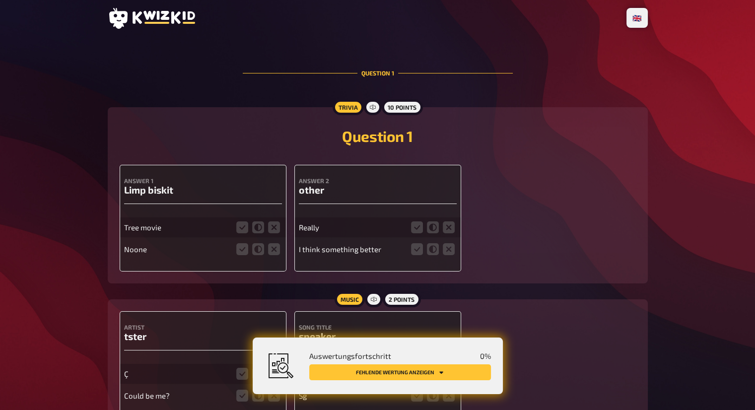
scroll to position [83, 0]
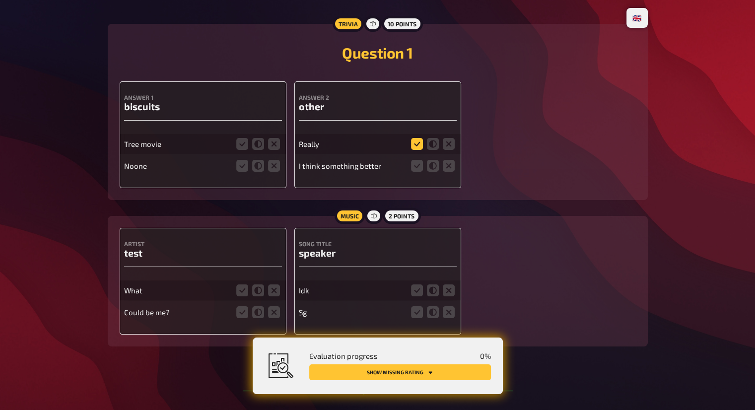
click at [411, 141] on icon at bounding box center [417, 144] width 12 height 12
click at [0, 0] on input "radio" at bounding box center [0, 0] width 0 height 0
click at [236, 145] on icon at bounding box center [242, 144] width 12 height 12
click at [0, 0] on input "radio" at bounding box center [0, 0] width 0 height 0
click at [272, 291] on icon at bounding box center [274, 291] width 12 height 12
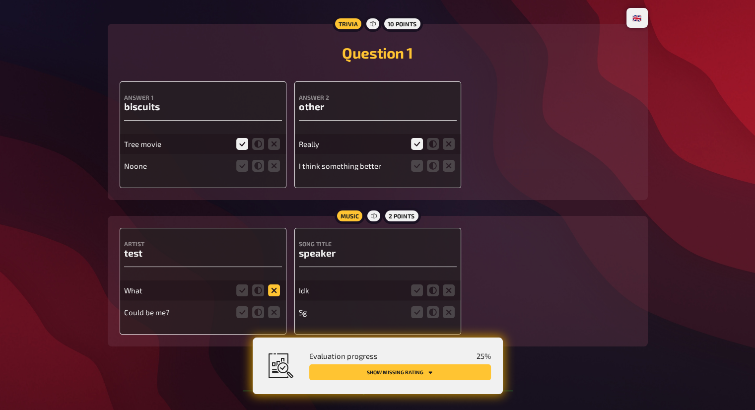
click at [0, 0] on input "radio" at bounding box center [0, 0] width 0 height 0
click at [273, 308] on icon at bounding box center [274, 312] width 12 height 12
click at [0, 0] on input "radio" at bounding box center [0, 0] width 0 height 0
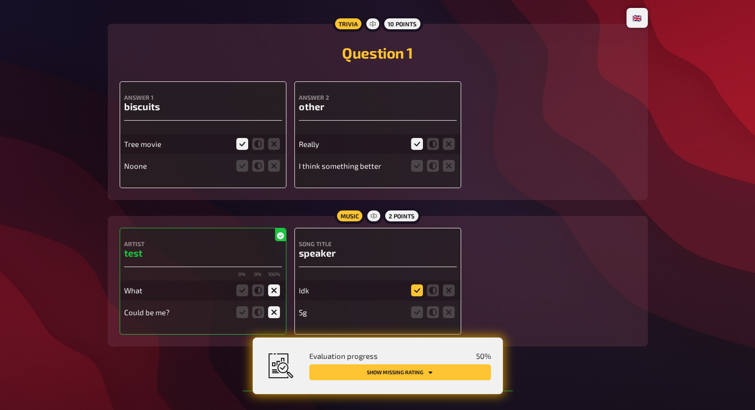
click at [411, 288] on icon at bounding box center [417, 291] width 12 height 12
click at [0, 0] on input "radio" at bounding box center [0, 0] width 0 height 0
click at [418, 163] on icon at bounding box center [417, 166] width 12 height 12
click at [0, 0] on input "radio" at bounding box center [0, 0] width 0 height 0
click at [248, 165] on icon at bounding box center [242, 166] width 12 height 12
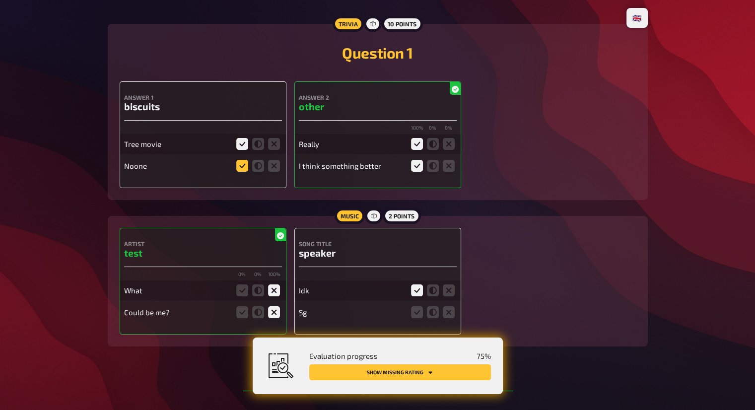
click at [0, 0] on input "radio" at bounding box center [0, 0] width 0 height 0
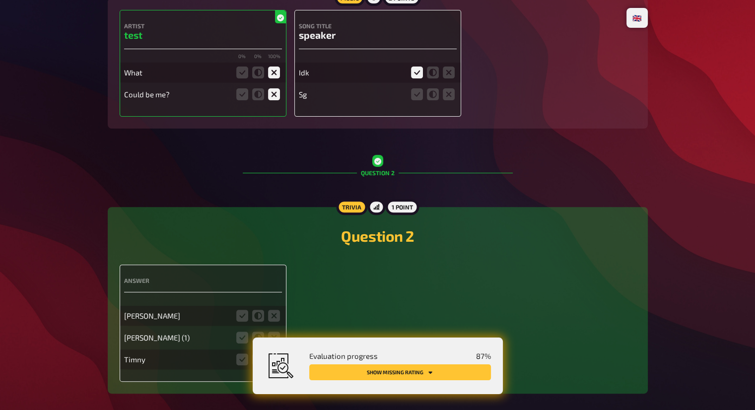
scroll to position [349, 0]
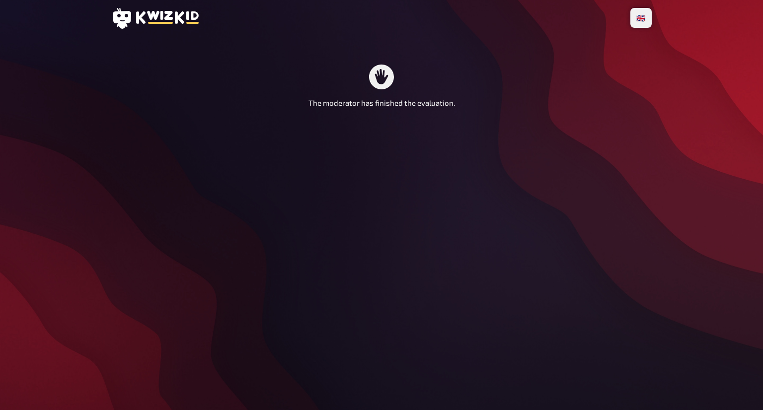
click at [470, 159] on div "🇩🇪 German 🇬🇧 English 🇳🇱 Dutch The moderator has finished the evaluation." at bounding box center [381, 205] width 556 height 410
click at [397, 110] on main "The moderator has finished the evaluation." at bounding box center [381, 87] width 540 height 84
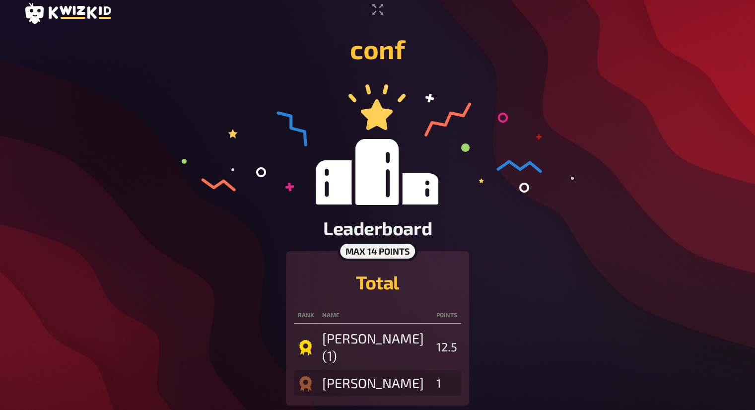
scroll to position [8, 0]
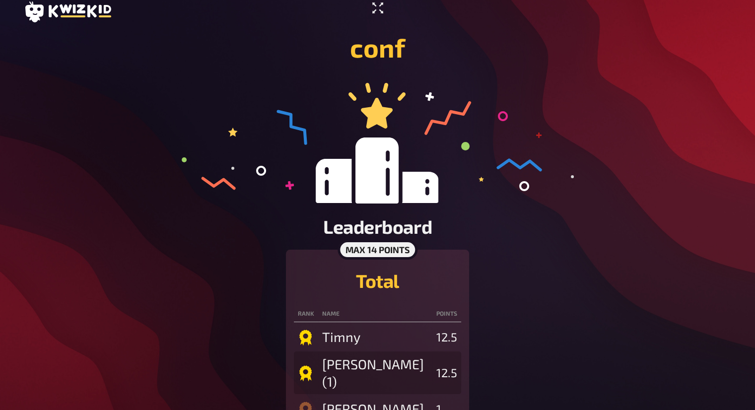
click at [379, 2] on icon "Enter Fullscreen" at bounding box center [378, 8] width 16 height 16
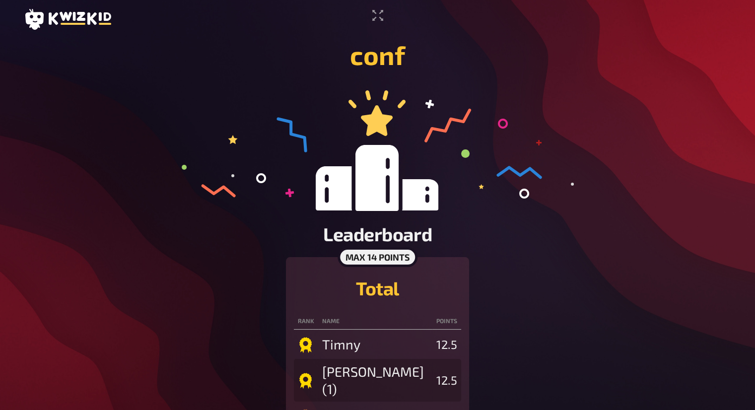
scroll to position [0, 0]
click at [378, 12] on icon "Enter Fullscreen" at bounding box center [378, 16] width 16 height 16
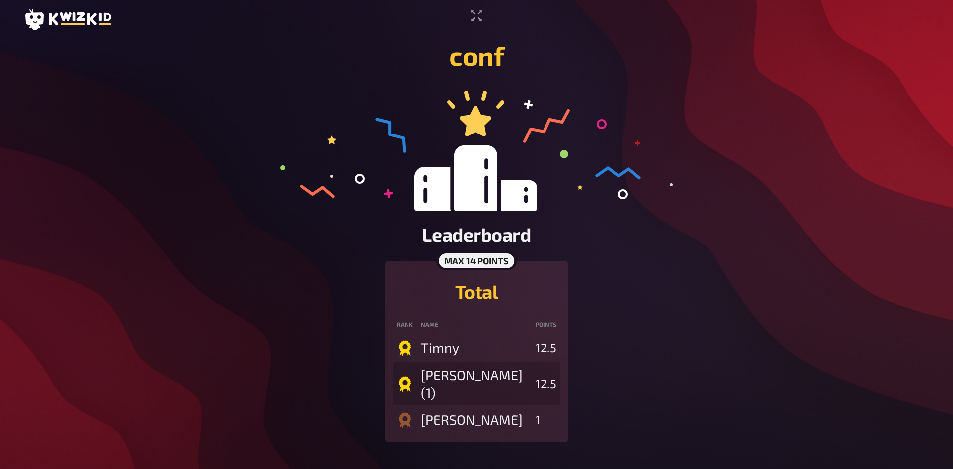
click at [490, 17] on header at bounding box center [477, 19] width 906 height 21
click at [483, 16] on icon "Enter Fullscreen" at bounding box center [477, 16] width 16 height 16
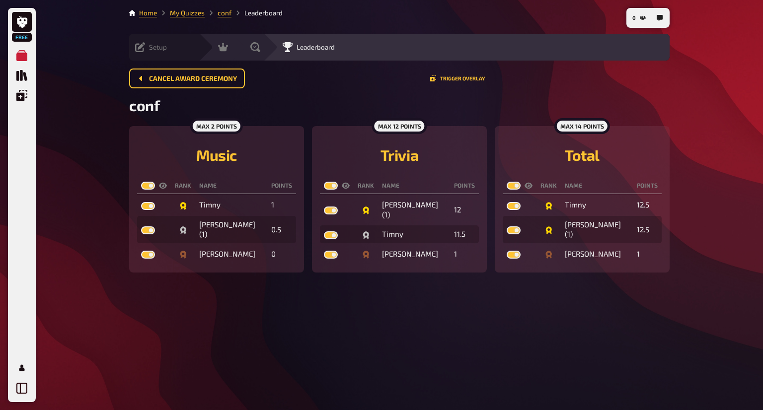
click at [139, 48] on icon at bounding box center [140, 47] width 10 height 10
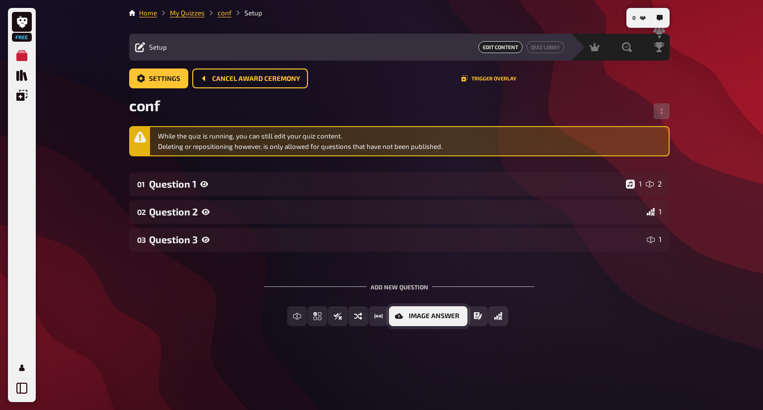
click at [444, 316] on span "Image Answer" at bounding box center [434, 316] width 51 height 7
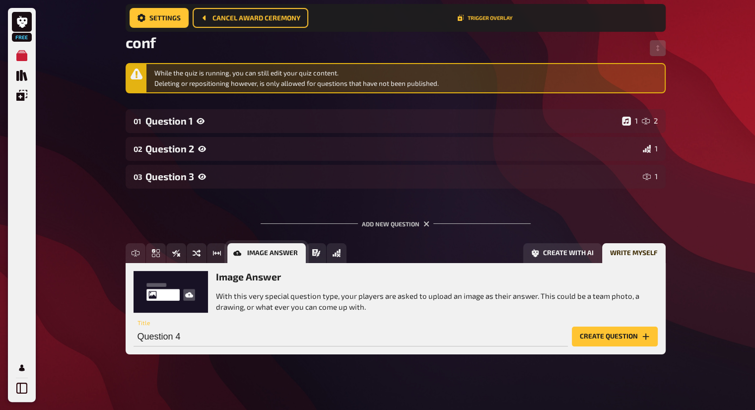
scroll to position [79, 0]
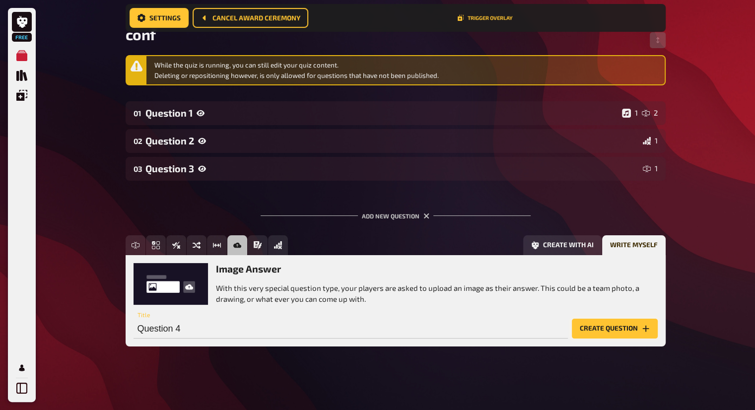
click at [614, 336] on button "Create question" at bounding box center [615, 329] width 86 height 20
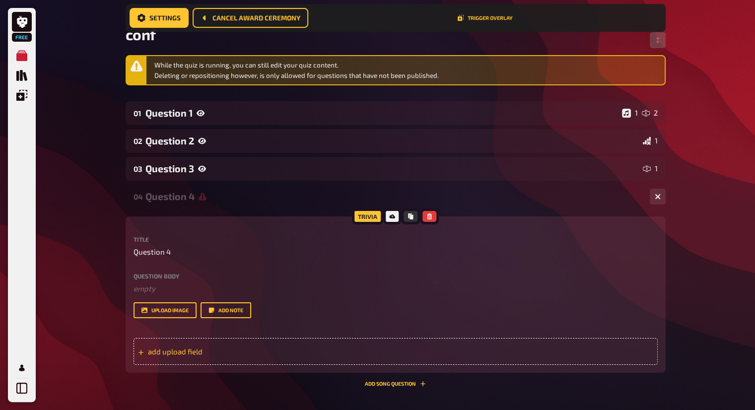
click at [351, 351] on div "add upload field" at bounding box center [396, 351] width 524 height 27
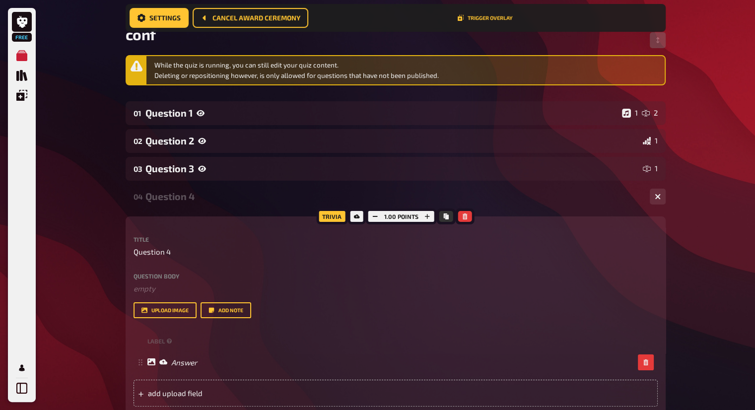
scroll to position [243, 0]
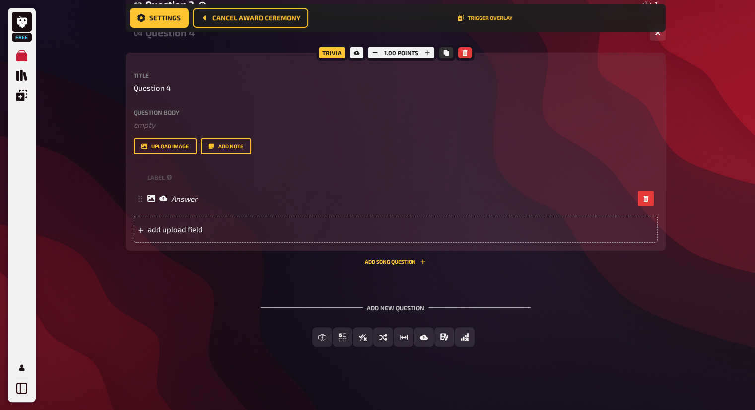
click at [336, 52] on div "Trivia" at bounding box center [331, 53] width 31 height 16
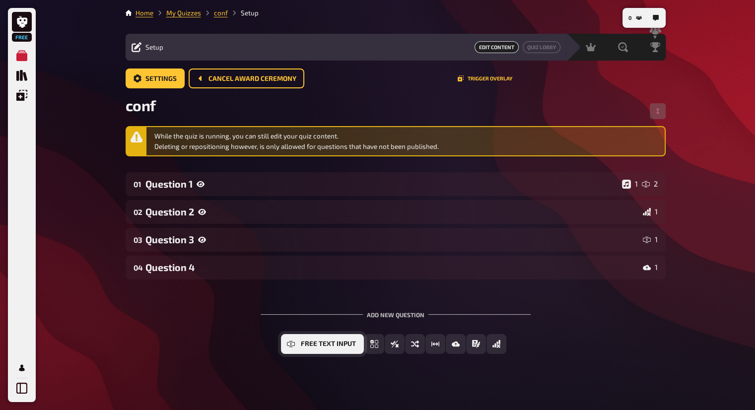
click at [286, 342] on button "Free Text Input" at bounding box center [322, 344] width 83 height 20
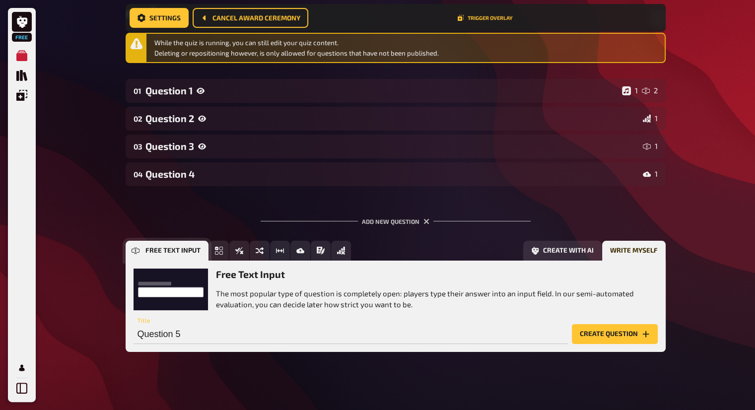
scroll to position [106, 0]
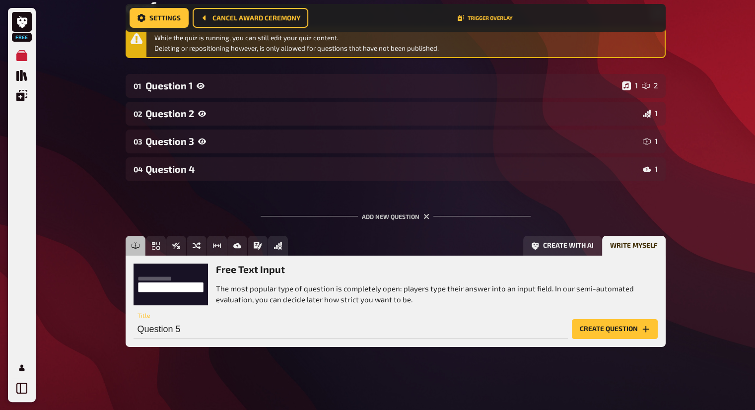
click at [143, 316] on div "Question 5 Title" at bounding box center [351, 324] width 435 height 30
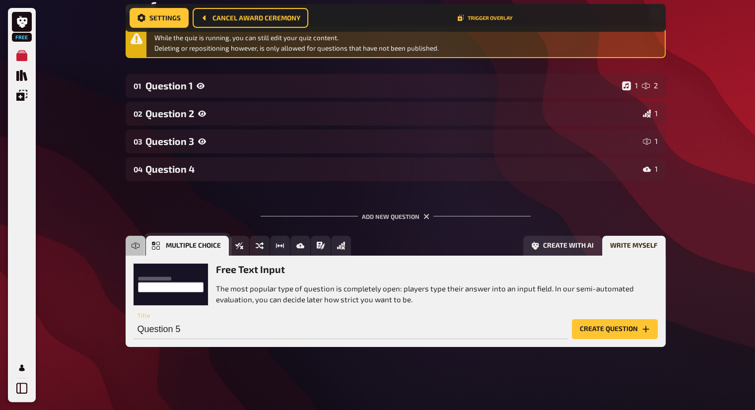
click at [158, 250] on button "Multiple Choice" at bounding box center [187, 246] width 83 height 20
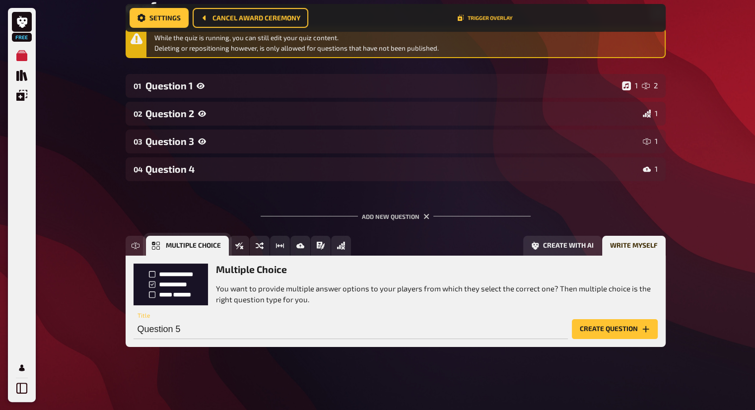
scroll to position [107, 0]
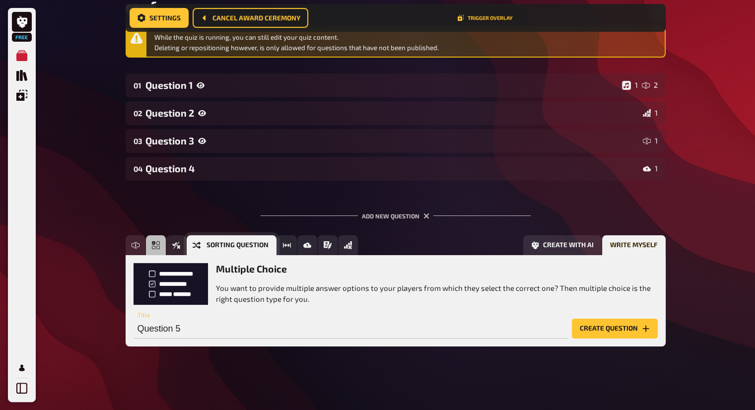
click at [238, 250] on button "Sorting Question" at bounding box center [232, 245] width 90 height 20
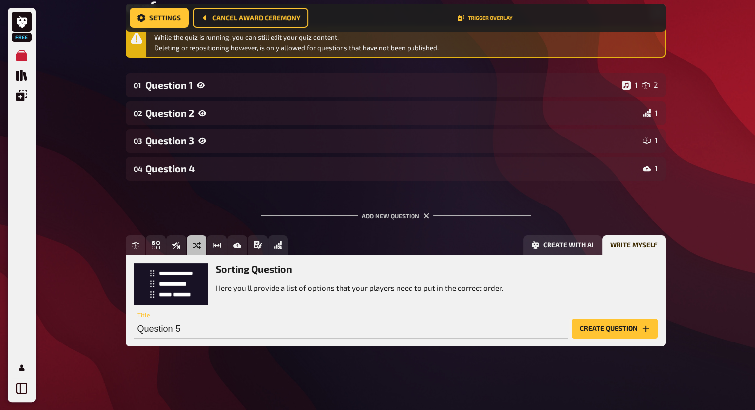
click at [600, 330] on button "Create question" at bounding box center [615, 329] width 86 height 20
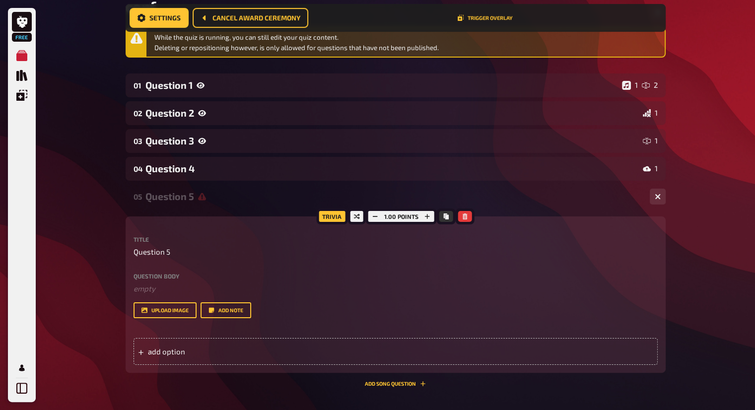
click at [334, 213] on div "Trivia" at bounding box center [331, 217] width 31 height 16
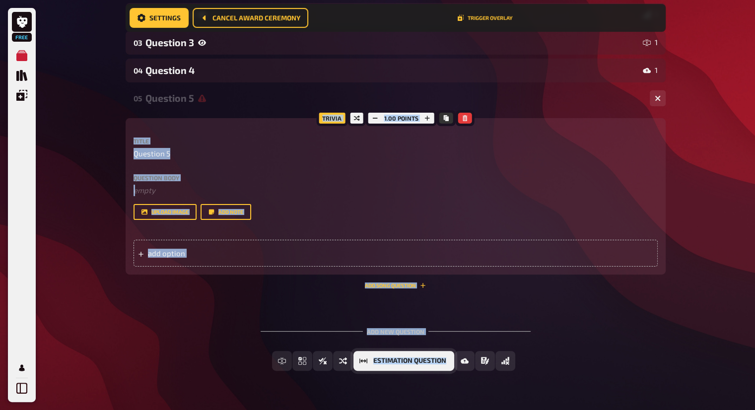
scroll to position [208, 0]
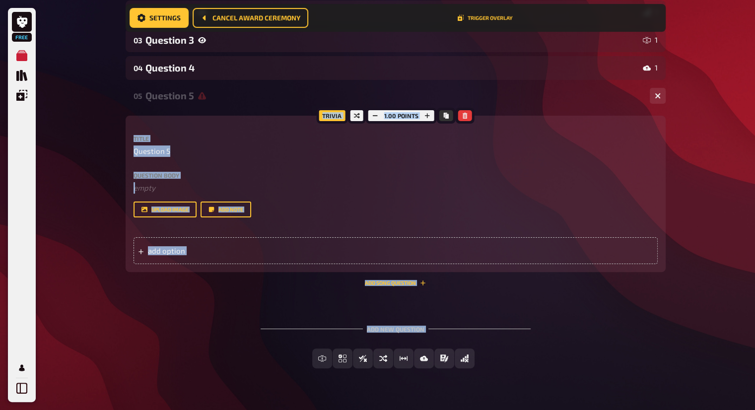
drag, startPoint x: 334, startPoint y: 213, endPoint x: 390, endPoint y: 318, distance: 119.1
click at [390, 318] on div "While the quiz is running, you can still edit your quiz content. Deleting or re…" at bounding box center [396, 156] width 540 height 458
click at [390, 318] on div "Add new question" at bounding box center [396, 325] width 270 height 31
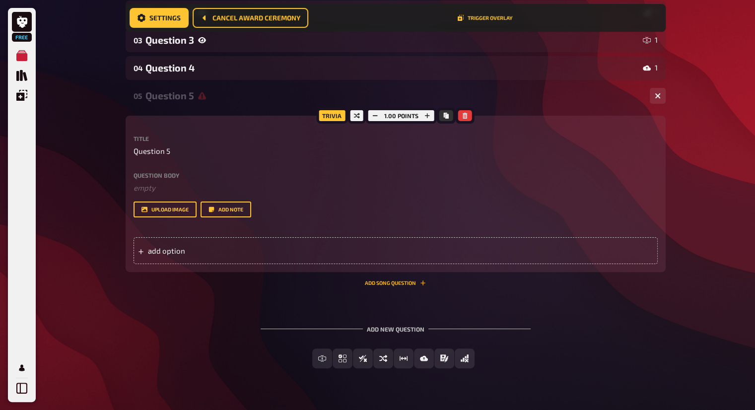
click at [402, 281] on button "Add Song question" at bounding box center [395, 283] width 61 height 6
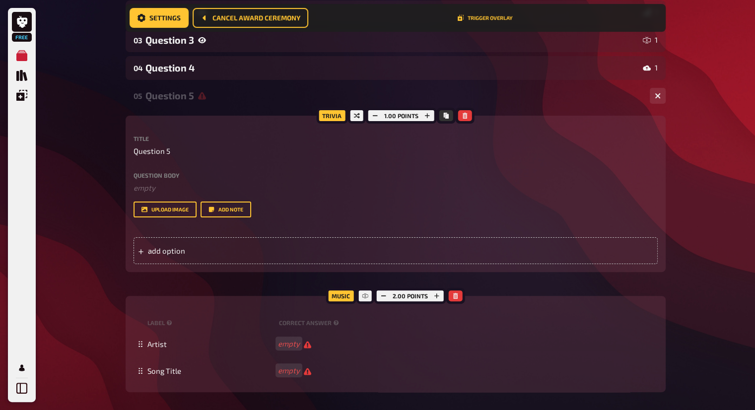
click at [343, 294] on div "Music" at bounding box center [341, 296] width 30 height 16
drag, startPoint x: 343, startPoint y: 294, endPoint x: 268, endPoint y: 317, distance: 78.5
click at [268, 317] on div "Music 2.00 points label correct answer Artist empty Song Title empty To pick up…" at bounding box center [396, 344] width 540 height 96
click at [502, 299] on div "Music 2.00 points label correct answer Artist empty Song Title empty To pick up…" at bounding box center [396, 344] width 540 height 96
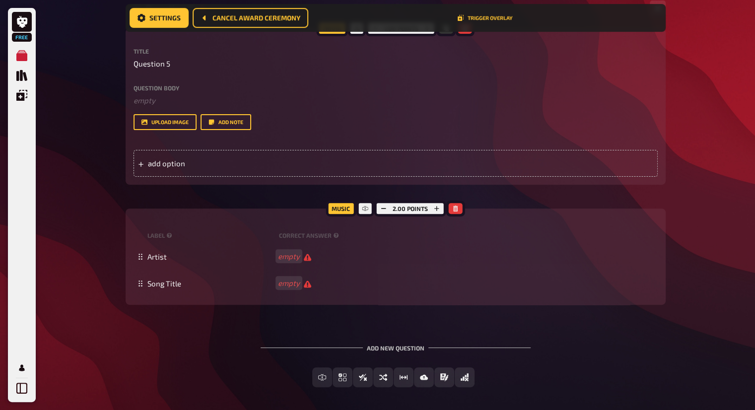
scroll to position [296, 0]
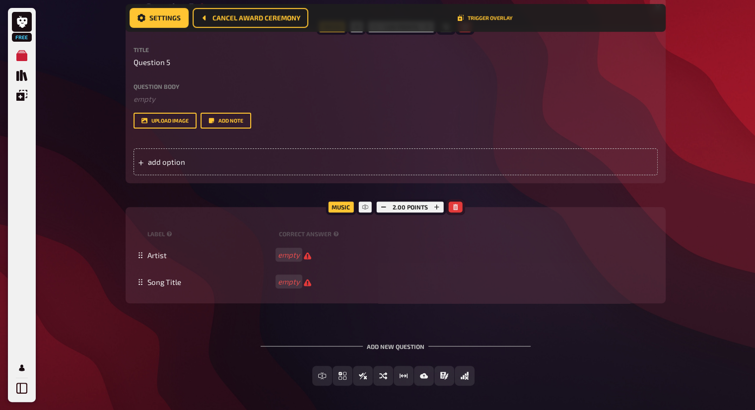
click at [451, 205] on button "button" at bounding box center [456, 207] width 14 height 11
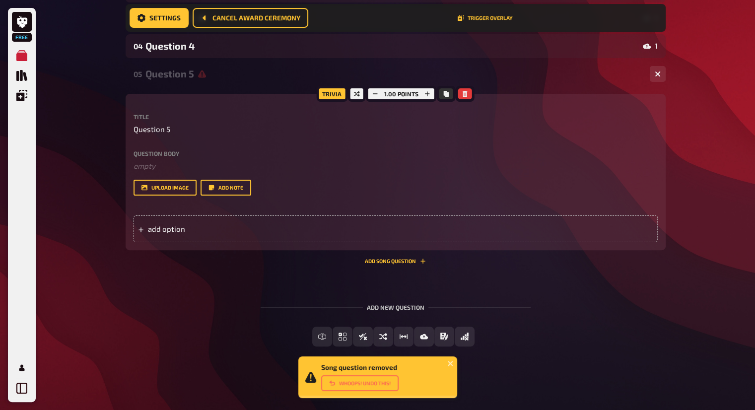
scroll to position [229, 0]
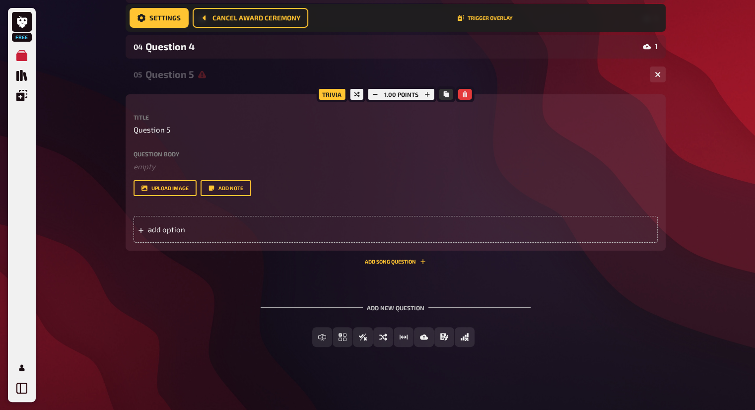
click at [284, 223] on div "add option" at bounding box center [396, 229] width 524 height 27
click at [165, 224] on div "add option" at bounding box center [396, 229] width 524 height 27
click at [414, 260] on button "Add Song question" at bounding box center [395, 262] width 61 height 6
